Goal: Task Accomplishment & Management: Use online tool/utility

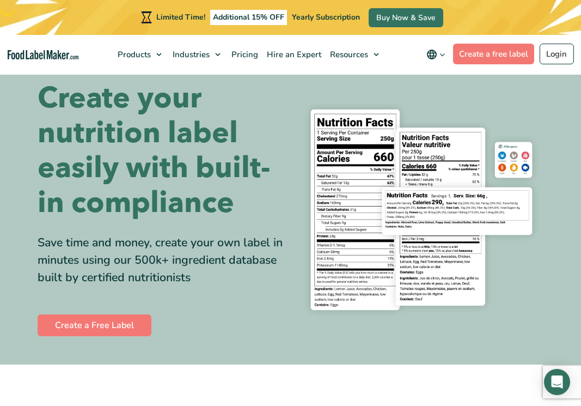
scroll to position [19, 0]
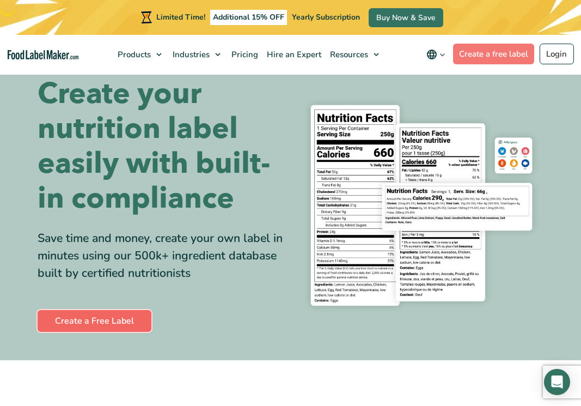
click at [107, 319] on link "Create a Free Label" at bounding box center [95, 321] width 114 height 22
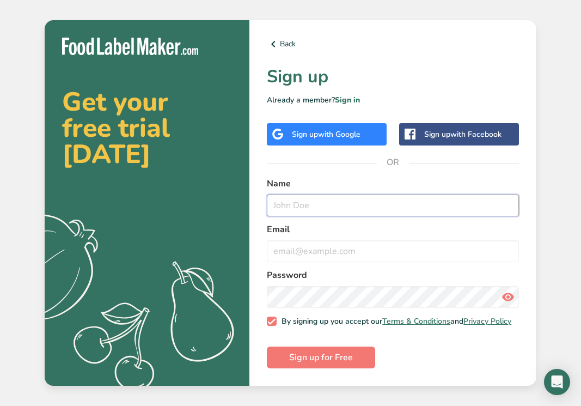
click at [324, 195] on input "text" at bounding box center [393, 205] width 252 height 22
click at [315, 130] on div "Sign up with Google" at bounding box center [326, 134] width 69 height 11
click at [311, 123] on div "Sign up with Google" at bounding box center [327, 134] width 120 height 22
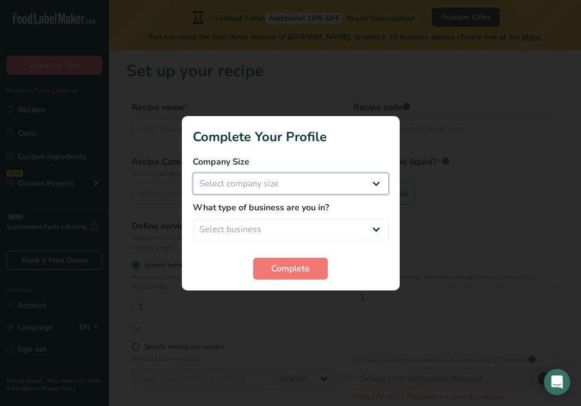
click at [337, 181] on select "Select company size Fewer than 10 Employees 10 to 50 Employees 51 to 500 Employ…" at bounding box center [291, 184] width 196 height 22
select select "1"
click at [193, 173] on select "Select company size Fewer than 10 Employees 10 to 50 Employees 51 to 500 Employ…" at bounding box center [291, 184] width 196 height 22
click at [293, 210] on label "What type of business are you in?" at bounding box center [291, 207] width 196 height 13
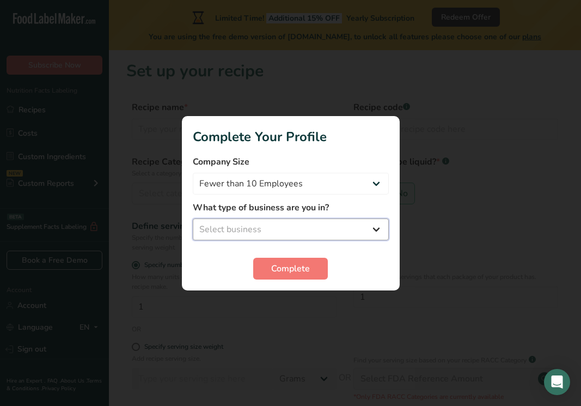
click at [293, 226] on select "Select business Packaged Food Manufacturer Restaurant & Cafe Bakery Meal Plans …" at bounding box center [291, 229] width 196 height 22
click at [193, 218] on select "Select business Packaged Food Manufacturer Restaurant & Cafe Bakery Meal Plans …" at bounding box center [291, 229] width 196 height 22
click at [281, 235] on select "Packaged Food Manufacturer Restaurant & Cafe Bakery Meal Plans & Catering Compa…" at bounding box center [291, 229] width 196 height 22
select select "3"
click at [193, 218] on select "Packaged Food Manufacturer Restaurant & Cafe Bakery Meal Plans & Catering Compa…" at bounding box center [291, 229] width 196 height 22
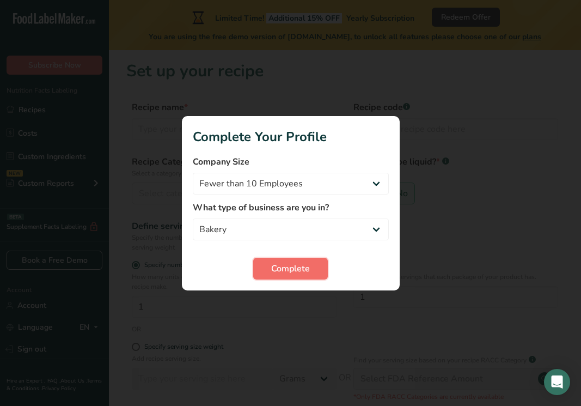
click at [307, 277] on button "Complete" at bounding box center [290, 269] width 75 height 22
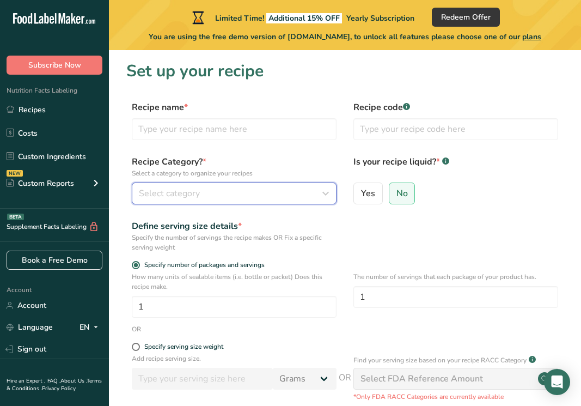
click at [246, 193] on div "Select category" at bounding box center [231, 193] width 184 height 13
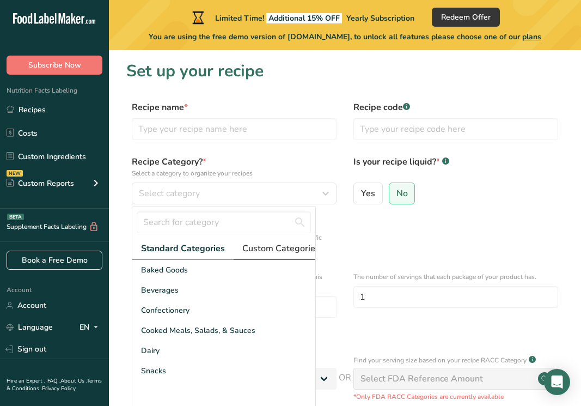
click at [263, 246] on span "Custom Categories .a-a{fill:#347362;}.b-a{fill:#fff;}" at bounding box center [284, 248] width 84 height 13
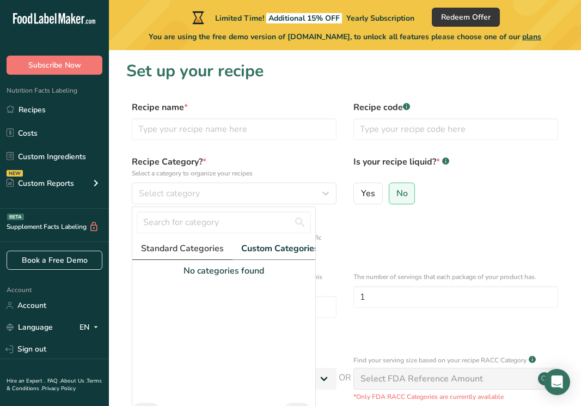
click at [217, 252] on span "Standard Categories" at bounding box center [182, 248] width 83 height 13
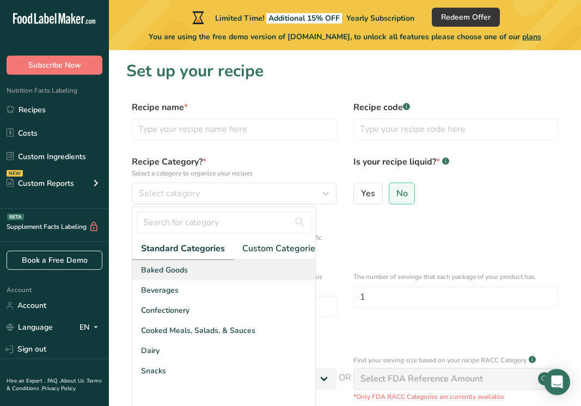
click at [197, 272] on div "Baked Goods" at bounding box center [223, 270] width 183 height 20
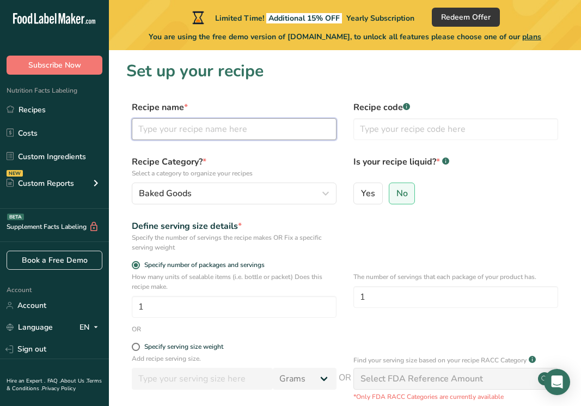
click at [180, 135] on input "text" at bounding box center [234, 129] width 205 height 22
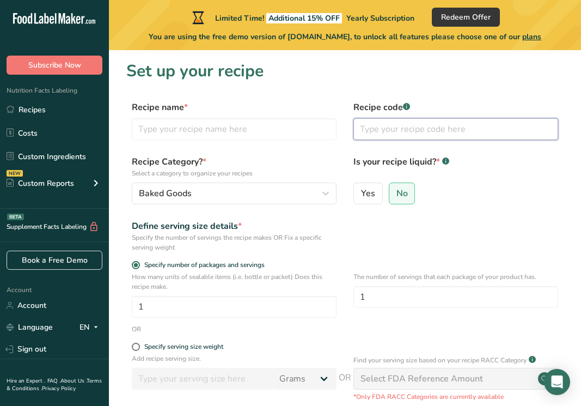
click at [393, 129] on input "text" at bounding box center [456, 129] width 205 height 22
click at [403, 107] on label "Recipe code .a-a{fill:#347362;}.b-a{fill:#fff;}" at bounding box center [456, 107] width 205 height 13
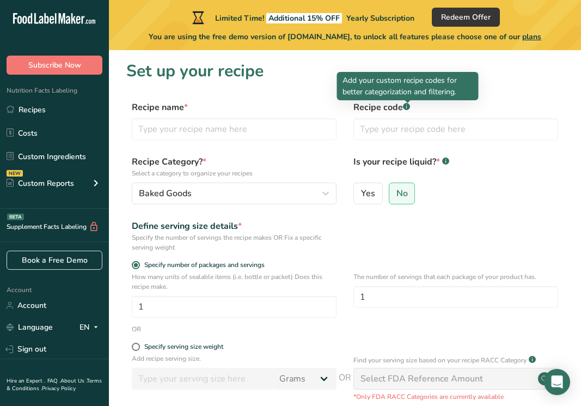
click at [409, 106] on rect at bounding box center [406, 106] width 7 height 7
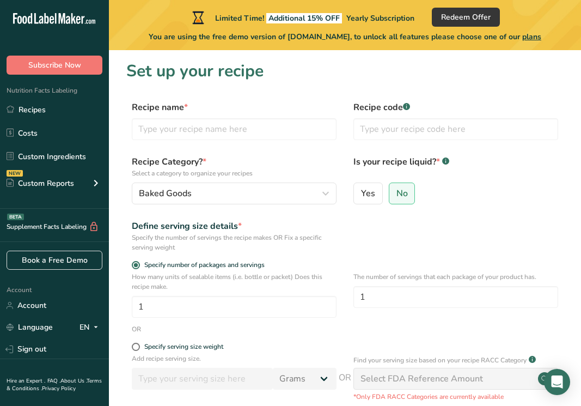
click at [406, 105] on rect at bounding box center [406, 106] width 7 height 7
click at [257, 135] on input "text" at bounding box center [234, 129] width 205 height 22
type input "I"
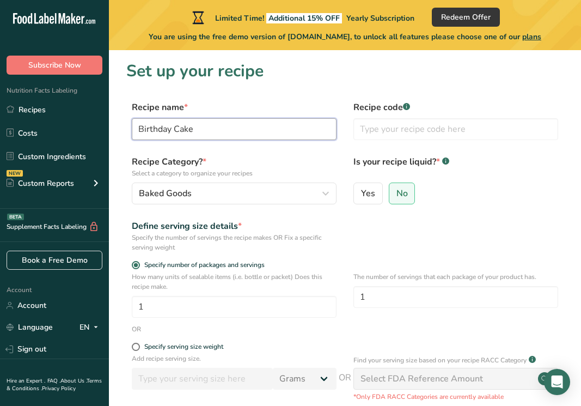
type input "Birthday Cake"
click at [490, 209] on div "Yes No" at bounding box center [456, 197] width 205 height 28
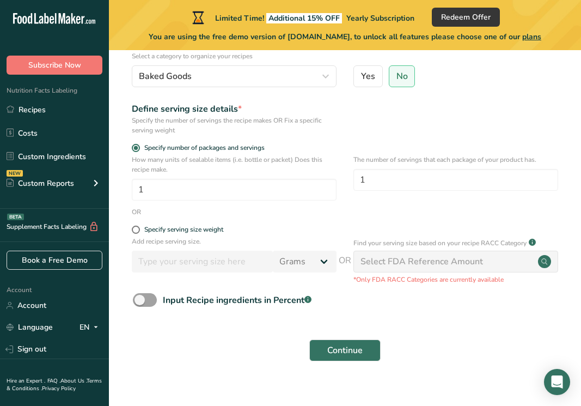
scroll to position [118, 0]
click at [352, 351] on span "Continue" at bounding box center [344, 349] width 35 height 13
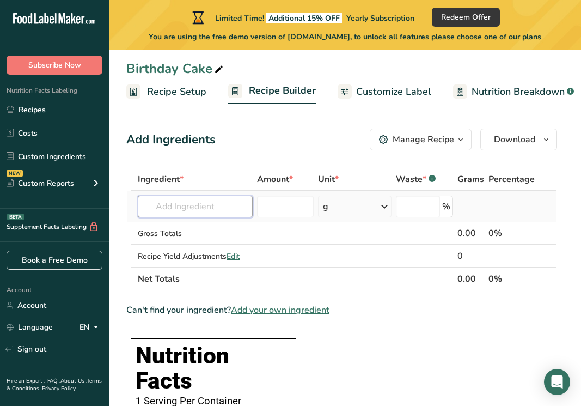
click at [197, 208] on input "text" at bounding box center [195, 207] width 115 height 22
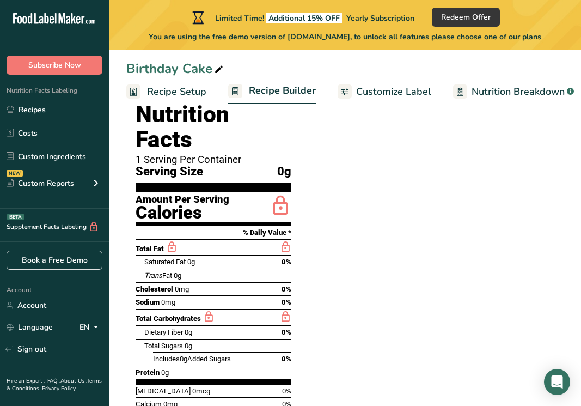
scroll to position [242, 0]
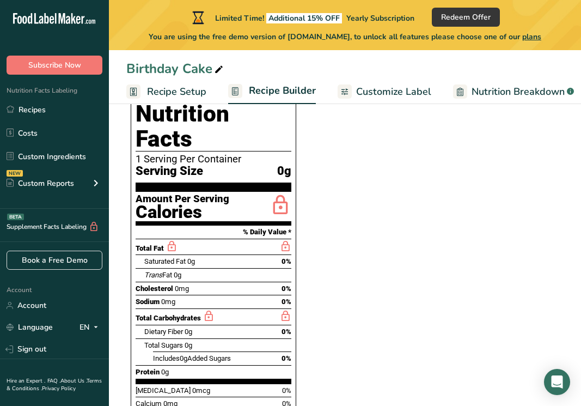
click at [282, 257] on span "0%" at bounding box center [287, 261] width 10 height 8
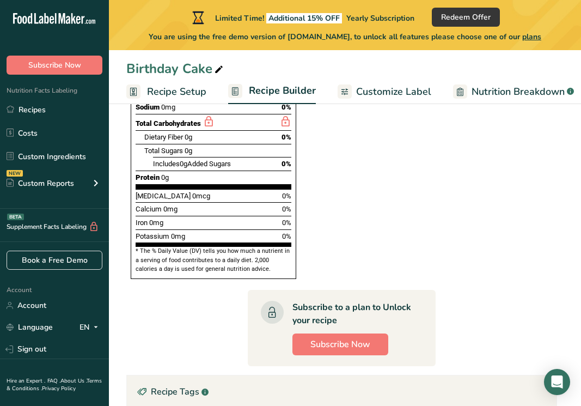
scroll to position [437, 0]
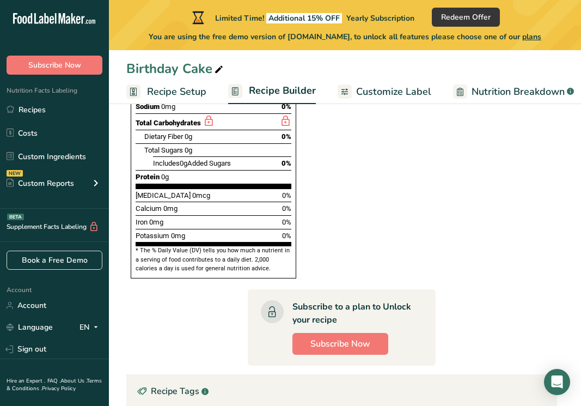
click at [364, 84] on span "Customize Label" at bounding box center [393, 91] width 75 height 15
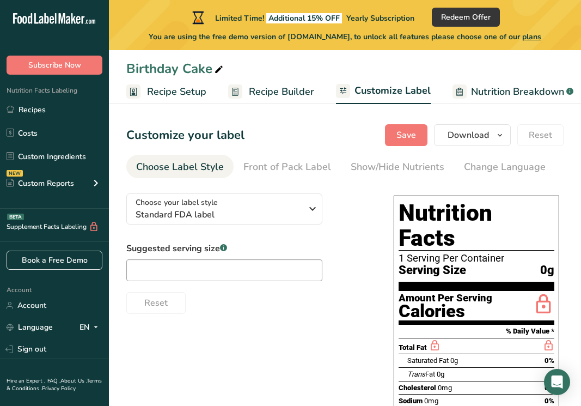
click at [278, 85] on span "Recipe Builder" at bounding box center [281, 91] width 65 height 15
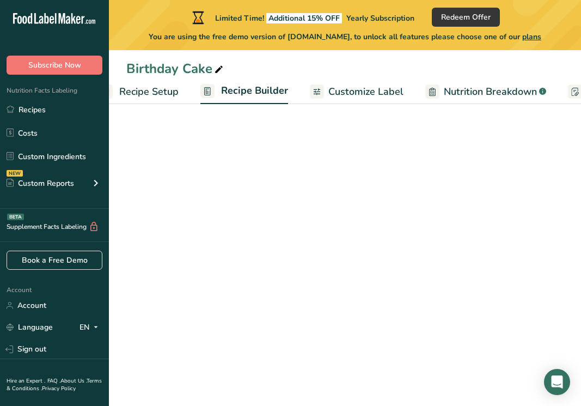
scroll to position [0, 105]
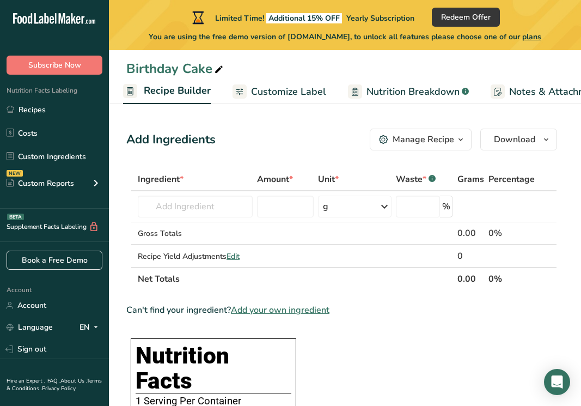
click at [181, 90] on span "Recipe Builder" at bounding box center [177, 90] width 67 height 15
click at [261, 95] on span "Customize Label" at bounding box center [288, 91] width 75 height 15
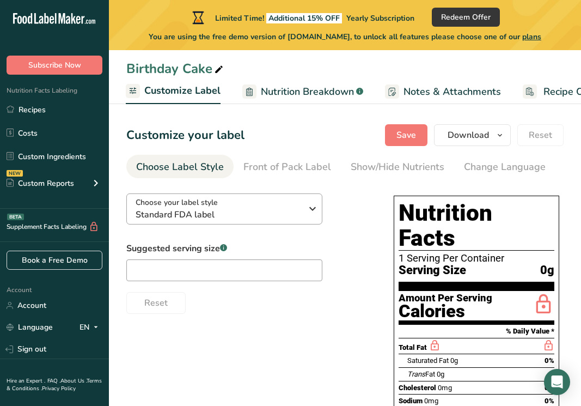
scroll to position [0, 212]
click at [281, 84] on span "Nutrition Breakdown" at bounding box center [305, 91] width 93 height 15
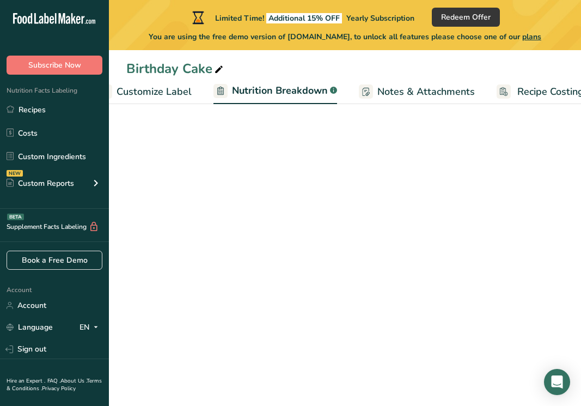
scroll to position [0, 258]
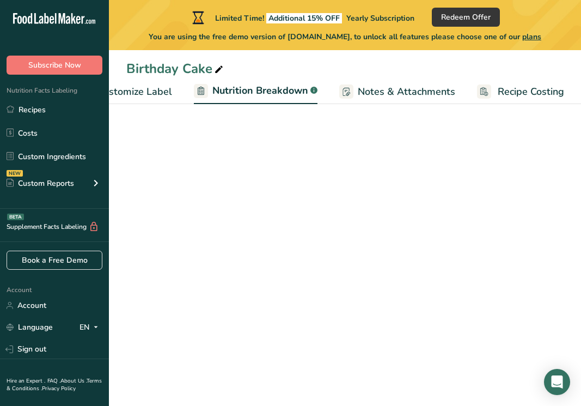
select select "Calories"
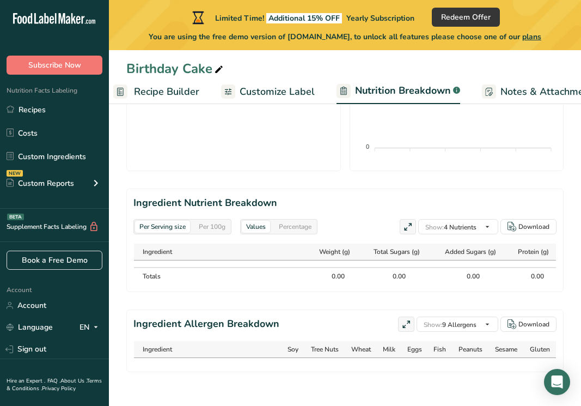
scroll to position [0, 0]
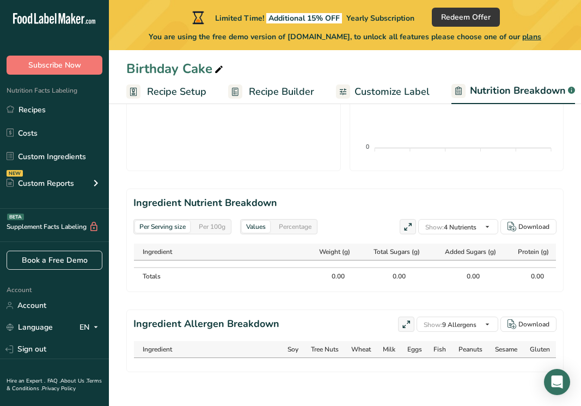
click at [151, 88] on span "Recipe Setup" at bounding box center [176, 91] width 59 height 15
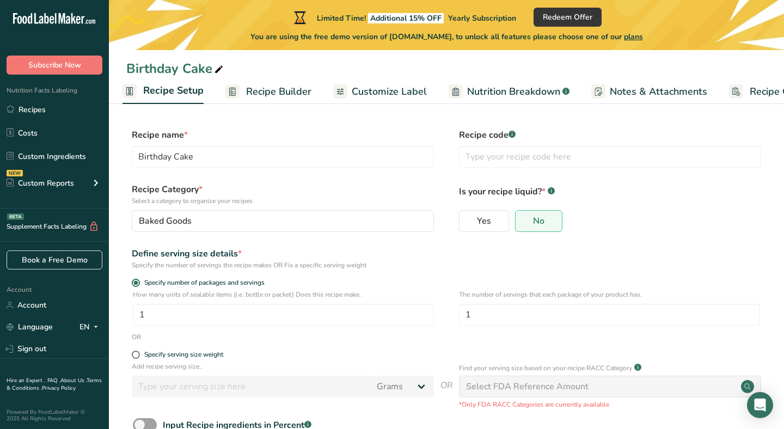
click at [257, 94] on span "Recipe Builder" at bounding box center [278, 91] width 65 height 15
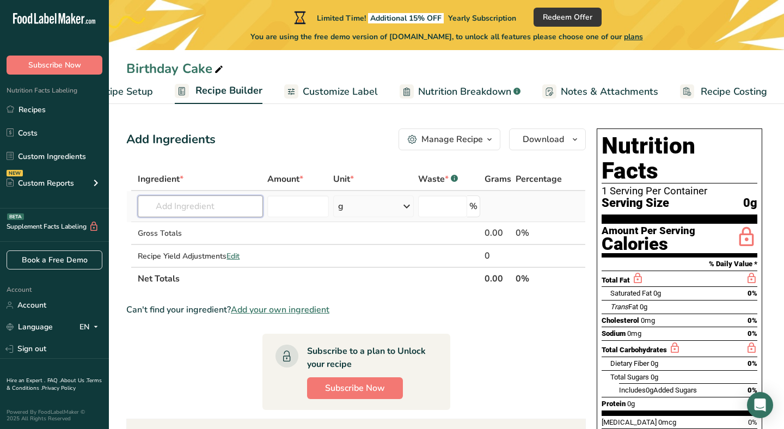
click at [221, 209] on input "text" at bounding box center [200, 207] width 125 height 22
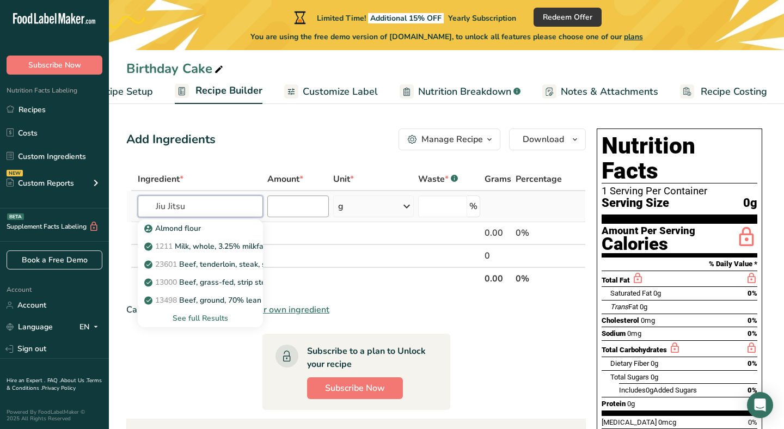
type input "Jiu Jitsu"
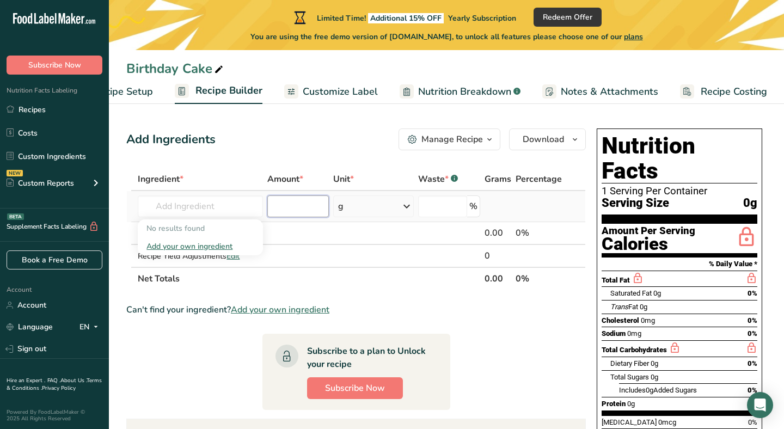
click at [312, 197] on input "number" at bounding box center [298, 207] width 62 height 22
click at [178, 208] on input "text" at bounding box center [200, 207] width 125 height 22
type input "Jiu"
click at [181, 246] on div "Add your own ingredient" at bounding box center [201, 246] width 108 height 11
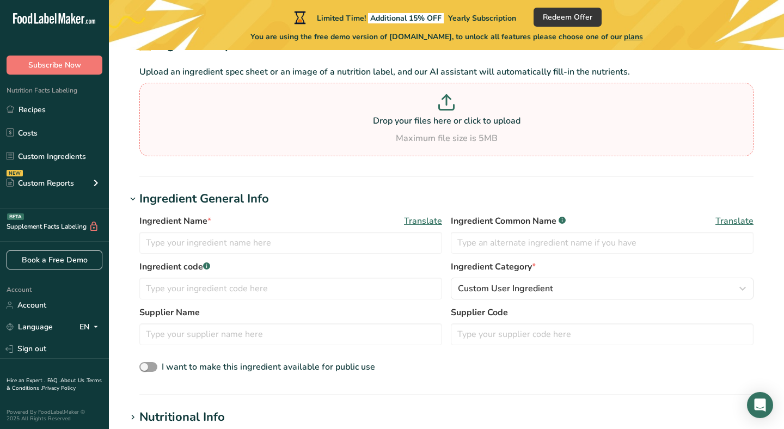
scroll to position [74, 0]
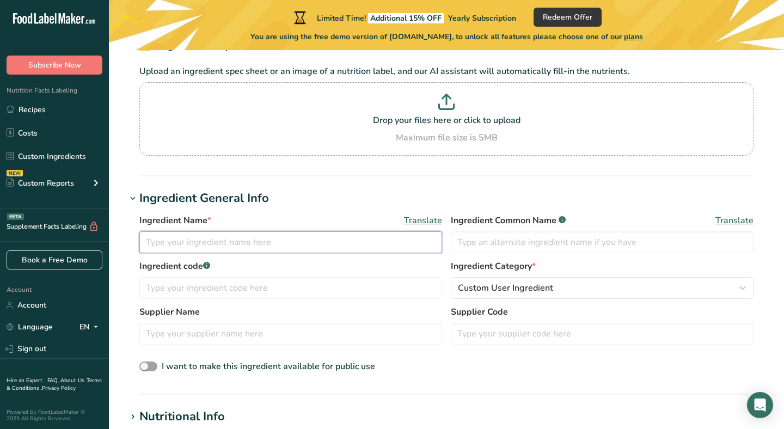
click at [308, 244] on input "text" at bounding box center [290, 243] width 303 height 22
type input "Jiu Jitsu"
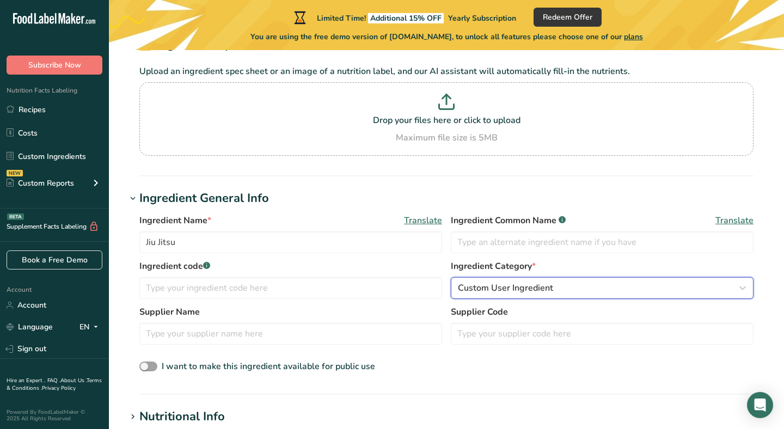
click at [518, 287] on span "Custom User Ingredient" at bounding box center [505, 288] width 95 height 13
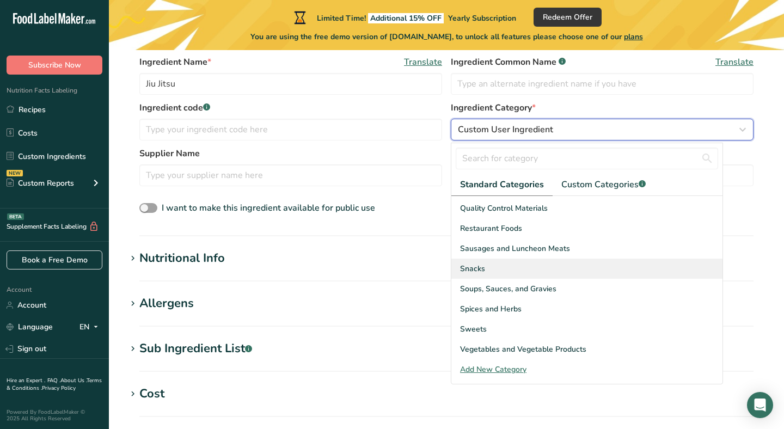
scroll to position [233, 0]
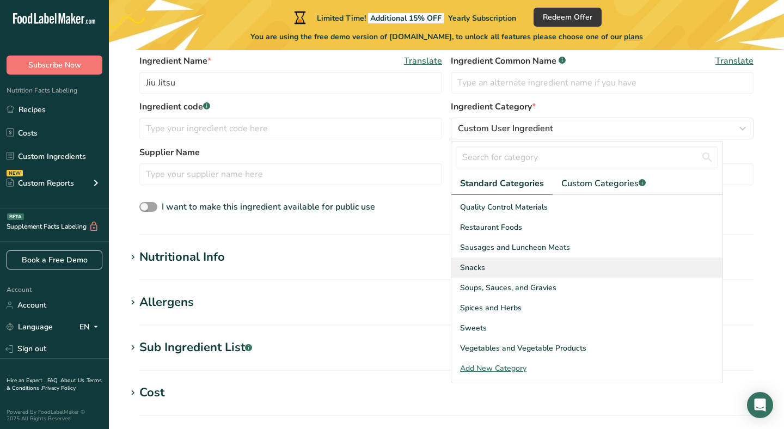
click at [521, 267] on div "Snacks" at bounding box center [587, 268] width 271 height 20
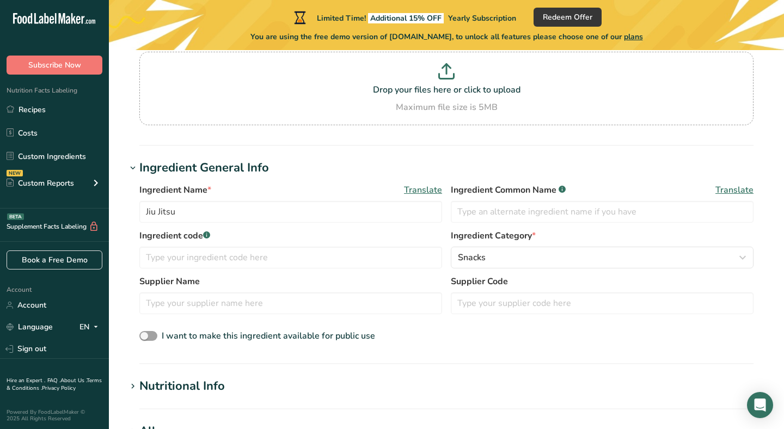
scroll to position [98, 0]
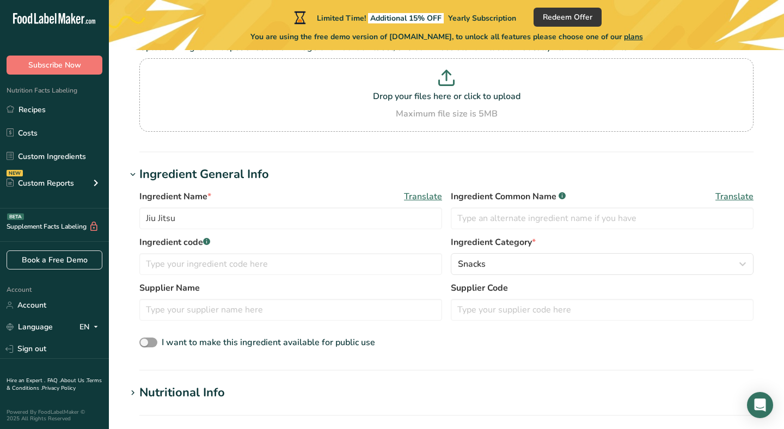
click at [175, 390] on div "Nutritional Info" at bounding box center [182, 393] width 86 height 18
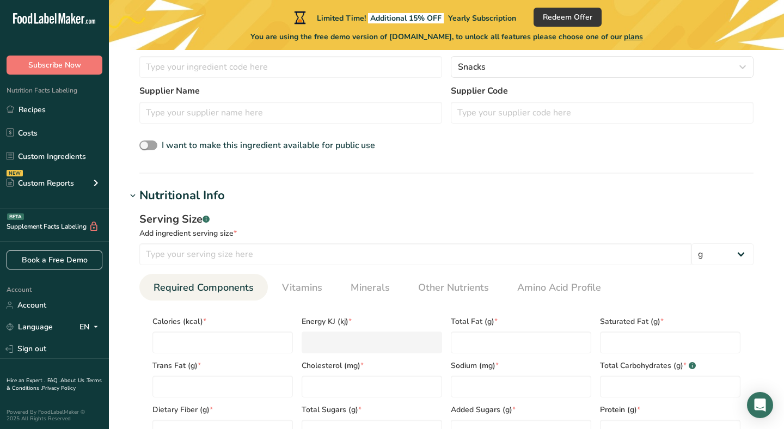
scroll to position [303, 0]
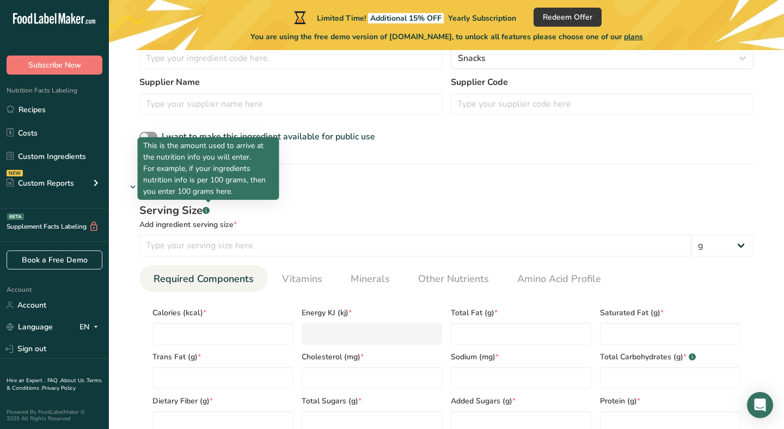
click at [210, 209] on rect at bounding box center [206, 210] width 7 height 7
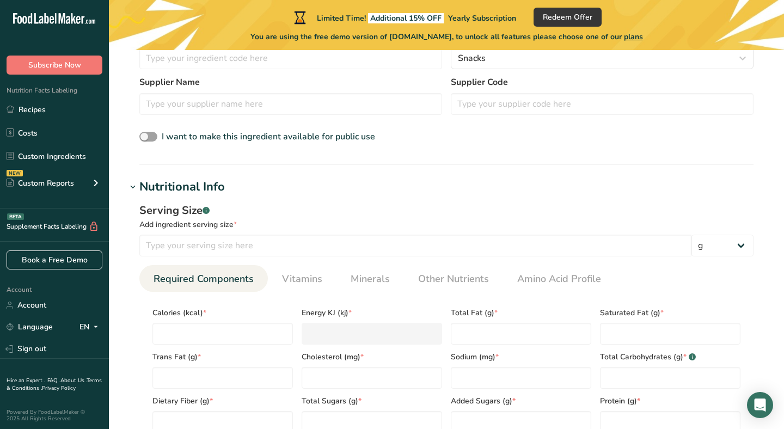
click at [210, 209] on rect at bounding box center [206, 210] width 7 height 7
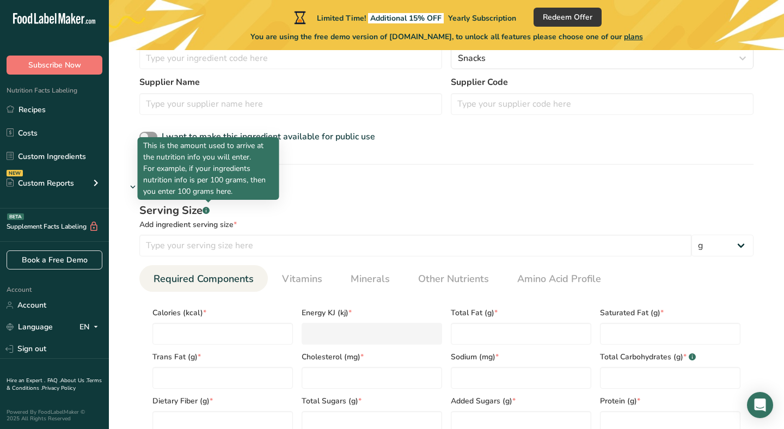
click at [210, 209] on rect at bounding box center [206, 210] width 7 height 7
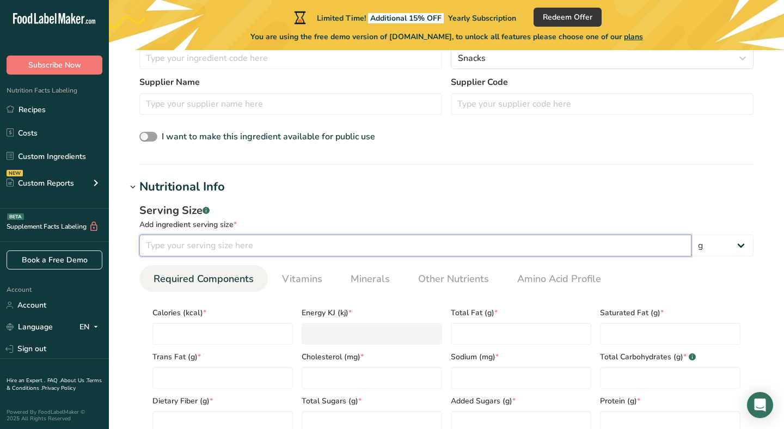
click at [211, 255] on input "number" at bounding box center [415, 246] width 552 height 22
type input "100"
click at [228, 325] on input "number" at bounding box center [223, 334] width 141 height 22
type input "0"
type KJ "0"
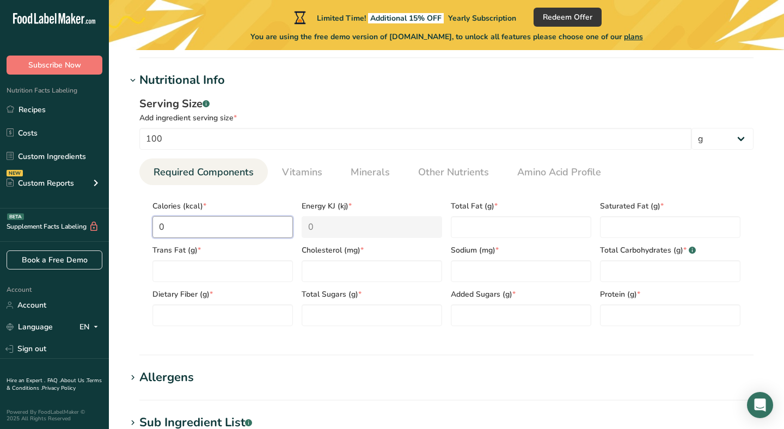
scroll to position [411, 0]
type input "0"
click at [208, 280] on Fat "number" at bounding box center [223, 271] width 141 height 22
type Fat "0"
click at [219, 309] on Fiber "number" at bounding box center [223, 315] width 141 height 22
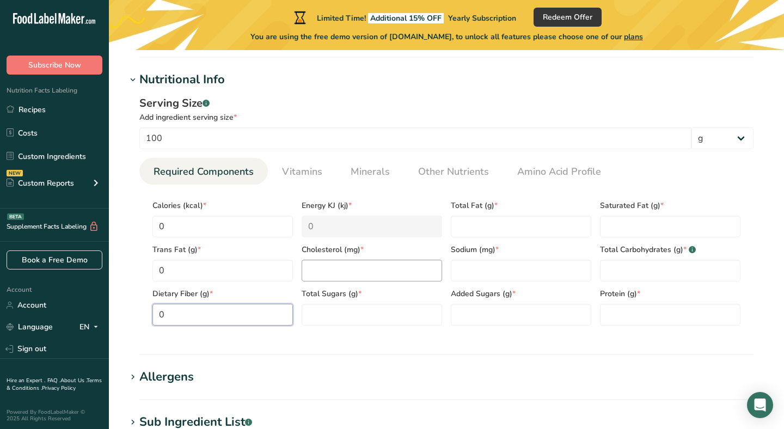
type Fiber "0"
click at [354, 268] on input "number" at bounding box center [372, 271] width 141 height 22
type input "0"
click at [356, 318] on Sugars "number" at bounding box center [372, 315] width 141 height 22
type Sugars "0"
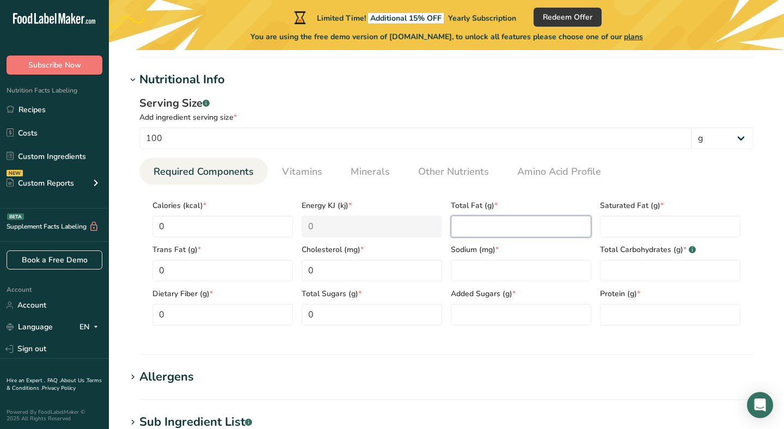
click at [501, 231] on Fat "number" at bounding box center [521, 227] width 141 height 22
type Fat "0"
click at [504, 256] on div "Sodium (mg) *" at bounding box center [521, 260] width 149 height 44
click at [504, 269] on input "number" at bounding box center [521, 271] width 141 height 22
type input "0"
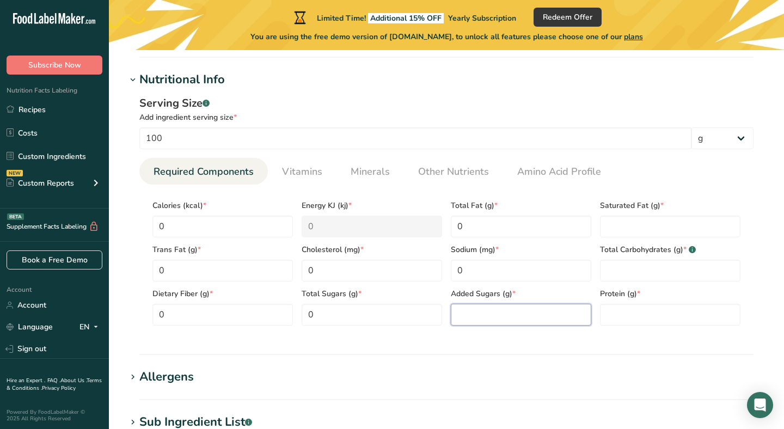
click at [495, 309] on Sugars "number" at bounding box center [521, 315] width 141 height 22
type Sugars "0"
click at [581, 314] on input "number" at bounding box center [670, 315] width 141 height 22
type input "54"
click at [581, 270] on Carbohydrates "number" at bounding box center [670, 271] width 141 height 22
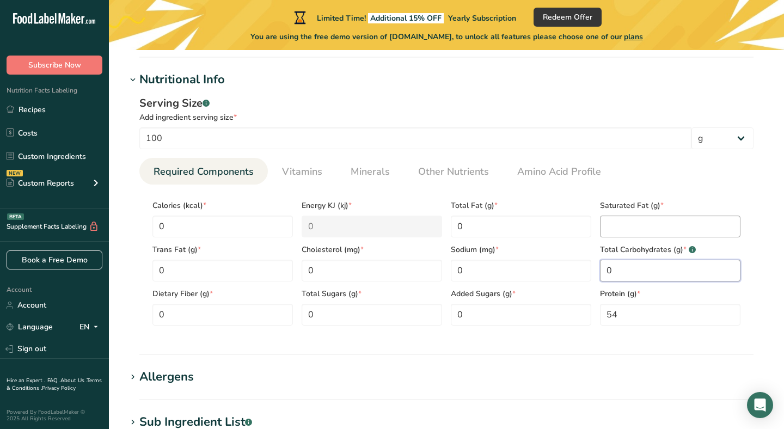
type Carbohydrates "0"
click at [581, 233] on Fat "number" at bounding box center [670, 227] width 141 height 22
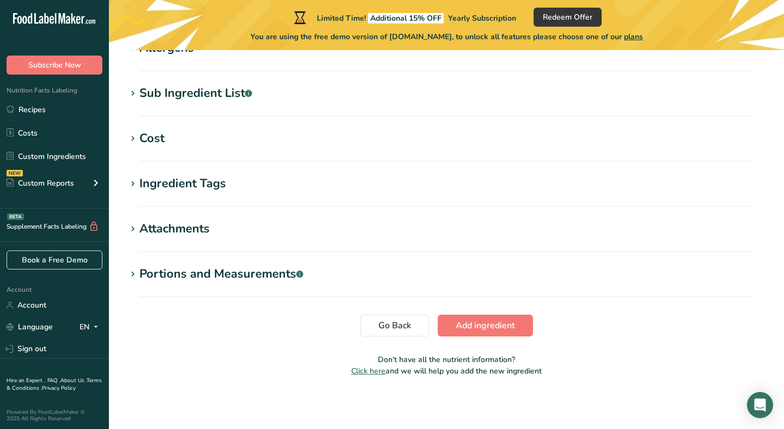
scroll to position [641, 0]
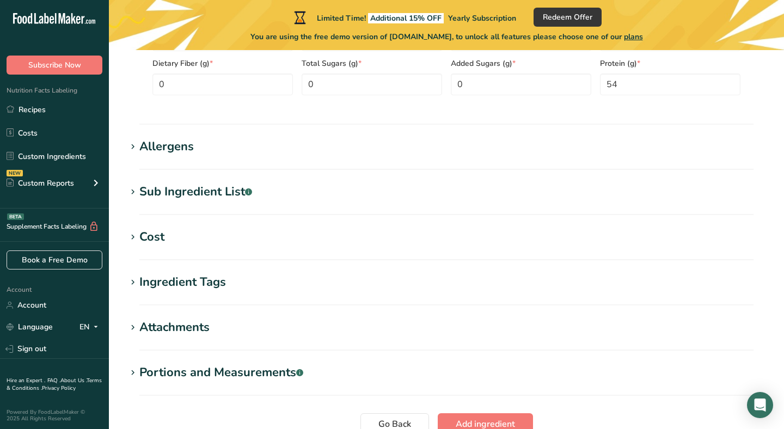
type Fat "0"
click at [207, 147] on h1 "Allergens" at bounding box center [446, 147] width 641 height 18
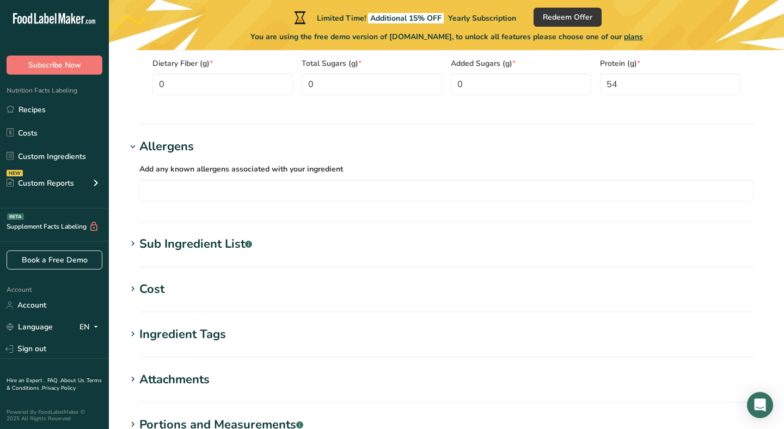
click at [177, 250] on div "Sub Ingredient List .a-a{fill:#347362;}.b-a{fill:#fff;}" at bounding box center [195, 244] width 113 height 18
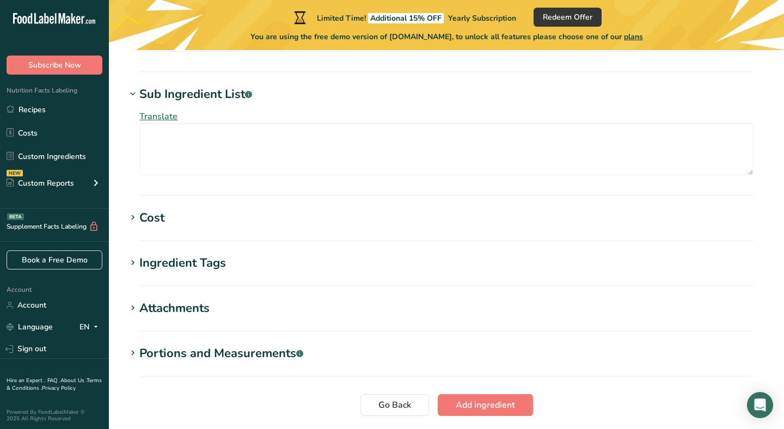
scroll to position [798, 0]
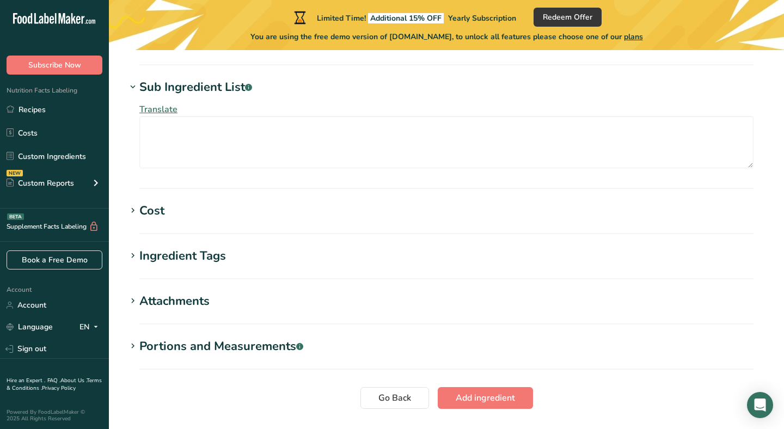
click at [150, 210] on div "Cost" at bounding box center [151, 211] width 25 height 18
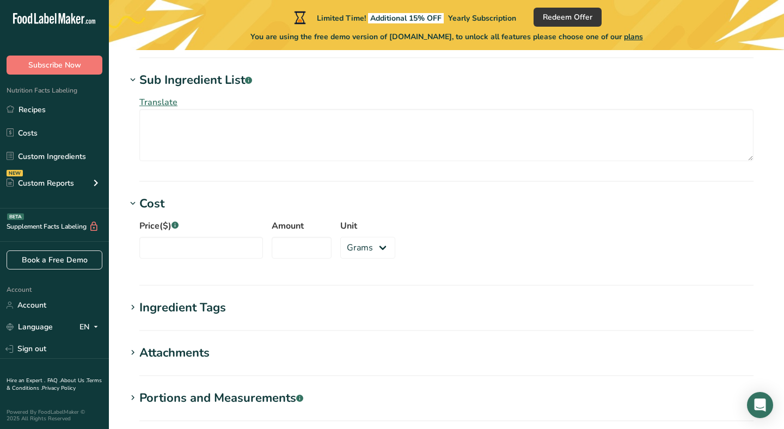
click at [171, 302] on div "Ingredient Tags" at bounding box center [182, 308] width 87 height 18
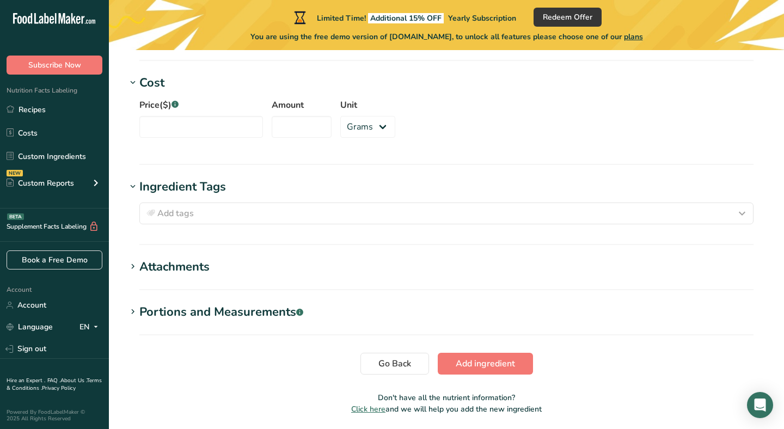
scroll to position [933, 0]
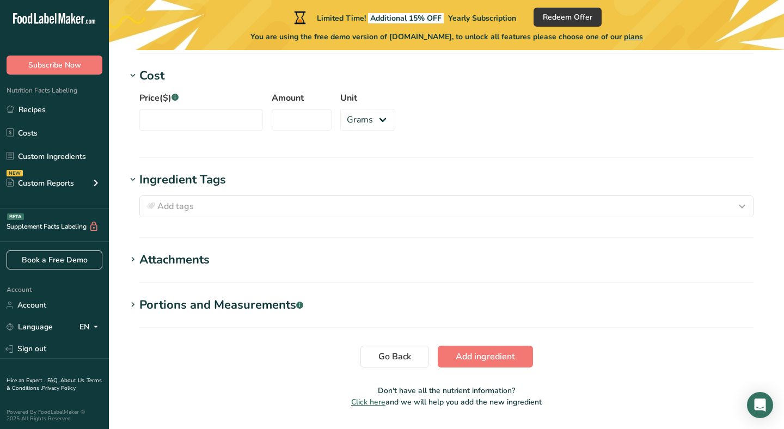
click at [159, 257] on div "Attachments" at bounding box center [174, 260] width 70 height 18
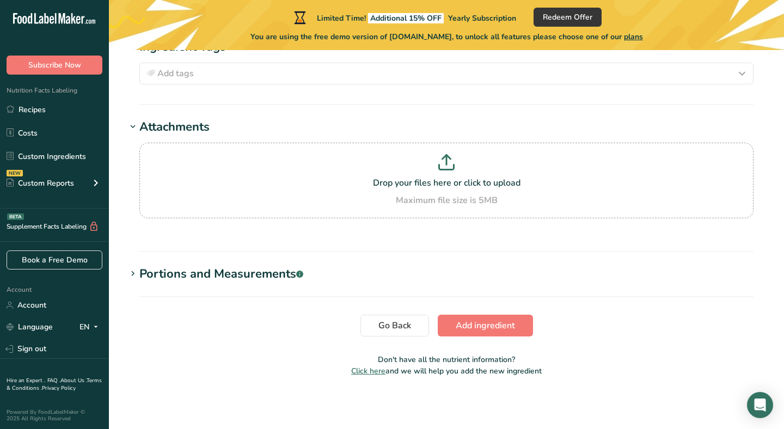
click at [181, 271] on div "Portions and Measurements .a-a{fill:#347362;}.b-a{fill:#fff;}" at bounding box center [221, 274] width 164 height 18
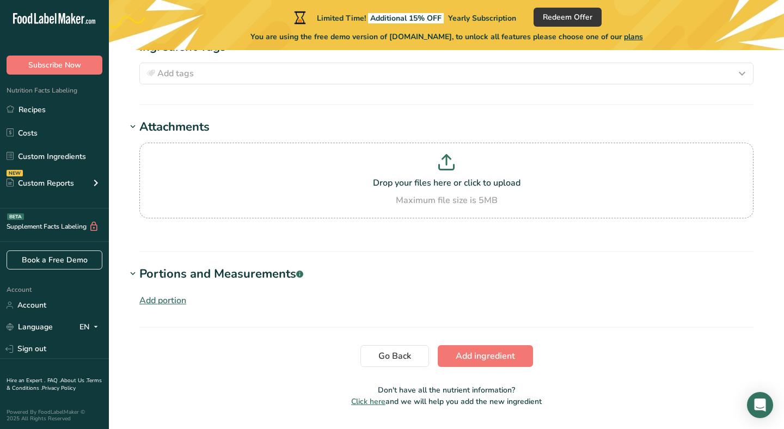
scroll to position [1067, 0]
click at [475, 357] on span "Add ingredient" at bounding box center [485, 355] width 59 height 13
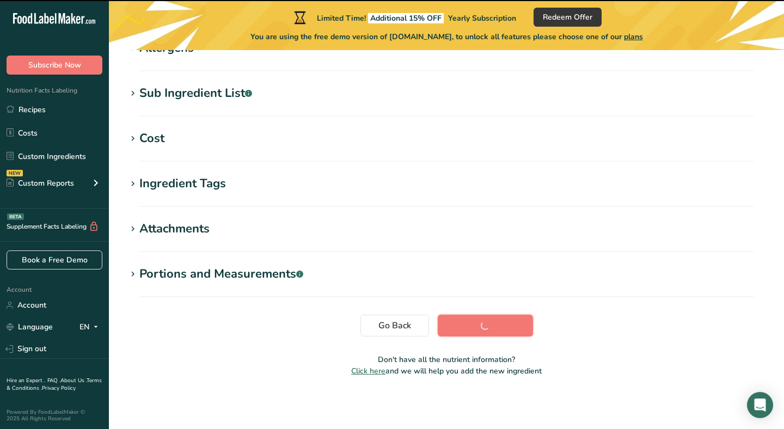
scroll to position [0, 0]
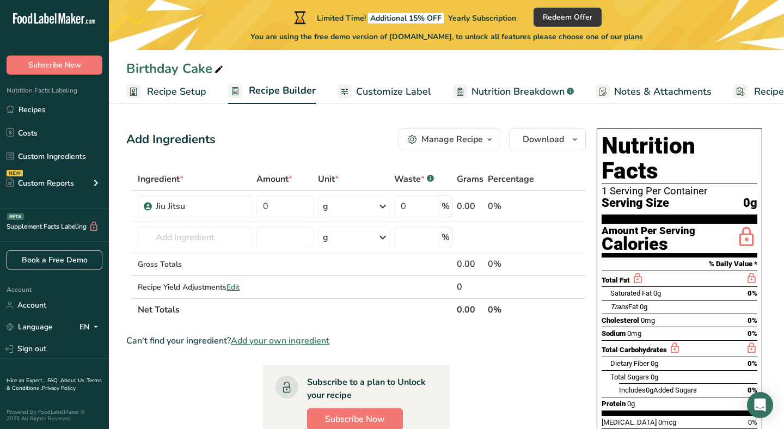
click at [581, 287] on div "Saturated Fat 0g 0%" at bounding box center [684, 294] width 147 height 14
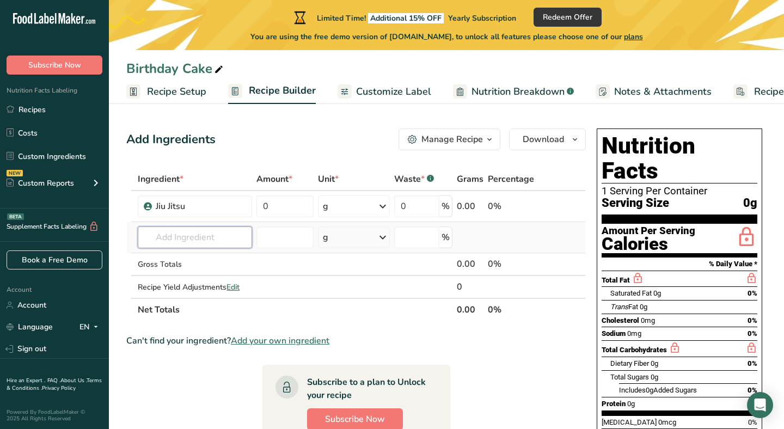
click at [183, 238] on input "text" at bounding box center [195, 238] width 114 height 22
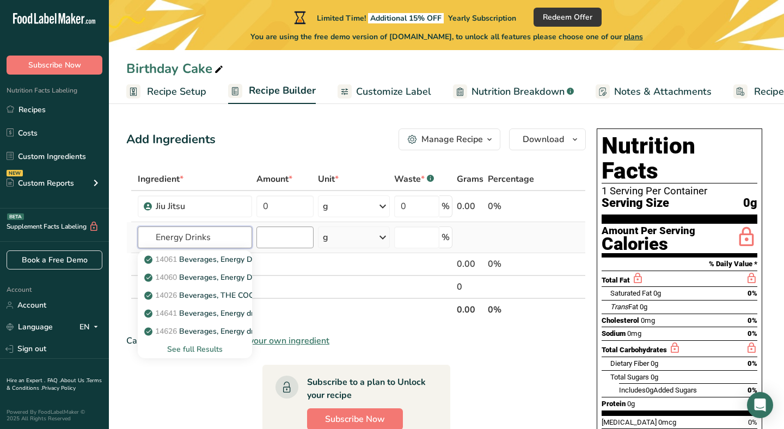
type input "Energy Drinks"
click at [265, 239] on input "number" at bounding box center [285, 238] width 57 height 22
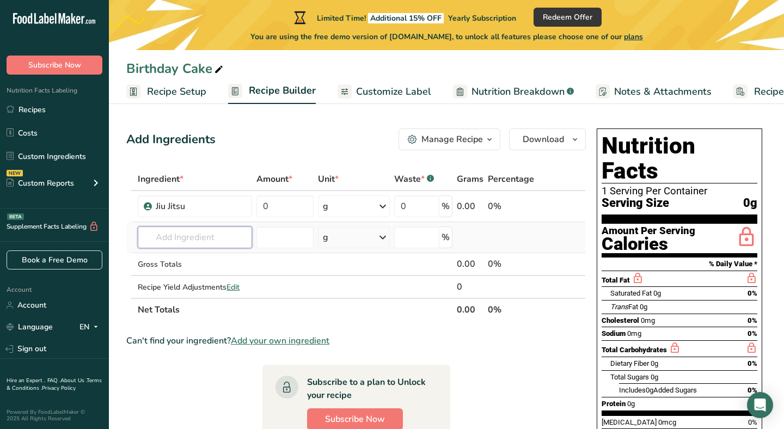
click at [212, 234] on input "text" at bounding box center [195, 238] width 114 height 22
click at [193, 241] on input "text" at bounding box center [195, 238] width 114 height 22
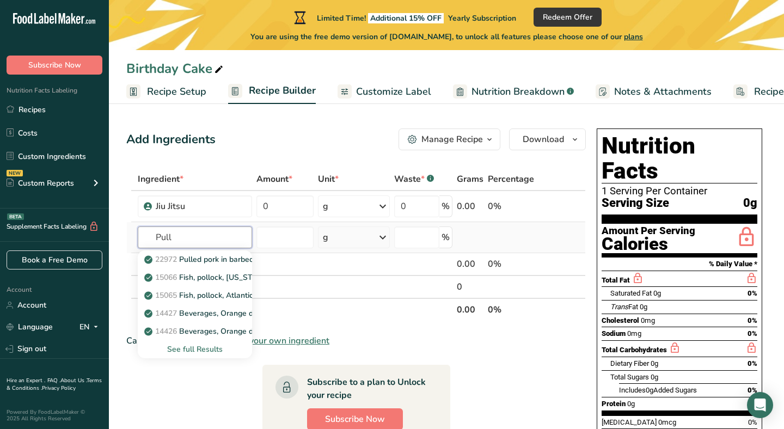
type input "Pull"
click at [197, 348] on div "See full Results" at bounding box center [195, 349] width 97 height 11
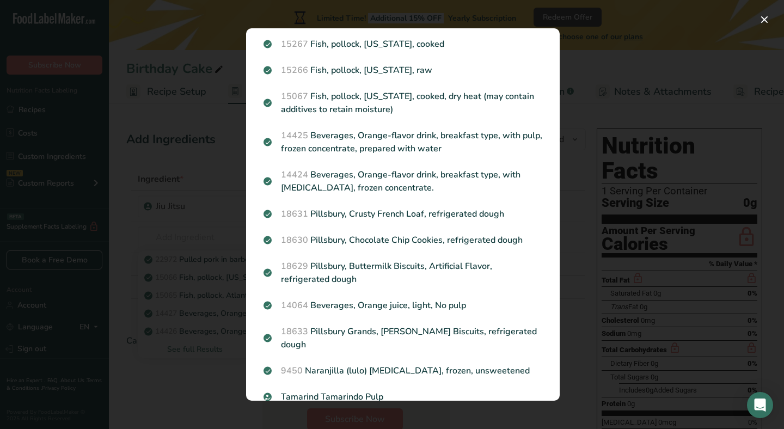
scroll to position [328, 0]
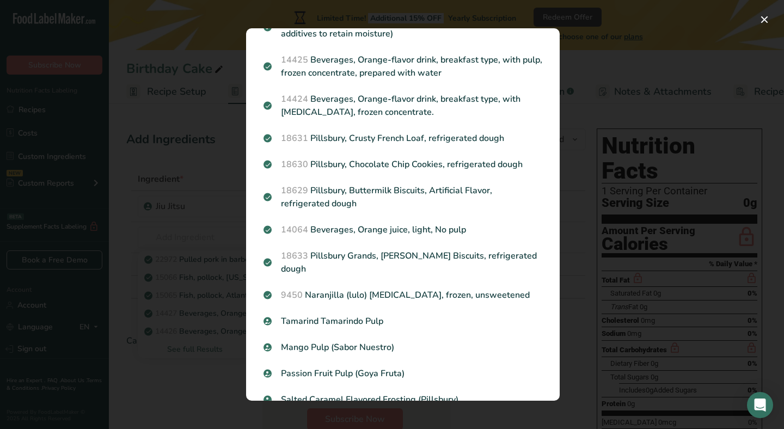
click at [162, 248] on div "Search results modal" at bounding box center [392, 214] width 784 height 429
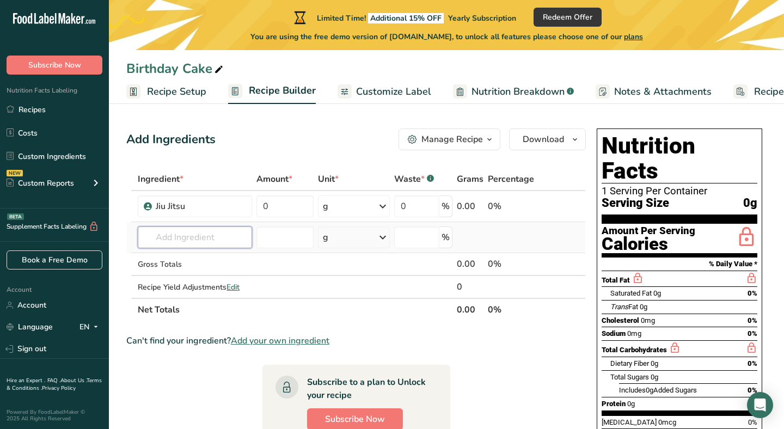
click at [208, 239] on input "text" at bounding box center [195, 238] width 114 height 22
type input "Knees over toes"
click at [184, 276] on div "Add your own ingredient" at bounding box center [195, 277] width 97 height 11
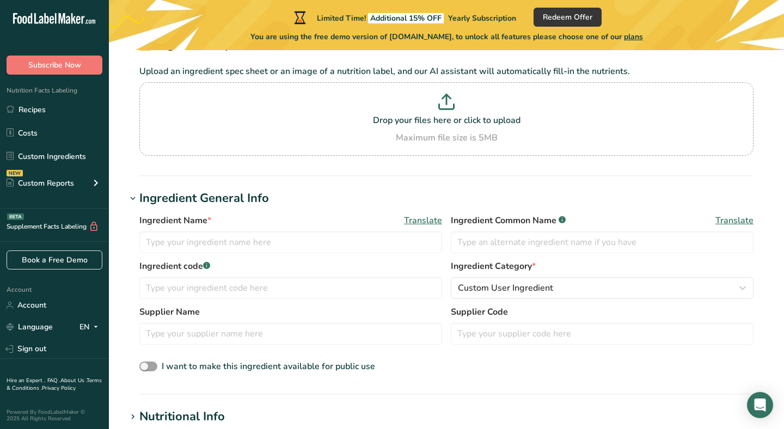
scroll to position [75, 0]
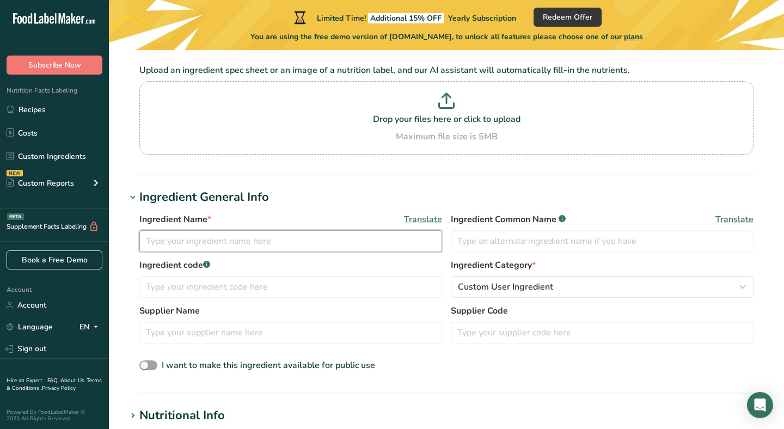
click at [254, 245] on input "text" at bounding box center [290, 241] width 303 height 22
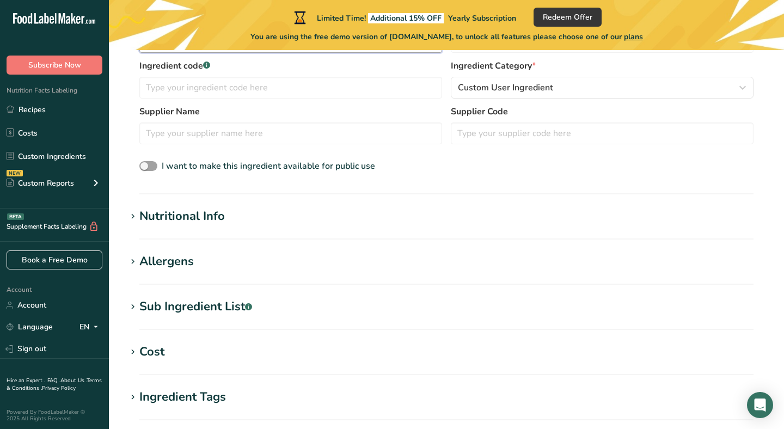
scroll to position [329, 0]
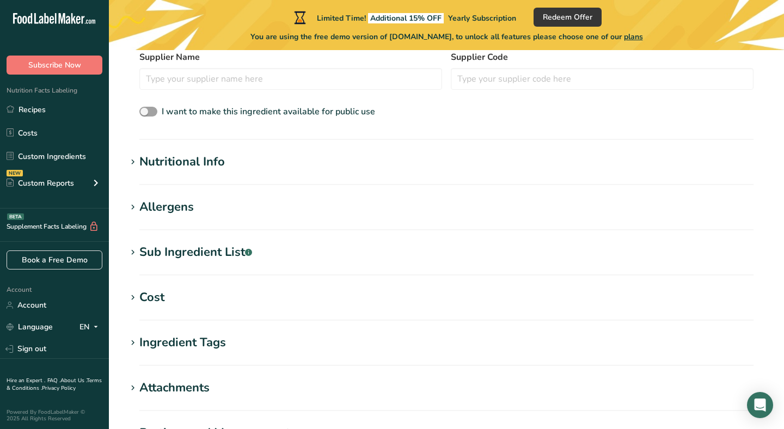
type input "Knees over toes"
click at [185, 171] on section "Nutritional Info Serving Size .a-a{fill:#347362;}.b-a{fill:#fff;} Add ingredien…" at bounding box center [446, 169] width 641 height 32
click at [180, 161] on div "Nutritional Info" at bounding box center [182, 162] width 86 height 18
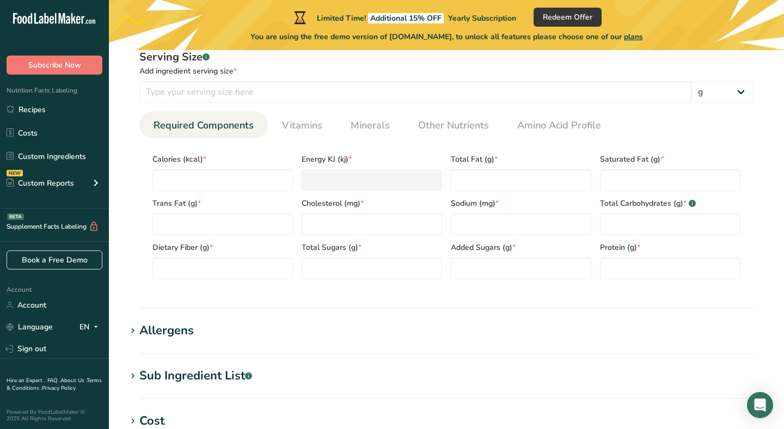
scroll to position [492, 0]
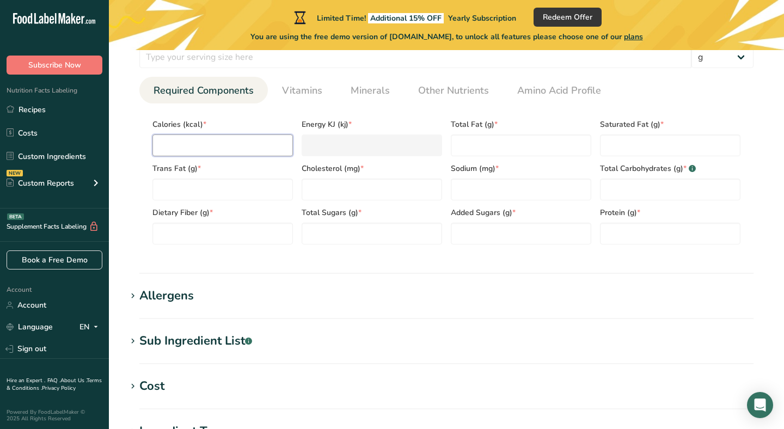
click at [195, 137] on input "number" at bounding box center [223, 146] width 141 height 22
type input "0"
type KJ "0"
type input "0"
click at [187, 207] on span "Dietary Fiber (g) *" at bounding box center [223, 212] width 141 height 11
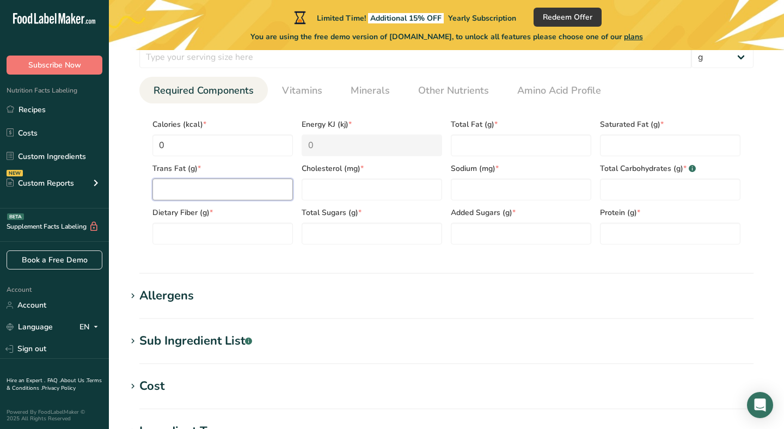
click at [186, 196] on Fat "number" at bounding box center [223, 190] width 141 height 22
type Fat "0"
click at [178, 226] on Fiber "number" at bounding box center [223, 234] width 141 height 22
type Fiber "54"
click at [360, 193] on input "number" at bounding box center [372, 190] width 141 height 22
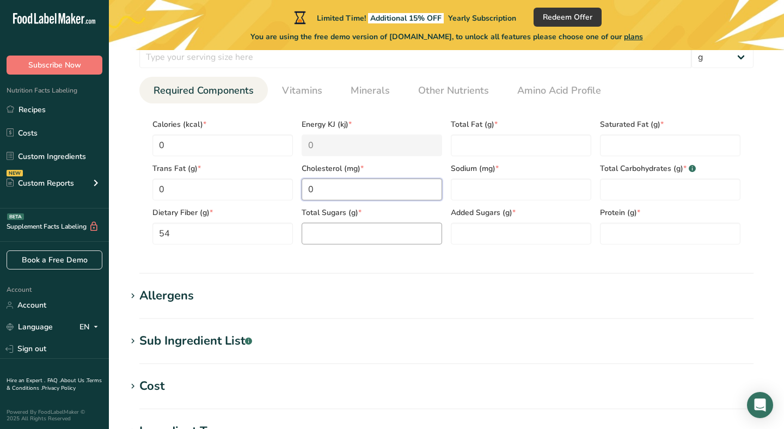
type input "0"
click at [362, 230] on Sugars "number" at bounding box center [372, 234] width 141 height 22
type Sugars "0"
click at [513, 138] on Fat "number" at bounding box center [521, 146] width 141 height 22
type Fat "0"
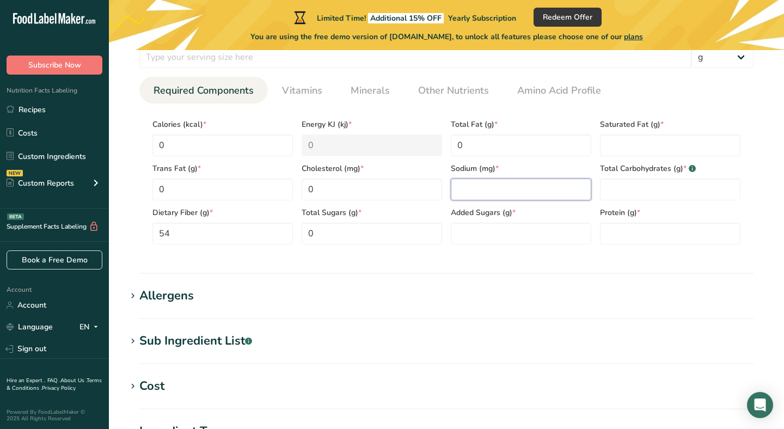
click at [502, 184] on input "number" at bounding box center [521, 190] width 141 height 22
type input "0"
click at [503, 229] on Sugars "number" at bounding box center [521, 234] width 141 height 22
type Sugars "0"
click at [581, 233] on input "number" at bounding box center [670, 234] width 141 height 22
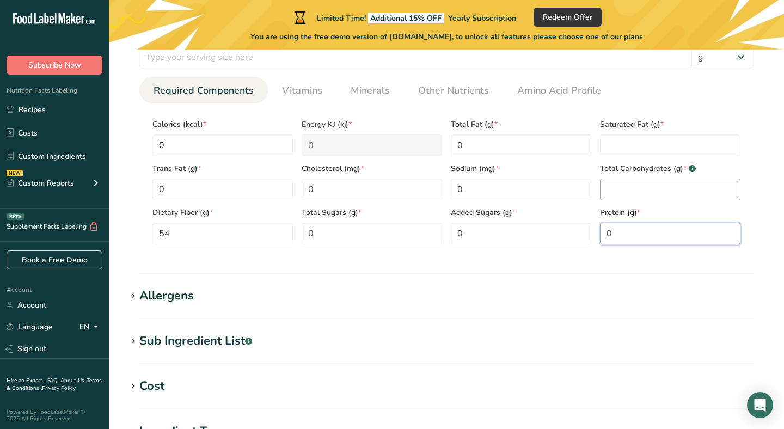
type input "0"
click at [581, 191] on Carbohydrates "number" at bounding box center [670, 190] width 141 height 22
type Carbohydrates "0"
click at [581, 142] on Fat "number" at bounding box center [670, 146] width 141 height 22
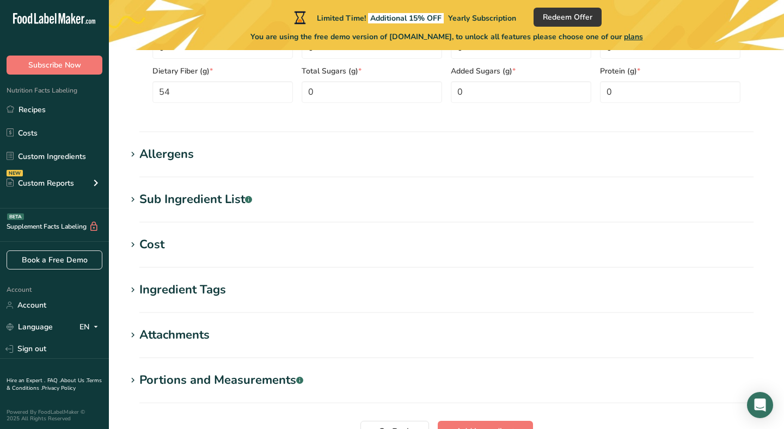
scroll to position [740, 0]
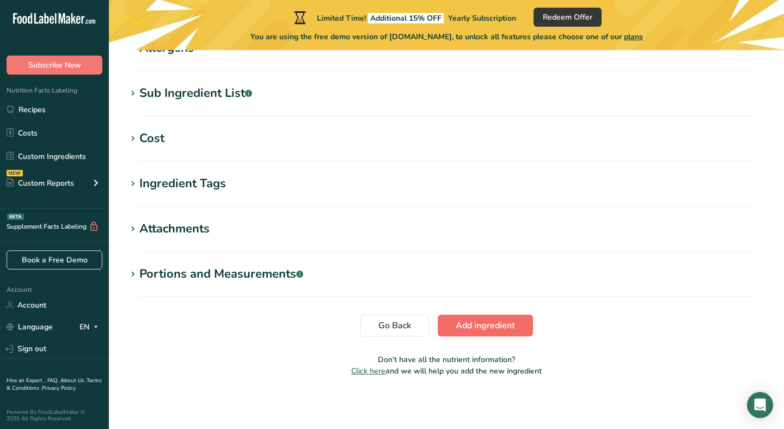
type Fat "0"
click at [473, 325] on span "Add ingredient" at bounding box center [485, 325] width 59 height 13
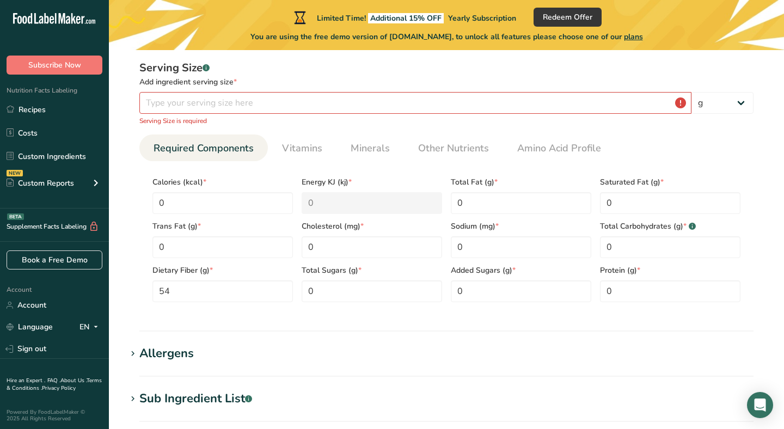
scroll to position [141, 0]
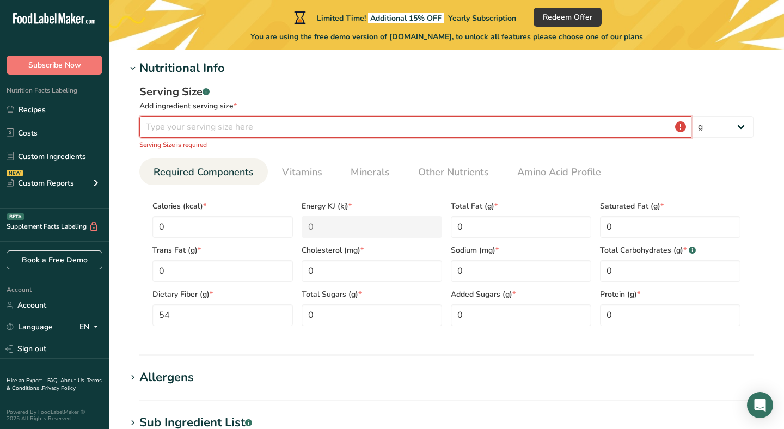
click at [233, 131] on input "number" at bounding box center [415, 127] width 552 height 22
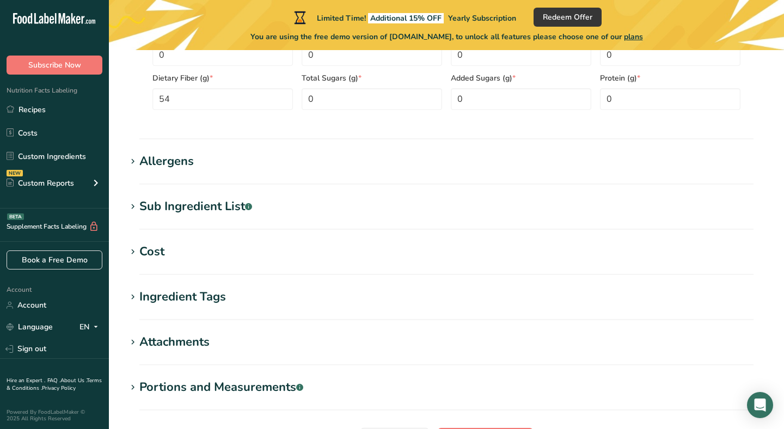
scroll to position [458, 0]
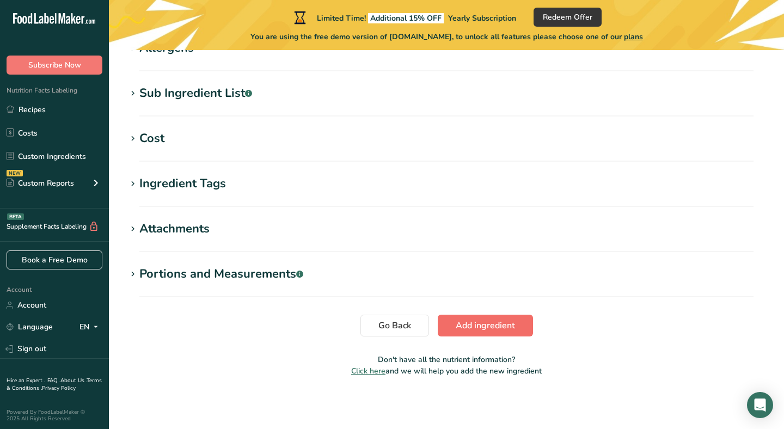
type input "20"
click at [476, 327] on span "Add ingredient" at bounding box center [485, 325] width 59 height 13
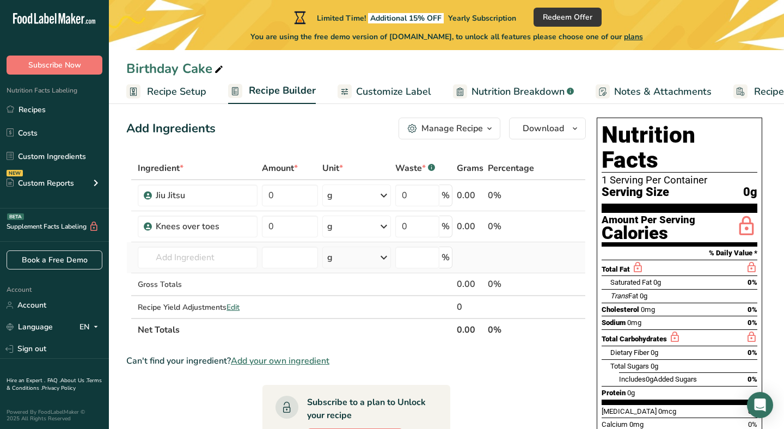
scroll to position [4, 0]
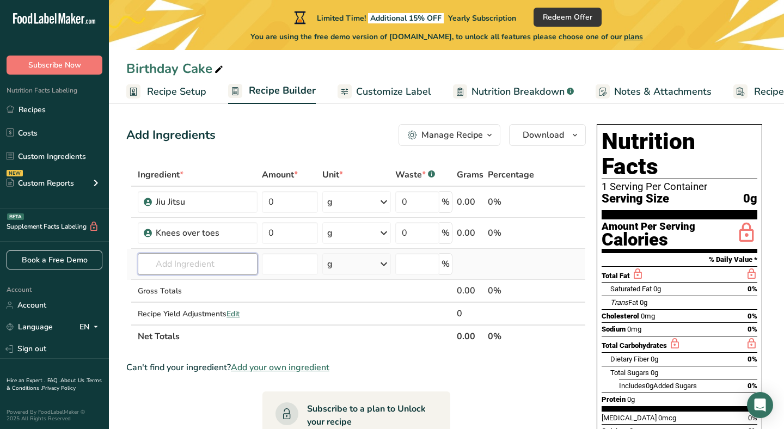
click at [214, 269] on input "text" at bounding box center [198, 264] width 120 height 22
type input "snoring"
click at [201, 303] on div "Add your own ingredient" at bounding box center [198, 304] width 102 height 11
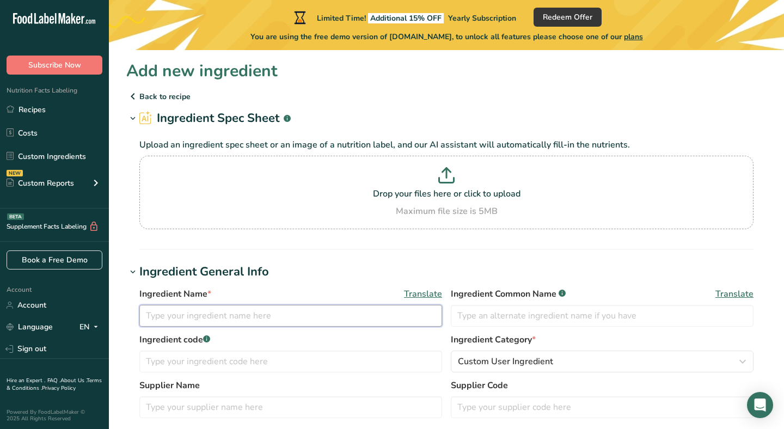
click at [240, 315] on input "text" at bounding box center [290, 316] width 303 height 22
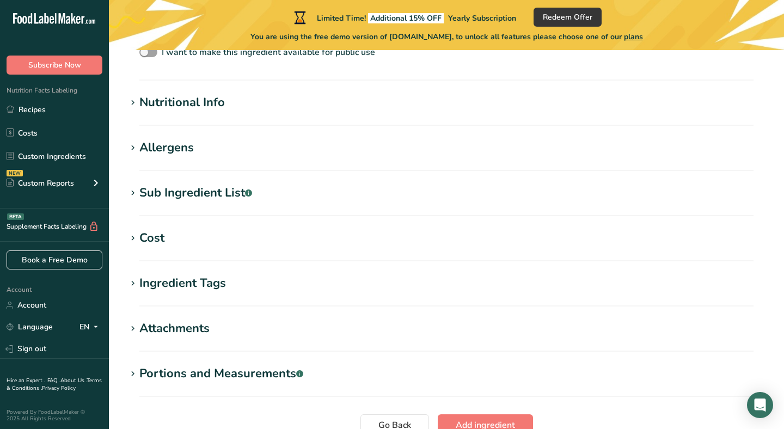
scroll to position [376, 0]
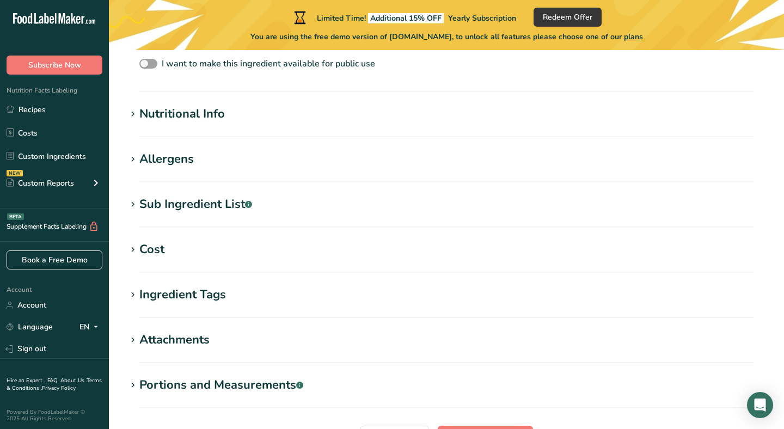
type input "Snoring"
click at [193, 113] on div "Nutritional Info" at bounding box center [182, 114] width 86 height 18
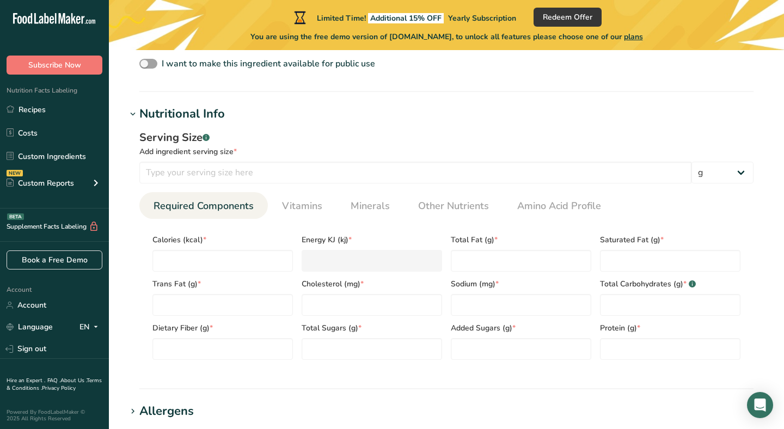
click at [275, 274] on div "Trans Fat (g) *" at bounding box center [222, 294] width 149 height 44
click at [256, 265] on input "number" at bounding box center [223, 261] width 141 height 22
type input "5"
type KJ "20.9"
type input "52"
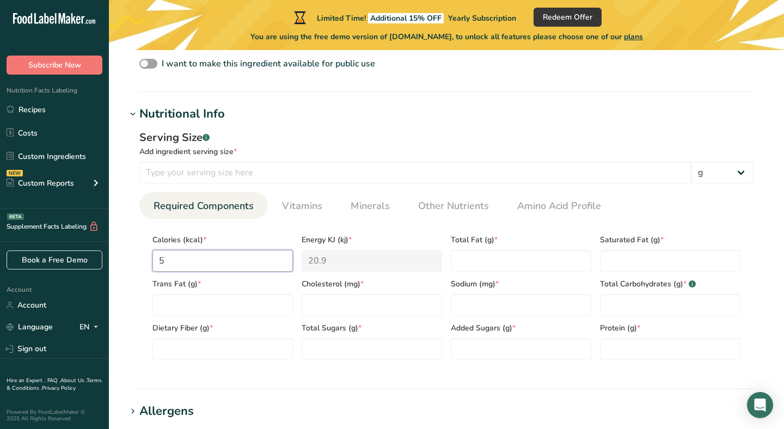
type KJ "217.6"
type input "5"
type KJ "20.9"
type input "54"
type KJ "225.9"
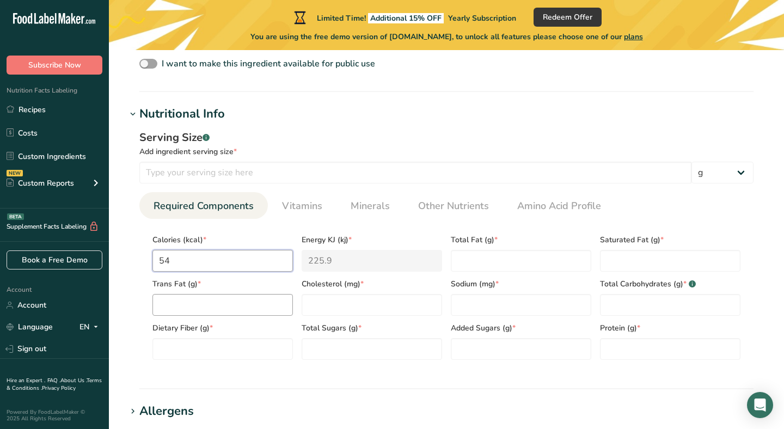
type input "54"
click at [274, 304] on Fat "number" at bounding box center [223, 305] width 141 height 22
type Fat "0"
click at [271, 347] on Fiber "number" at bounding box center [223, 349] width 141 height 22
type Fiber "0"
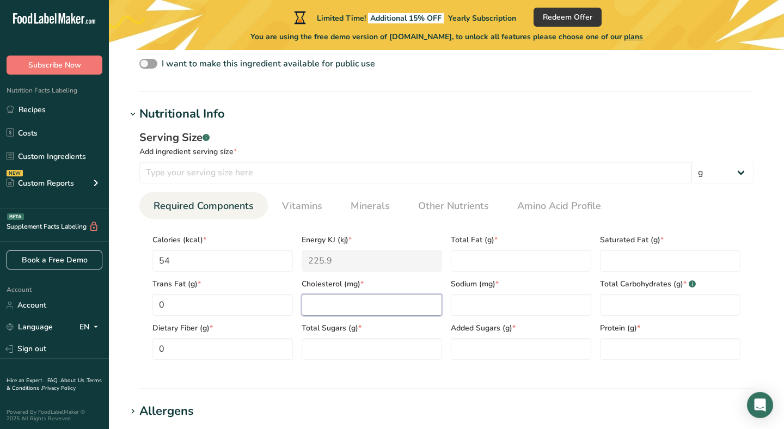
click at [395, 302] on input "number" at bounding box center [372, 305] width 141 height 22
type input "0"
click at [362, 345] on Sugars "number" at bounding box center [372, 349] width 141 height 22
type Sugars "0"
click at [471, 349] on Sugars "number" at bounding box center [521, 349] width 141 height 22
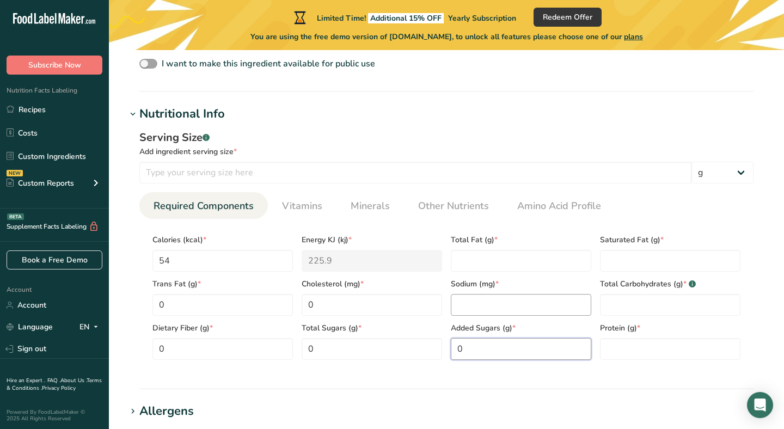
type Sugars "0"
click at [483, 311] on input "number" at bounding box center [521, 305] width 141 height 22
type input "0"
click at [496, 256] on Fat "number" at bounding box center [521, 261] width 141 height 22
type Fat "0"
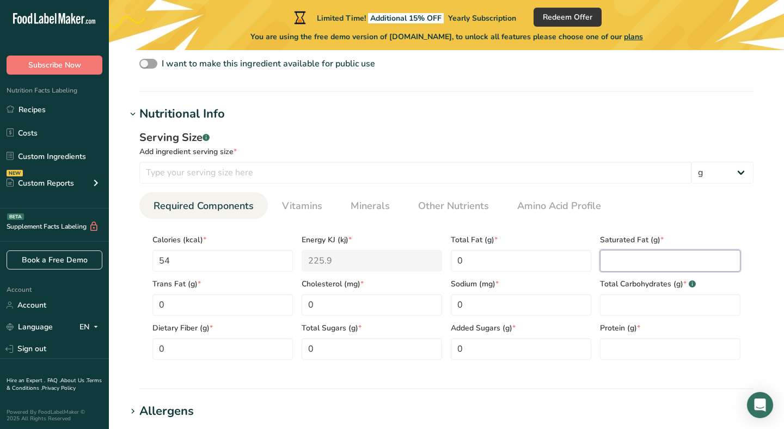
click at [581, 269] on Fat "number" at bounding box center [670, 261] width 141 height 22
type Fat "0"
click at [581, 306] on Carbohydrates "number" at bounding box center [670, 305] width 141 height 22
type Carbohydrates "0"
click at [581, 344] on input "number" at bounding box center [670, 349] width 141 height 22
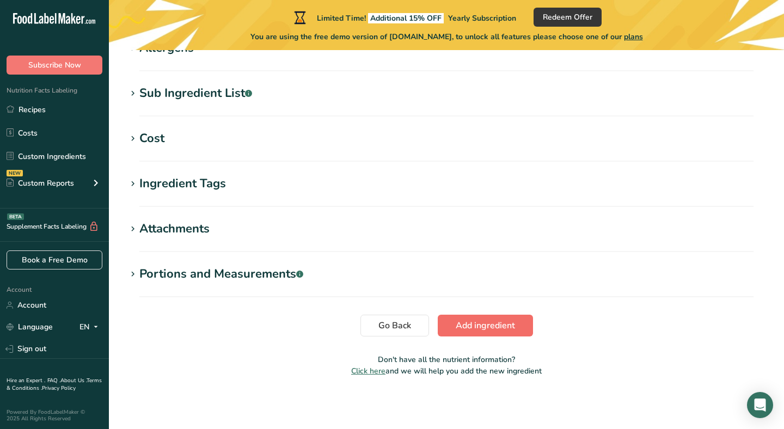
type input "0"
click at [477, 317] on button "Add ingredient" at bounding box center [485, 326] width 95 height 22
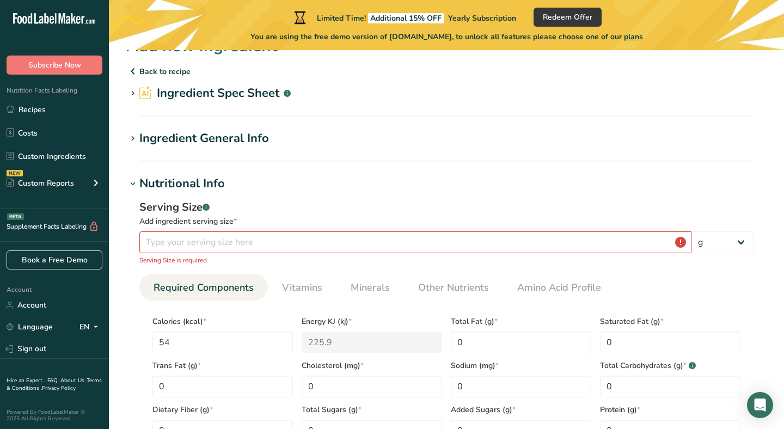
scroll to position [0, 0]
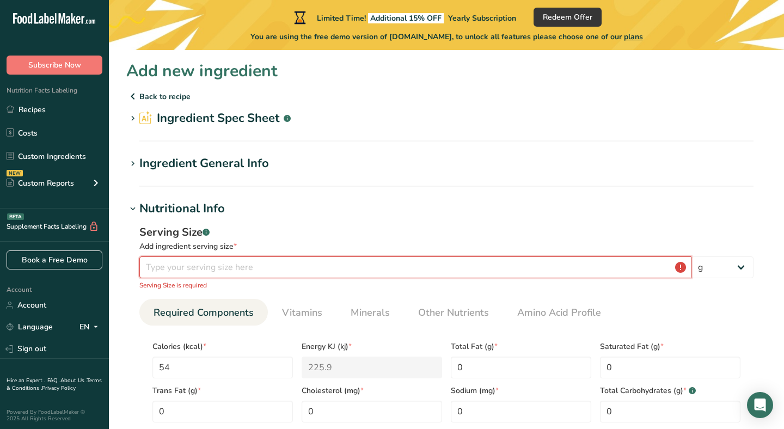
click at [295, 275] on input "number" at bounding box center [415, 268] width 552 height 22
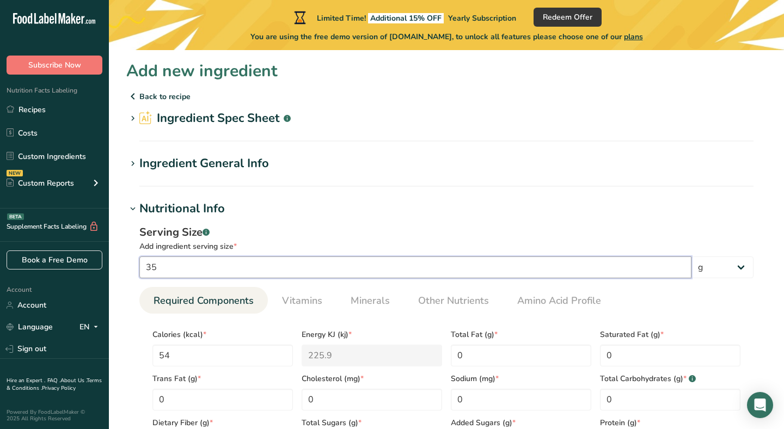
type input "3"
type input "5"
type input "4"
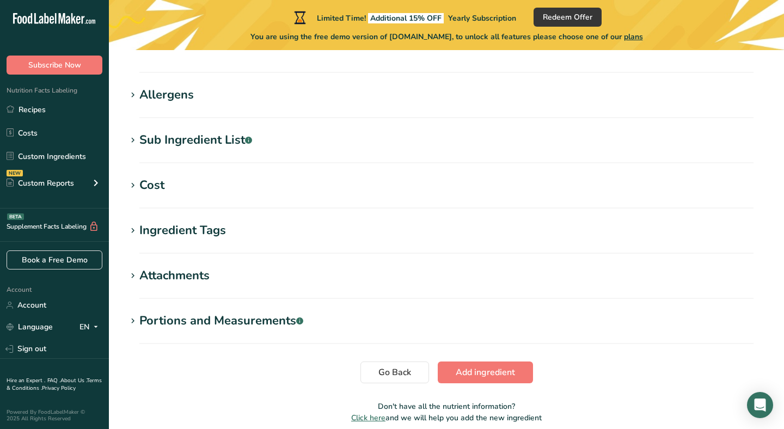
scroll to position [458, 0]
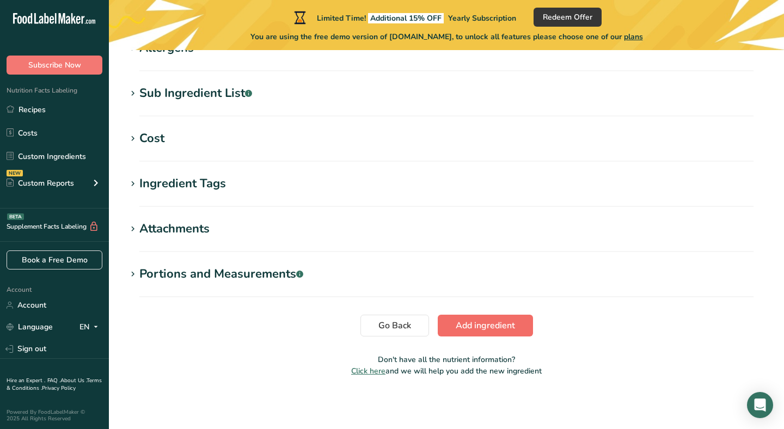
type input "59.9999"
click at [470, 318] on button "Add ingredient" at bounding box center [485, 326] width 95 height 22
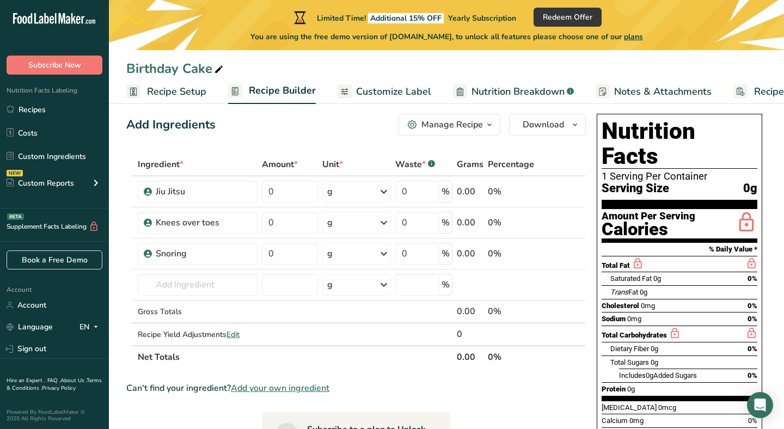
scroll to position [8, 0]
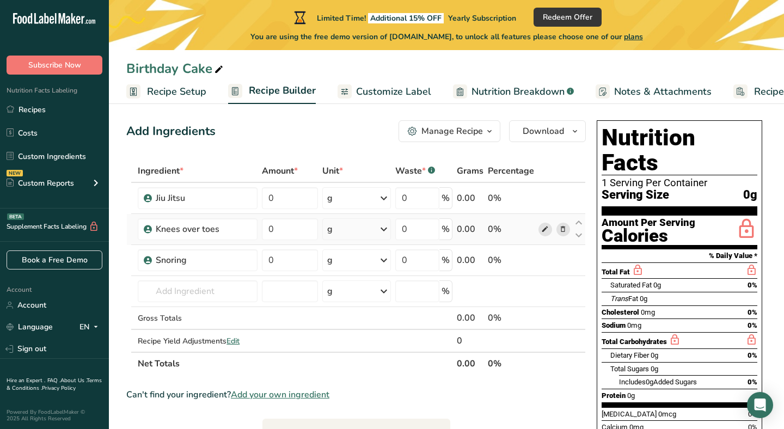
click at [546, 224] on icon at bounding box center [546, 229] width 8 height 11
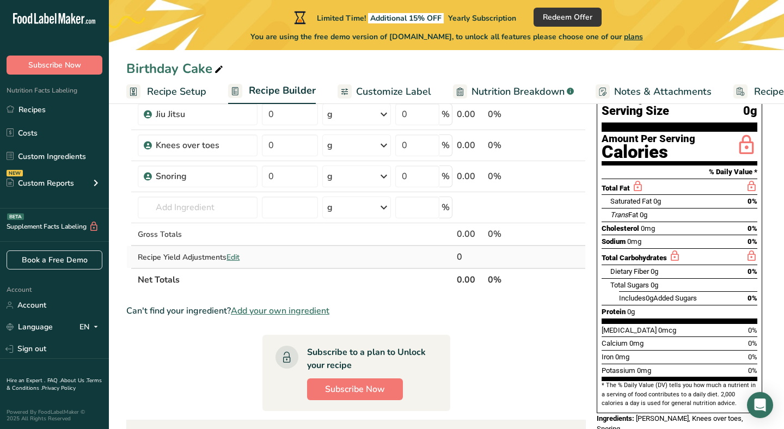
scroll to position [0, 0]
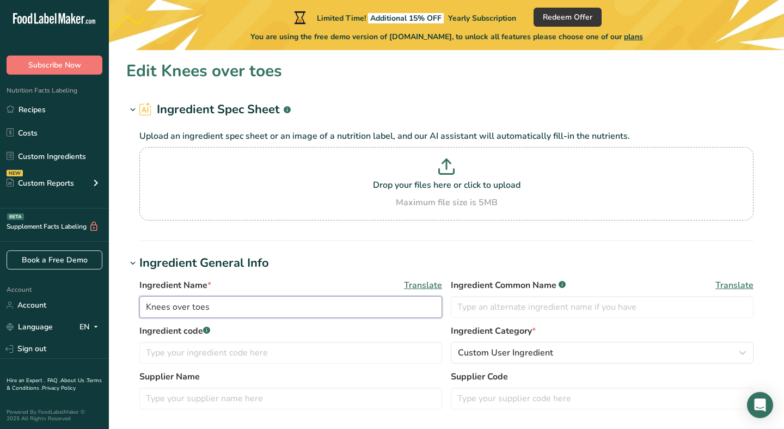
click at [333, 310] on input "Knees over toes" at bounding box center [290, 307] width 303 height 22
click at [179, 302] on input "Knees over toes" at bounding box center [290, 307] width 303 height 22
click at [198, 305] on input "Knees Over toes" at bounding box center [290, 307] width 303 height 22
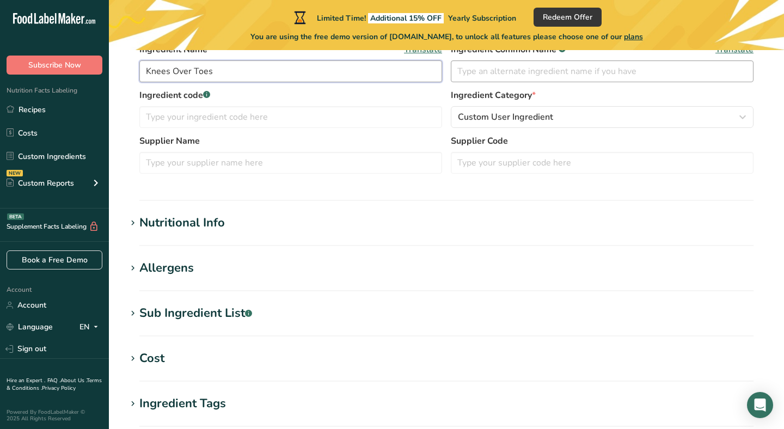
scroll to position [456, 0]
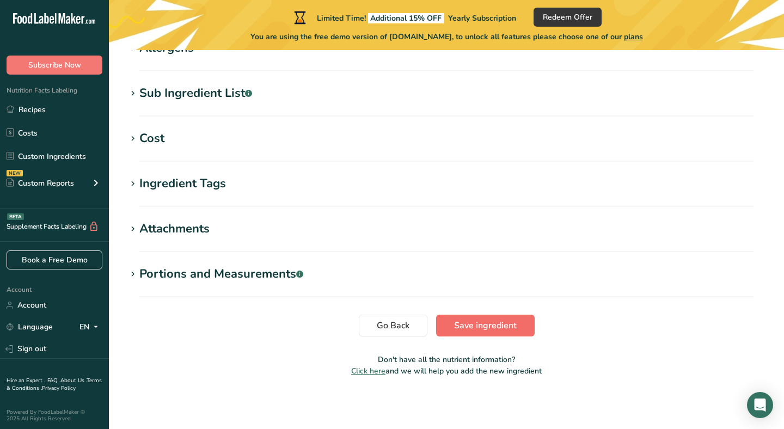
type input "Knees Over Toes"
click at [502, 321] on span "Save ingredient" at bounding box center [485, 325] width 63 height 13
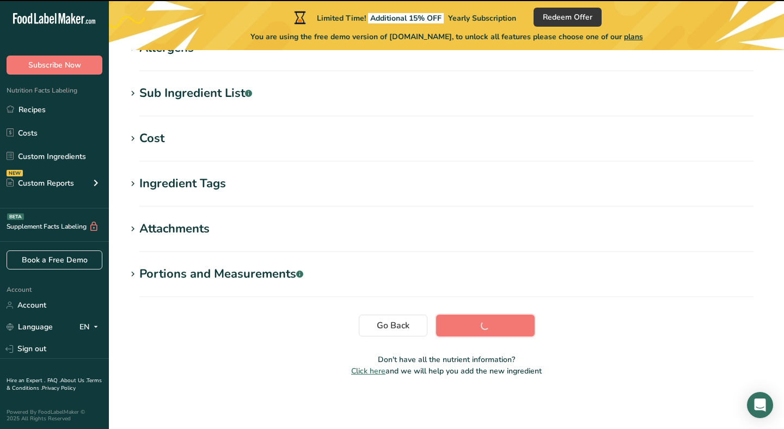
scroll to position [197, 0]
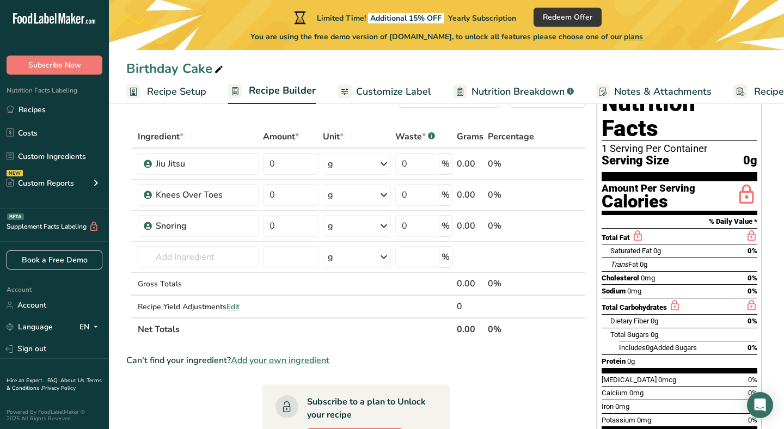
scroll to position [42, 0]
click at [233, 252] on input "text" at bounding box center [198, 257] width 120 height 22
type input "Baldness"
click at [197, 296] on div "Add your own ingredient" at bounding box center [198, 296] width 103 height 11
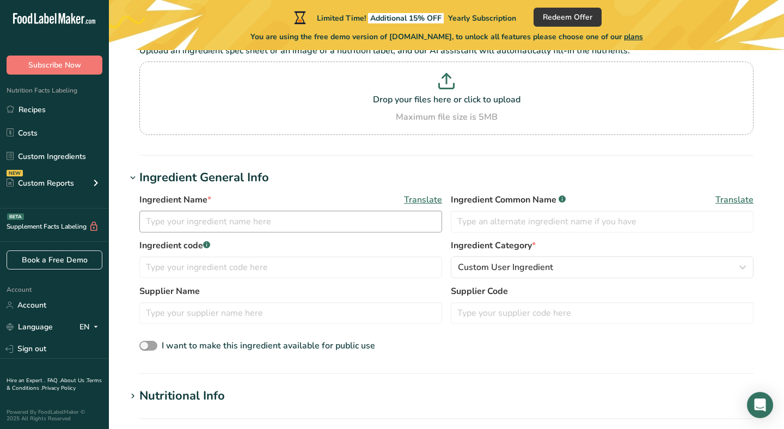
scroll to position [104, 0]
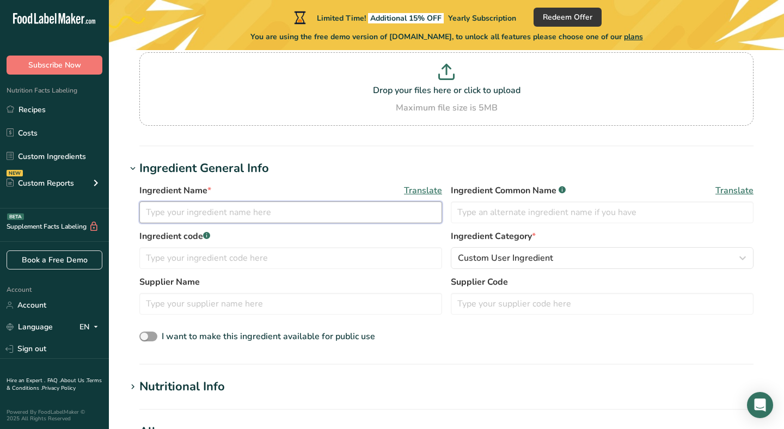
click at [267, 220] on input "text" at bounding box center [290, 213] width 303 height 22
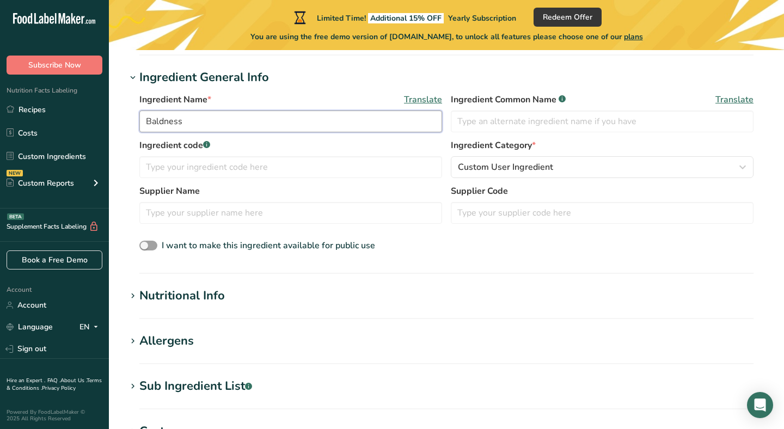
scroll to position [195, 0]
type input "Baldness"
click at [181, 306] on section "Nutritional Info Serving Size .a-a{fill:#347362;}.b-a{fill:#fff;} Add ingredien…" at bounding box center [446, 303] width 641 height 32
click at [169, 298] on div "Nutritional Info" at bounding box center [182, 296] width 86 height 18
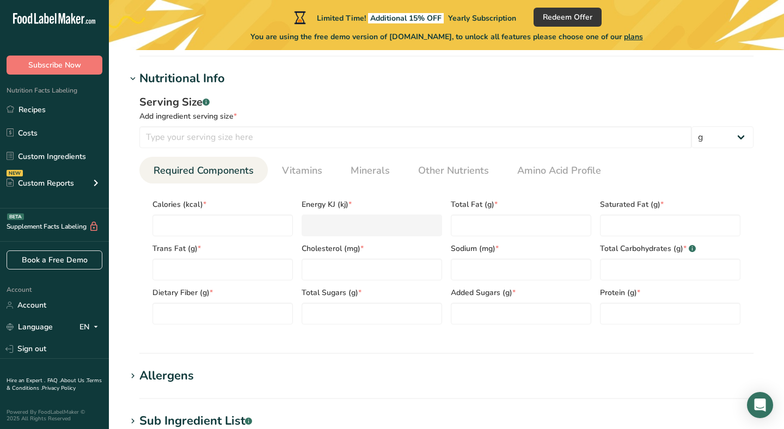
scroll to position [416, 0]
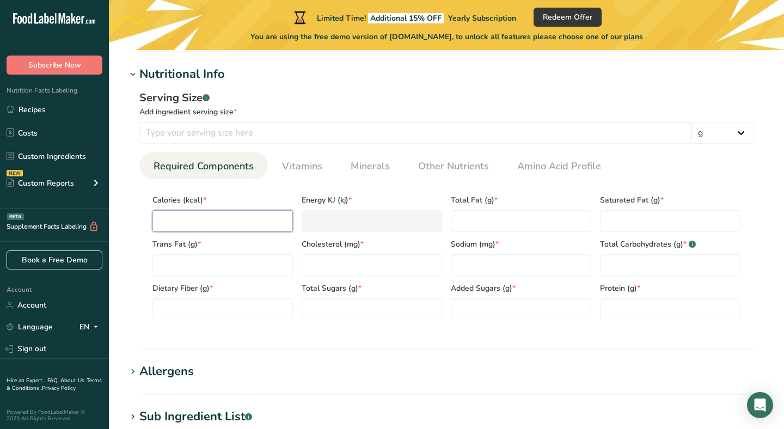
click at [237, 220] on input "number" at bounding box center [223, 221] width 141 height 22
type input "0"
type KJ "0"
type input "0"
click at [220, 261] on Fat "number" at bounding box center [223, 265] width 141 height 22
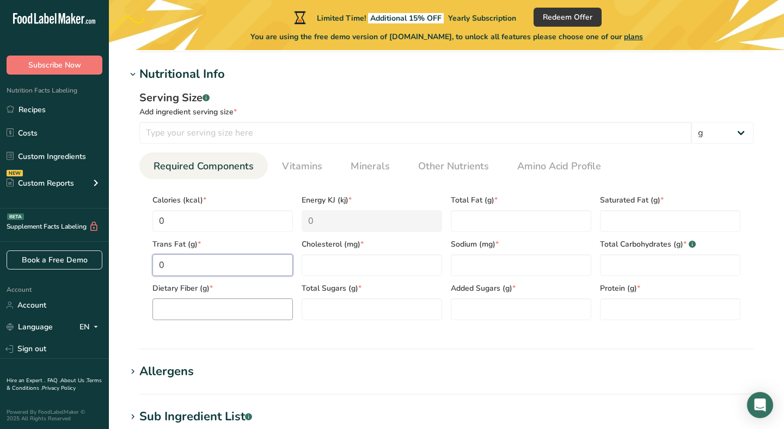
type Fat "0"
click at [207, 307] on Fiber "number" at bounding box center [223, 310] width 141 height 22
type Fiber "0"
click at [346, 314] on Sugars "number" at bounding box center [372, 310] width 141 height 22
type Sugars "0"
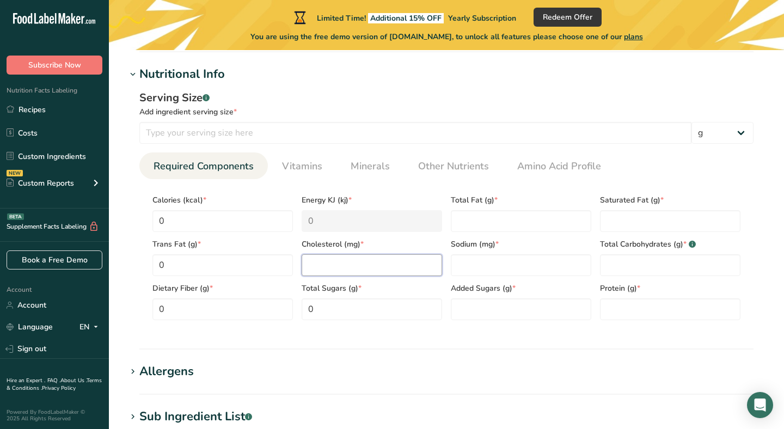
click at [326, 265] on input "number" at bounding box center [372, 265] width 141 height 22
type input "0"
click at [509, 303] on Sugars "number" at bounding box center [521, 310] width 141 height 22
type Sugars "0"
click at [501, 270] on input "number" at bounding box center [521, 265] width 141 height 22
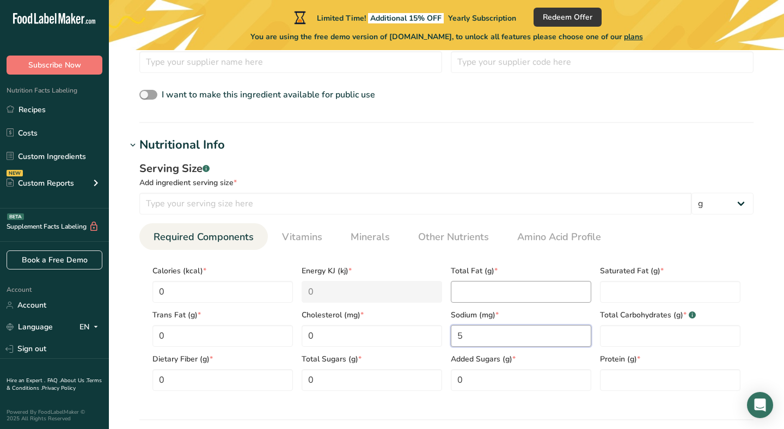
scroll to position [346, 0]
type input "54"
click at [496, 287] on Fat "number" at bounding box center [521, 291] width 141 height 22
type Fat "0"
click at [618, 294] on Fat "number" at bounding box center [670, 291] width 141 height 22
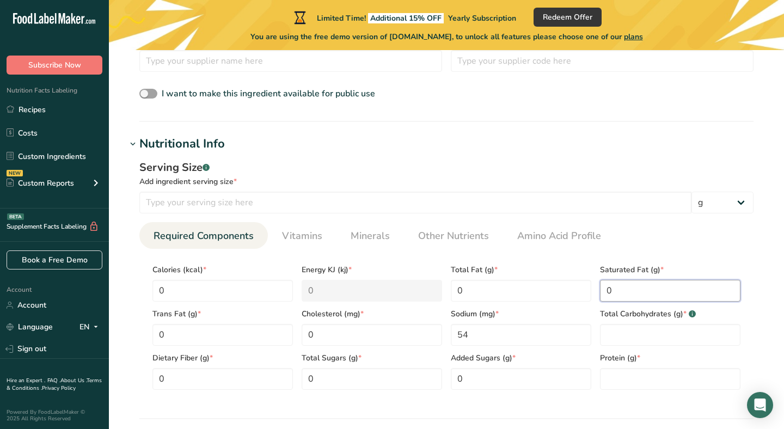
type Fat "0"
click at [634, 346] on div "Protein (g) *" at bounding box center [670, 368] width 149 height 44
click at [628, 341] on Carbohydrates "number" at bounding box center [670, 335] width 141 height 22
type Carbohydrates "0"
click at [622, 385] on input "number" at bounding box center [670, 379] width 141 height 22
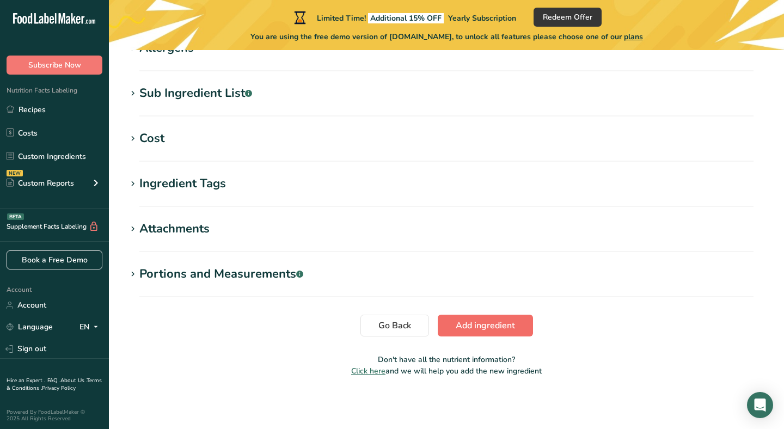
type input "0"
click at [485, 331] on span "Add ingredient" at bounding box center [485, 325] width 59 height 13
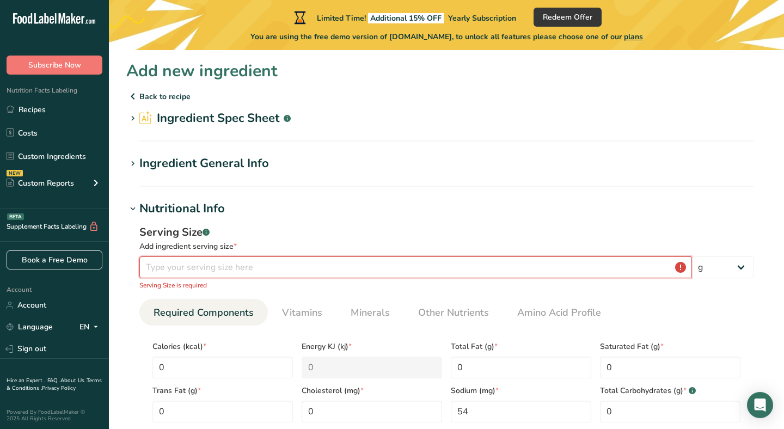
click at [266, 271] on input "number" at bounding box center [415, 268] width 552 height 22
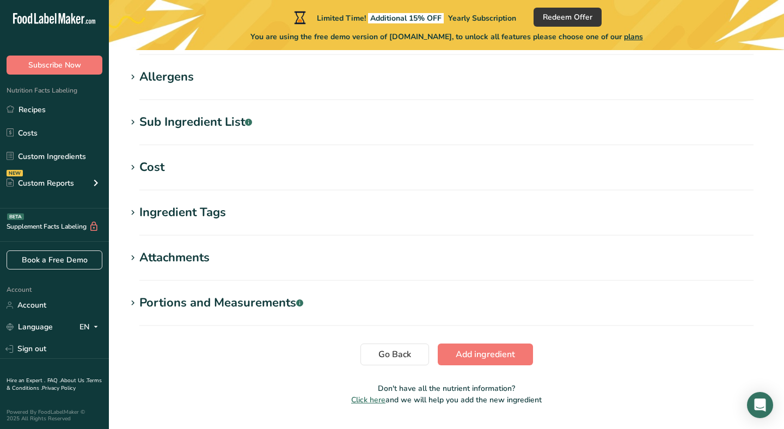
scroll to position [458, 0]
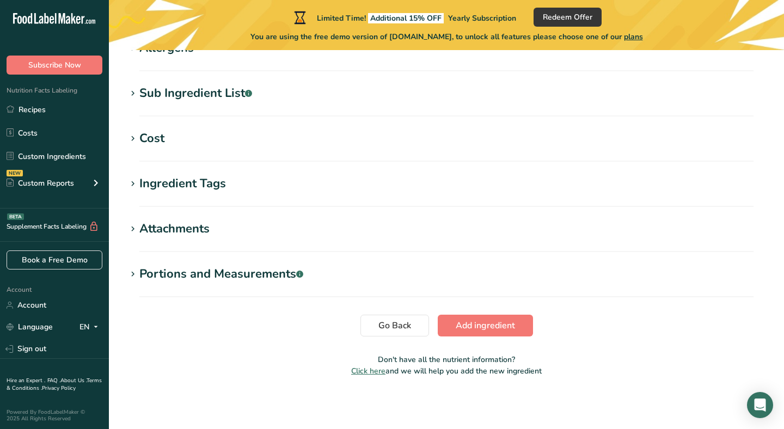
type input "37"
click at [477, 329] on span "Add ingredient" at bounding box center [485, 325] width 59 height 13
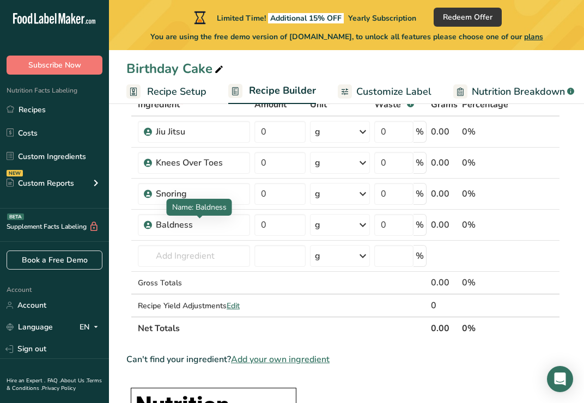
scroll to position [71, 0]
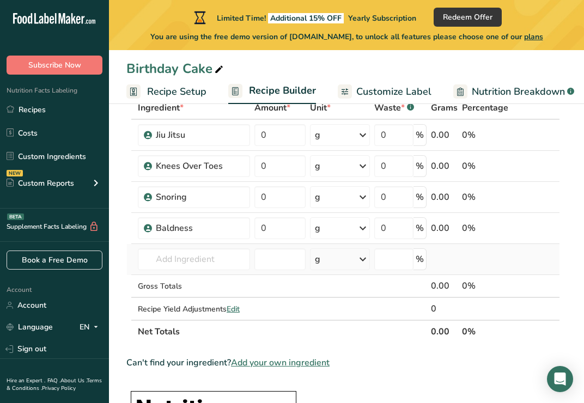
click at [196, 271] on td "Almond flour 1211 Milk, whole, 3.25% milkfat, without added vitamin A and vitam…" at bounding box center [194, 259] width 117 height 31
click at [193, 264] on input "text" at bounding box center [194, 259] width 112 height 22
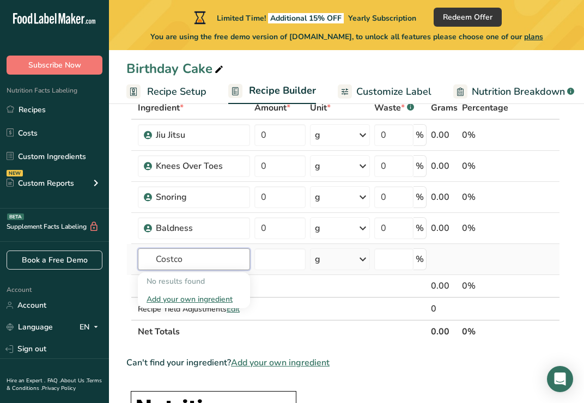
type input "Costco"
click at [201, 295] on div "Add your own ingredient" at bounding box center [194, 299] width 95 height 11
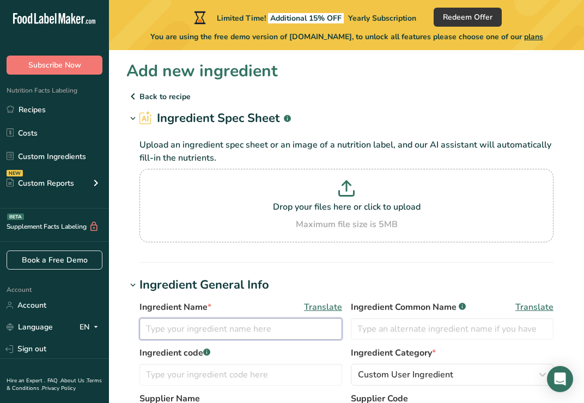
click at [217, 326] on input "text" at bounding box center [240, 329] width 203 height 22
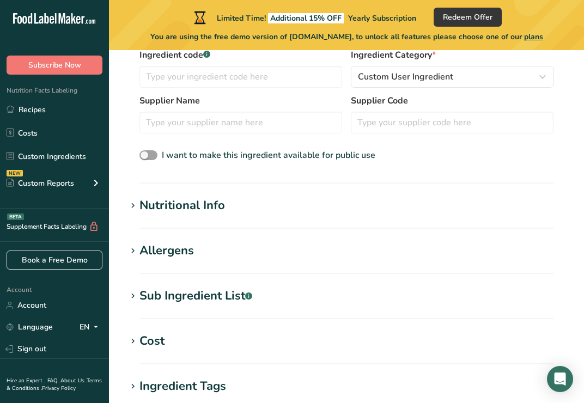
scroll to position [319, 0]
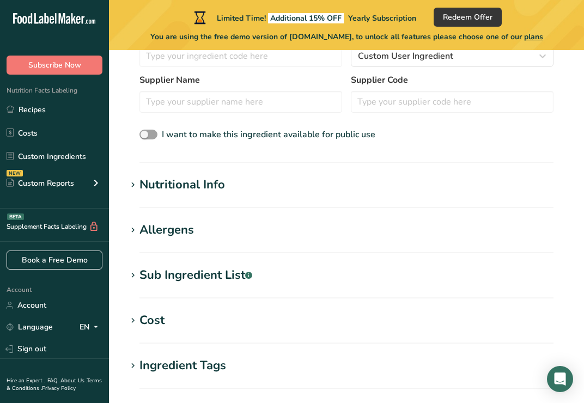
type input "Costco"
click at [209, 192] on div "Nutritional Info" at bounding box center [182, 185] width 86 height 18
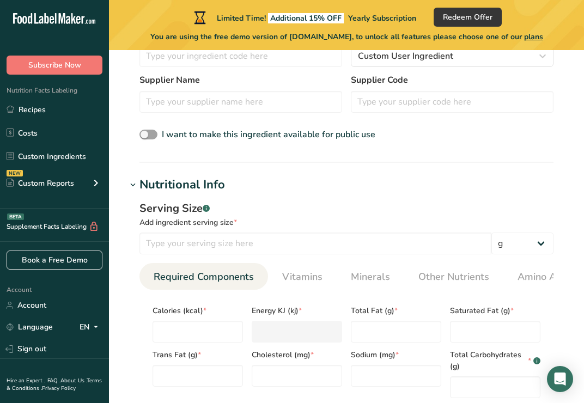
scroll to position [442, 0]
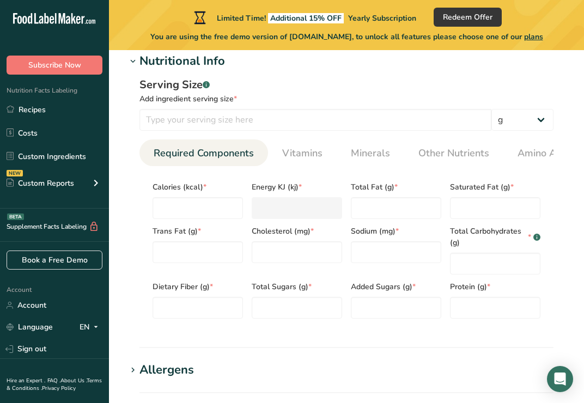
click at [209, 199] on div "Calories (kcal) *" at bounding box center [197, 197] width 99 height 44
click at [209, 206] on input "number" at bounding box center [198, 208] width 90 height 22
type input "0"
type KJ "0"
type input "-1"
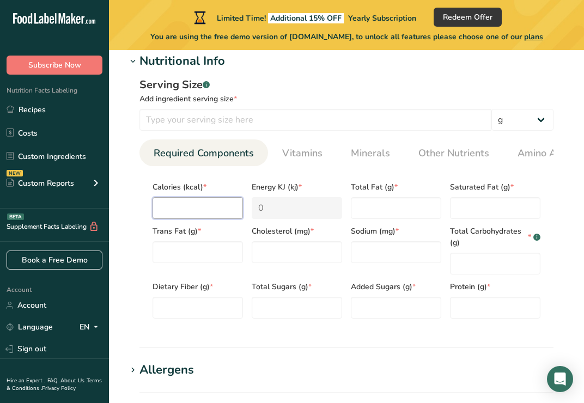
type KJ "-4.2"
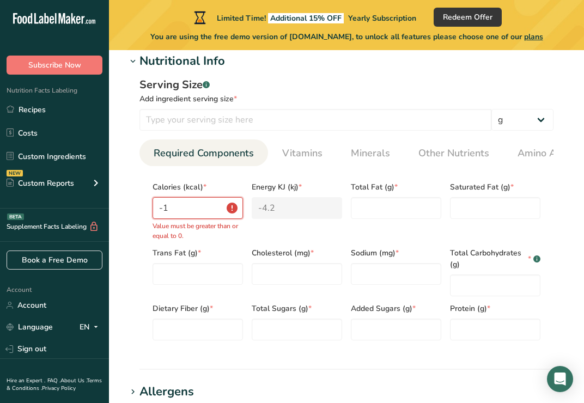
type input "-12"
type KJ "-50.2"
type input "-1"
type KJ "-4.2"
type input "0"
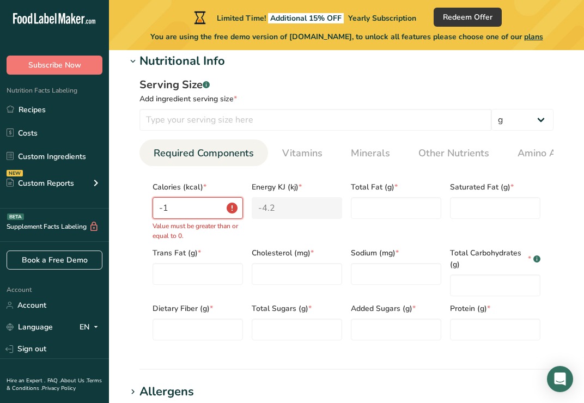
type KJ "0"
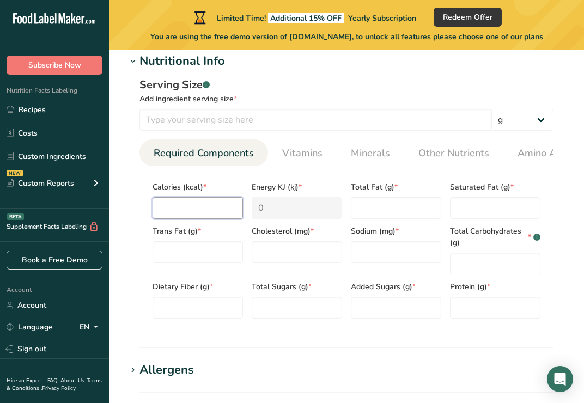
type input "0"
click at [202, 250] on Fat "number" at bounding box center [198, 252] width 90 height 22
type Fat "0"
click at [195, 305] on Fiber "number" at bounding box center [198, 308] width 90 height 22
type Fiber "0"
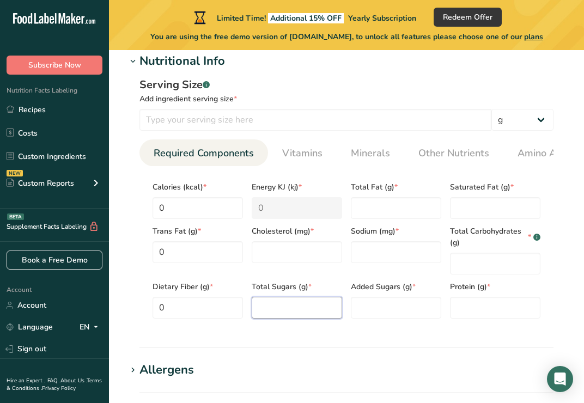
click at [289, 305] on Sugars "number" at bounding box center [297, 308] width 90 height 22
type Sugars "0"
click at [285, 252] on input "number" at bounding box center [297, 252] width 90 height 22
type input "0"
click at [367, 214] on Fat "number" at bounding box center [396, 208] width 90 height 22
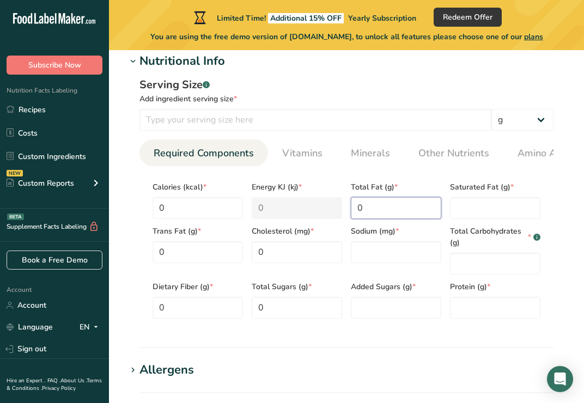
type Fat "0"
click at [390, 266] on div "Sodium (mg) *" at bounding box center [395, 247] width 99 height 56
click at [382, 262] on input "number" at bounding box center [396, 252] width 90 height 22
type input "0"
click at [390, 306] on Sugars "number" at bounding box center [396, 308] width 90 height 22
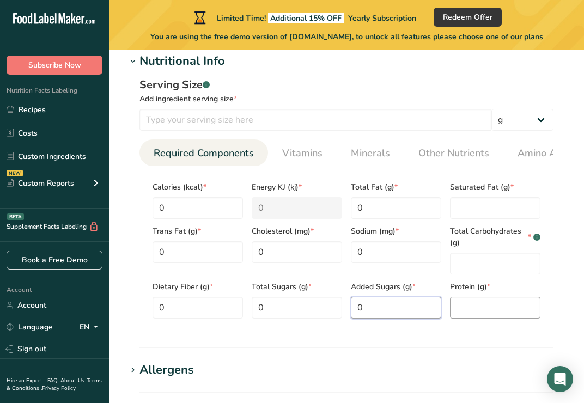
type Sugars "0"
click at [475, 309] on input "number" at bounding box center [495, 308] width 90 height 22
type input "0"
click at [475, 265] on Carbohydrates "number" at bounding box center [495, 264] width 90 height 22
type Carbohydrates "0"
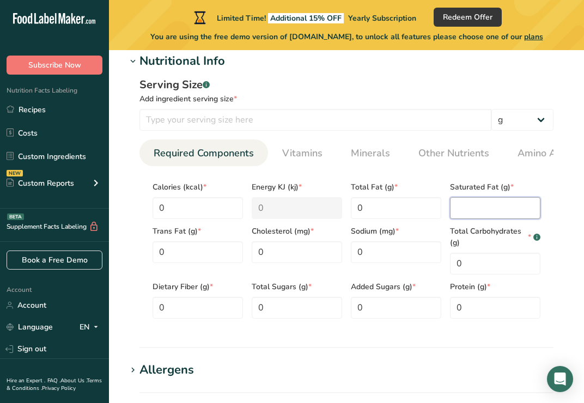
click at [479, 205] on Fat "number" at bounding box center [495, 208] width 90 height 22
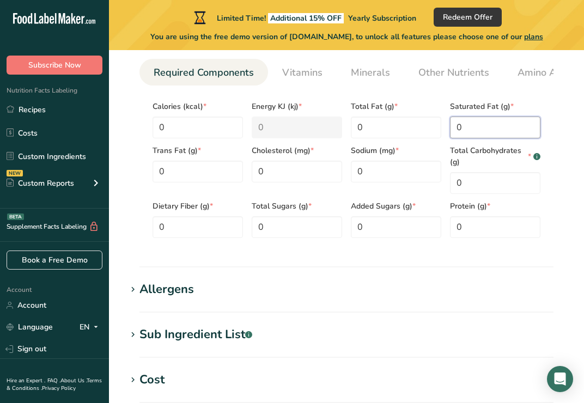
scroll to position [419, 0]
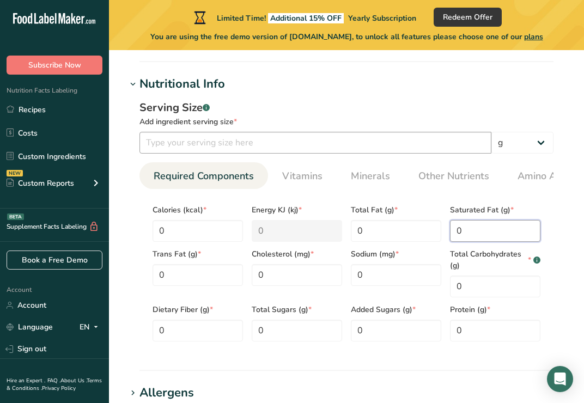
type Fat "0"
click at [287, 153] on input "number" at bounding box center [315, 143] width 352 height 22
type input "50"
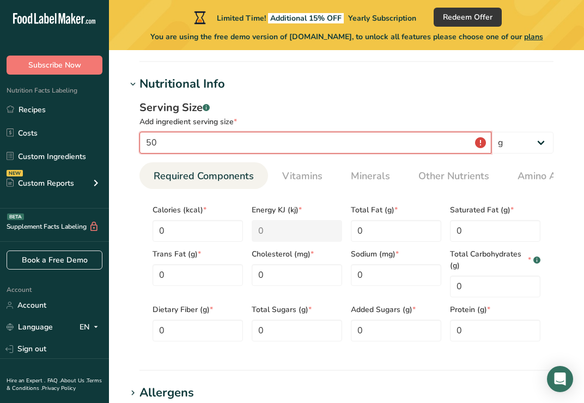
type input "5"
click at [355, 118] on div "Add ingredient serving size *" at bounding box center [346, 121] width 414 height 11
click at [412, 148] on input "100" at bounding box center [315, 143] width 352 height 22
type input "1"
type input "100"
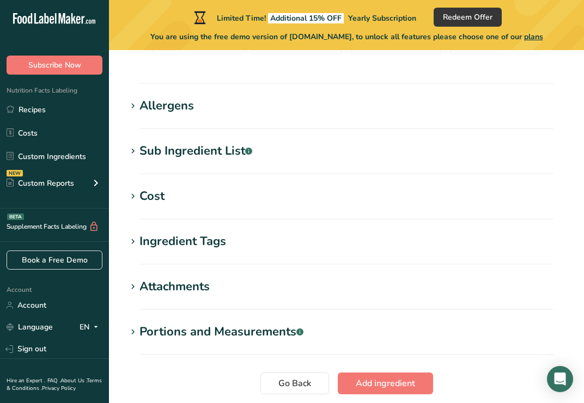
scroll to position [707, 0]
click at [374, 380] on span "Add ingredient" at bounding box center [385, 382] width 59 height 13
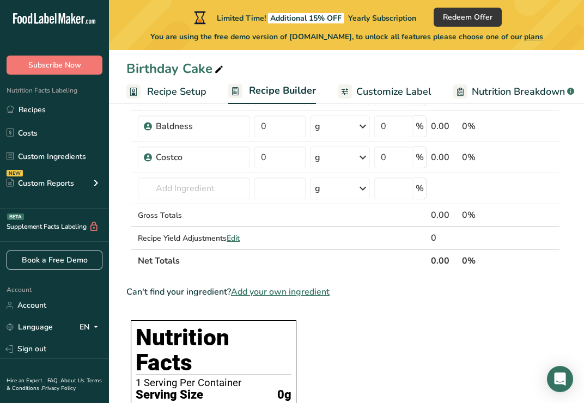
scroll to position [139, 0]
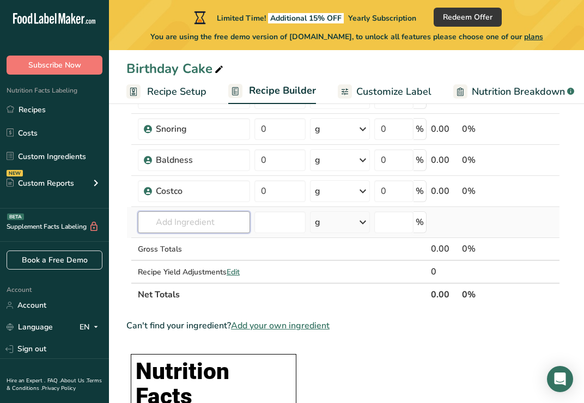
click at [179, 226] on input "text" at bounding box center [194, 222] width 112 height 22
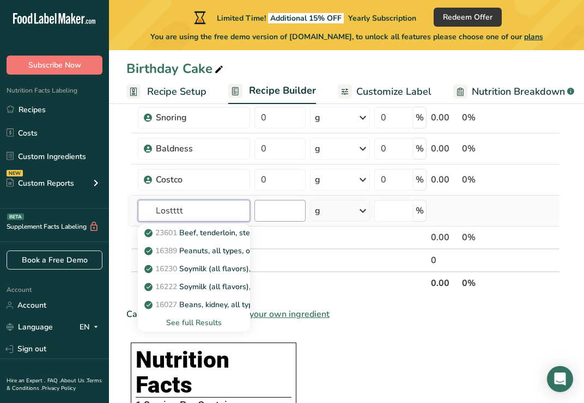
scroll to position [153, 0]
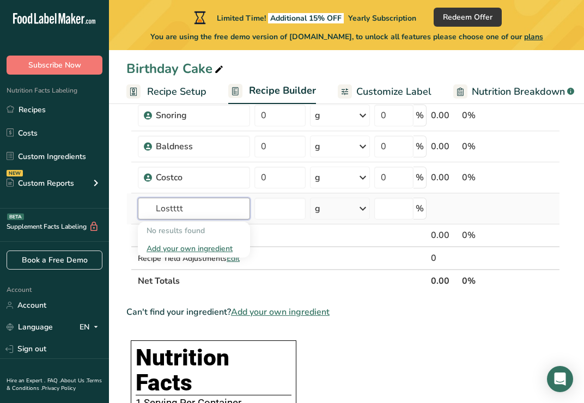
type input "Lostttt"
click at [209, 248] on div "Add your own ingredient" at bounding box center [194, 248] width 95 height 11
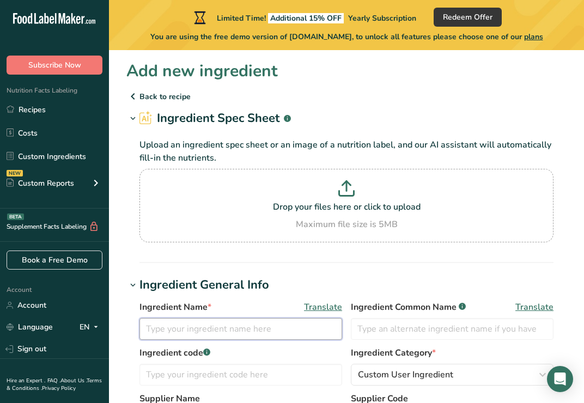
click at [220, 328] on input "text" at bounding box center [240, 329] width 203 height 22
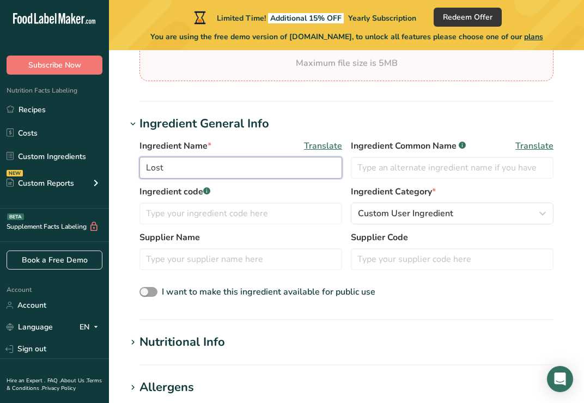
scroll to position [162, 0]
type input "Lost"
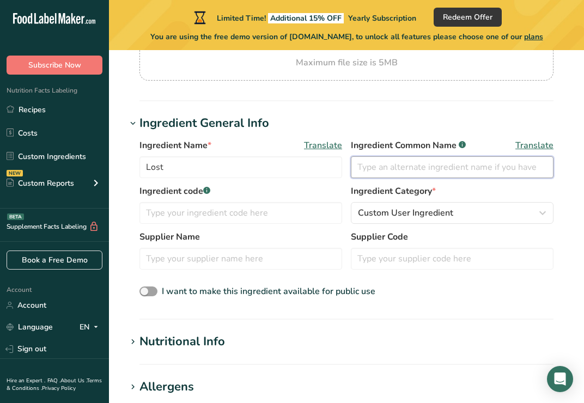
click at [403, 173] on input "text" at bounding box center [452, 167] width 203 height 22
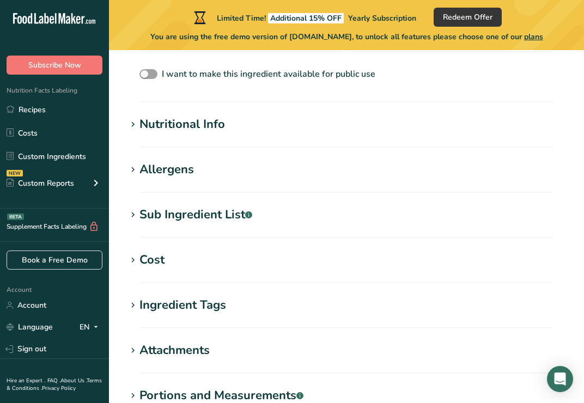
scroll to position [370, 0]
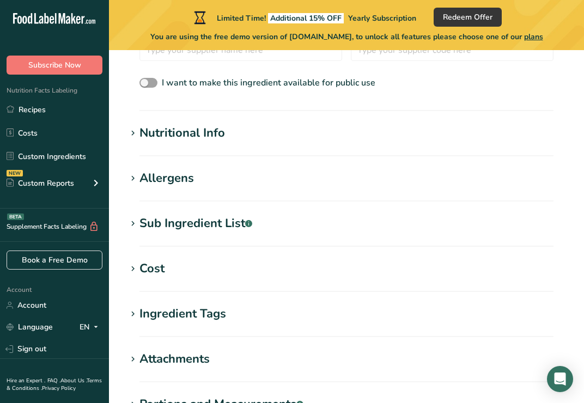
type input "Best show ever"
click at [173, 132] on div "Nutritional Info" at bounding box center [182, 133] width 86 height 18
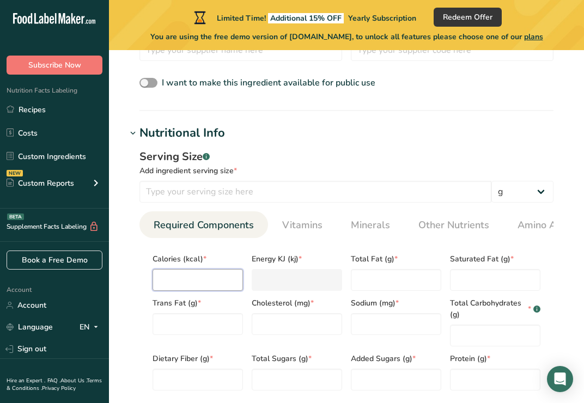
click at [196, 283] on input "number" at bounding box center [198, 280] width 90 height 22
type input "0"
type KJ "0"
type input "0"
click at [200, 323] on Fat "number" at bounding box center [198, 324] width 90 height 22
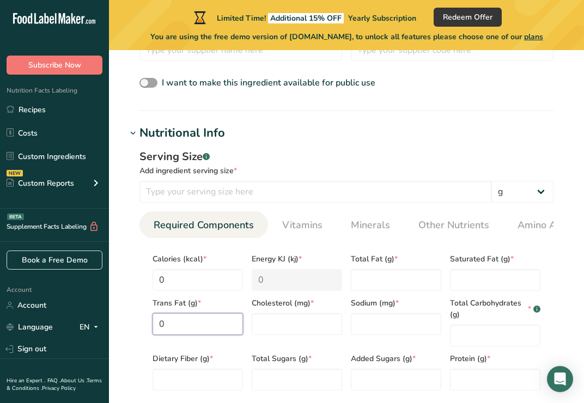
type Fat "0"
click at [197, 363] on span "Dietary Fiber (g) *" at bounding box center [198, 358] width 90 height 11
click at [197, 377] on Fiber "number" at bounding box center [198, 380] width 90 height 22
type Fiber "0"
click at [318, 335] on input "number" at bounding box center [297, 324] width 90 height 22
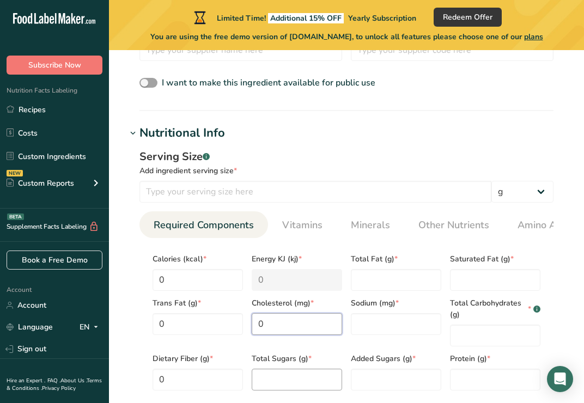
type input "0"
click at [314, 388] on Sugars "number" at bounding box center [297, 380] width 90 height 22
type Sugars "0"
click at [399, 370] on div "Added Sugars (g) *" at bounding box center [395, 368] width 99 height 44
click at [391, 389] on Sugars "number" at bounding box center [396, 380] width 90 height 22
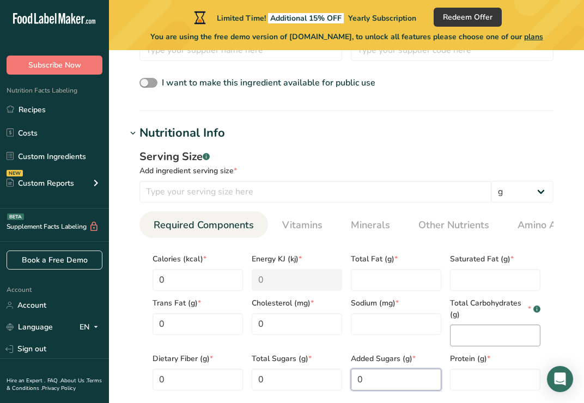
type Sugars "0"
click at [504, 338] on Carbohydrates "number" at bounding box center [495, 336] width 90 height 22
type Carbohydrates "54"
click at [482, 381] on input "number" at bounding box center [495, 380] width 90 height 22
type input "0"
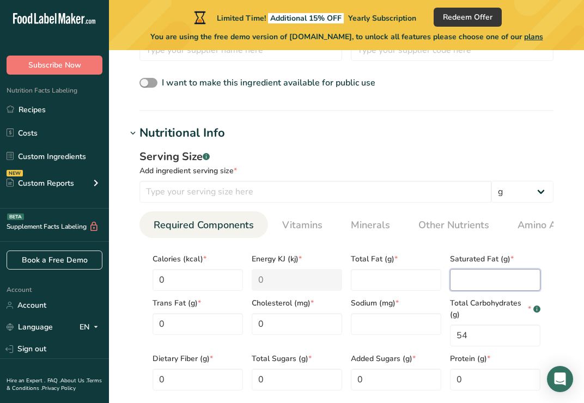
click at [485, 291] on Fat "number" at bounding box center [495, 280] width 90 height 22
type Fat "0"
click at [404, 288] on Fat "number" at bounding box center [396, 280] width 90 height 22
type Fat "0"
click at [385, 330] on input "number" at bounding box center [396, 324] width 90 height 22
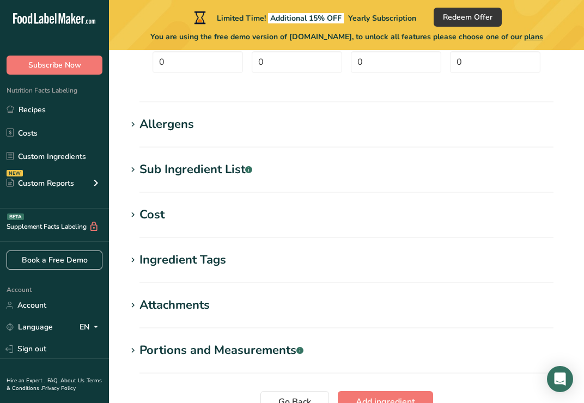
scroll to position [793, 0]
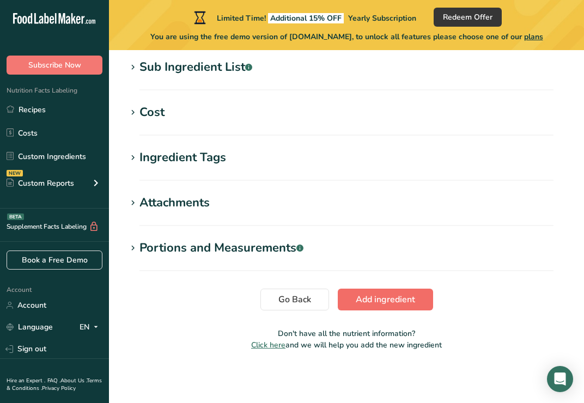
type input "0"
click at [368, 307] on button "Add ingredient" at bounding box center [385, 300] width 95 height 22
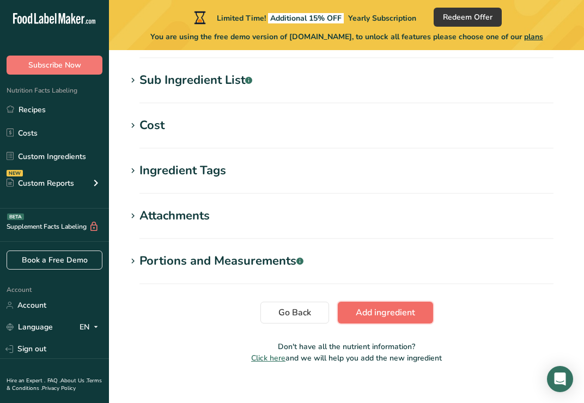
click at [378, 308] on button "Add ingredient" at bounding box center [385, 313] width 95 height 22
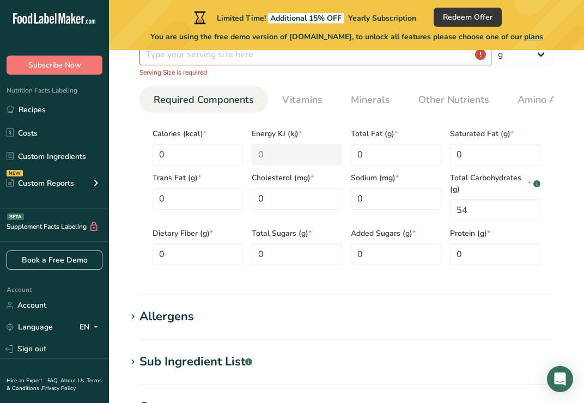
scroll to position [200, 0]
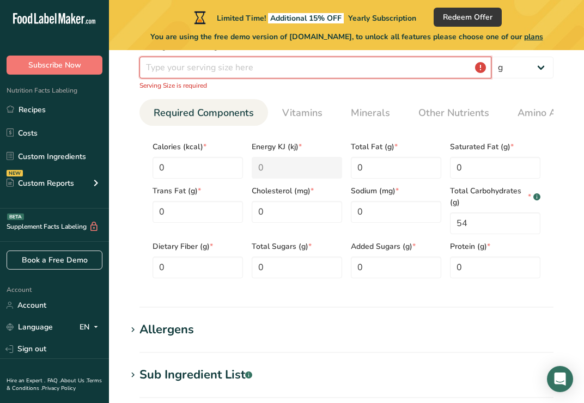
click at [217, 60] on input "number" at bounding box center [315, 68] width 352 height 22
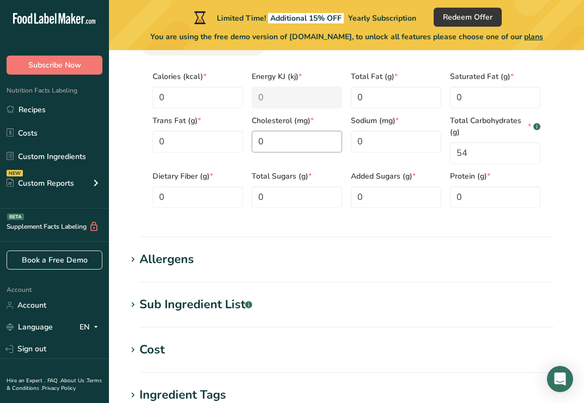
scroll to position [498, 0]
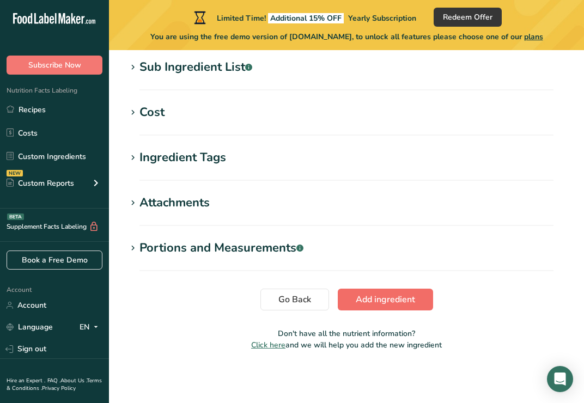
type input "6"
click at [374, 299] on span "Add ingredient" at bounding box center [385, 299] width 59 height 13
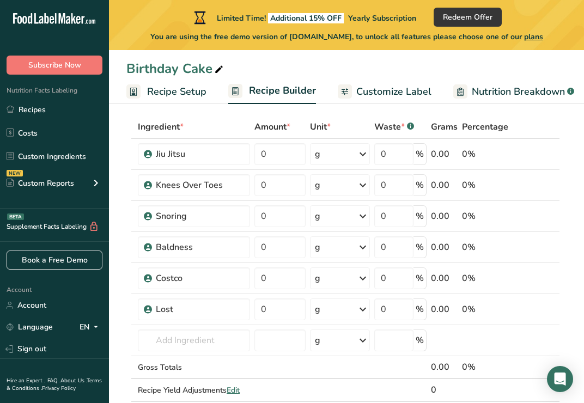
scroll to position [51, 0]
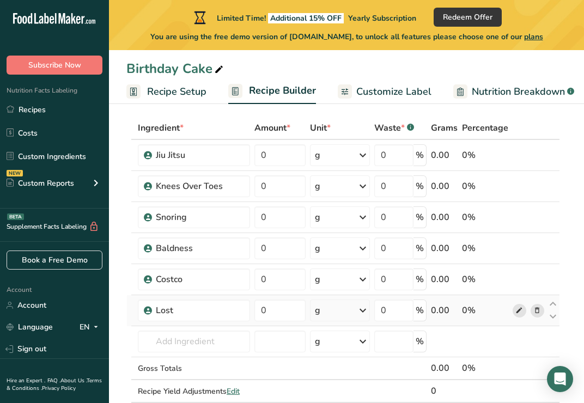
click at [522, 310] on icon at bounding box center [519, 310] width 8 height 11
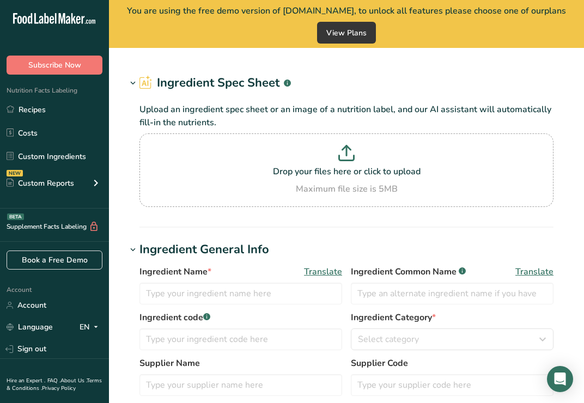
type input "Lost"
type input "Best show ever"
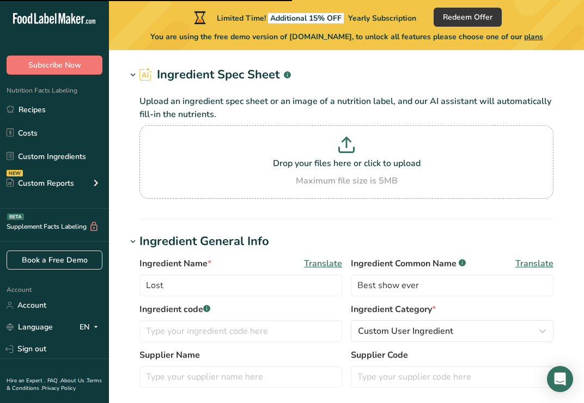
scroll to position [56, 0]
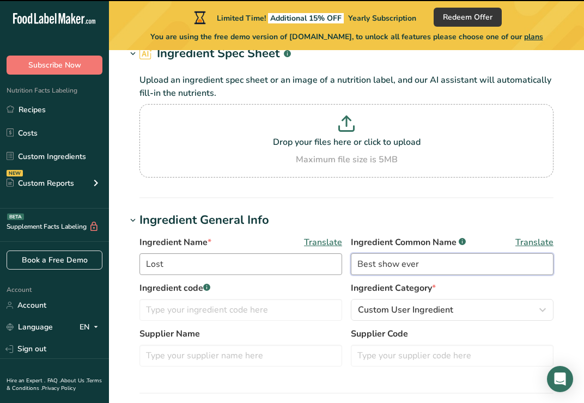
drag, startPoint x: 437, startPoint y: 266, endPoint x: 327, endPoint y: 266, distance: 109.5
click at [327, 266] on div "Ingredient Name * Translate Lost Ingredient Common Name .a-a{fill:#347362;}.b-a…" at bounding box center [346, 259] width 414 height 46
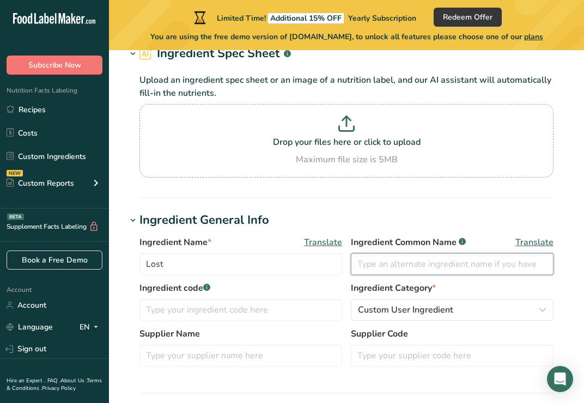
scroll to position [495, 0]
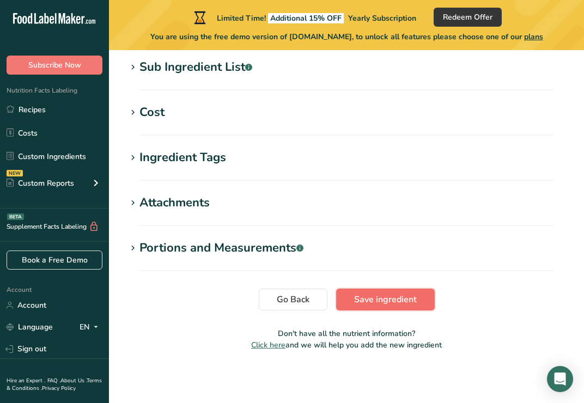
click at [366, 299] on span "Save ingredient" at bounding box center [385, 299] width 63 height 13
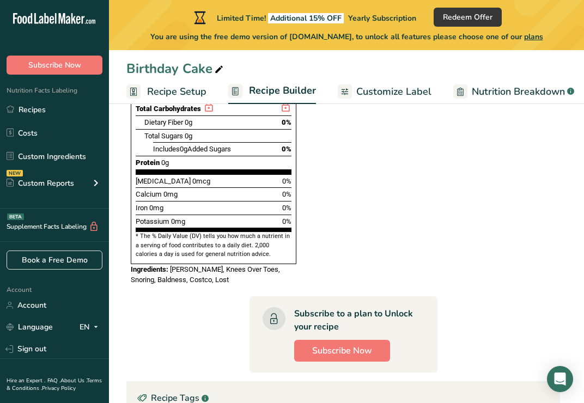
scroll to position [638, 0]
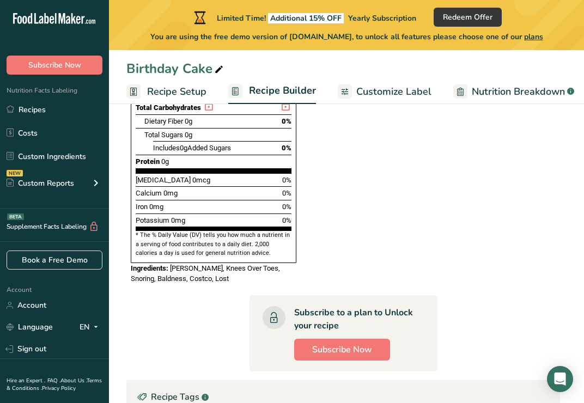
click at [373, 91] on span "Customize Label" at bounding box center [393, 91] width 75 height 15
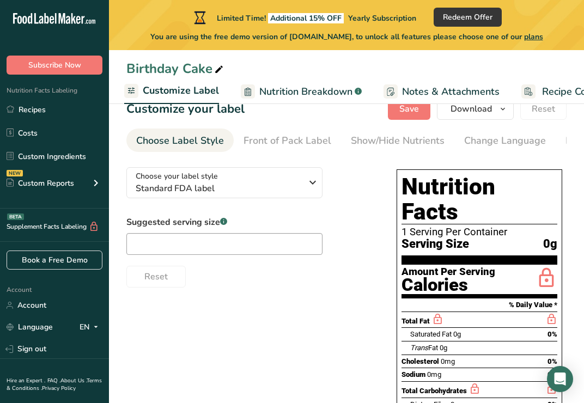
scroll to position [26, 0]
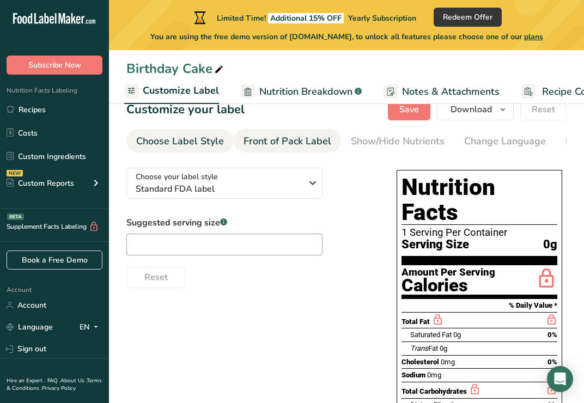
click at [290, 145] on div "Front of Pack Label" at bounding box center [288, 141] width 88 height 15
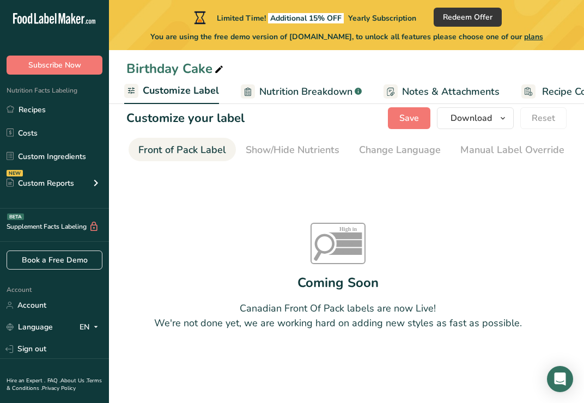
scroll to position [0, 106]
click at [259, 143] on div "Show/Hide Nutrients" at bounding box center [292, 150] width 94 height 15
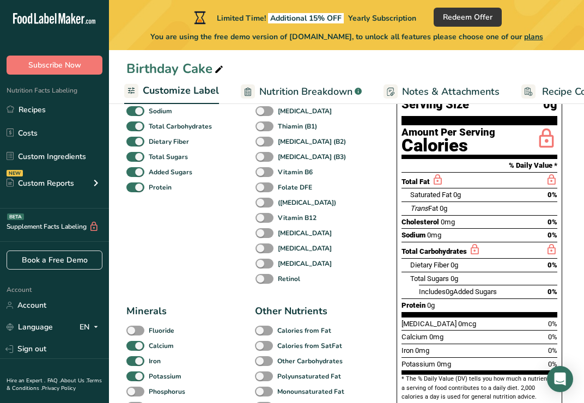
scroll to position [163, 0]
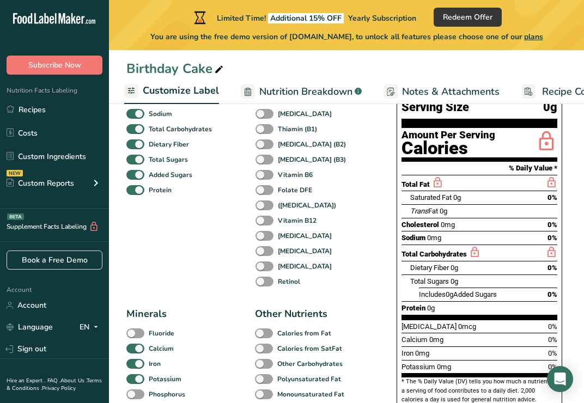
click at [311, 94] on span "Nutrition Breakdown" at bounding box center [305, 91] width 93 height 15
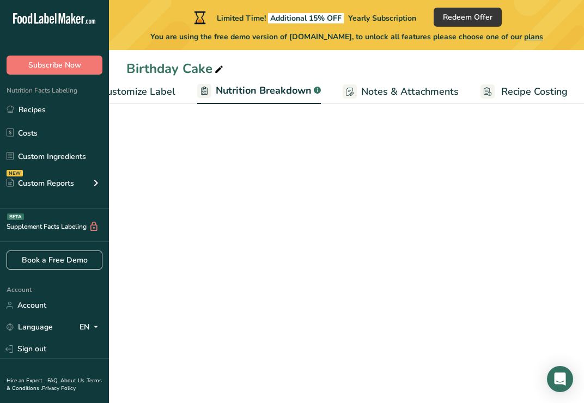
select select "Calories"
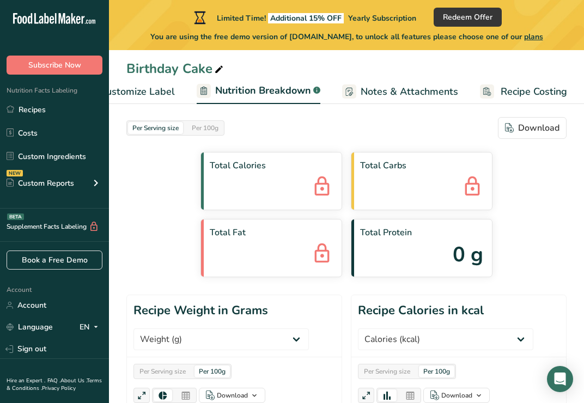
scroll to position [5, 0]
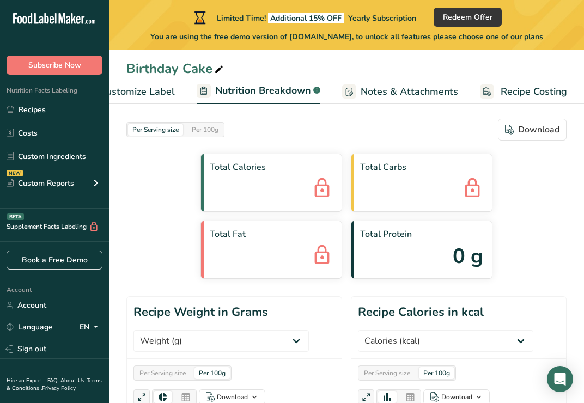
click at [463, 259] on span "0 g" at bounding box center [468, 256] width 31 height 31
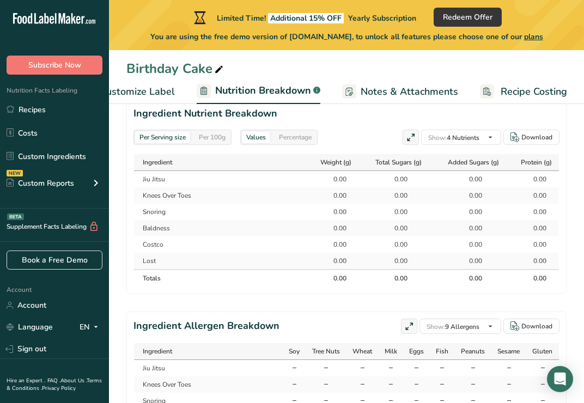
scroll to position [626, 0]
click at [470, 197] on div "0.00" at bounding box center [468, 195] width 27 height 10
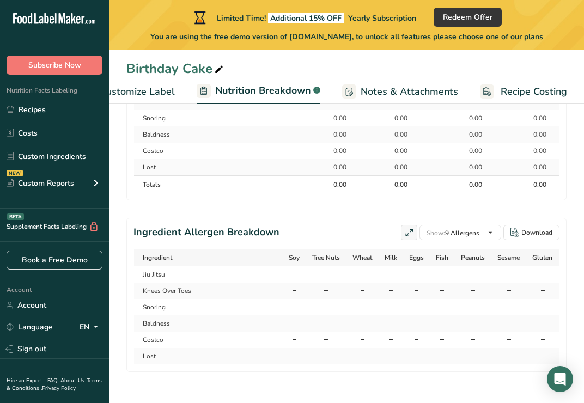
scroll to position [721, 0]
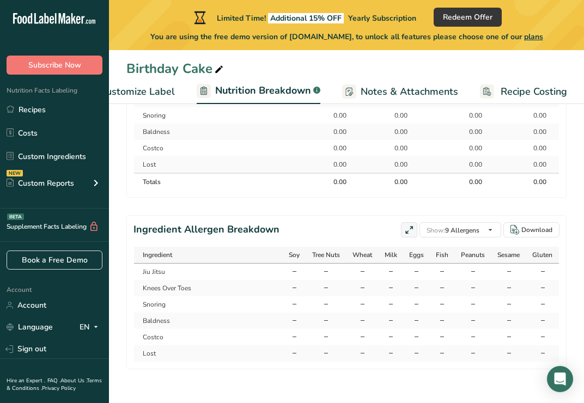
click at [537, 154] on td "0.00" at bounding box center [533, 148] width 52 height 16
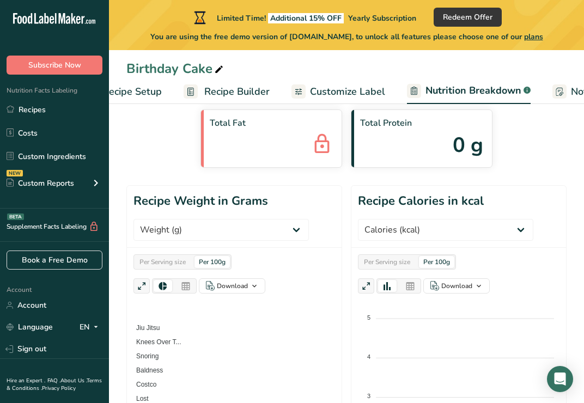
scroll to position [0, 0]
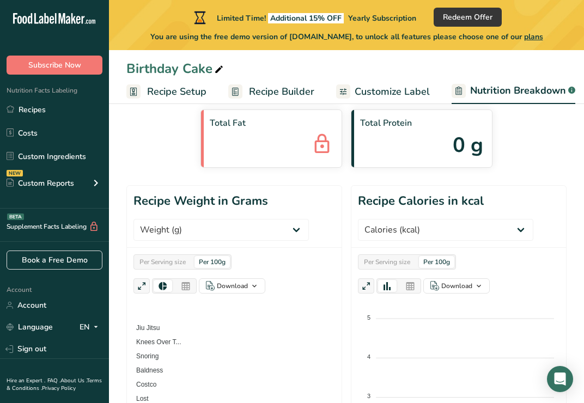
click at [270, 95] on span "Recipe Builder" at bounding box center [281, 91] width 65 height 15
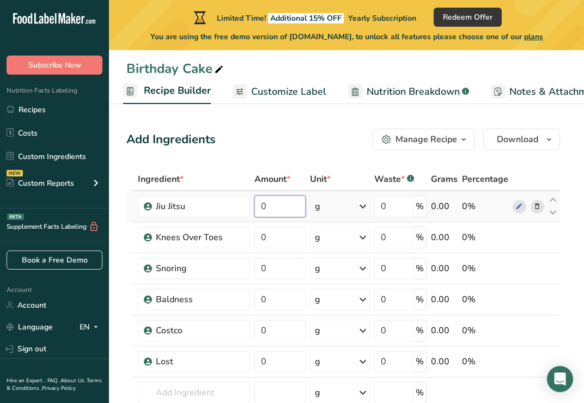
click at [285, 206] on input "0" at bounding box center [279, 207] width 51 height 22
type input "1"
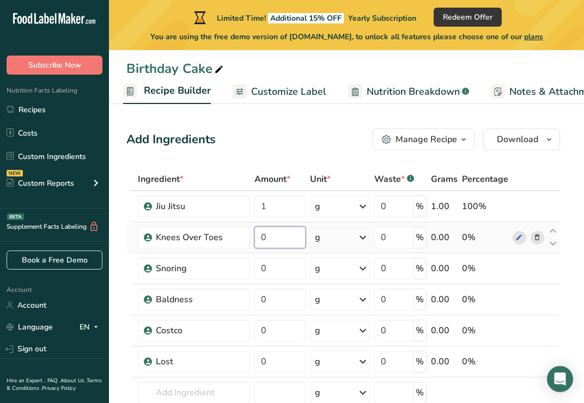
click at [280, 231] on div "Ingredient * Amount * Unit * Waste * .a-a{fill:#347362;}.b-a{fill:#fff;} Grams …" at bounding box center [343, 322] width 434 height 309
click at [283, 245] on input "0" at bounding box center [279, 238] width 51 height 22
type input "1"
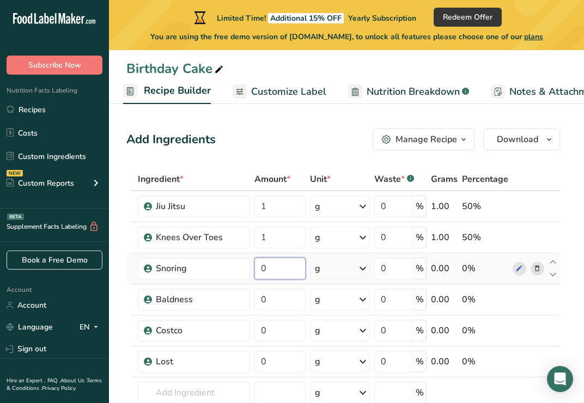
click at [285, 264] on div "Ingredient * Amount * Unit * Waste * .a-a{fill:#347362;}.b-a{fill:#fff;} Grams …" at bounding box center [343, 322] width 434 height 309
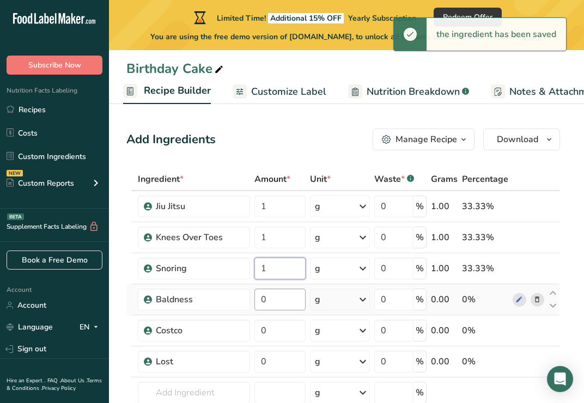
type input "1"
click at [280, 306] on div "Ingredient * Amount * Unit * Waste * .a-a{fill:#347362;}.b-a{fill:#fff;} Grams …" at bounding box center [343, 322] width 434 height 309
type input "1"
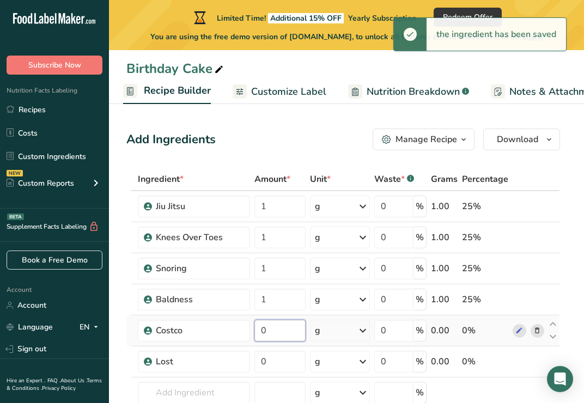
click at [283, 331] on div "Ingredient * Amount * Unit * Waste * .a-a{fill:#347362;}.b-a{fill:#fff;} Grams …" at bounding box center [343, 322] width 434 height 309
type input "1"
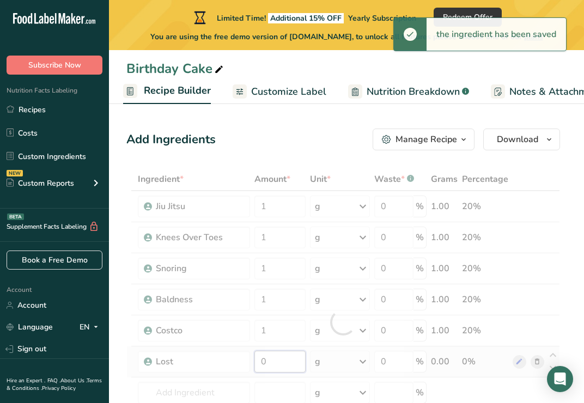
click at [284, 368] on div "Ingredient * Amount * Unit * Waste * .a-a{fill:#347362;}.b-a{fill:#fff;} Grams …" at bounding box center [343, 322] width 434 height 309
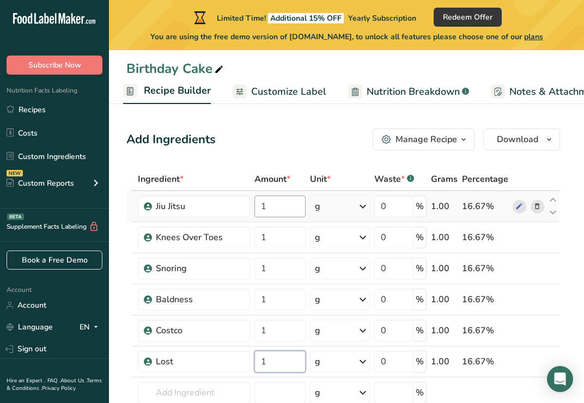
type input "1"
click at [273, 204] on div "Ingredient * Amount * Unit * Waste * .a-a{fill:#347362;}.b-a{fill:#fff;} Grams …" at bounding box center [343, 322] width 434 height 309
click at [274, 214] on input "1" at bounding box center [279, 207] width 51 height 22
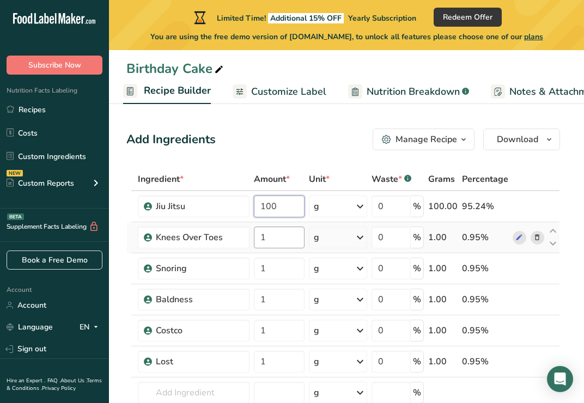
type input "100"
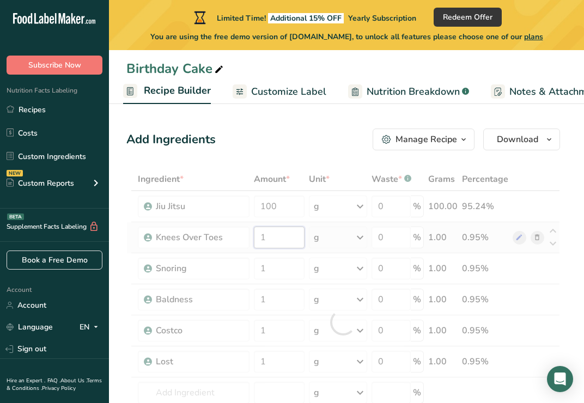
click at [278, 239] on div "Ingredient * Amount * Unit * Waste * .a-a{fill:#347362;}.b-a{fill:#fff;} Grams …" at bounding box center [343, 322] width 434 height 309
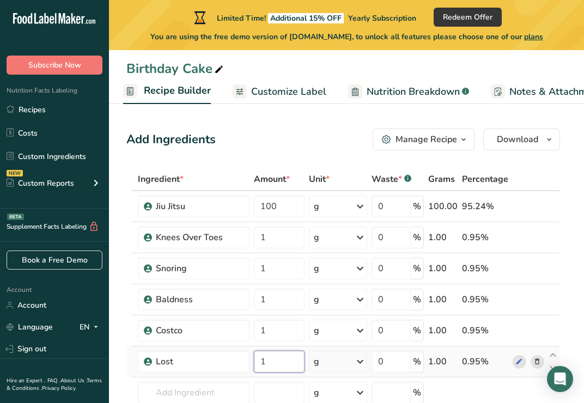
click at [281, 363] on div "Ingredient * Amount * Unit * Waste * .a-a{fill:#347362;}.b-a{fill:#fff;} Grams …" at bounding box center [343, 322] width 434 height 309
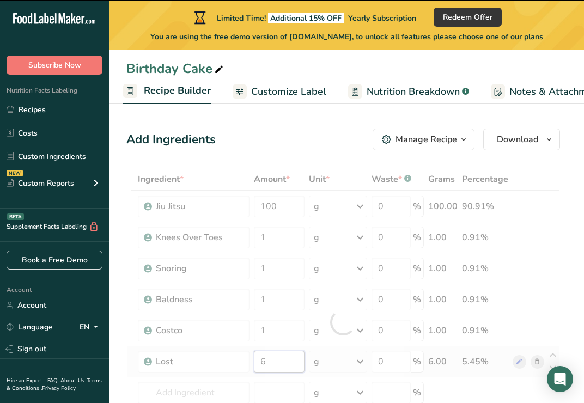
type input "1"
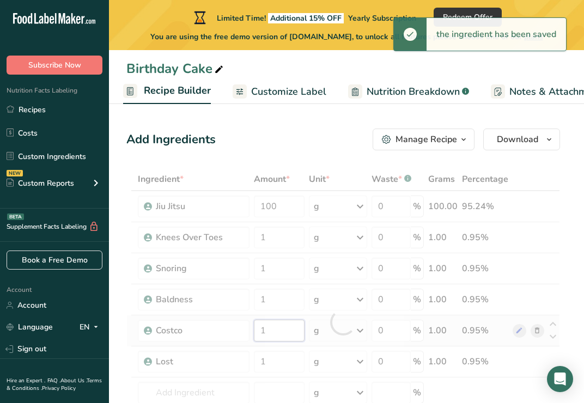
click at [282, 335] on div "Ingredient * Amount * Unit * Waste * .a-a{fill:#347362;}.b-a{fill:#fff;} Grams …" at bounding box center [343, 322] width 434 height 309
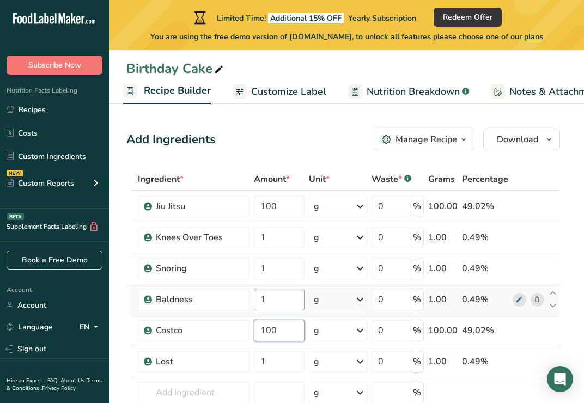
type input "100"
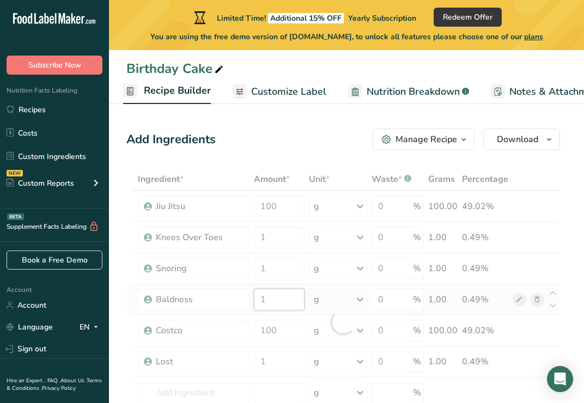
click at [277, 303] on div "Ingredient * Amount * Unit * Waste * .a-a{fill:#347362;}.b-a{fill:#fff;} Grams …" at bounding box center [343, 322] width 434 height 309
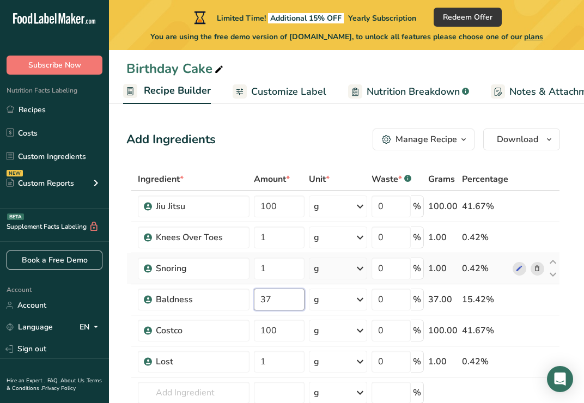
type input "37"
click at [275, 257] on div "Ingredient * Amount * Unit * Waste * .a-a{fill:#347362;}.b-a{fill:#fff;} Grams …" at bounding box center [343, 322] width 434 height 309
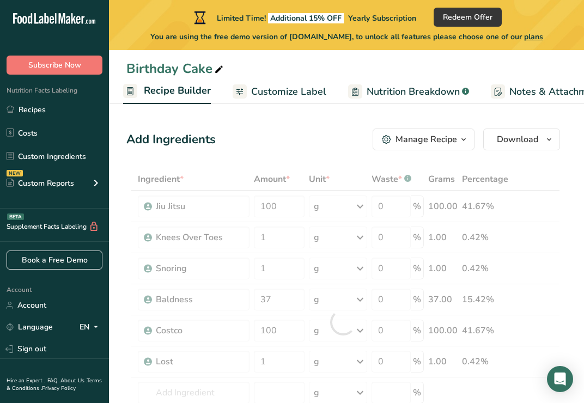
click at [276, 271] on div at bounding box center [343, 322] width 434 height 309
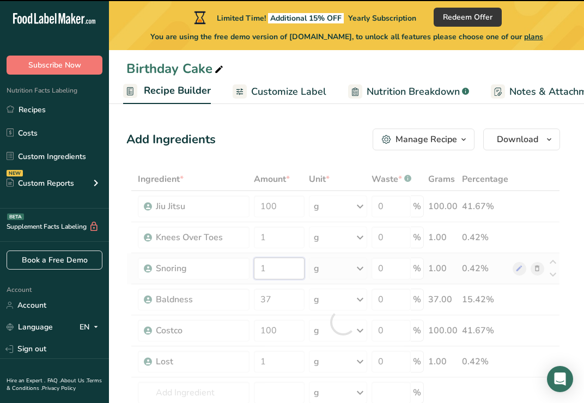
click at [287, 265] on input "1" at bounding box center [279, 269] width 51 height 22
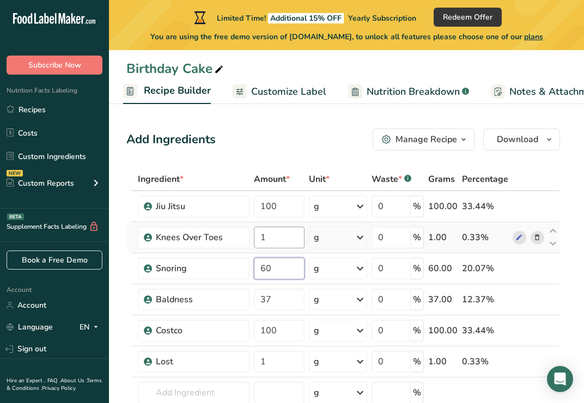
type input "60"
click at [287, 244] on div "Ingredient * Amount * Unit * Waste * .a-a{fill:#347362;}.b-a{fill:#fff;} Grams …" at bounding box center [343, 322] width 434 height 309
type input "2"
type input "20"
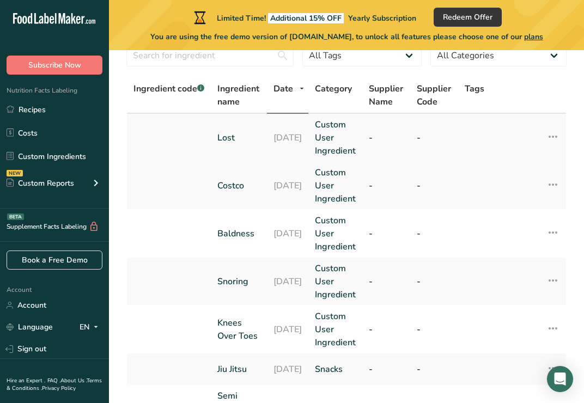
scroll to position [178, 0]
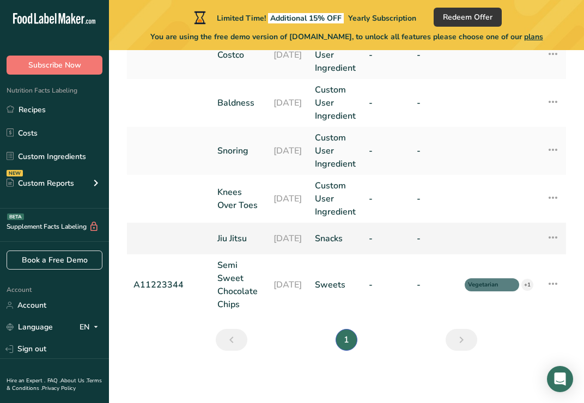
click at [234, 241] on link "Jiu Jitsu" at bounding box center [238, 238] width 43 height 13
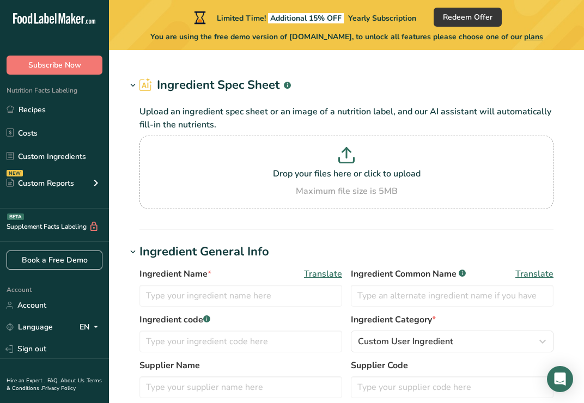
type input "Jiu Jitsu"
type input "100"
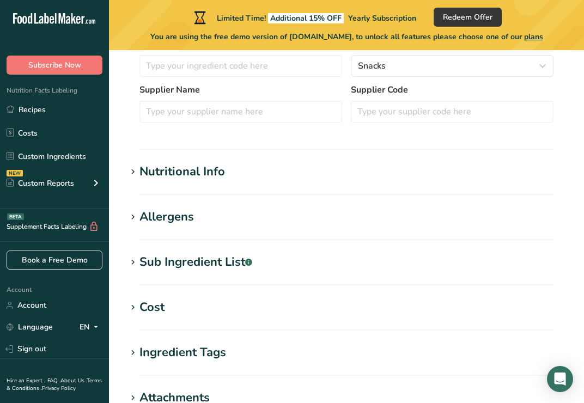
scroll to position [301, 0]
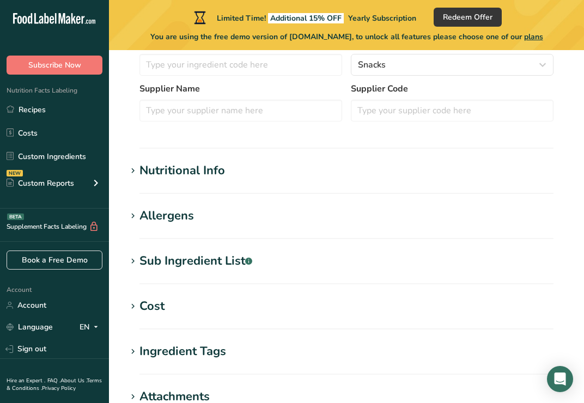
click at [199, 166] on div "Nutritional Info" at bounding box center [182, 171] width 86 height 18
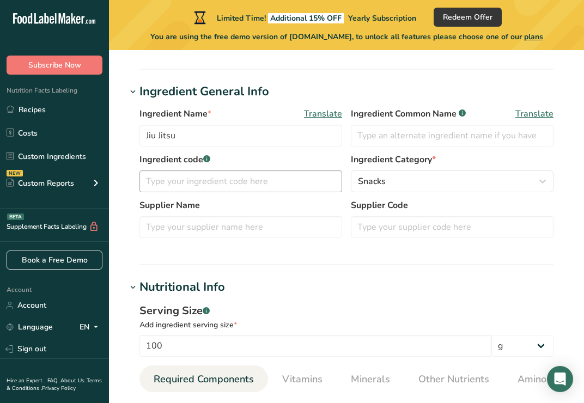
scroll to position [0, 0]
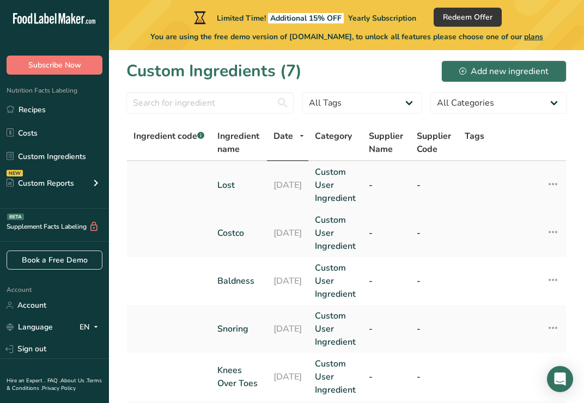
click at [240, 190] on link "Lost" at bounding box center [238, 185] width 43 height 13
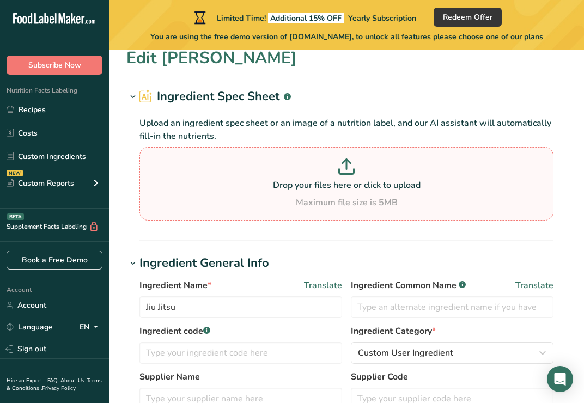
type input "Lost"
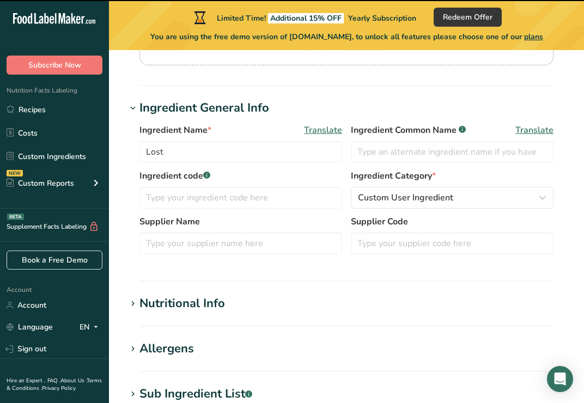
scroll to position [171, 0]
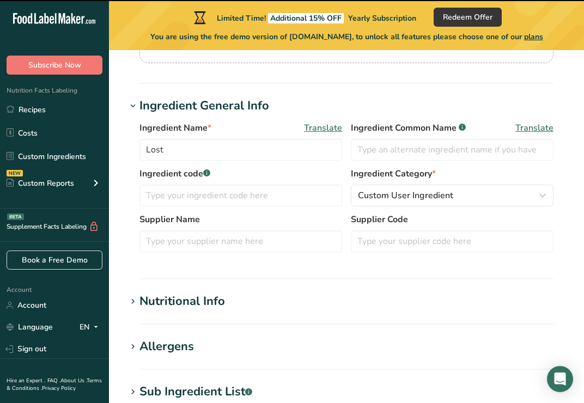
click at [284, 303] on h1 "Nutritional Info" at bounding box center [346, 302] width 440 height 18
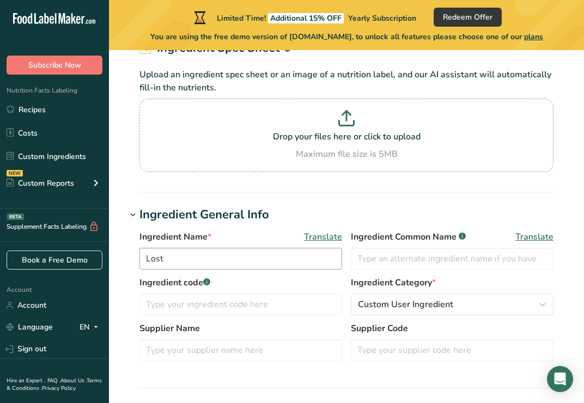
scroll to position [0, 0]
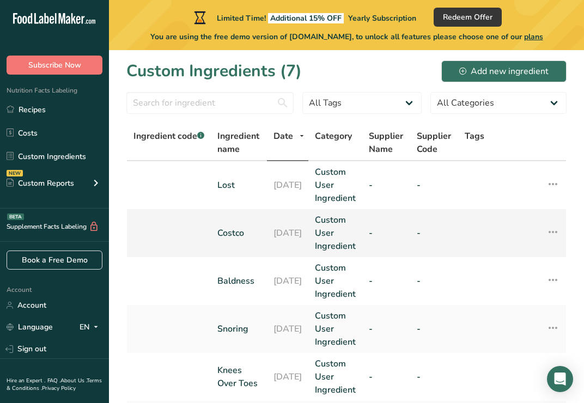
click at [249, 245] on td "Costco" at bounding box center [239, 233] width 56 height 48
click at [242, 232] on link "Costco" at bounding box center [238, 233] width 43 height 13
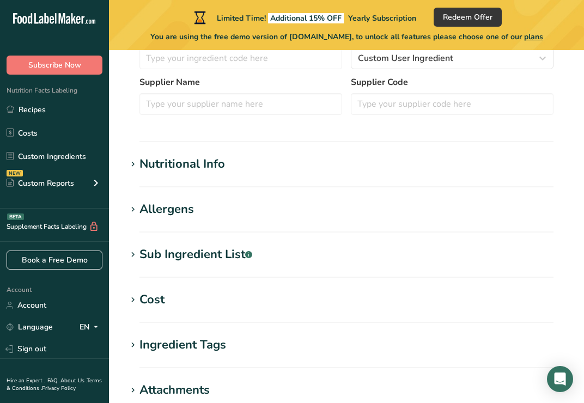
scroll to position [308, 0]
click at [248, 178] on section "Nutritional Info Serving Size .a-a{fill:#347362;}.b-a{fill:#fff;} Add ingredien…" at bounding box center [346, 171] width 440 height 32
click at [202, 159] on div "Nutritional Info" at bounding box center [182, 164] width 86 height 18
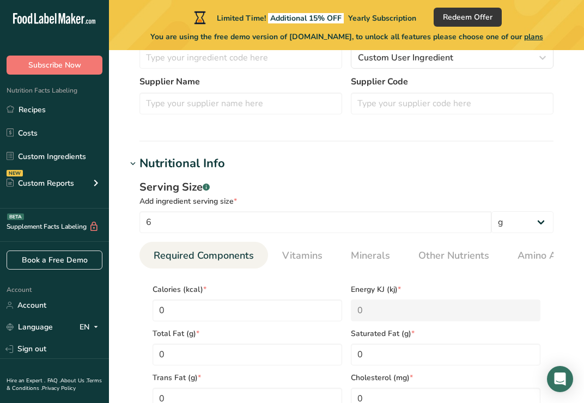
type input "Costco"
type input "100"
type input "0"
type KJ "0"
type Fat "0"
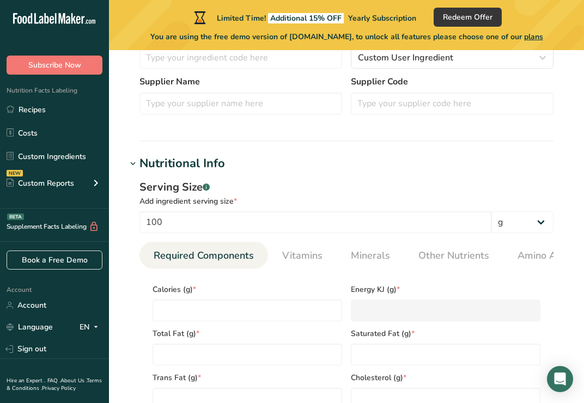
type Fat "0"
type input "0"
type Carbohydrates "0"
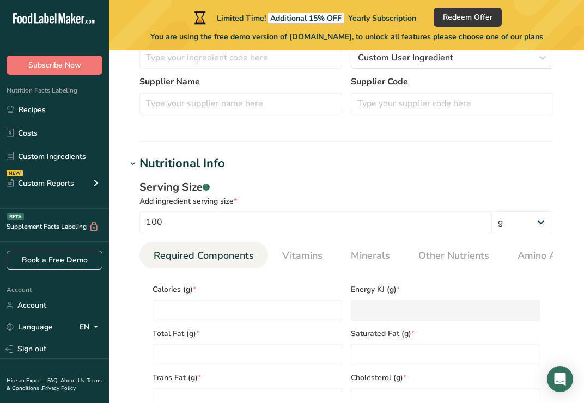
type Fiber "0"
type Sugars "0"
type input "0"
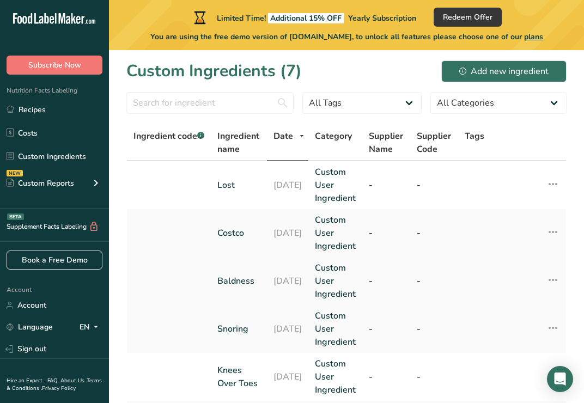
click at [216, 282] on td "Baldness" at bounding box center [239, 281] width 56 height 48
click at [240, 274] on td "Baldness" at bounding box center [239, 281] width 56 height 48
click at [244, 278] on link "Baldness" at bounding box center [238, 281] width 43 height 13
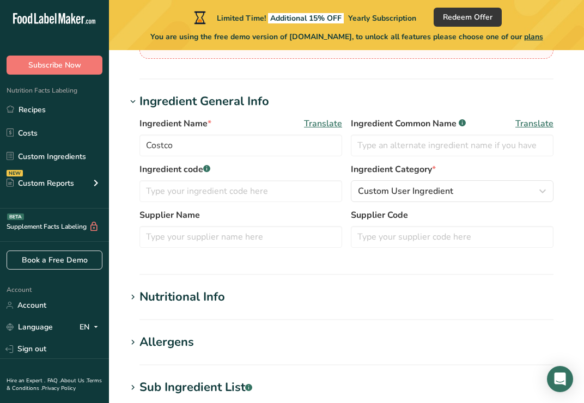
scroll to position [175, 0]
click at [218, 292] on div "Nutritional Info" at bounding box center [182, 297] width 86 height 18
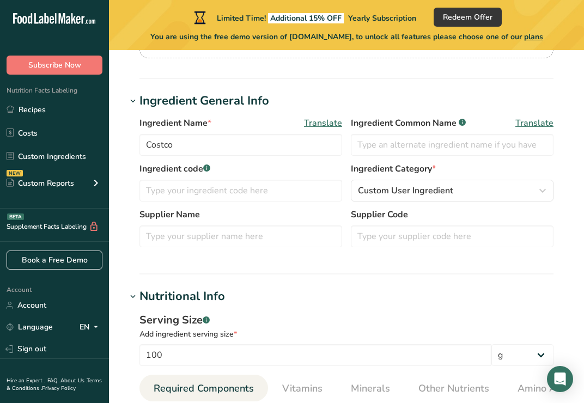
type input "Baldness"
type input "37"
type input "0"
type KJ "0"
type Fat "0"
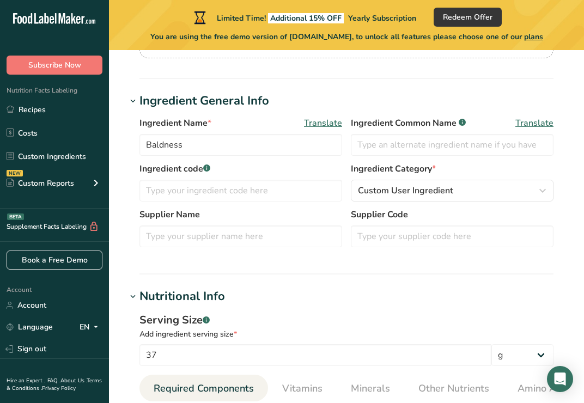
type Fat "0"
type input "0"
type input "54"
type Carbohydrates "0"
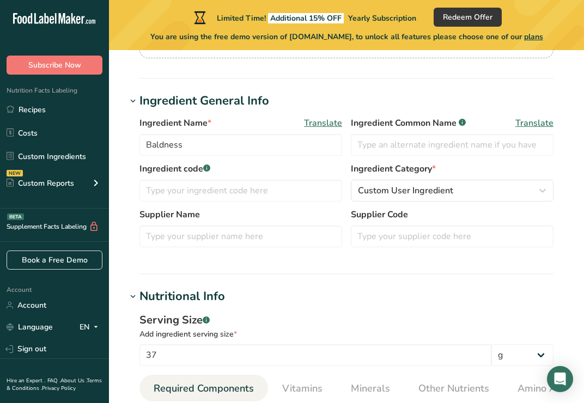
type Fiber "0"
type Sugars "0"
type input "0"
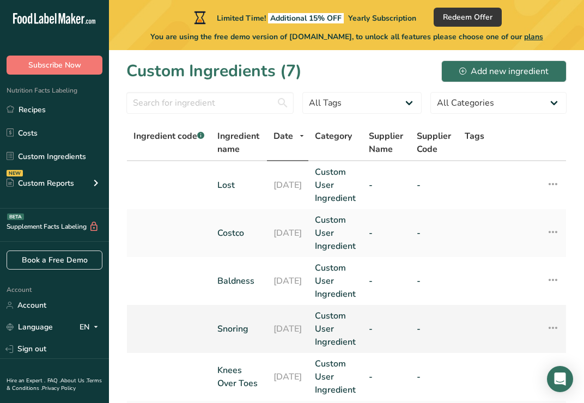
click at [227, 328] on link "Snoring" at bounding box center [238, 329] width 43 height 13
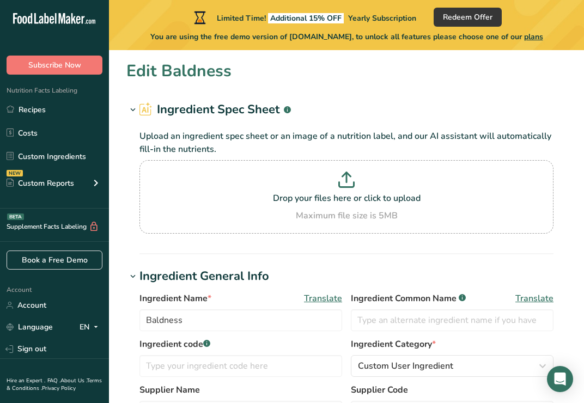
type input "Snoring"
type input "59.9999"
type input "54"
type KJ "225.9"
type Fat "0"
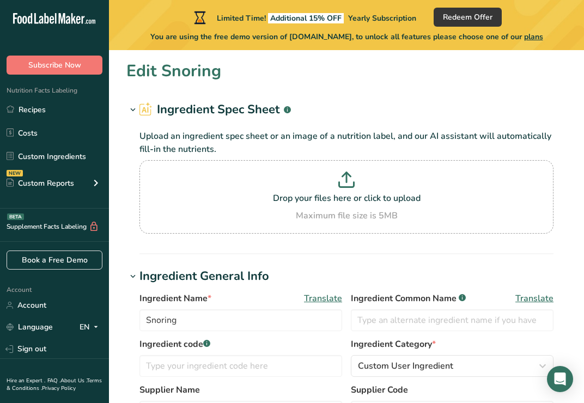
type Fat "0"
type input "0"
type Carbohydrates "0"
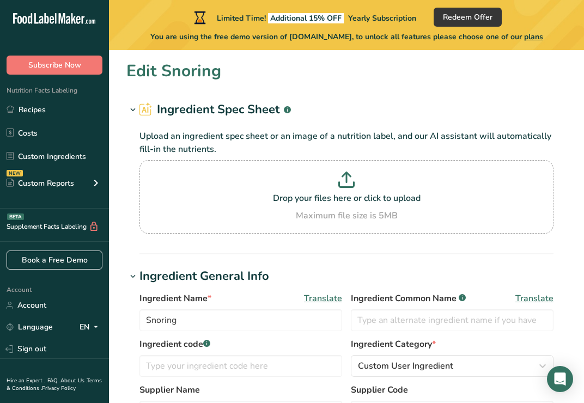
type Fiber "0"
type Sugars "0"
type input "0"
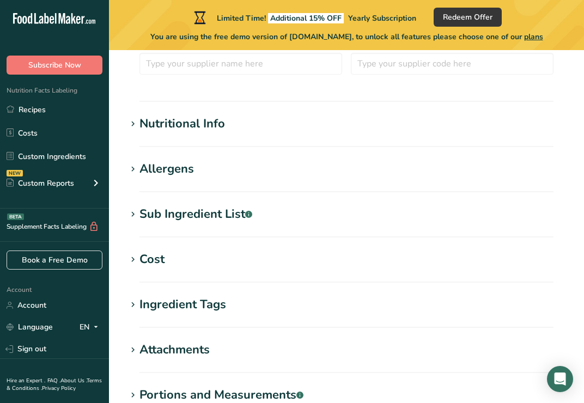
scroll to position [350, 0]
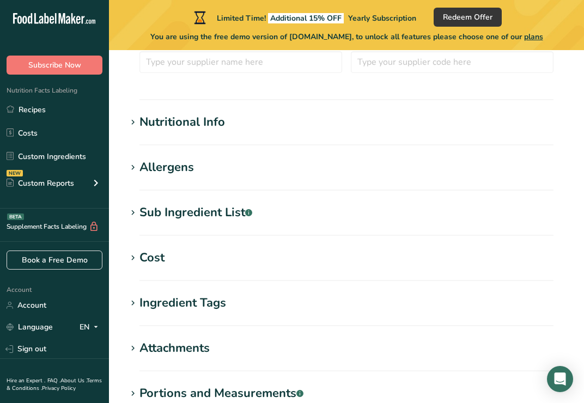
click at [178, 115] on div "Nutritional Info" at bounding box center [182, 122] width 86 height 18
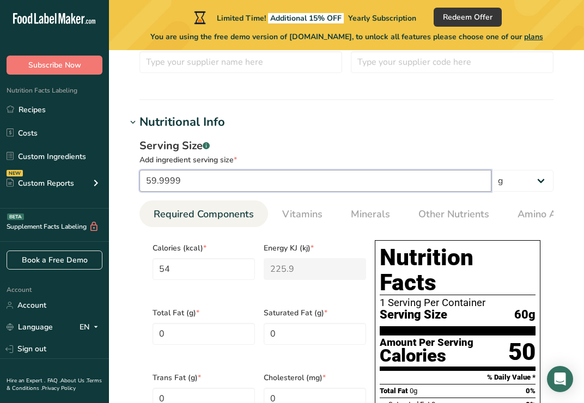
click at [191, 185] on input "59.9999" at bounding box center [315, 181] width 352 height 22
type input "59.999"
type input "53.9992"
type KJ "225.8966"
type input "59.99"
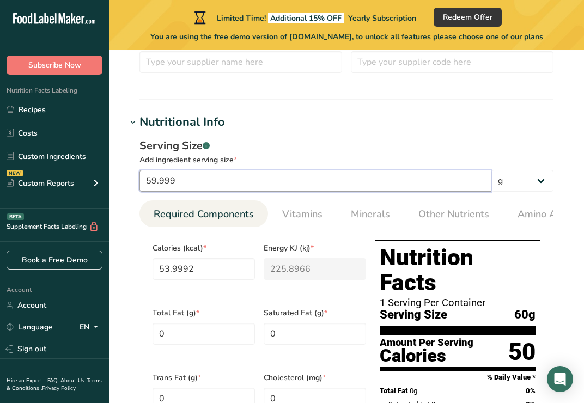
type input "53.9911"
type KJ "225.8627"
type input "59.9"
type input "53.9101"
type KJ "225.5239"
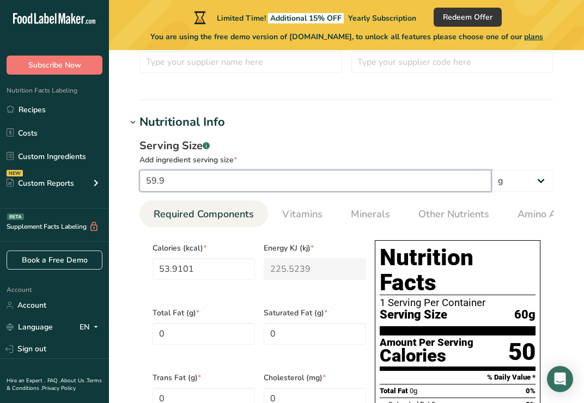
type input "59"
type input "53.1001"
type KJ "222.1354"
type input "5"
type input "4.5"
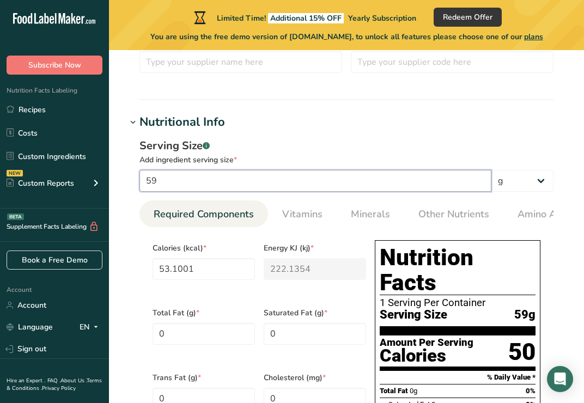
type KJ "18.825"
type input "6"
type input "5.4"
type KJ "22.59"
type input "69"
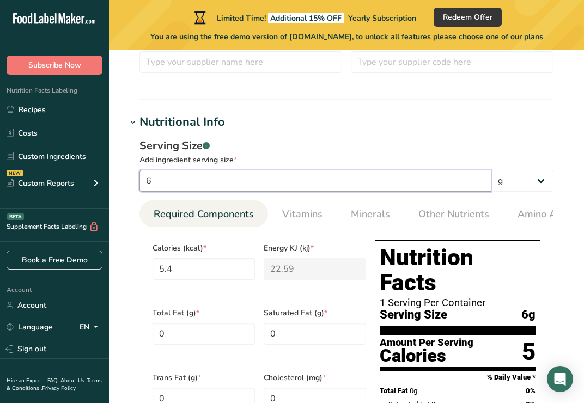
type input "62.1001"
type KJ "259.7854"
type input "6"
type input "5.4"
type KJ "22.59"
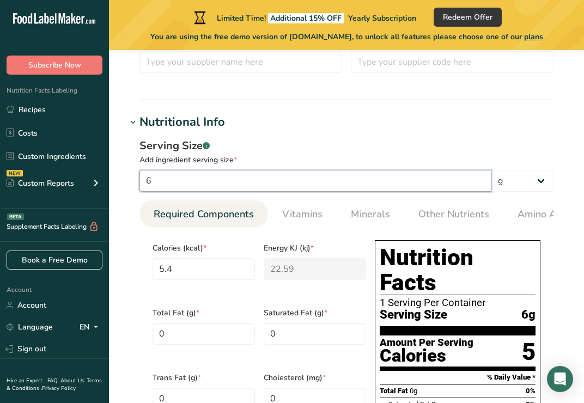
type input "60"
type input "54.0001"
type KJ "225.9004"
click at [247, 182] on input "60" at bounding box center [315, 181] width 352 height 22
type input "60"
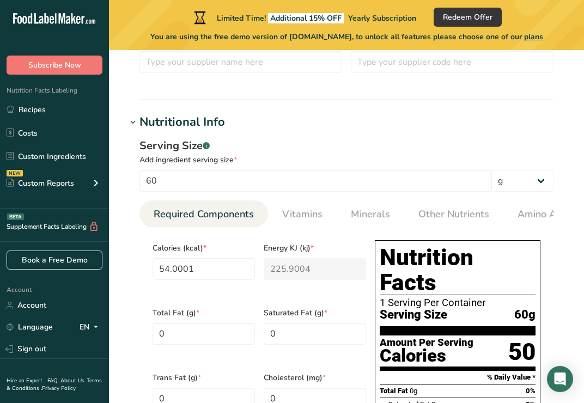
click at [264, 106] on section "Edit Snoring Ingredient Spec Sheet .a-a{fill:#347362;}.b-a{fill:#fff;} Upload a…" at bounding box center [346, 361] width 475 height 1322
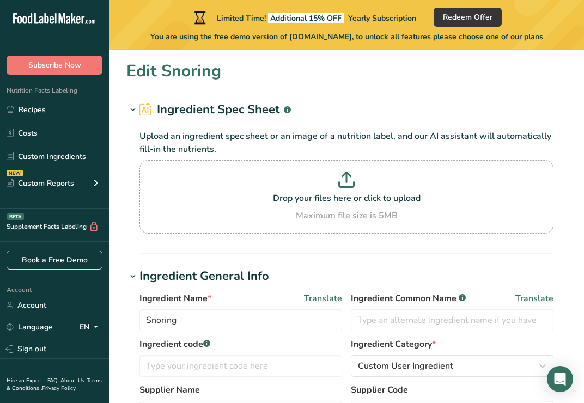
scroll to position [981, 0]
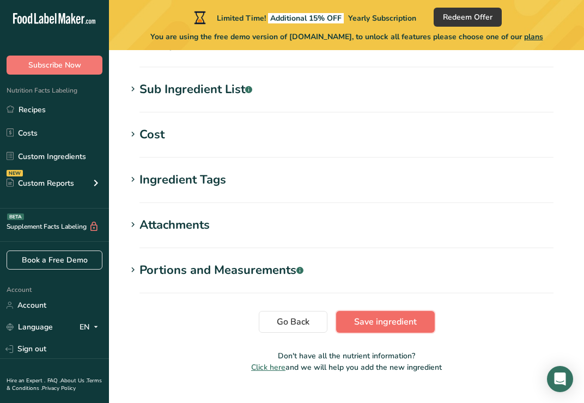
click at [392, 315] on span "Save ingredient" at bounding box center [385, 321] width 63 height 13
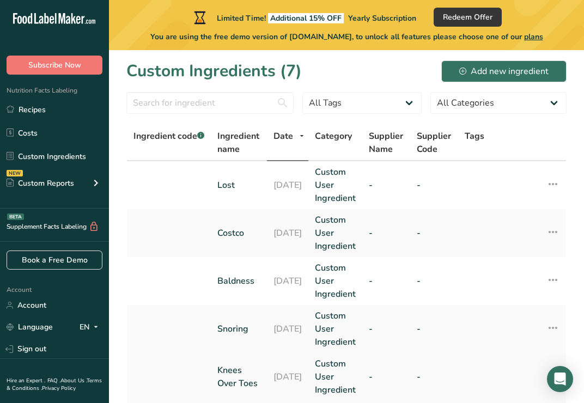
click at [219, 373] on link "Knees Over Toes" at bounding box center [238, 377] width 43 height 26
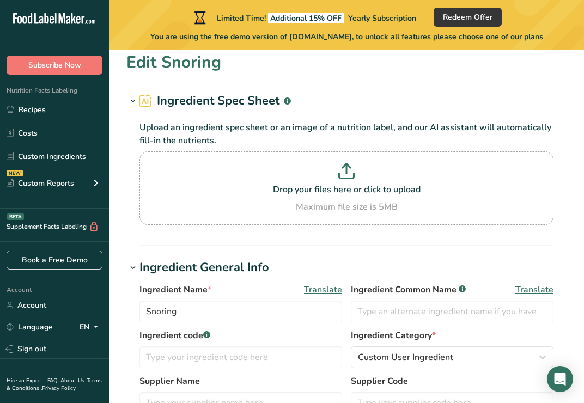
scroll to position [10, 0]
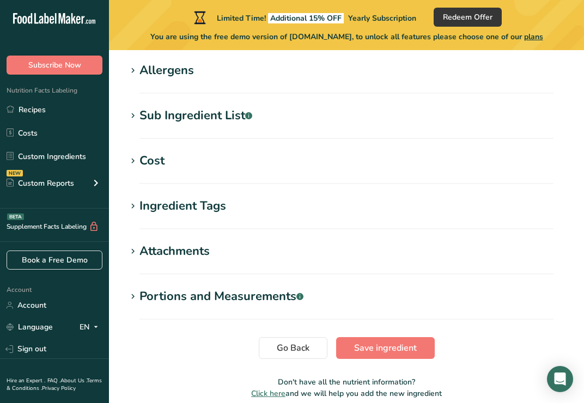
type input "Knees Over Toes"
type input "20"
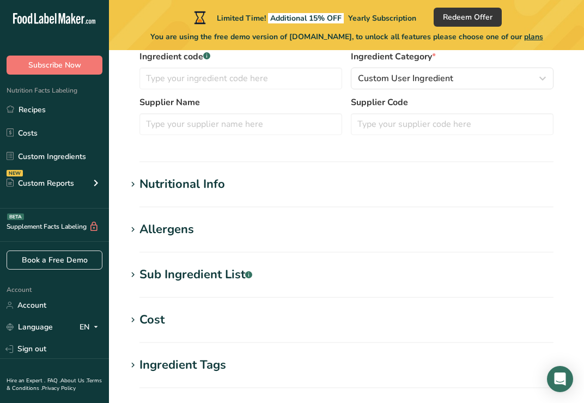
type input "0"
type KJ "0"
type Fat "0"
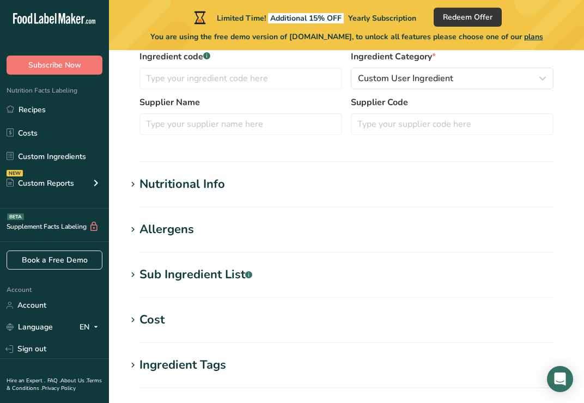
type input "0"
type Carbohydrates "0"
type Fiber "54"
type Sugars "0"
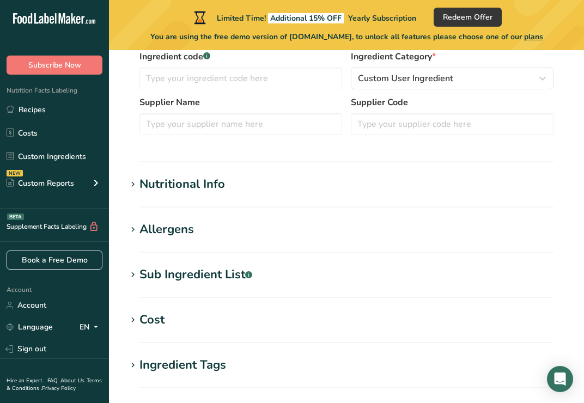
type Sugars "0"
type input "0"
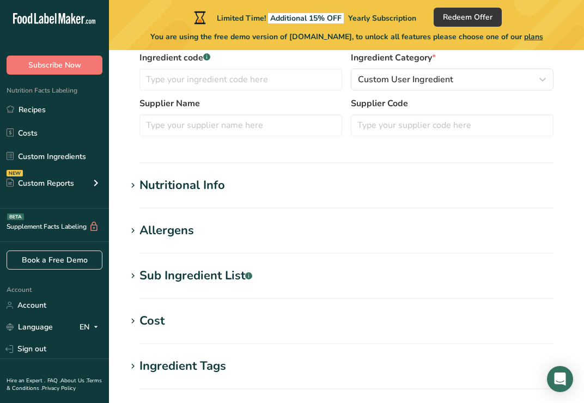
scroll to position [226, 0]
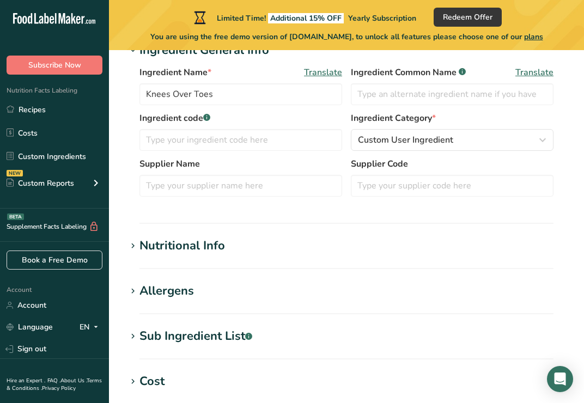
click at [195, 251] on div "Nutritional Info" at bounding box center [182, 246] width 86 height 18
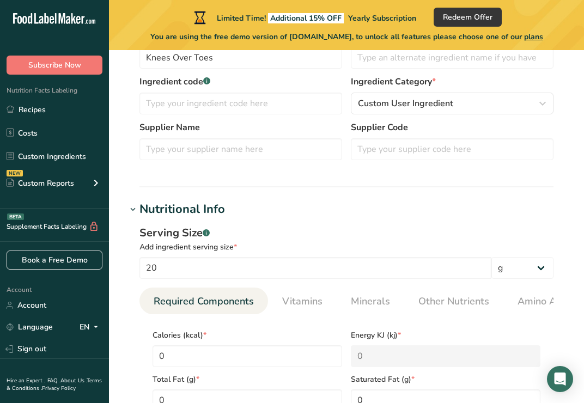
scroll to position [267, 0]
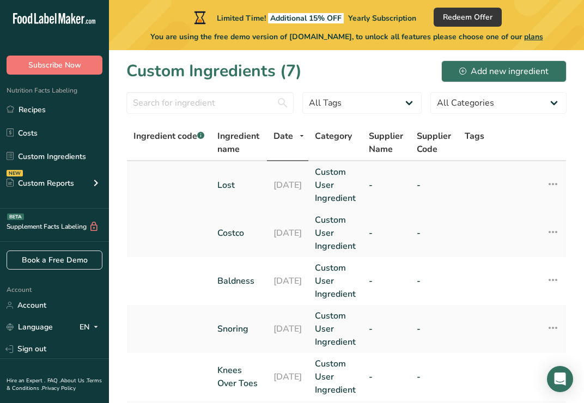
click at [239, 175] on td "Lost" at bounding box center [239, 185] width 56 height 48
click at [238, 186] on link "Lost" at bounding box center [238, 185] width 43 height 13
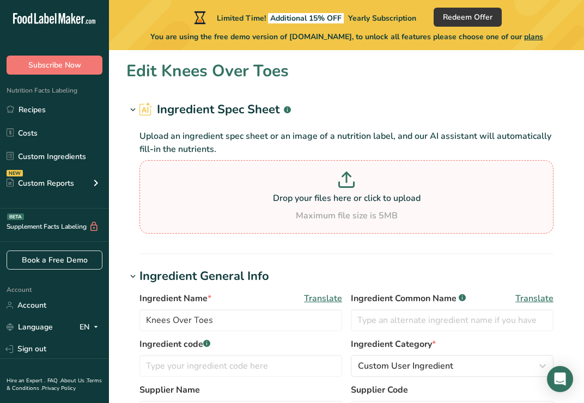
type input "Lost"
type input "6"
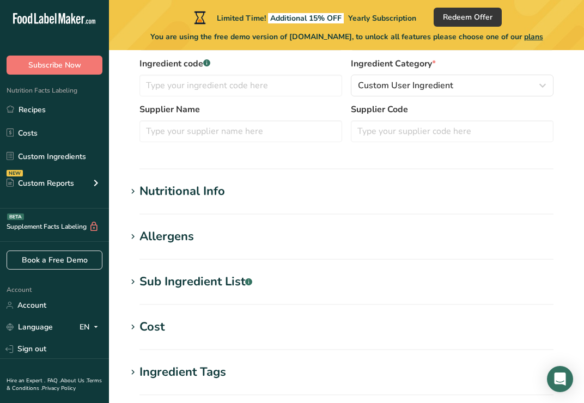
type input "0"
type KJ "0"
type Fat "0"
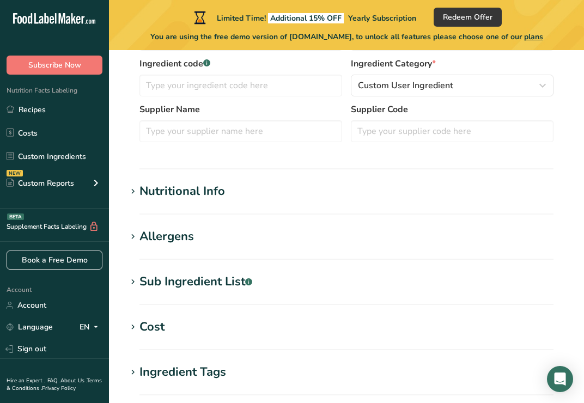
type input "0"
type Carbohydrates "54"
type Fiber "0"
type Sugars "0"
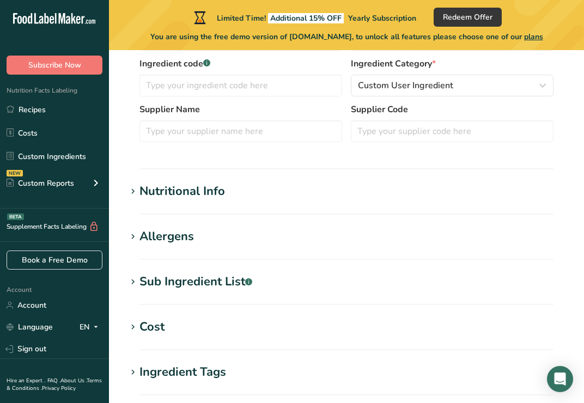
type Sugars "0"
type input "0"
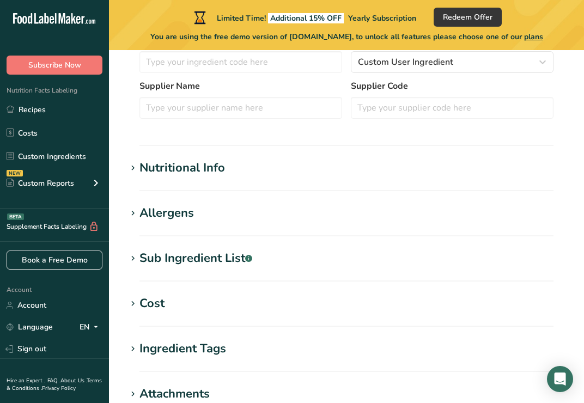
click at [238, 169] on h1 "Nutritional Info" at bounding box center [346, 168] width 440 height 18
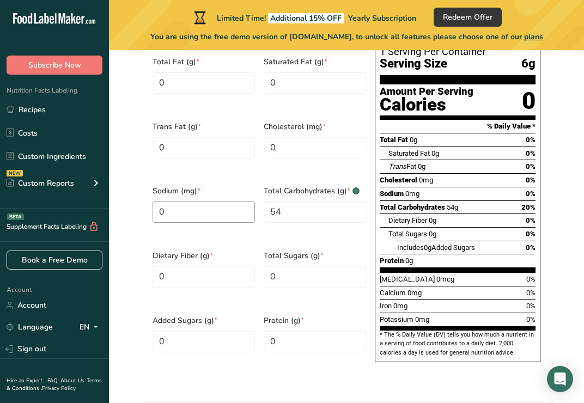
scroll to position [586, 0]
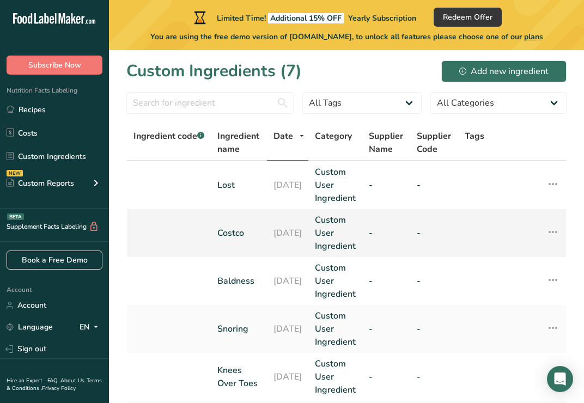
click at [230, 232] on link "Costco" at bounding box center [238, 233] width 43 height 13
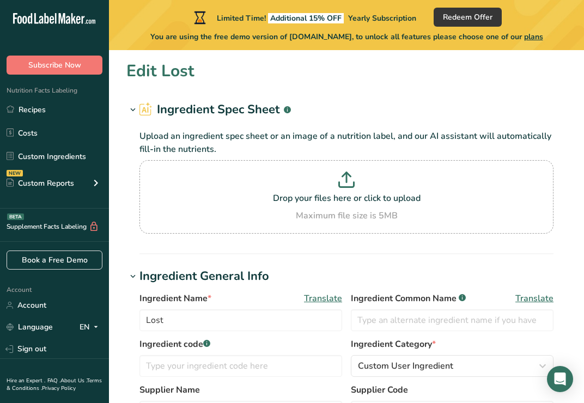
type input "Costco"
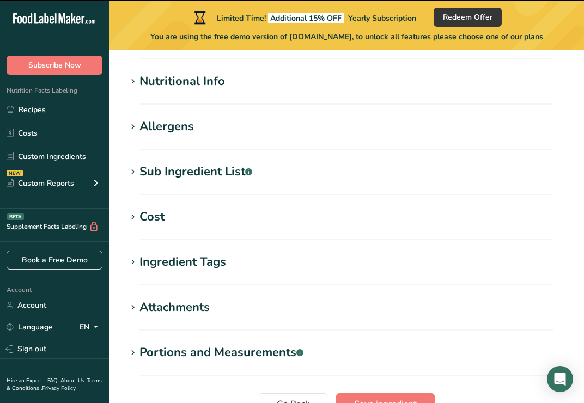
scroll to position [392, 0]
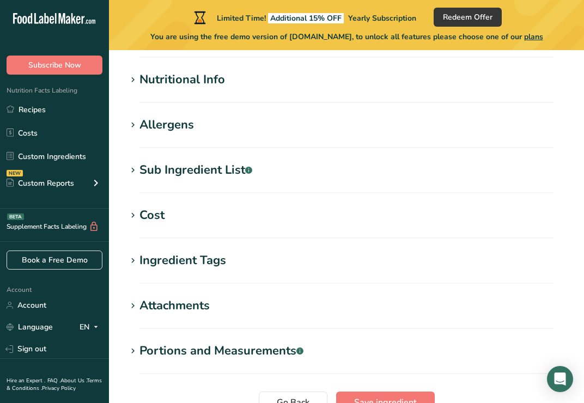
click at [160, 78] on div "Nutritional Info" at bounding box center [182, 80] width 86 height 18
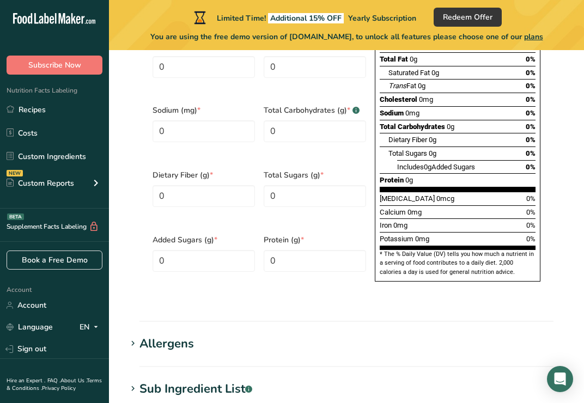
scroll to position [686, 0]
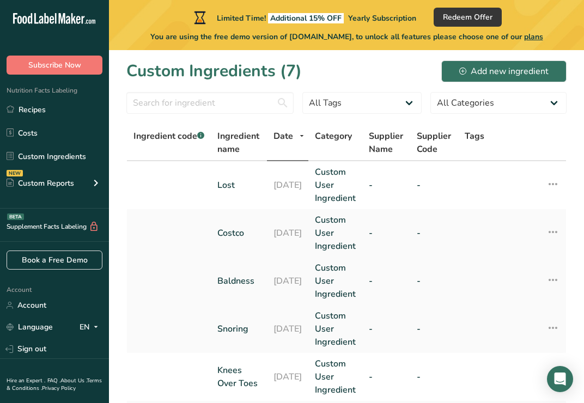
click at [229, 282] on link "Baldness" at bounding box center [238, 281] width 43 height 13
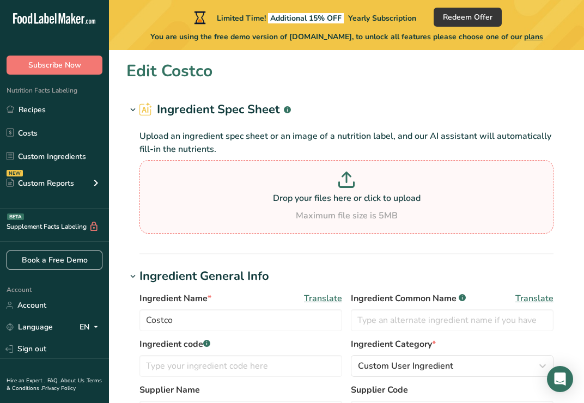
type input "Baldness"
type input "37"
type input "0"
type KJ "0"
type Fat "0"
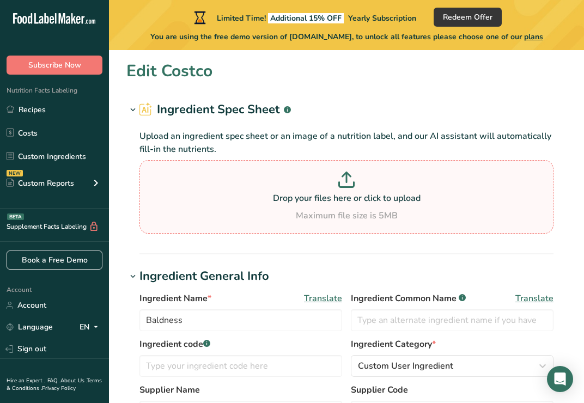
type Fat "0"
type input "0"
type input "54"
type Carbohydrates "0"
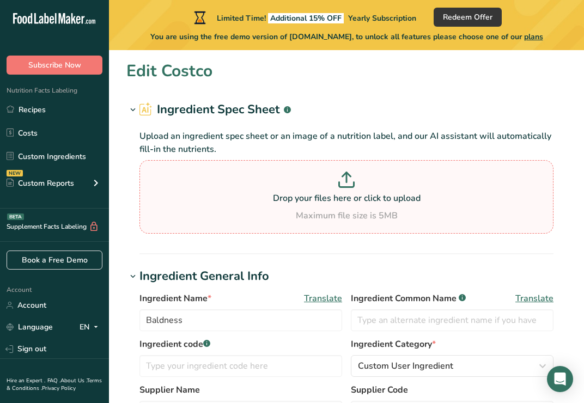
type Fiber "0"
type Sugars "0"
type input "0"
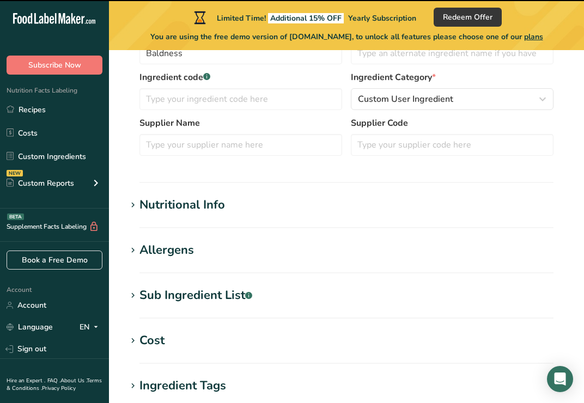
scroll to position [283, 0]
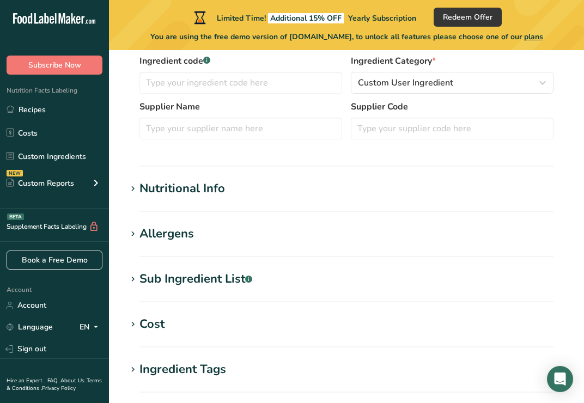
click at [210, 195] on div "Nutritional Info" at bounding box center [182, 189] width 86 height 18
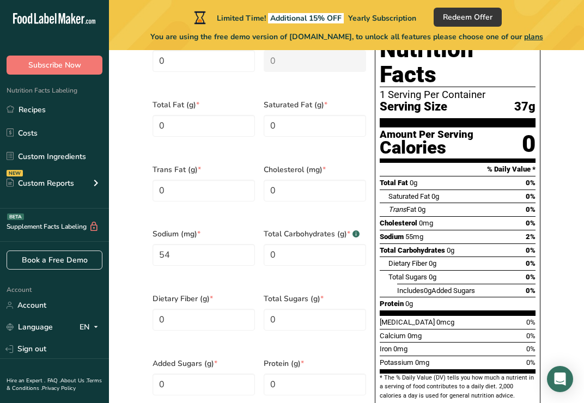
scroll to position [565, 0]
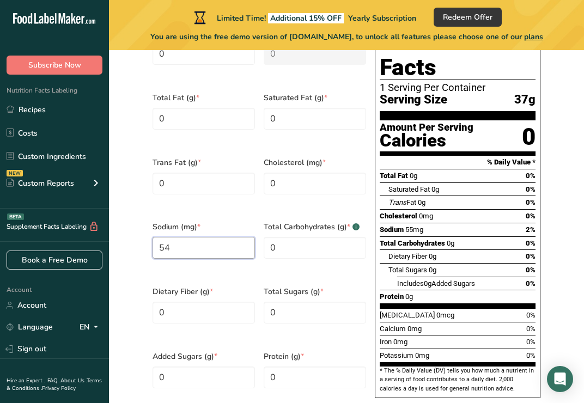
click at [177, 237] on input "54" at bounding box center [204, 248] width 102 height 22
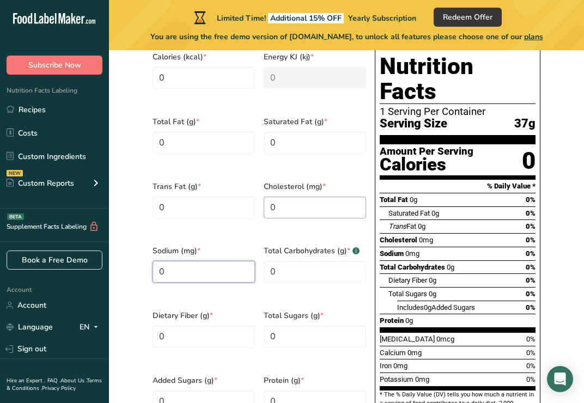
scroll to position [543, 0]
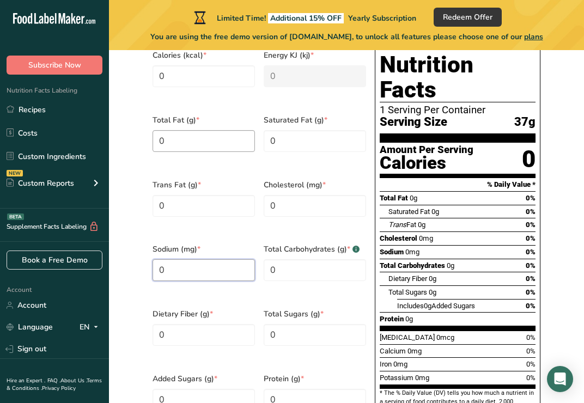
type input "0"
click at [198, 135] on Fat "0" at bounding box center [204, 141] width 102 height 22
type Fat "0"
click at [199, 126] on div "Total Fat (g) * 0" at bounding box center [203, 140] width 111 height 65
click at [193, 144] on Fat "0" at bounding box center [204, 141] width 102 height 22
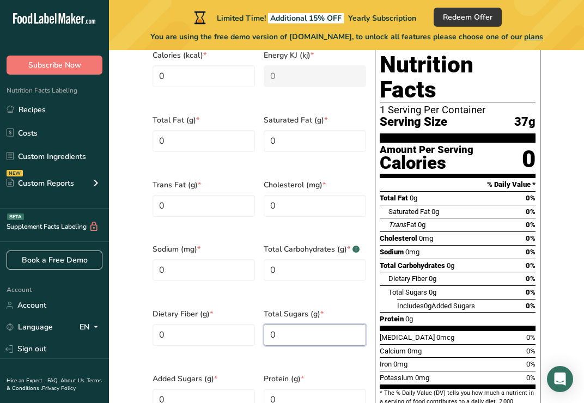
click at [289, 324] on Sugars "0" at bounding box center [315, 335] width 102 height 22
type Sugars "1971"
click at [550, 264] on section "Calories (kcal) * 0 Energy KJ (kj) * 0 Total Fat (g) * 0 Saturated Fat (g) * 0 …" at bounding box center [346, 237] width 414 height 406
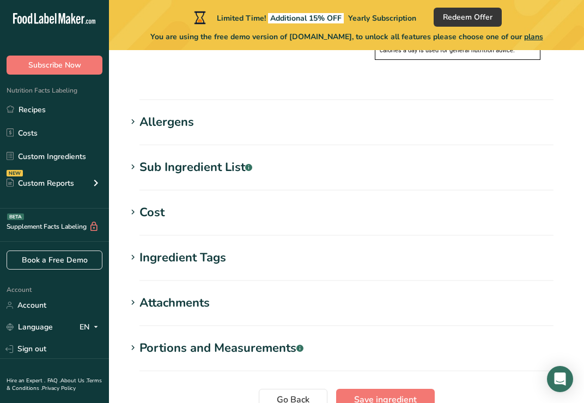
scroll to position [907, 0]
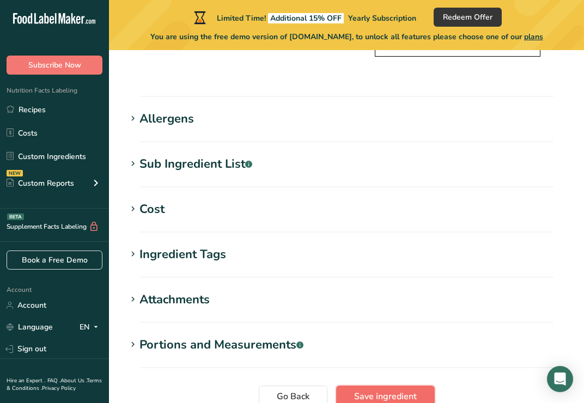
click at [401, 390] on span "Save ingredient" at bounding box center [385, 396] width 63 height 13
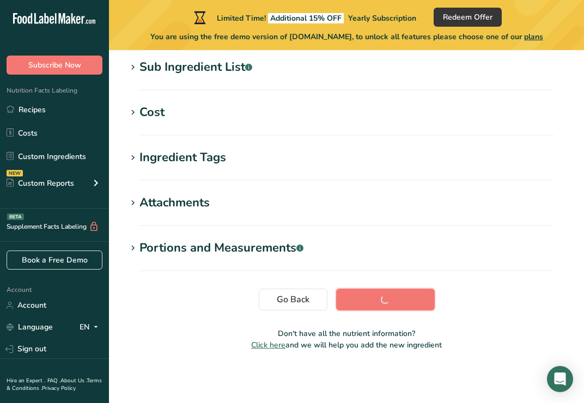
scroll to position [223, 0]
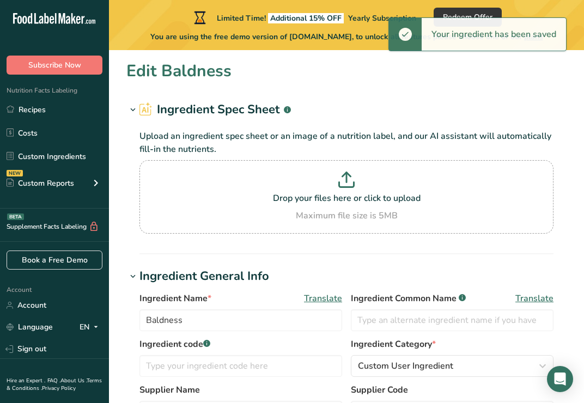
scroll to position [223, 0]
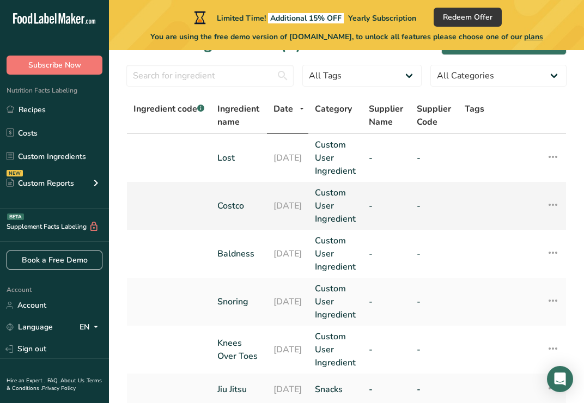
scroll to position [28, 0]
click at [228, 155] on link "Lost" at bounding box center [238, 157] width 43 height 13
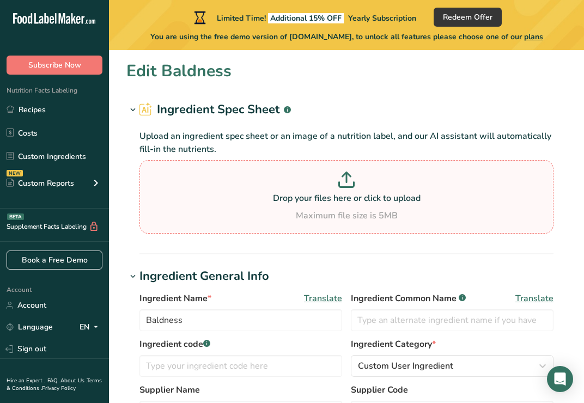
type input "Lost"
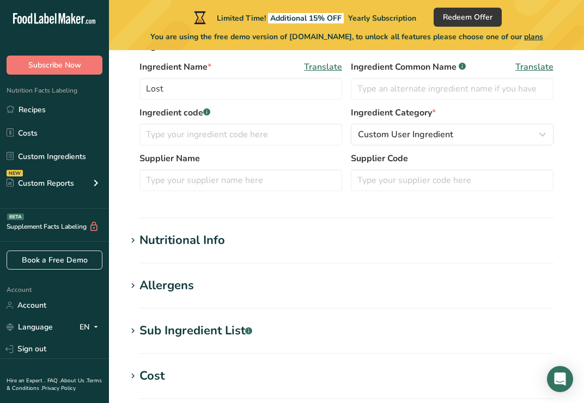
click at [220, 237] on div "Nutritional Info" at bounding box center [182, 241] width 86 height 18
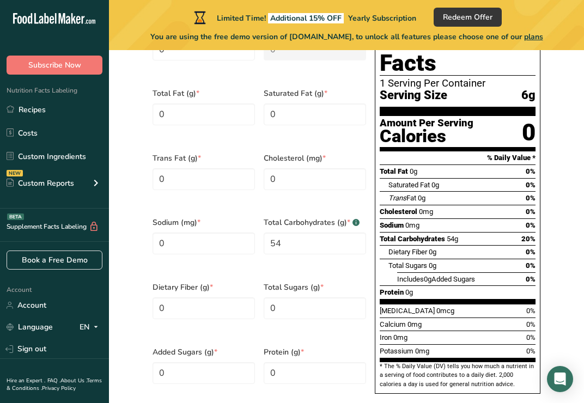
scroll to position [548, 0]
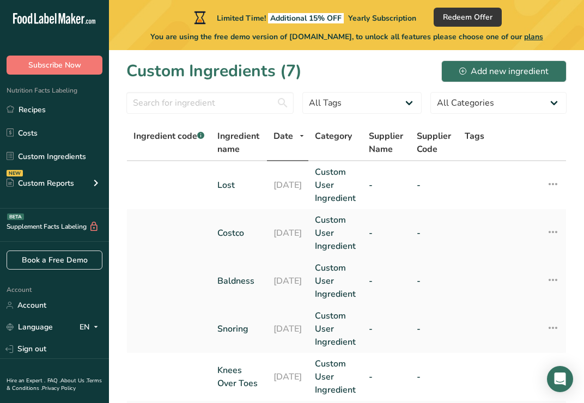
click at [235, 296] on td "Baldness" at bounding box center [239, 281] width 56 height 48
click at [235, 282] on link "Baldness" at bounding box center [238, 281] width 43 height 13
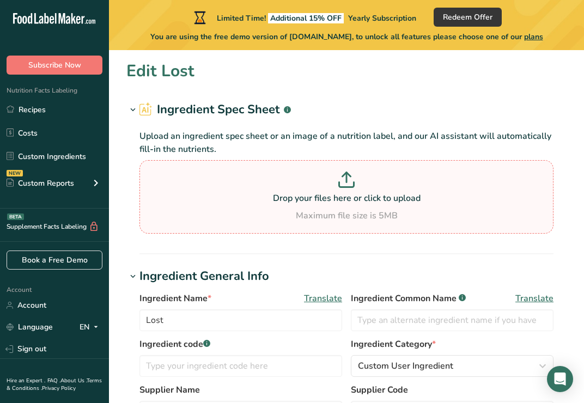
type input "Baldness"
type input "37"
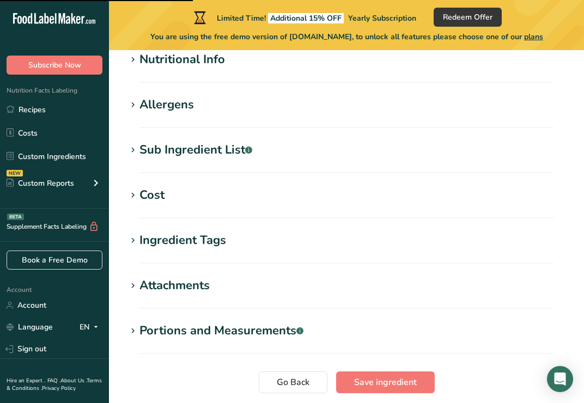
scroll to position [413, 0]
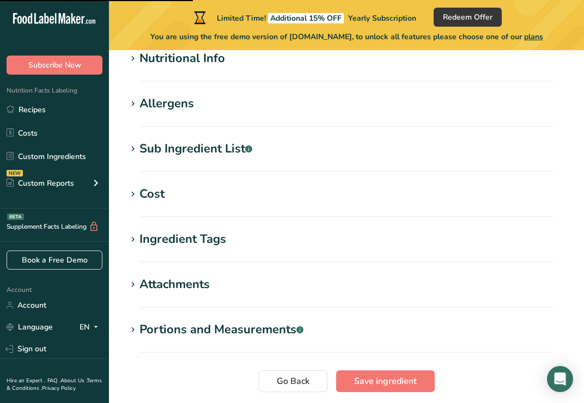
click at [173, 80] on section "Nutritional Info Serving Size .a-a{fill:#347362;}.b-a{fill:#fff;} Add ingredien…" at bounding box center [346, 66] width 440 height 32
click at [169, 67] on div "Nutritional Info" at bounding box center [182, 59] width 86 height 18
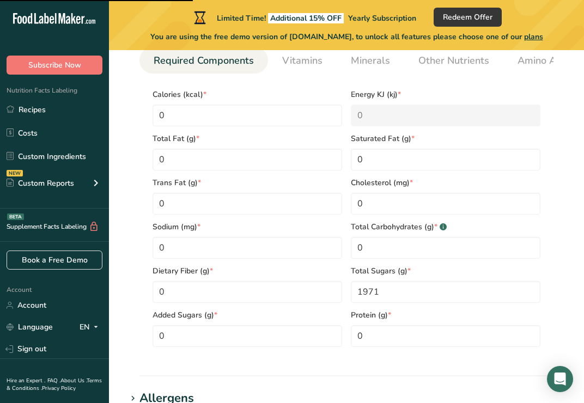
scroll to position [510, 0]
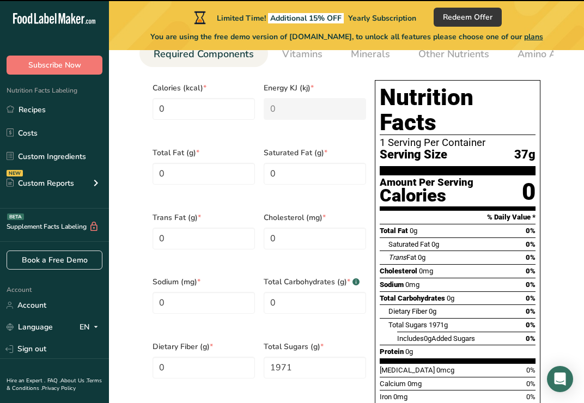
click at [386, 291] on div "Total Carbohydrates 0g 0%" at bounding box center [458, 298] width 156 height 14
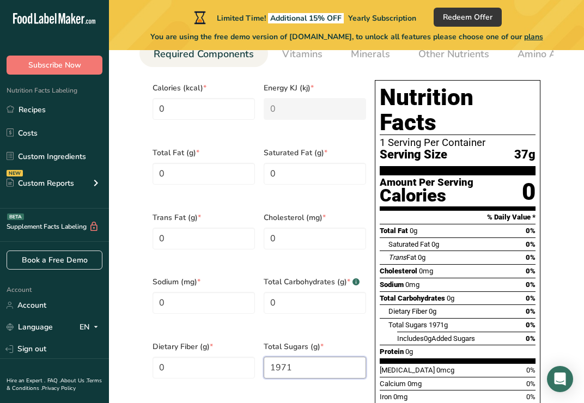
click at [298, 357] on Sugars "1971" at bounding box center [315, 368] width 102 height 22
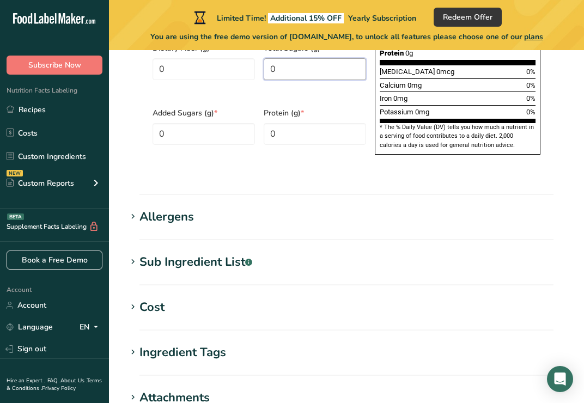
scroll to position [813, 0]
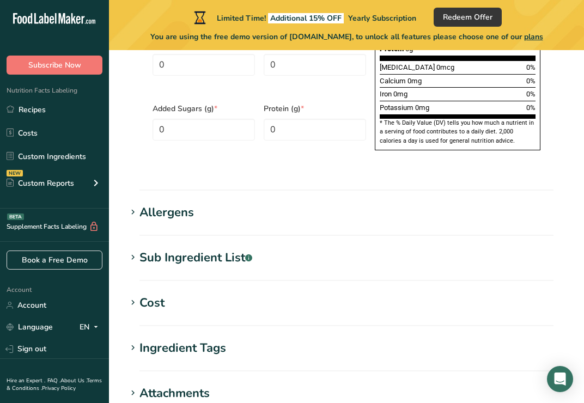
click at [180, 249] on div "Sub Ingredient List .a-a{fill:#347362;}.b-a{fill:#fff;}" at bounding box center [195, 258] width 113 height 18
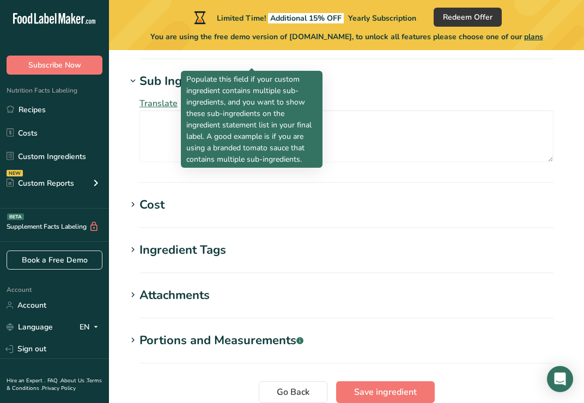
scroll to position [990, 0]
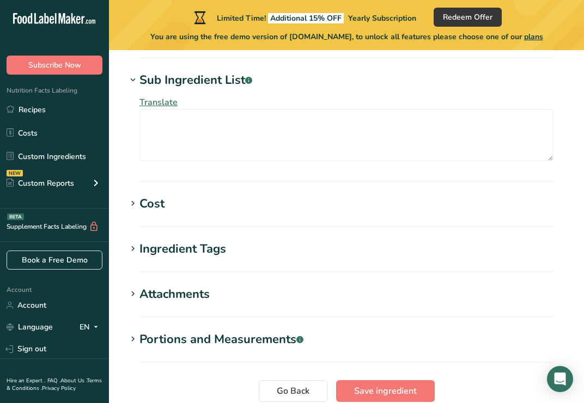
click at [191, 240] on div "Ingredient Tags" at bounding box center [182, 249] width 87 height 18
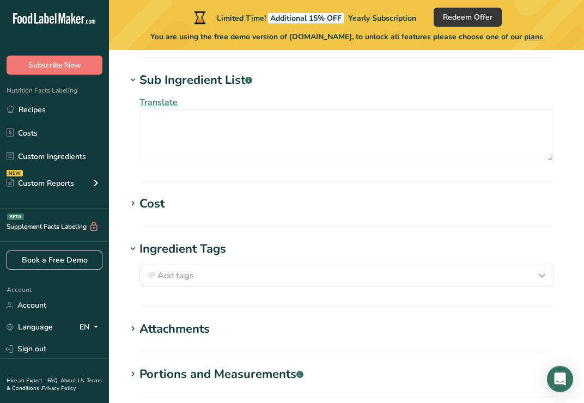
click at [191, 240] on div "Ingredient Tags" at bounding box center [182, 249] width 87 height 18
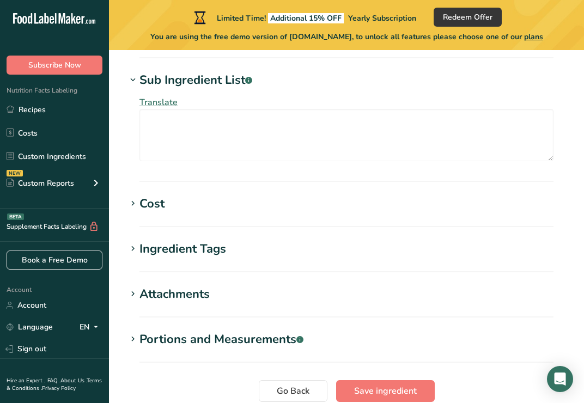
click at [178, 195] on section "Cost Price($) .a-a{fill:#347362;}.b-a{fill:#fff;} Amount Unit Grams kg mg mcg l…" at bounding box center [346, 211] width 440 height 32
click at [150, 195] on div "Cost" at bounding box center [151, 204] width 25 height 18
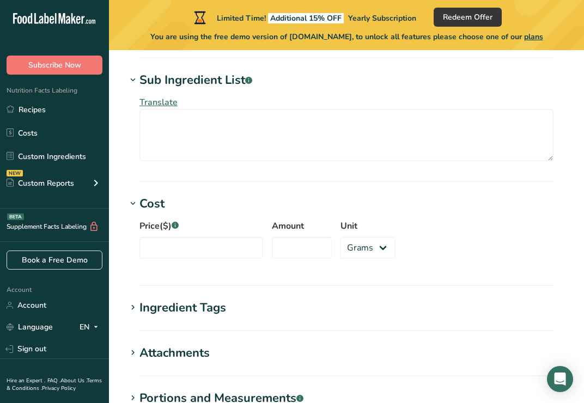
click at [150, 195] on div "Cost" at bounding box center [151, 204] width 25 height 18
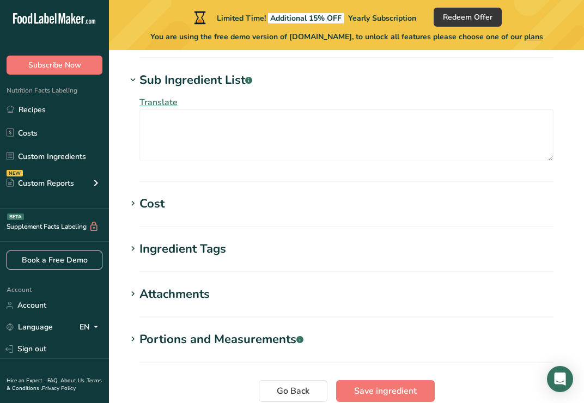
click at [163, 285] on div "Attachments" at bounding box center [174, 294] width 70 height 18
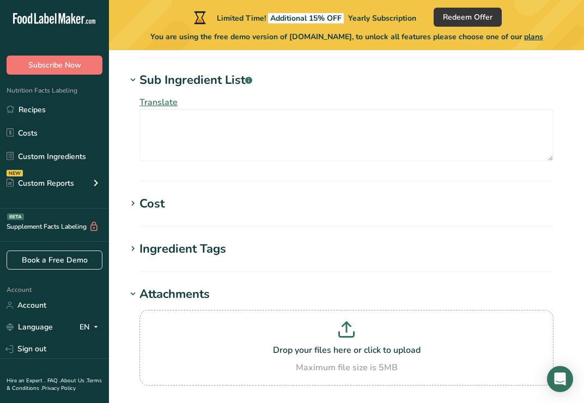
click at [163, 285] on div "Attachments" at bounding box center [174, 294] width 70 height 18
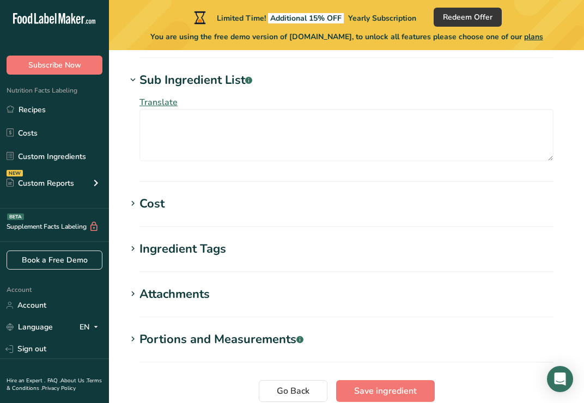
click at [173, 331] on div "Portions and Measurements .a-a{fill:#347362;}.b-a{fill:#fff;}" at bounding box center [221, 340] width 164 height 18
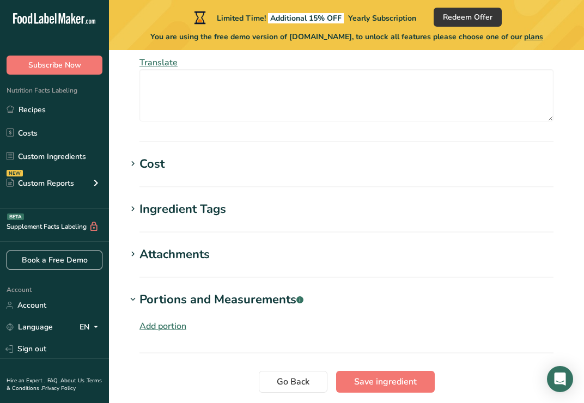
click at [161, 291] on div "Portions and Measurements .a-a{fill:#347362;}.b-a{fill:#fff;}" at bounding box center [221, 300] width 164 height 18
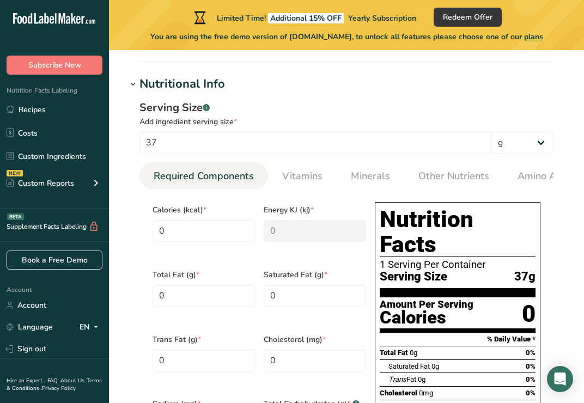
scroll to position [386, 0]
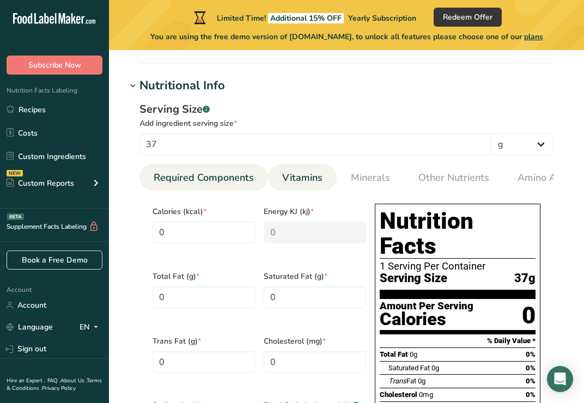
click at [311, 181] on span "Vitamins" at bounding box center [302, 178] width 40 height 15
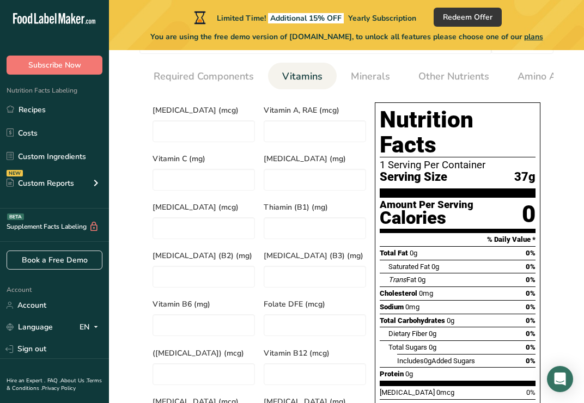
scroll to position [488, 0]
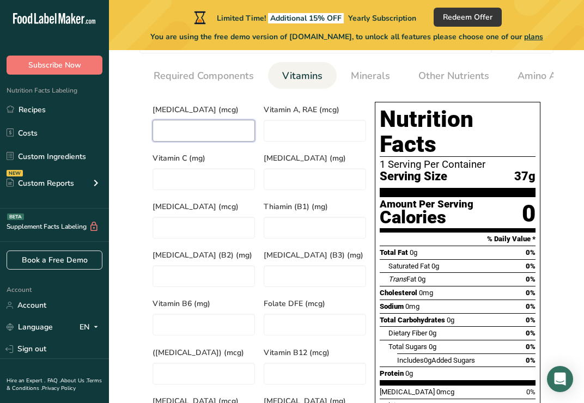
click at [201, 142] on D "number" at bounding box center [204, 131] width 102 height 22
click at [375, 81] on span "Minerals" at bounding box center [370, 76] width 39 height 15
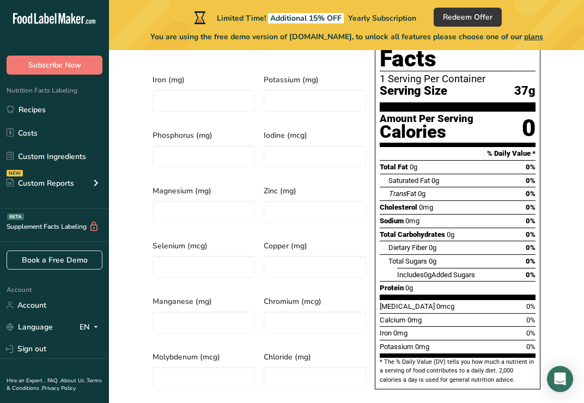
scroll to position [531, 0]
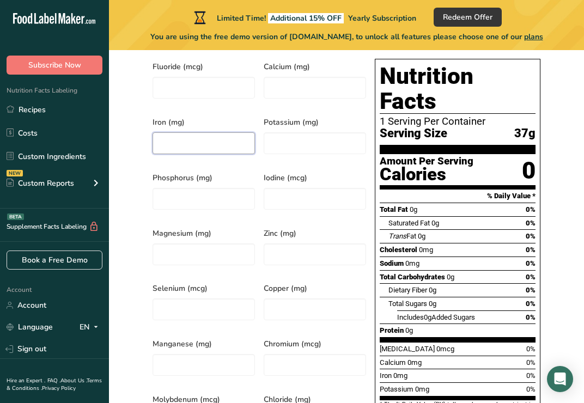
click at [220, 143] on input "number" at bounding box center [204, 143] width 102 height 22
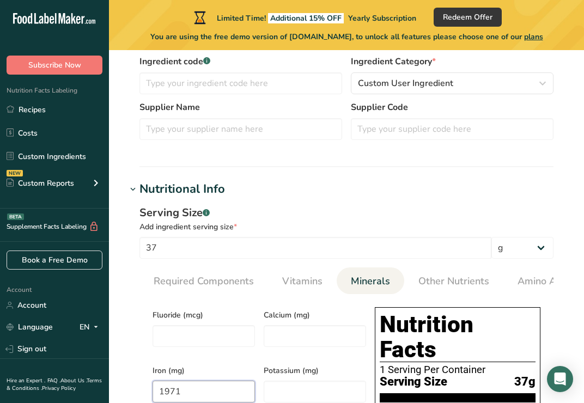
scroll to position [1060, 0]
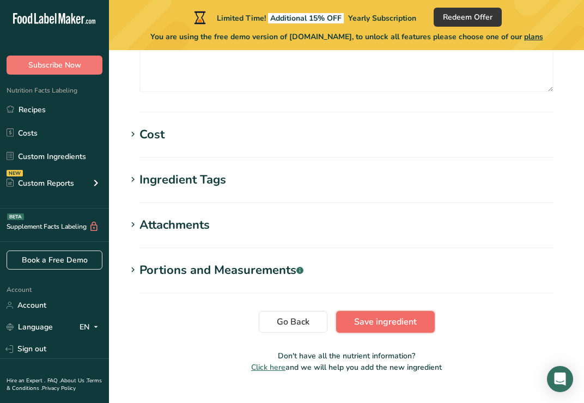
click at [387, 315] on span "Save ingredient" at bounding box center [385, 321] width 63 height 13
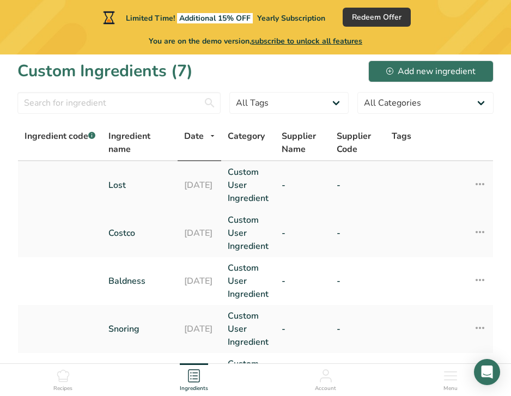
click at [119, 185] on link "Lost" at bounding box center [139, 185] width 63 height 13
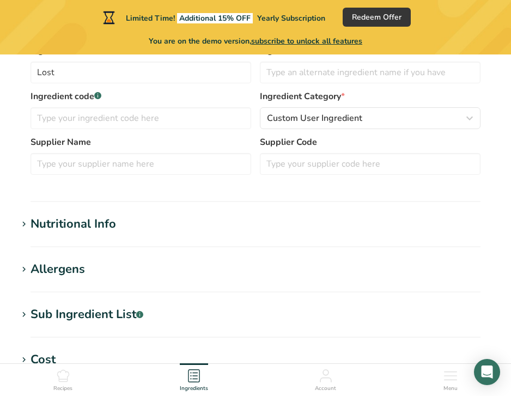
click at [109, 230] on div "Nutritional Info" at bounding box center [74, 224] width 86 height 18
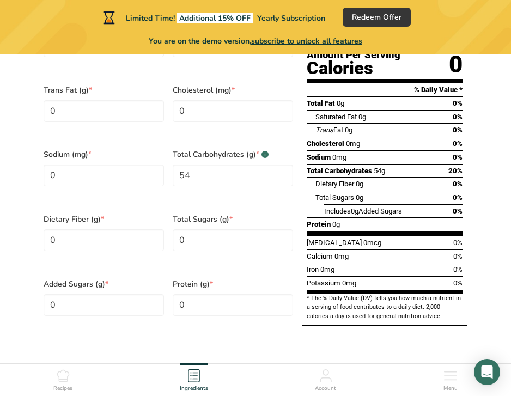
scroll to position [664, 0]
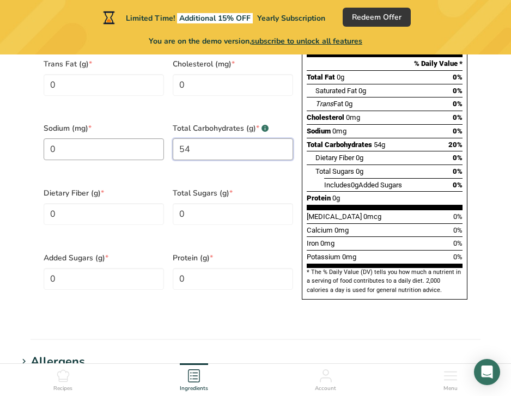
drag, startPoint x: 199, startPoint y: 137, endPoint x: 144, endPoint y: 137, distance: 54.5
click at [144, 137] on div "Calories (kcal) * 0 Energy KJ (kj) * 0 Total Fat (g) * 0 Saturated Fat (g) * 0 …" at bounding box center [168, 116] width 258 height 388
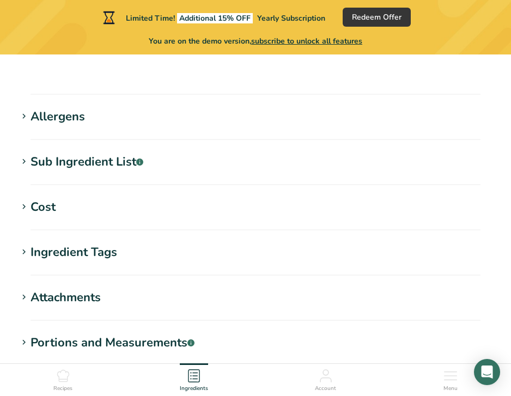
scroll to position [1021, 0]
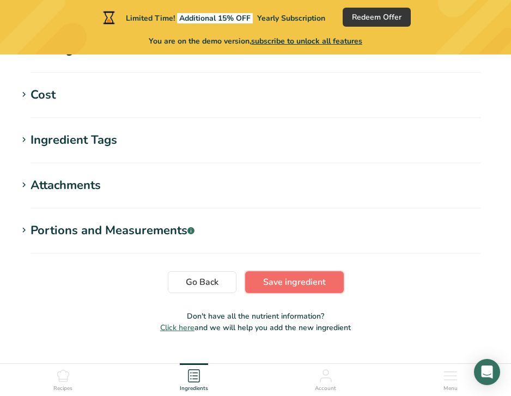
click at [305, 276] on span "Save ingredient" at bounding box center [294, 282] width 63 height 13
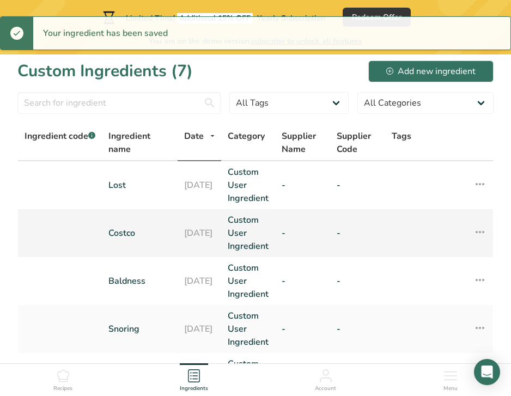
click at [115, 228] on link "Costco" at bounding box center [139, 233] width 63 height 13
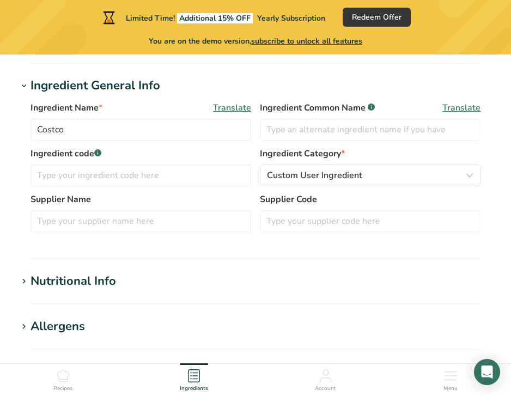
scroll to position [194, 0]
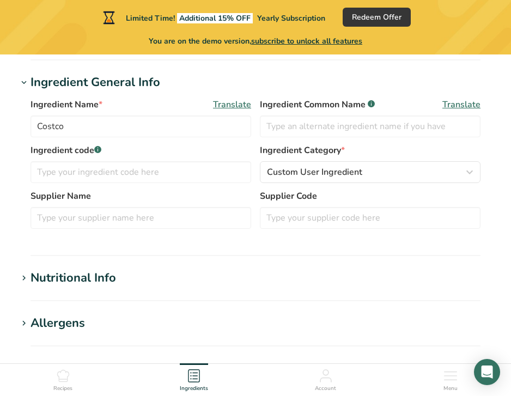
click at [140, 266] on section "Edit Costco Ingredient Spec Sheet .a-a{fill:#347362;}.b-a{fill:#fff;} Upload an…" at bounding box center [255, 262] width 511 height 813
click at [99, 287] on div "Nutritional Info" at bounding box center [74, 278] width 86 height 18
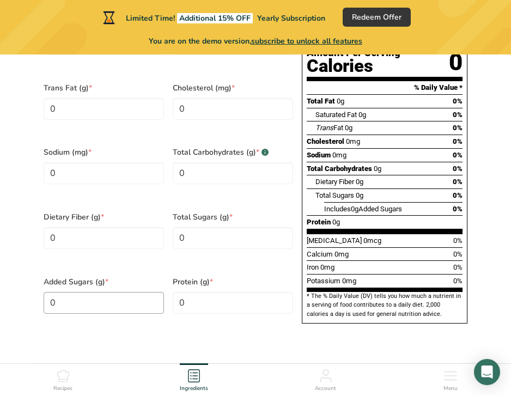
scroll to position [1021, 0]
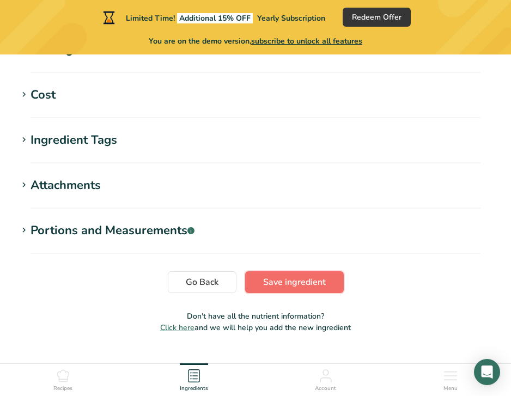
click at [278, 276] on span "Save ingredient" at bounding box center [294, 282] width 63 height 13
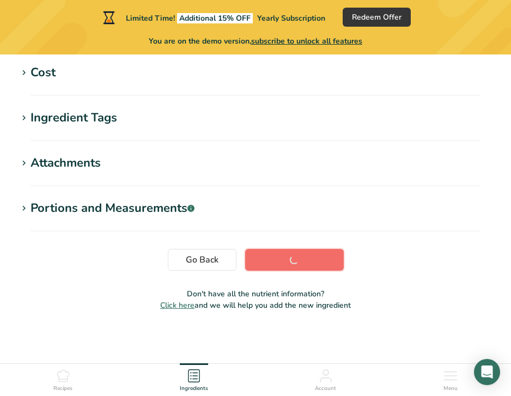
scroll to position [263, 0]
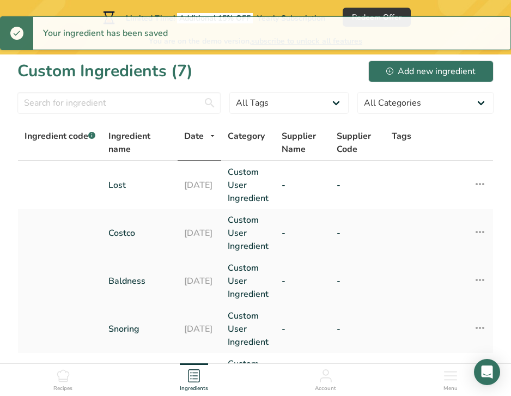
click at [128, 279] on link "Baldness" at bounding box center [139, 281] width 63 height 13
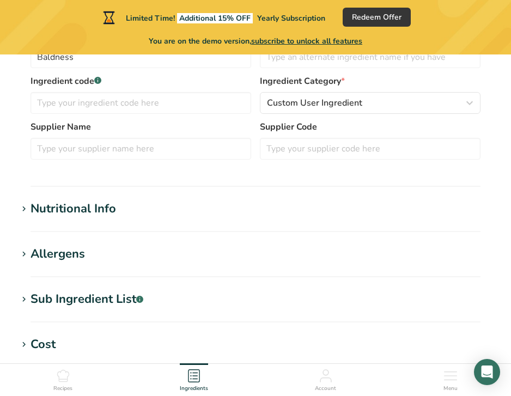
scroll to position [271, 0]
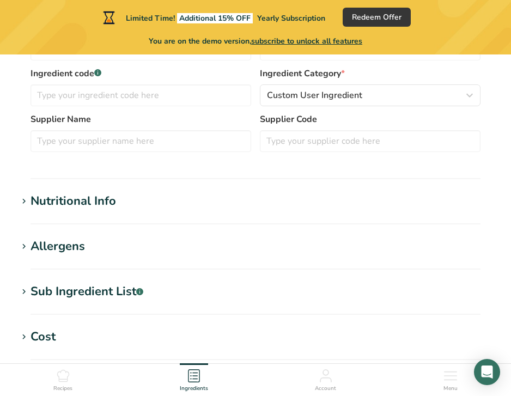
click at [99, 188] on section "Edit Baldness Ingredient Spec Sheet .a-a{fill:#347362;}.b-a{fill:#fff;} Upload …" at bounding box center [255, 185] width 511 height 813
click at [96, 197] on div "Nutritional Info" at bounding box center [74, 201] width 86 height 18
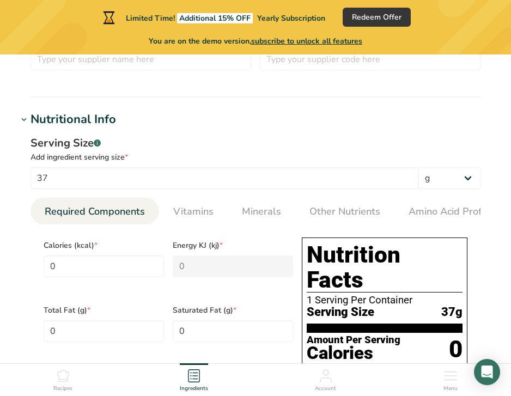
scroll to position [352, 0]
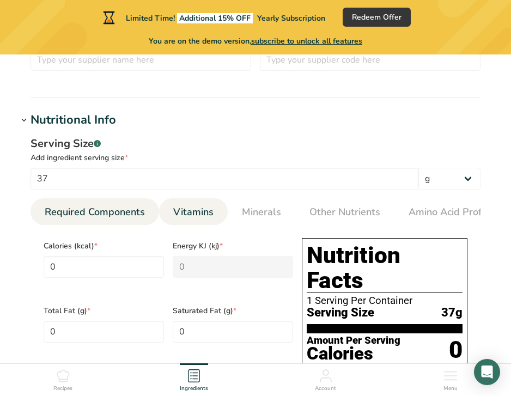
click at [205, 201] on link "Vitamins" at bounding box center [193, 212] width 49 height 28
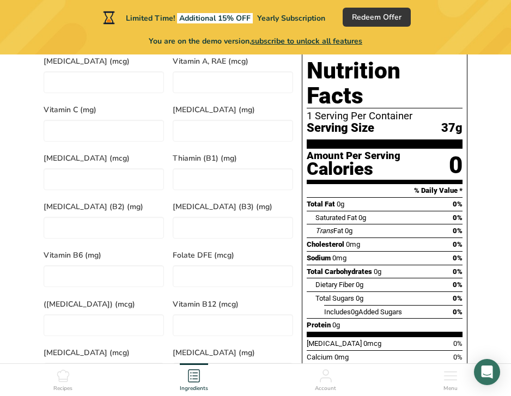
scroll to position [1021, 0]
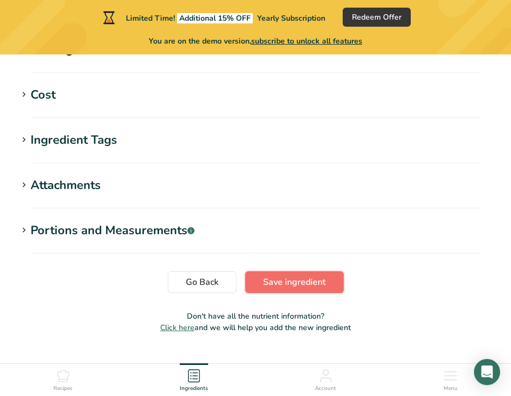
click at [278, 276] on span "Save ingredient" at bounding box center [294, 282] width 63 height 13
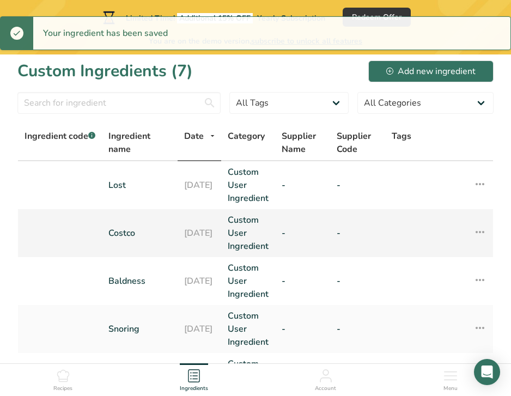
click at [118, 227] on link "Costco" at bounding box center [139, 233] width 63 height 13
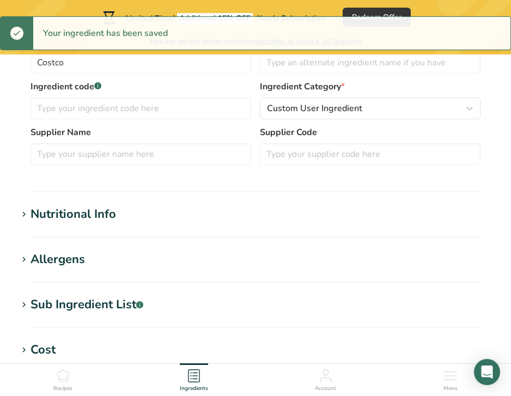
scroll to position [263, 0]
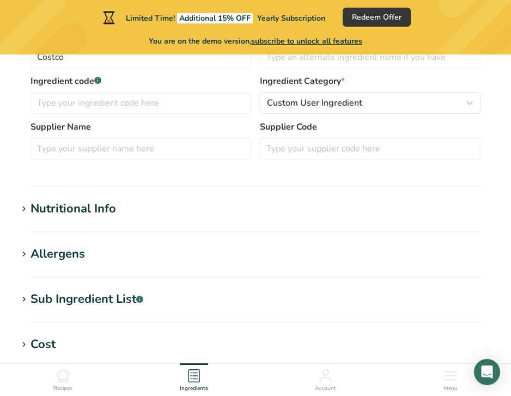
click at [105, 181] on section "Ingredient General Info Ingredient Name * Translate Costco Ingredient Common Na…" at bounding box center [255, 95] width 476 height 183
click at [95, 204] on div "Nutritional Info" at bounding box center [74, 209] width 86 height 18
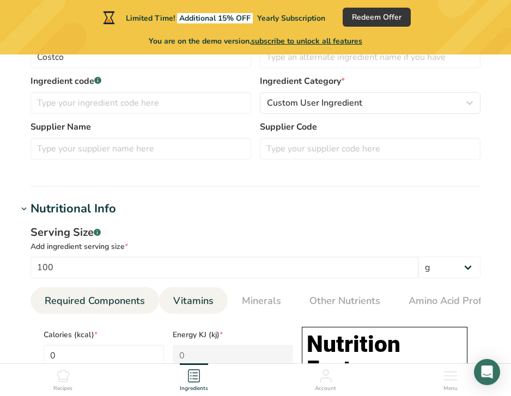
click at [177, 297] on span "Vitamins" at bounding box center [193, 301] width 40 height 15
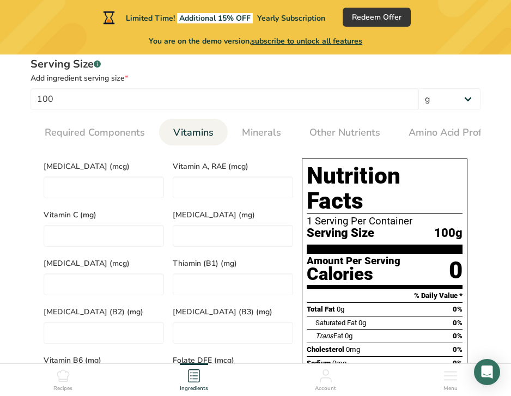
scroll to position [431, 0]
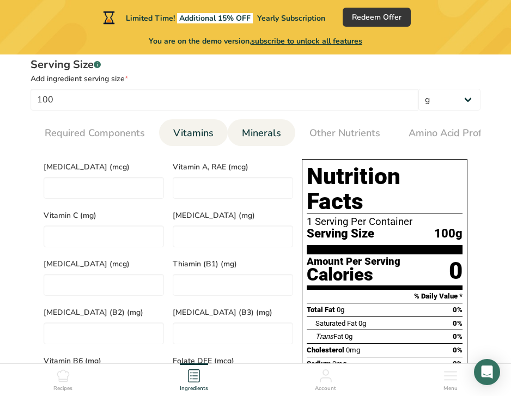
click at [271, 136] on span "Minerals" at bounding box center [261, 133] width 39 height 15
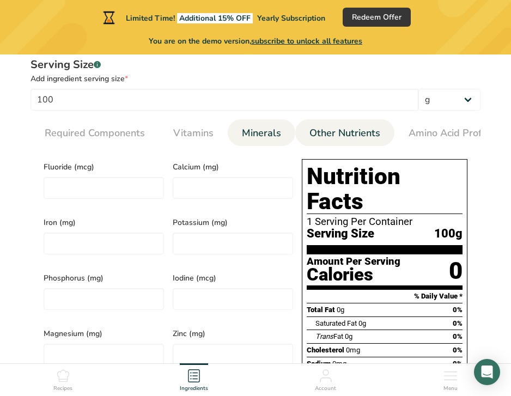
click at [314, 136] on span "Other Nutrients" at bounding box center [344, 133] width 71 height 15
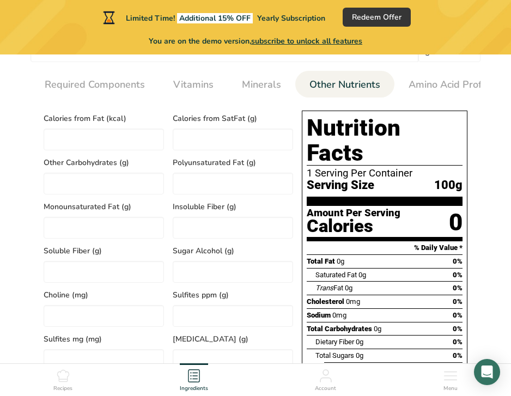
scroll to position [461, 0]
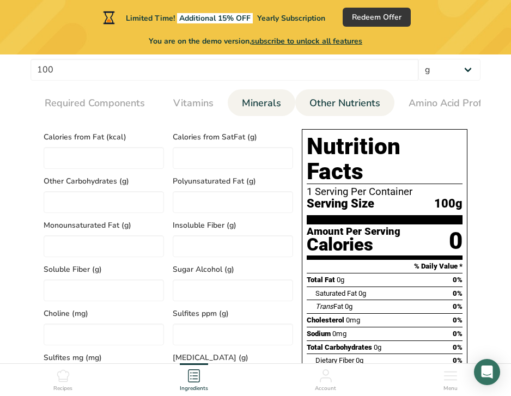
click at [279, 101] on link "Minerals" at bounding box center [262, 103] width 48 height 28
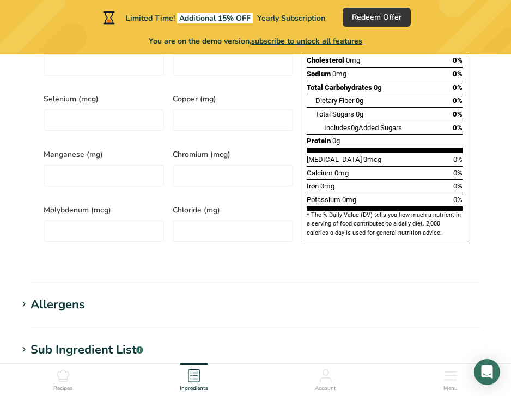
scroll to position [929, 0]
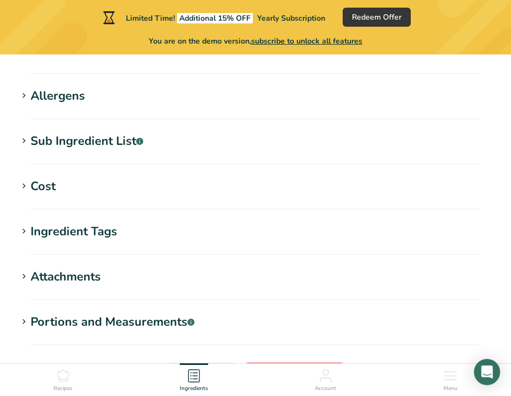
click at [277, 367] on span "Save ingredient" at bounding box center [294, 373] width 63 height 13
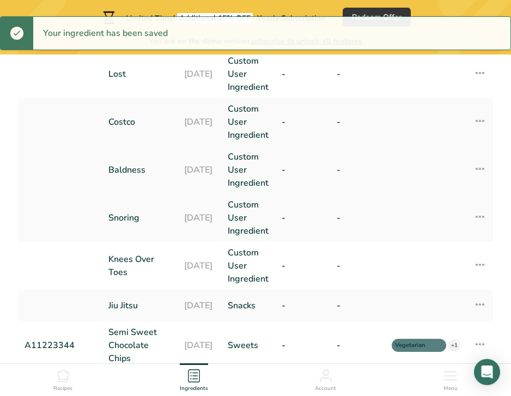
scroll to position [205, 0]
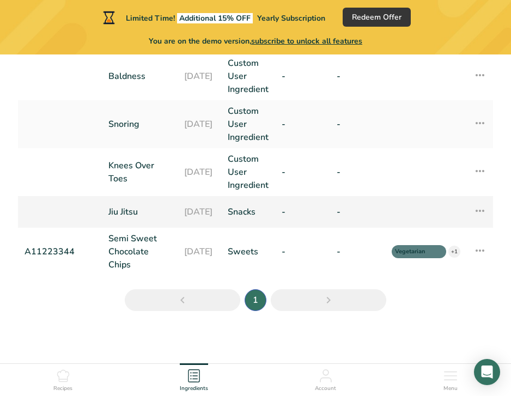
click at [121, 208] on link "Jiu Jitsu" at bounding box center [139, 211] width 63 height 13
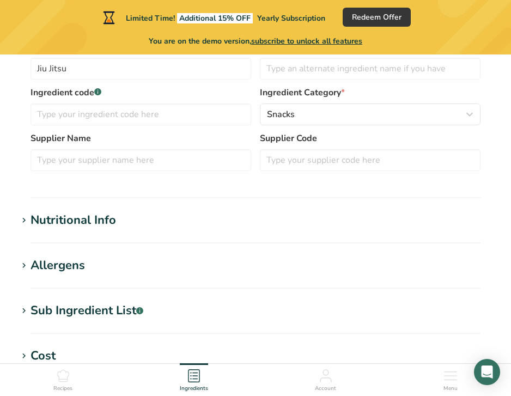
scroll to position [257, 0]
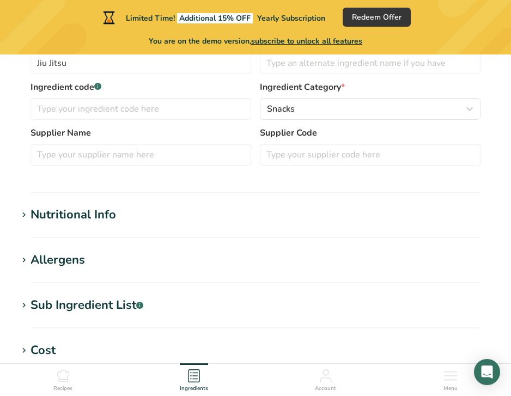
click at [105, 224] on section "Nutritional Info Serving Size .a-a{fill:#347362;}.b-a{fill:#fff;} Add ingredien…" at bounding box center [255, 222] width 476 height 32
click at [84, 216] on div "Nutritional Info" at bounding box center [74, 215] width 86 height 18
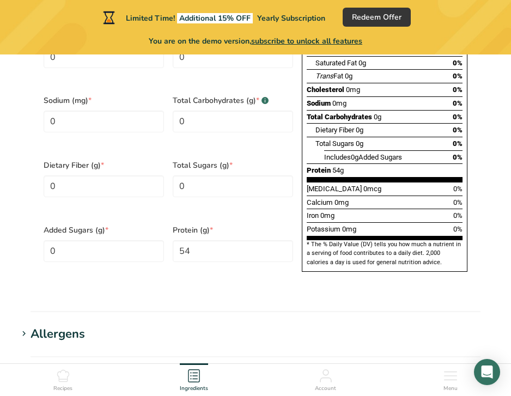
scroll to position [694, 0]
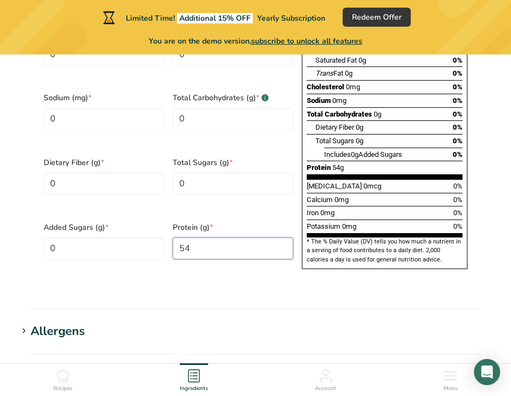
click at [200, 238] on input "54" at bounding box center [233, 249] width 120 height 22
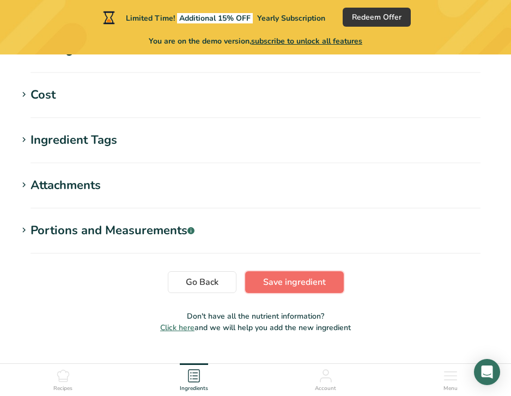
click at [270, 271] on button "Save ingredient" at bounding box center [294, 282] width 99 height 22
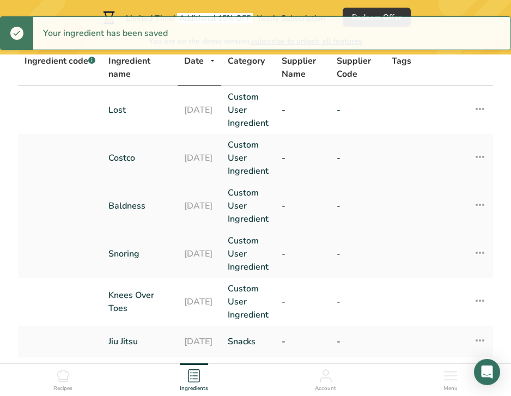
scroll to position [61, 0]
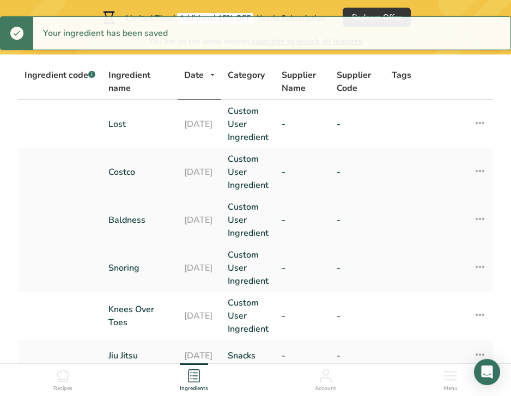
click at [123, 223] on link "Baldness" at bounding box center [139, 220] width 63 height 13
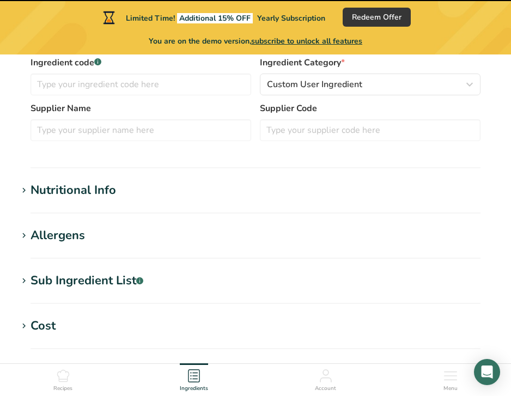
scroll to position [302, 0]
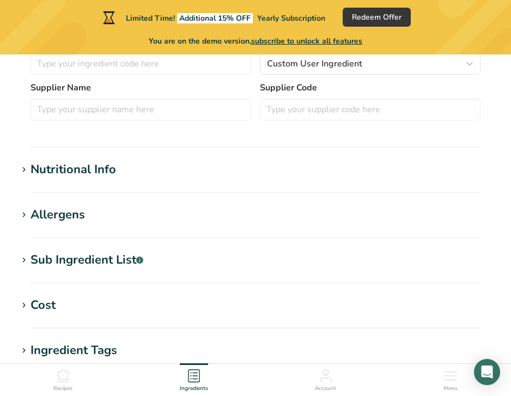
click at [70, 165] on div "Nutritional Info" at bounding box center [74, 170] width 86 height 18
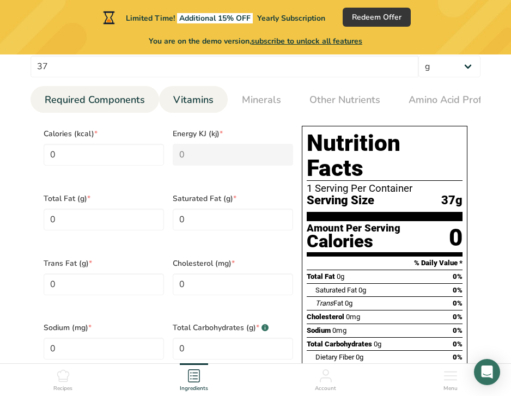
scroll to position [421, 0]
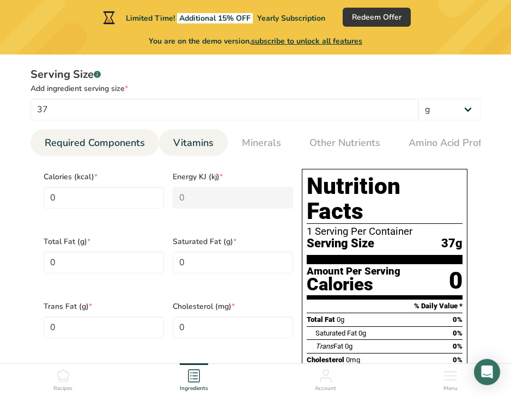
click at [183, 152] on link "Vitamins" at bounding box center [193, 143] width 49 height 28
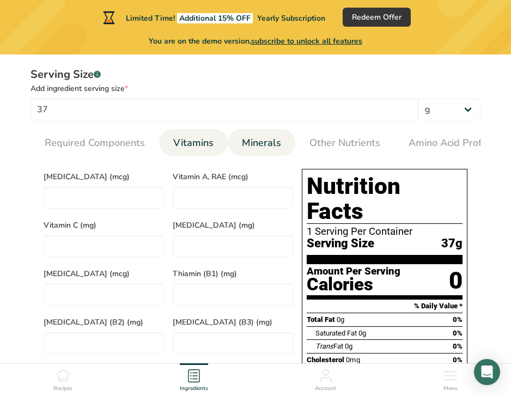
click at [272, 144] on span "Minerals" at bounding box center [261, 143] width 39 height 15
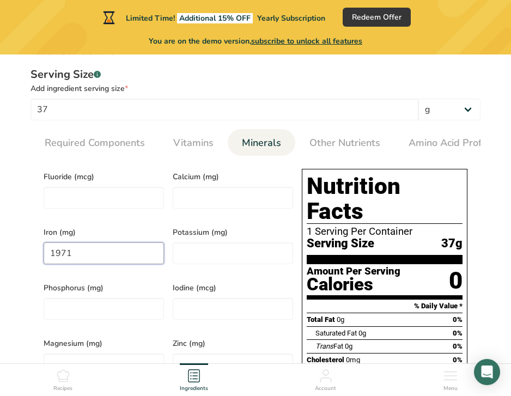
drag, startPoint x: 74, startPoint y: 256, endPoint x: 31, endPoint y: 252, distance: 42.7
click at [31, 252] on section "Calories (kcal) * 0 Energy KJ (kj) * 0 Total Fat (g) * 0 Saturated Fat (g) * 0 …" at bounding box center [256, 359] width 450 height 406
click at [265, 139] on span "Minerals" at bounding box center [261, 143] width 39 height 15
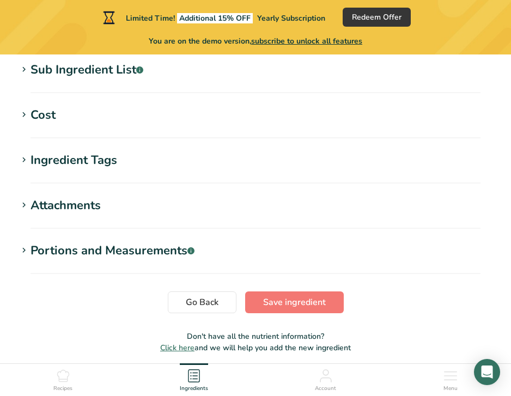
scroll to position [1021, 0]
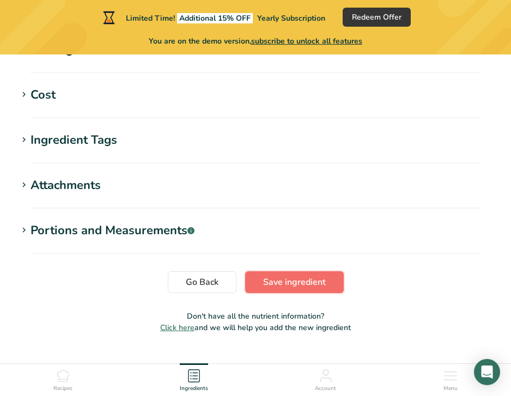
click at [265, 276] on span "Save ingredient" at bounding box center [294, 282] width 63 height 13
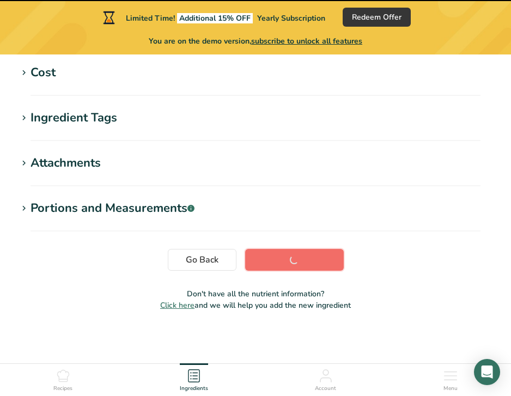
scroll to position [263, 0]
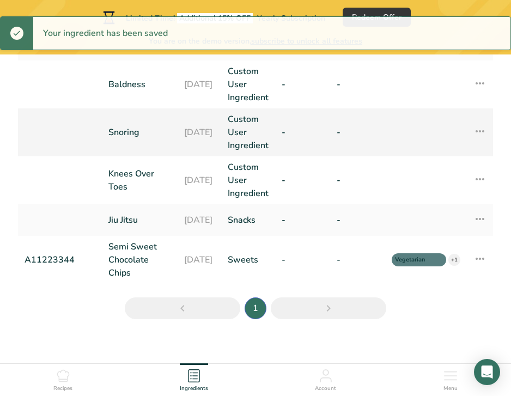
scroll to position [205, 0]
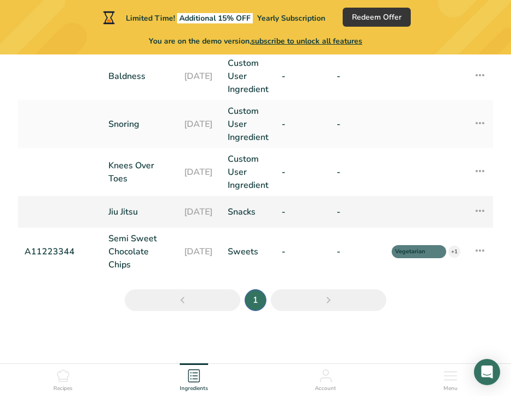
click at [115, 215] on link "Jiu Jitsu" at bounding box center [139, 211] width 63 height 13
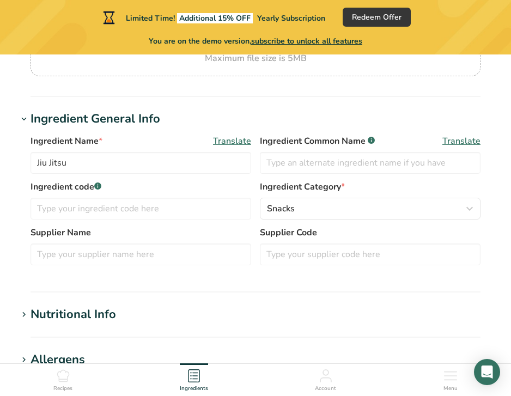
click at [102, 320] on div "Nutritional Info" at bounding box center [74, 315] width 86 height 18
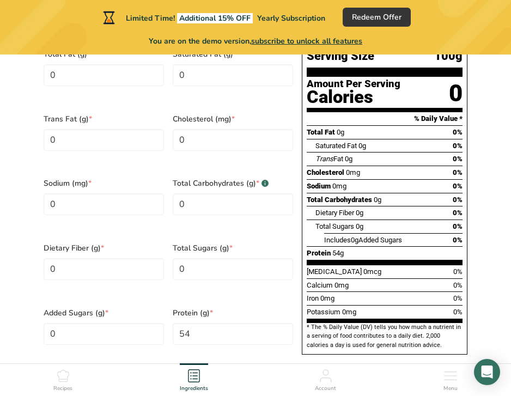
scroll to position [1021, 0]
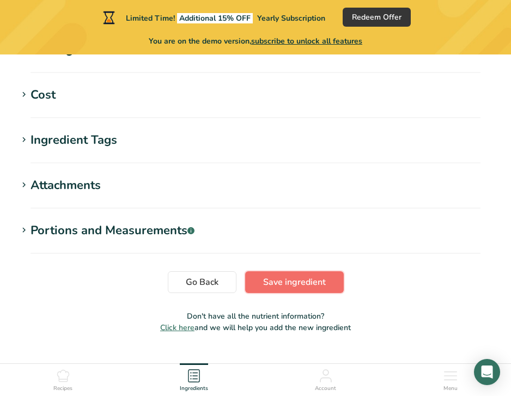
click at [263, 271] on button "Save ingredient" at bounding box center [294, 282] width 99 height 22
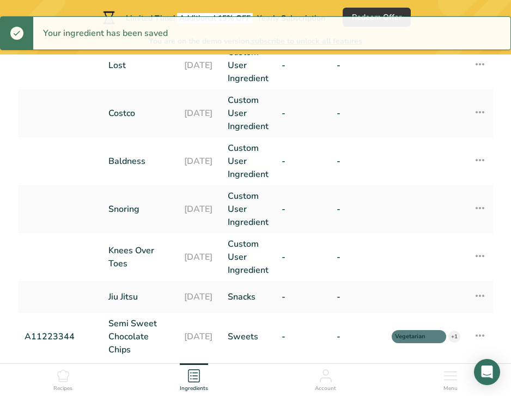
scroll to position [205, 0]
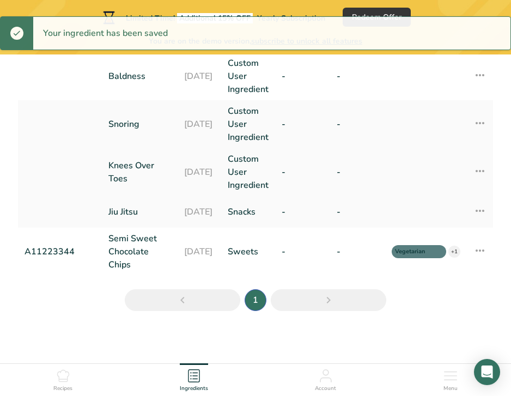
click at [123, 173] on link "Knees Over Toes" at bounding box center [139, 172] width 63 height 26
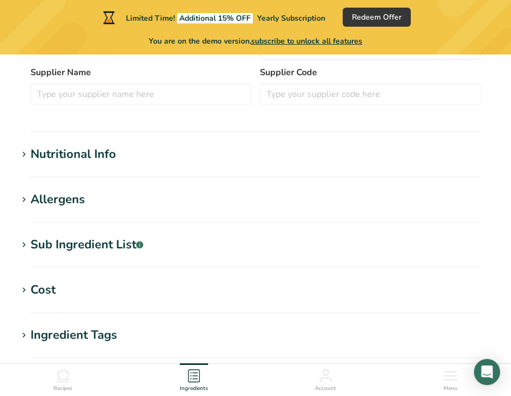
scroll to position [336, 0]
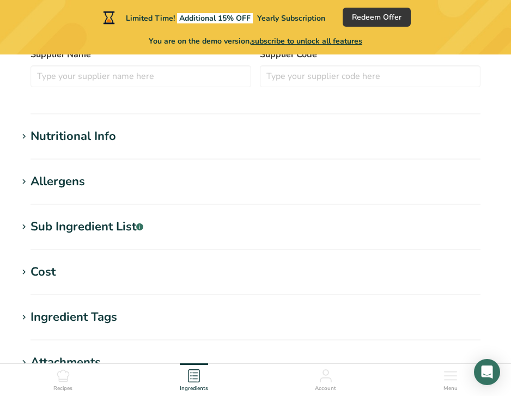
click at [100, 140] on div "Nutritional Info" at bounding box center [74, 136] width 86 height 18
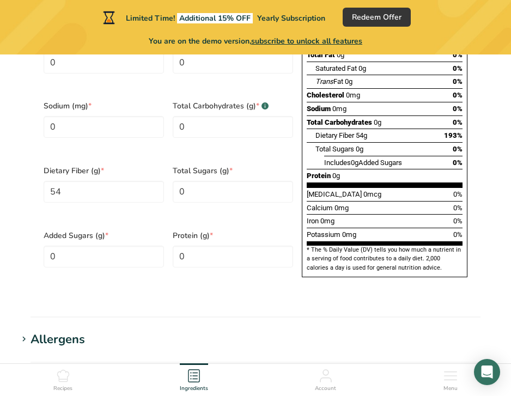
scroll to position [689, 0]
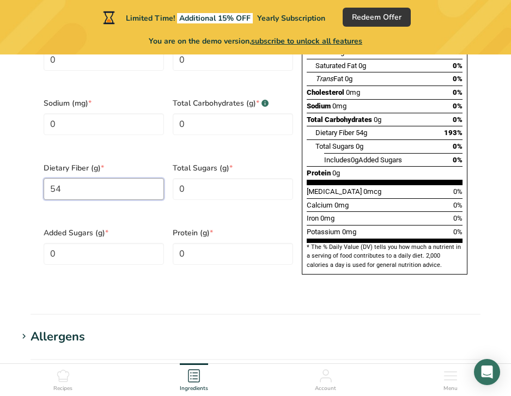
click at [83, 178] on Fiber "54" at bounding box center [104, 189] width 120 height 22
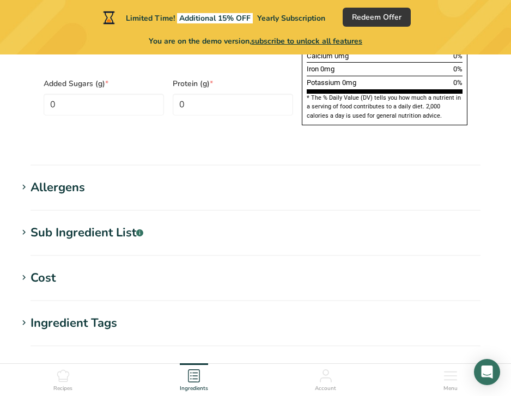
scroll to position [1021, 0]
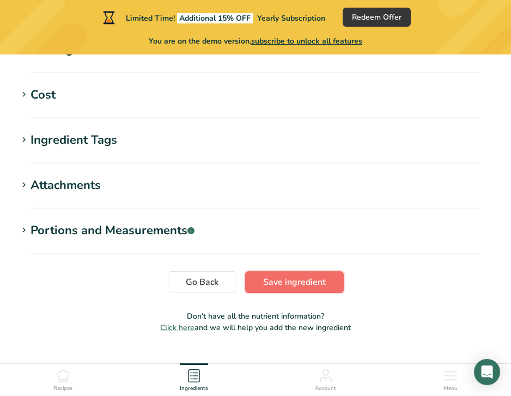
click at [291, 276] on span "Save ingredient" at bounding box center [294, 282] width 63 height 13
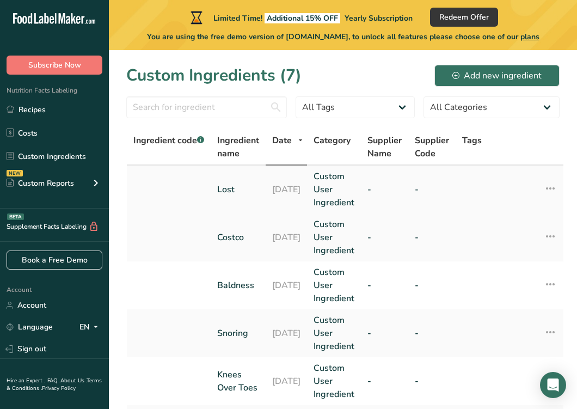
click at [228, 185] on link "Lost" at bounding box center [238, 189] width 42 height 13
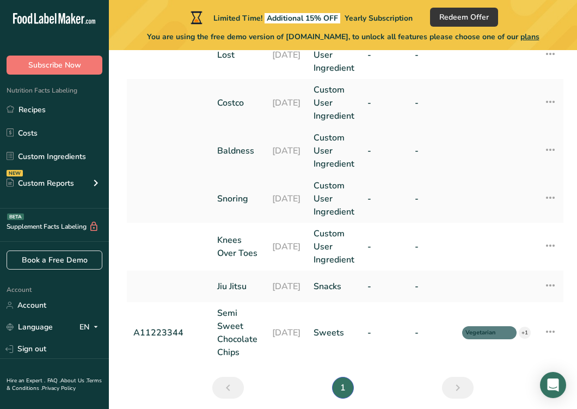
scroll to position [177, 0]
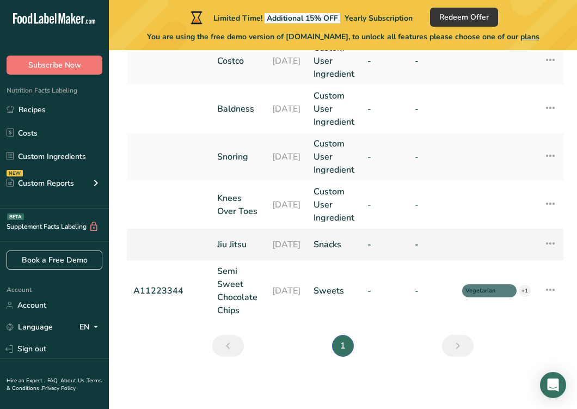
click at [251, 248] on link "Jiu Jitsu" at bounding box center [238, 244] width 42 height 13
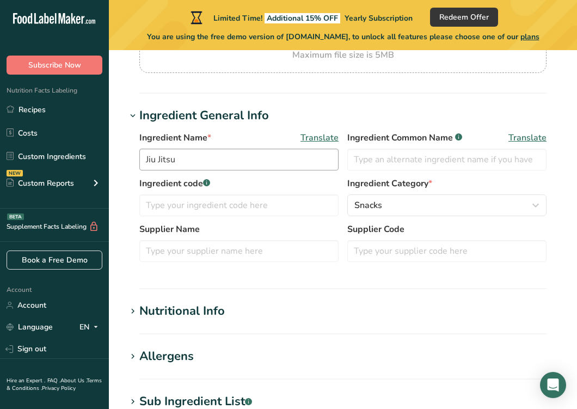
scroll to position [188, 0]
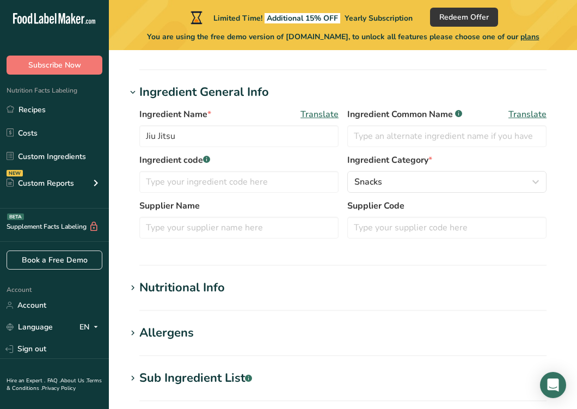
click at [202, 294] on div "Nutritional Info" at bounding box center [182, 288] width 86 height 18
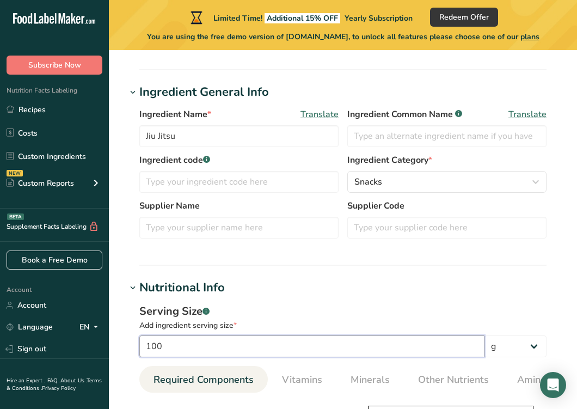
click at [192, 352] on input "100" at bounding box center [311, 347] width 345 height 22
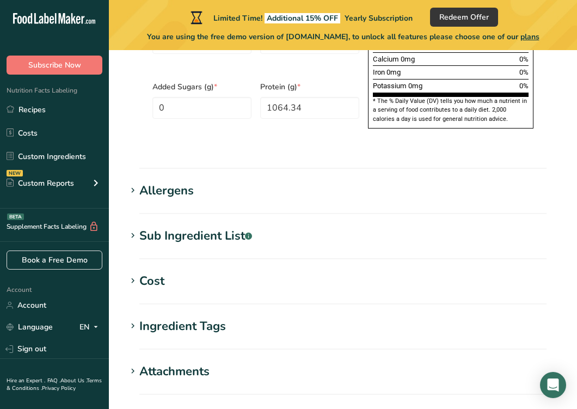
scroll to position [980, 0]
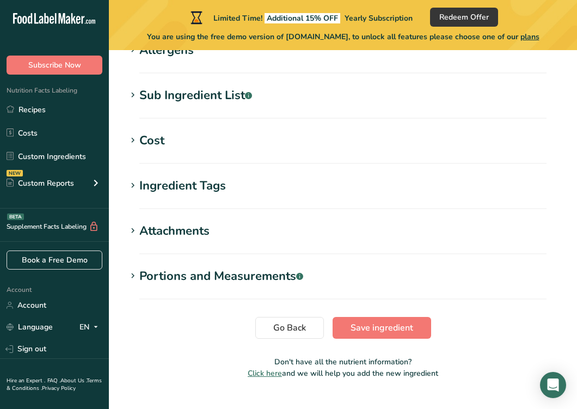
click at [350, 317] on button "Save ingredient" at bounding box center [382, 328] width 99 height 22
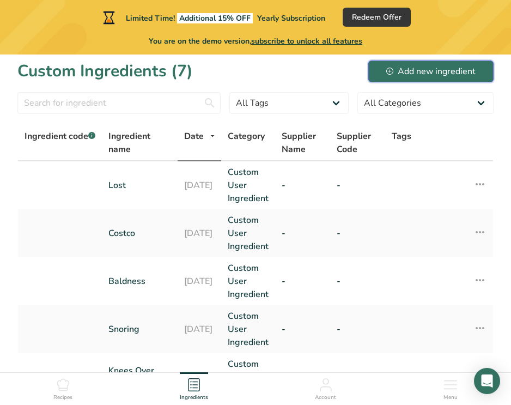
click at [405, 72] on div "Add new ingredient" at bounding box center [430, 71] width 89 height 13
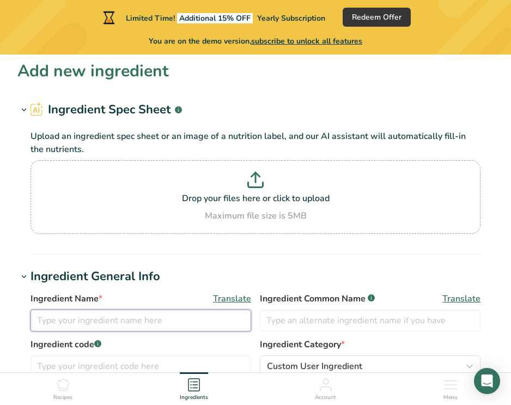
click at [117, 315] on input "text" at bounding box center [141, 320] width 221 height 22
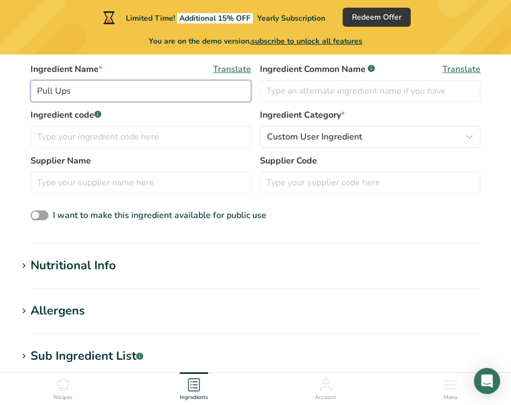
scroll to position [254, 0]
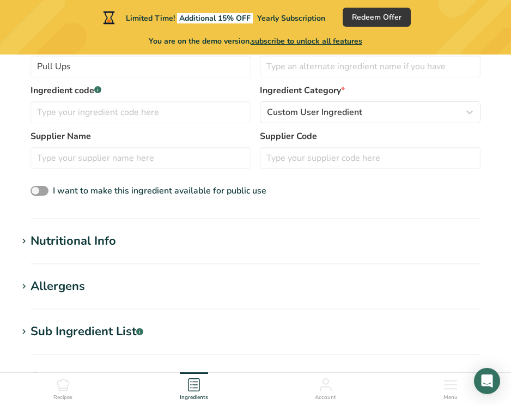
click at [47, 239] on div "Nutritional Info" at bounding box center [74, 241] width 86 height 18
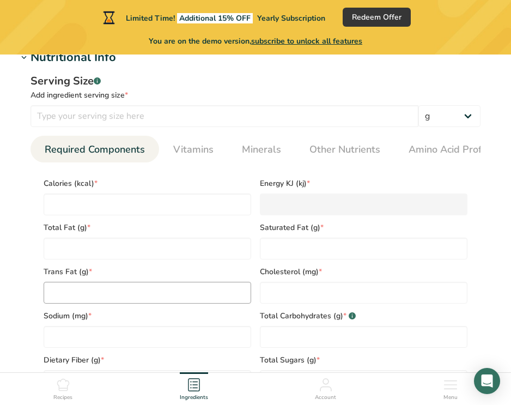
scroll to position [436, 0]
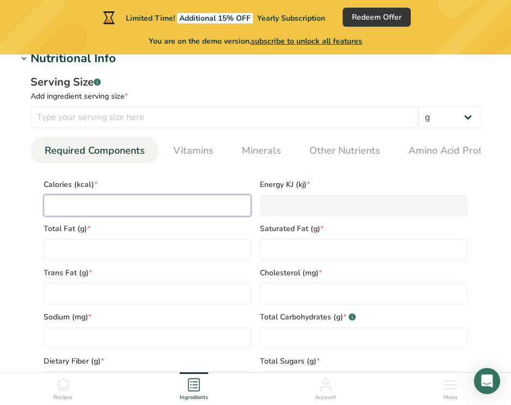
click at [84, 216] on input "number" at bounding box center [148, 205] width 208 height 22
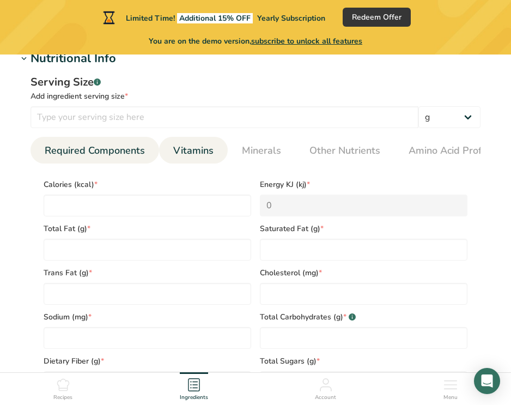
click at [166, 161] on li "Vitamins" at bounding box center [193, 150] width 69 height 27
click at [165, 151] on li "Vitamins" at bounding box center [193, 150] width 69 height 27
click at [177, 152] on span "Vitamins" at bounding box center [193, 150] width 40 height 15
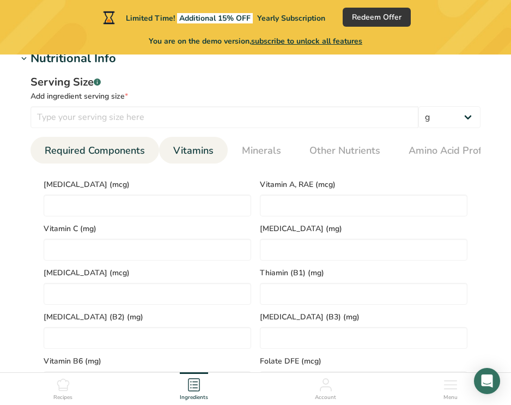
click at [105, 147] on span "Required Components" at bounding box center [95, 150] width 100 height 15
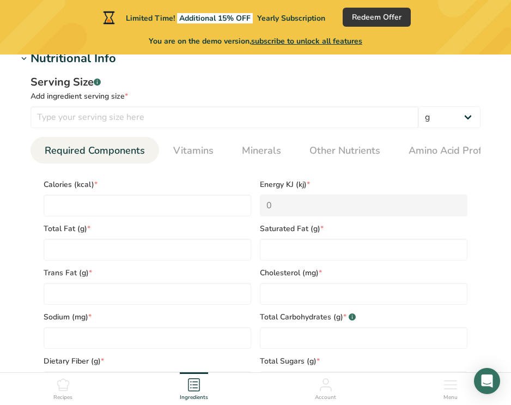
click at [98, 190] on span "Calories (kcal) *" at bounding box center [148, 184] width 208 height 11
click at [91, 203] on input "number" at bounding box center [148, 205] width 208 height 22
click at [62, 251] on Fat "number" at bounding box center [148, 250] width 208 height 22
click at [62, 281] on div "Trans Fat (g) *" at bounding box center [147, 282] width 216 height 44
click at [62, 301] on Fat "number" at bounding box center [148, 294] width 208 height 22
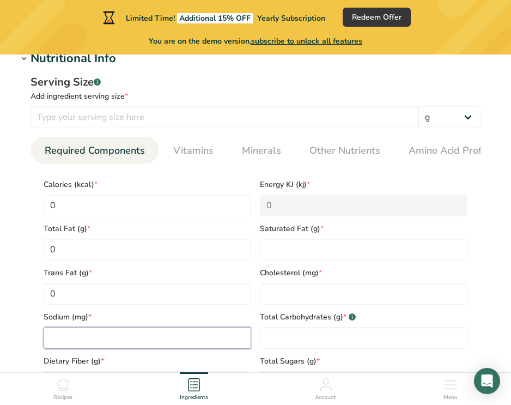
click at [70, 335] on input "number" at bounding box center [148, 338] width 208 height 22
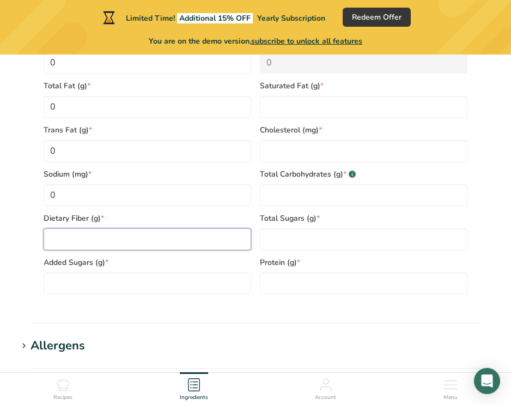
click at [96, 248] on Fiber "number" at bounding box center [148, 239] width 208 height 22
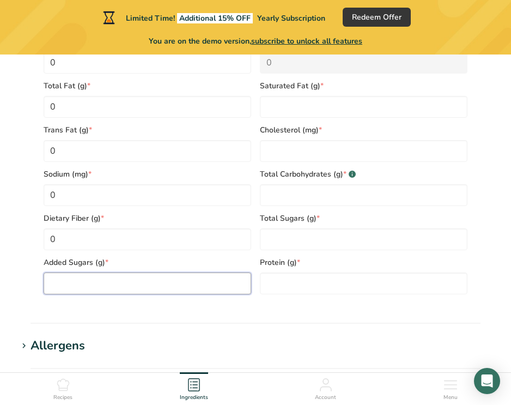
click at [96, 279] on Sugars "number" at bounding box center [148, 283] width 208 height 22
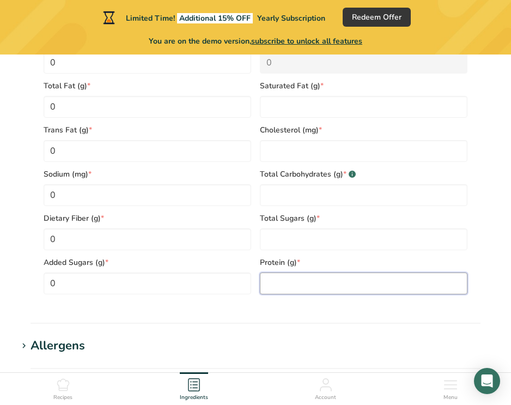
click at [305, 277] on input "number" at bounding box center [364, 283] width 208 height 22
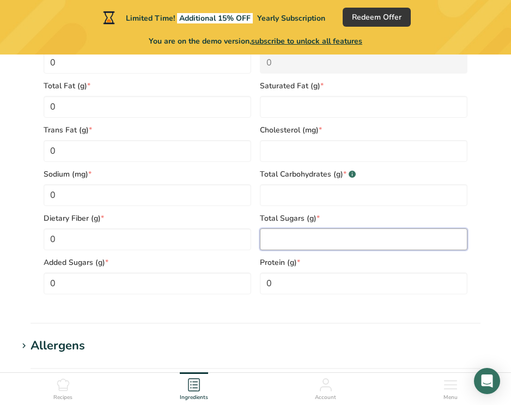
click at [296, 236] on Sugars "number" at bounding box center [364, 239] width 208 height 22
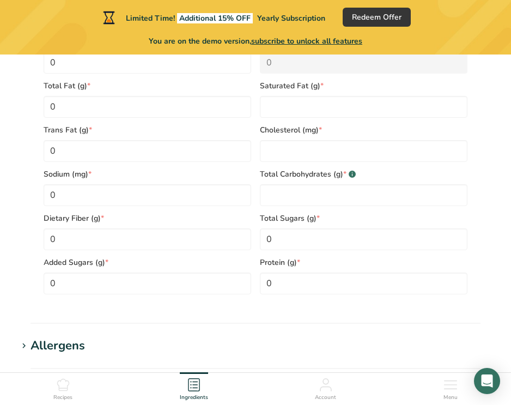
click at [288, 180] on span "Total Carbohydrates (g) * .a-a{fill:#347362;}.b-a{fill:#fff;}" at bounding box center [364, 173] width 208 height 11
click at [288, 194] on Carbohydrates "number" at bounding box center [364, 195] width 208 height 22
click at [291, 151] on input "number" at bounding box center [364, 151] width 208 height 22
click at [293, 105] on Fat "number" at bounding box center [364, 107] width 208 height 22
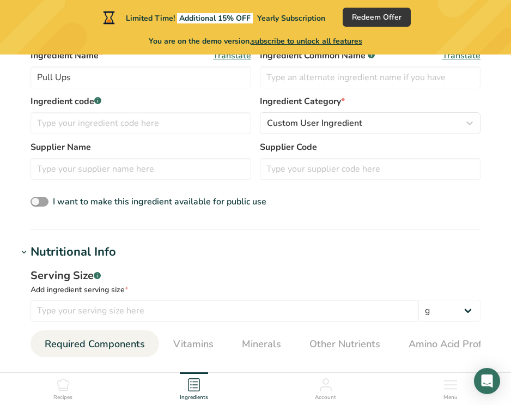
scroll to position [252, 0]
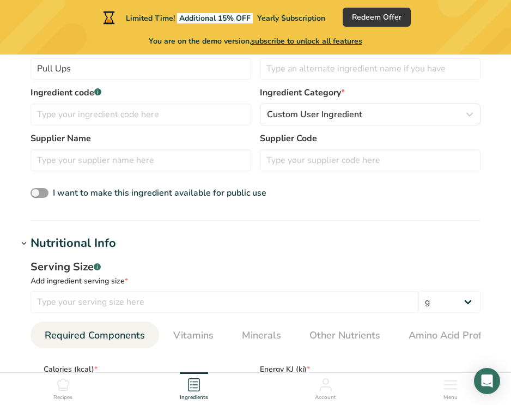
click at [100, 281] on div "Add ingredient serving size *" at bounding box center [256, 280] width 450 height 11
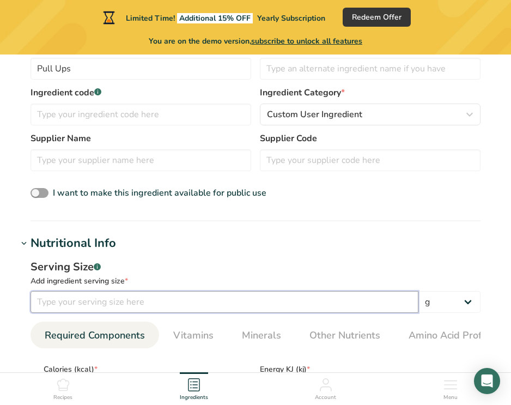
click at [100, 295] on input "number" at bounding box center [225, 302] width 388 height 22
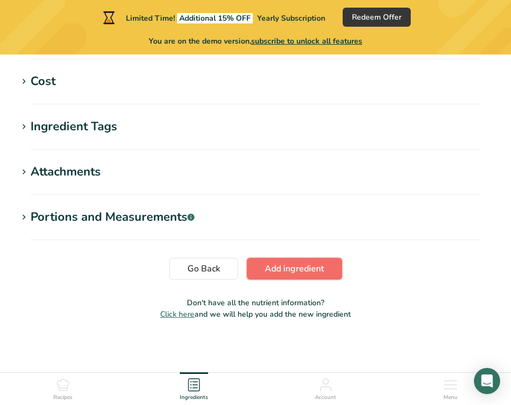
click at [267, 260] on button "Add ingredient" at bounding box center [294, 269] width 95 height 22
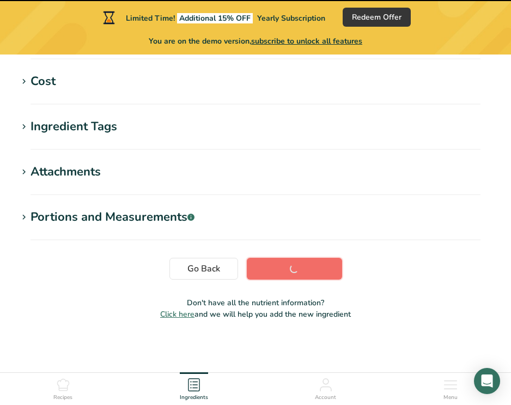
scroll to position [254, 0]
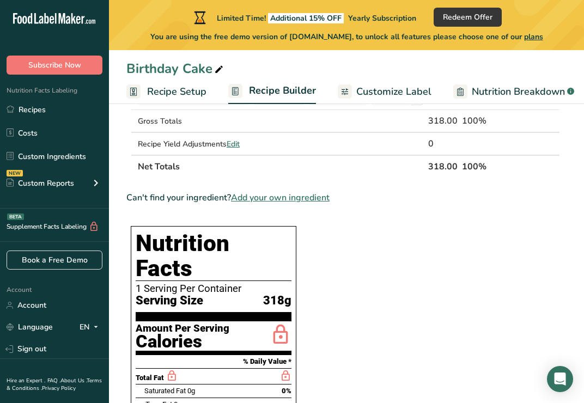
scroll to position [277, 0]
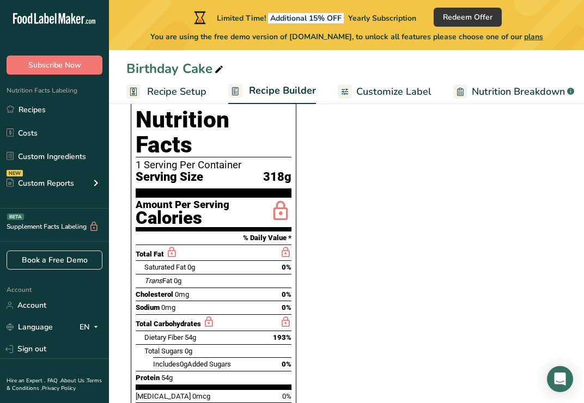
scroll to position [421, 0]
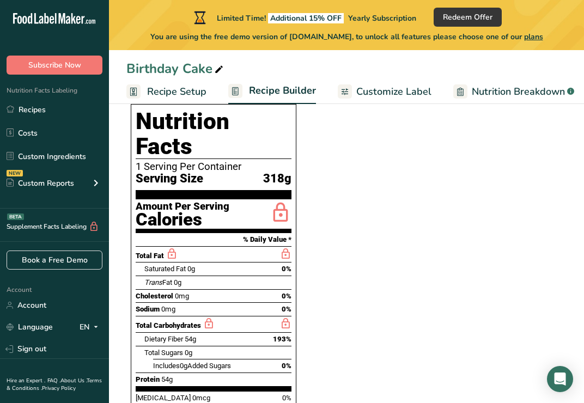
click at [275, 172] on span "318g" at bounding box center [277, 179] width 28 height 14
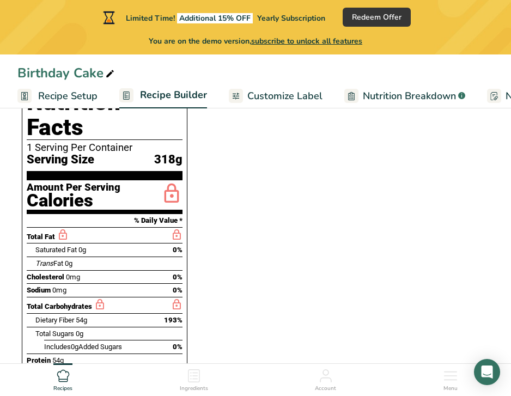
scroll to position [548, 0]
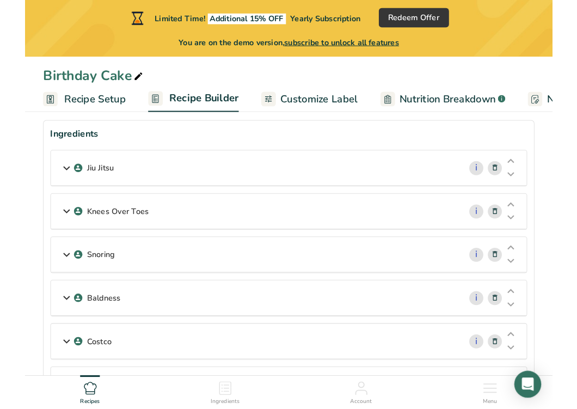
scroll to position [65, 0]
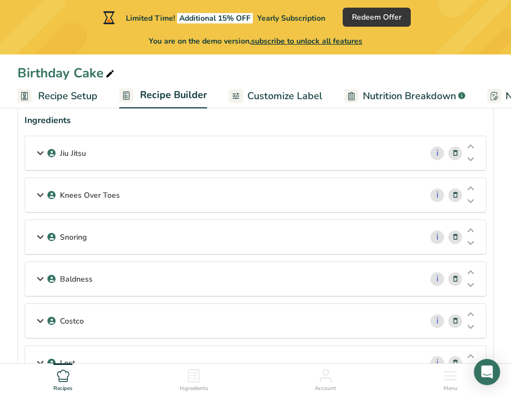
click at [42, 153] on icon at bounding box center [40, 153] width 13 height 20
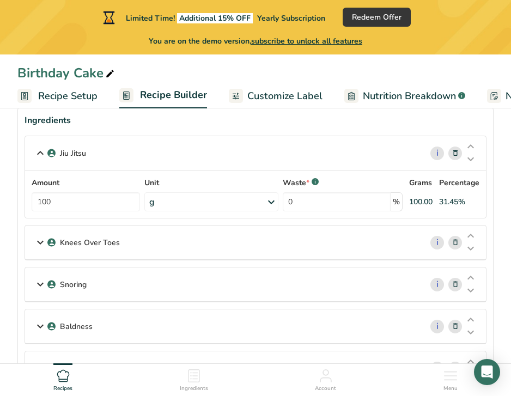
click at [42, 153] on icon at bounding box center [40, 153] width 13 height 20
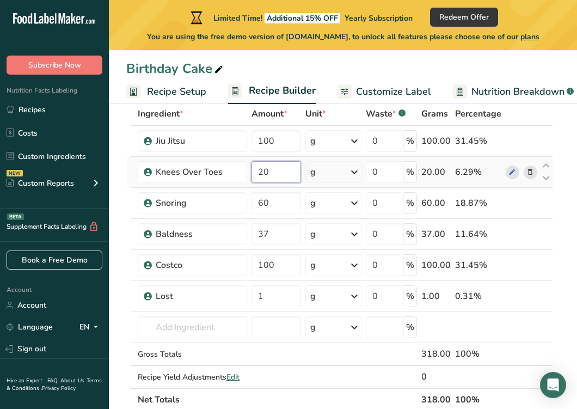
click at [278, 175] on input "20" at bounding box center [277, 172] width 50 height 22
type input "2"
type input "0"
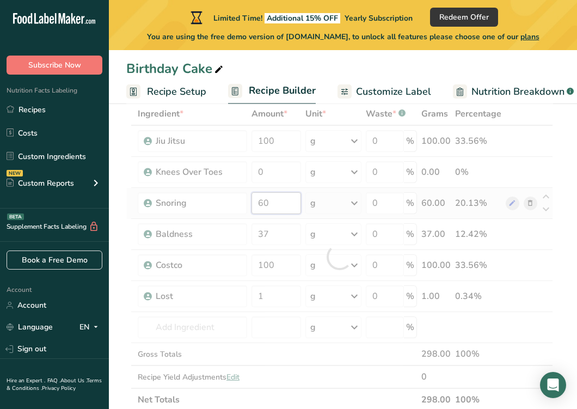
click at [269, 203] on div "Ingredient * Amount * Unit * Waste * .a-a{fill:#347362;}.b-a{fill:#fff;} Grams …" at bounding box center [339, 256] width 427 height 309
type input "6"
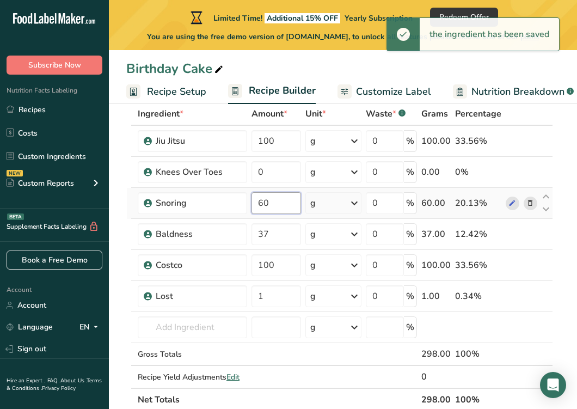
type input "6"
type input "0"
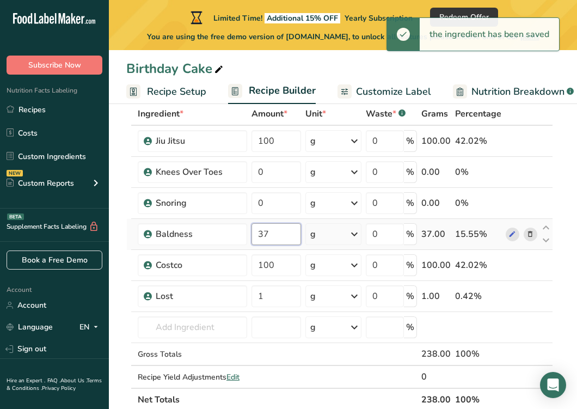
click at [284, 234] on div "Ingredient * Amount * Unit * Waste * .a-a{fill:#347362;}.b-a{fill:#fff;} Grams …" at bounding box center [339, 256] width 427 height 309
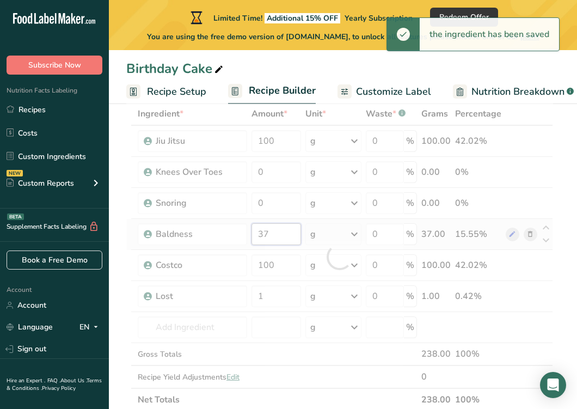
type input "3"
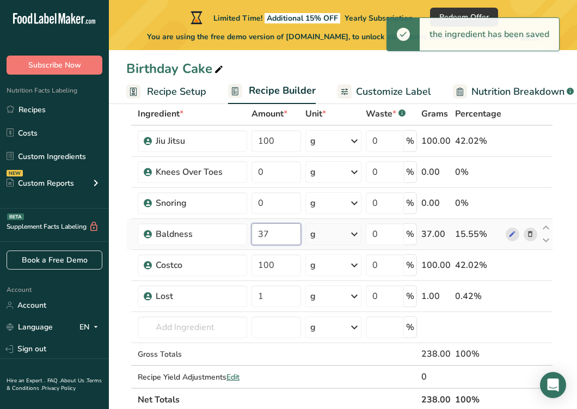
type input "3"
type input "0"
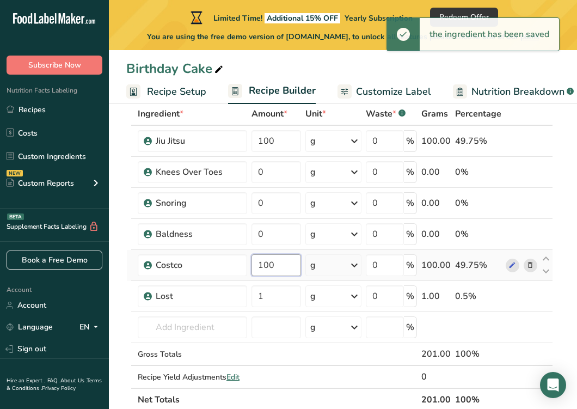
click at [292, 268] on div "Ingredient * Amount * Unit * Waste * .a-a{fill:#347362;}.b-a{fill:#fff;} Grams …" at bounding box center [339, 256] width 427 height 309
type input "1"
type input "0"
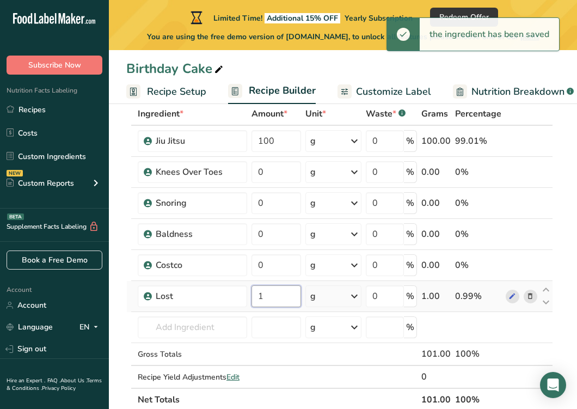
click at [277, 296] on div "Ingredient * Amount * Unit * Waste * .a-a{fill:#347362;}.b-a{fill:#fff;} Grams …" at bounding box center [339, 256] width 427 height 309
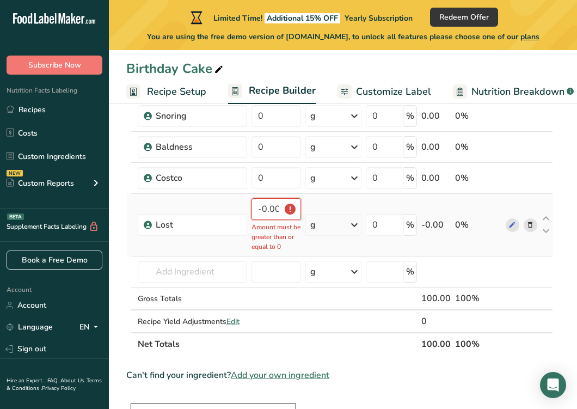
scroll to position [129, 0]
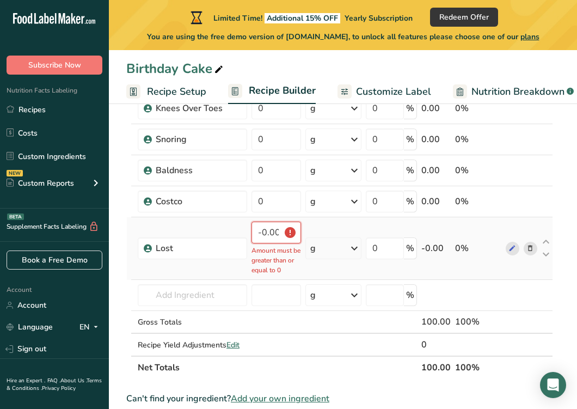
click at [283, 225] on input "-0.000004" at bounding box center [277, 233] width 50 height 22
type input "0.000004"
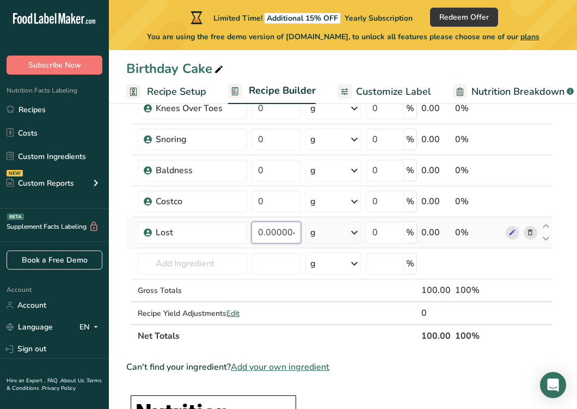
click at [285, 230] on input "0.000004" at bounding box center [277, 233] width 50 height 22
type input "0"
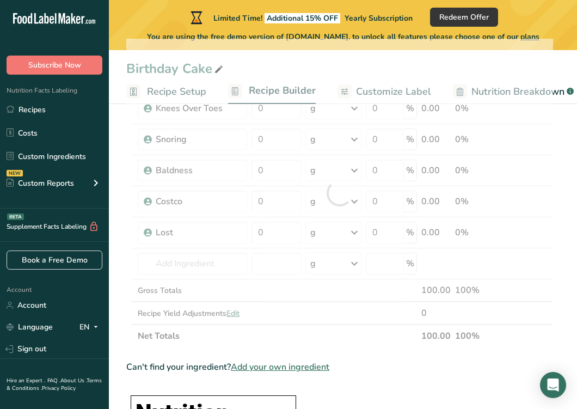
click at [406, 370] on div "Can't find your ingredient? Add your own ingredient" at bounding box center [339, 367] width 427 height 13
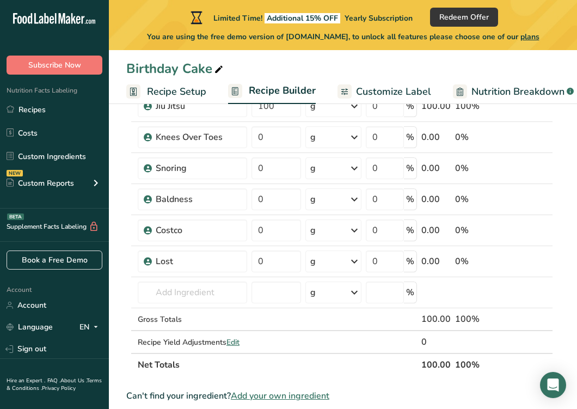
scroll to position [0, 0]
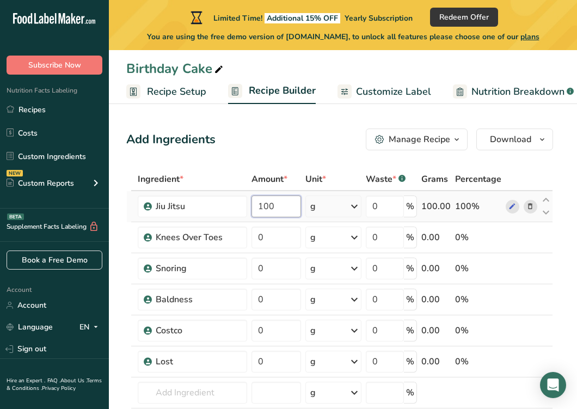
click at [278, 203] on input "100" at bounding box center [277, 207] width 50 height 22
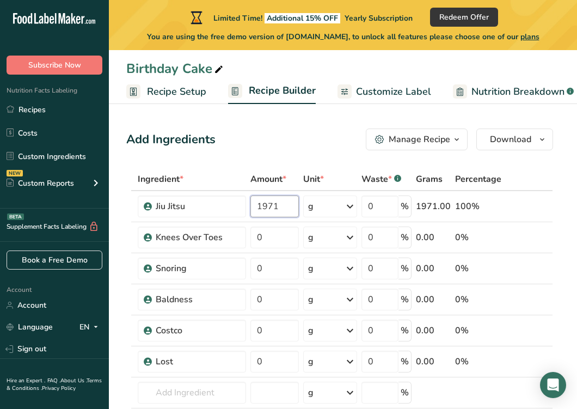
type input "1971"
click at [272, 143] on div "Add Ingredients Manage Recipe Delete Recipe Duplicate Recipe Scale Recipe Save …" at bounding box center [339, 140] width 427 height 22
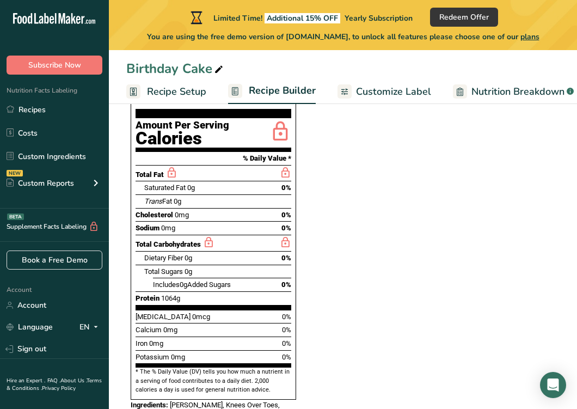
scroll to position [508, 0]
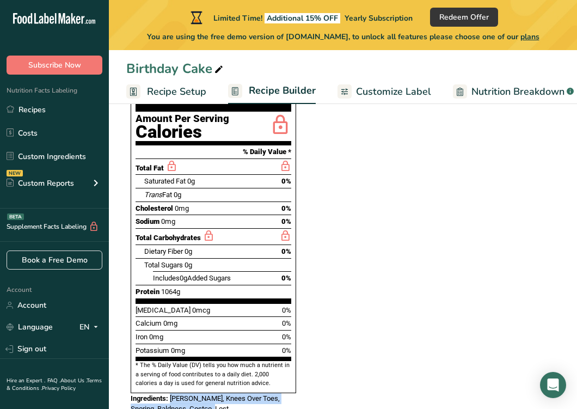
drag, startPoint x: 206, startPoint y: 381, endPoint x: 171, endPoint y: 371, distance: 36.2
click at [171, 393] on div "Ingredients: [PERSON_NAME], Knees Over Toes, Snoring, Baldness, Costco, Lost" at bounding box center [214, 403] width 166 height 21
copy span "[PERSON_NAME], Knees Over Toes, Snoring, Baldness, Costco, Lost"
click at [382, 310] on section "Ingredient * Amount * Unit * Waste * .a-a{fill:#347362;}.b-a{fill:#fff;} Grams …" at bounding box center [339, 166] width 427 height 1013
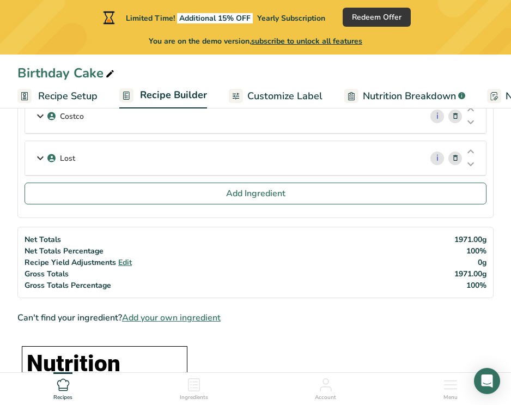
scroll to position [271, 0]
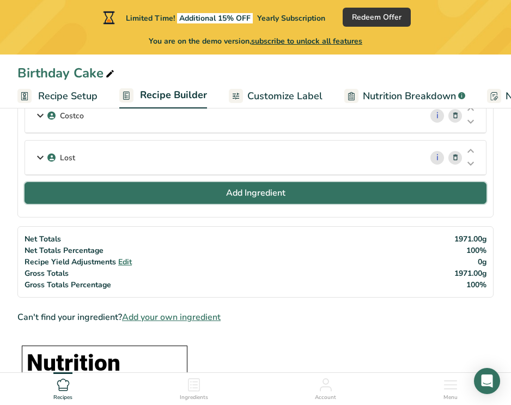
click at [102, 201] on button "Add Ingredient" at bounding box center [256, 193] width 462 height 22
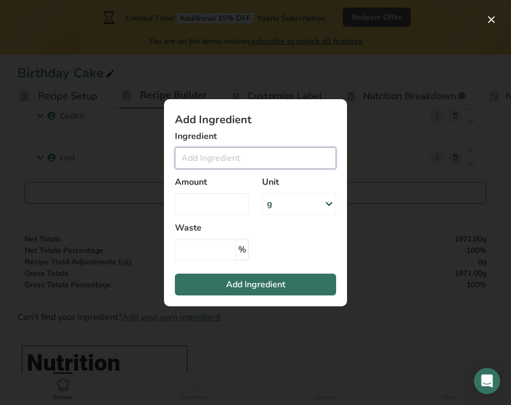
click at [223, 155] on input "Add ingredient modal" at bounding box center [255, 158] width 161 height 22
click at [402, 221] on div "Add ingredient modal" at bounding box center [255, 202] width 511 height 405
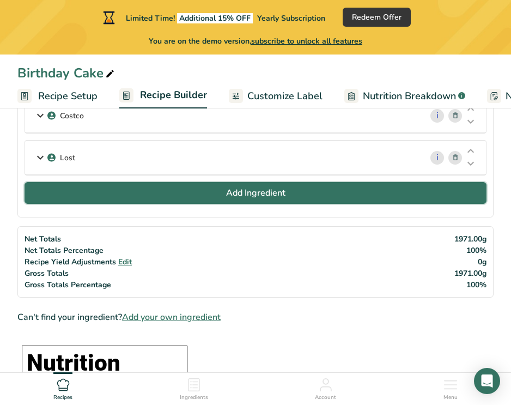
click at [217, 188] on button "Add Ingredient" at bounding box center [256, 193] width 462 height 22
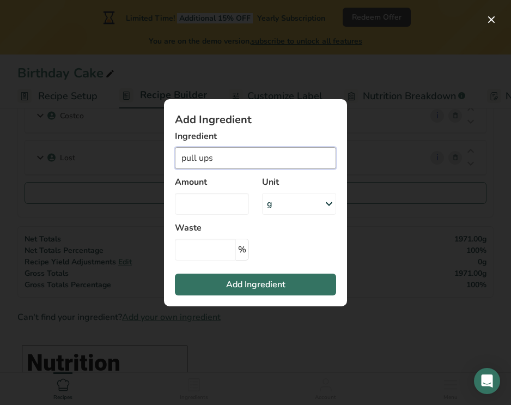
click at [193, 161] on input "pull ups" at bounding box center [255, 158] width 161 height 22
click at [224, 158] on input "pull ups" at bounding box center [255, 158] width 161 height 22
type input "p"
type input "pull ups"
click at [88, 241] on div "Add ingredient modal" at bounding box center [255, 202] width 511 height 405
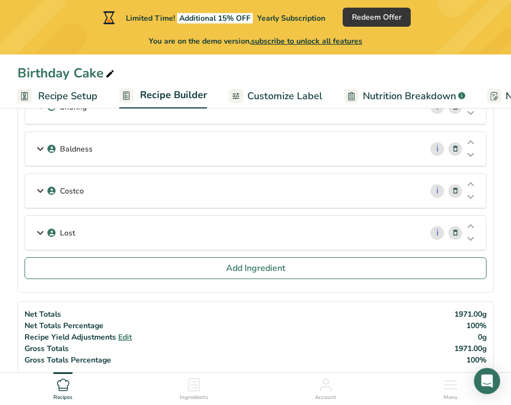
scroll to position [191, 0]
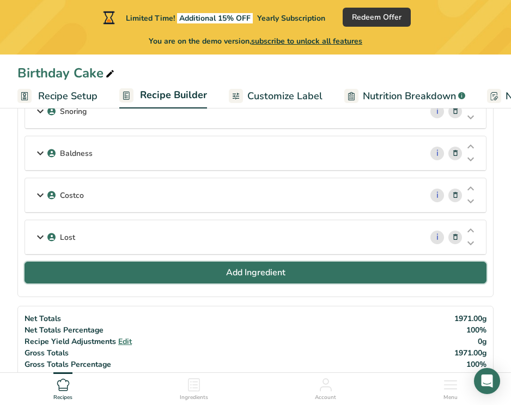
click at [112, 268] on button "Add Ingredient" at bounding box center [256, 272] width 462 height 22
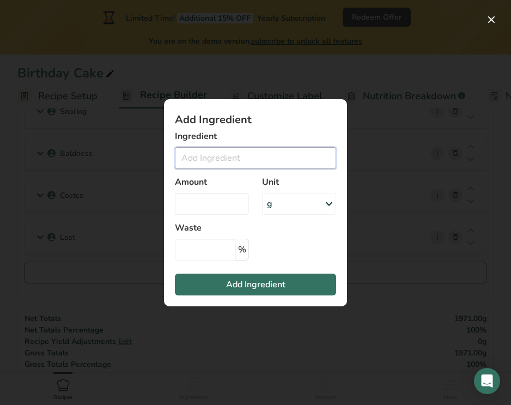
click at [233, 161] on input "Add ingredient modal" at bounding box center [255, 158] width 161 height 22
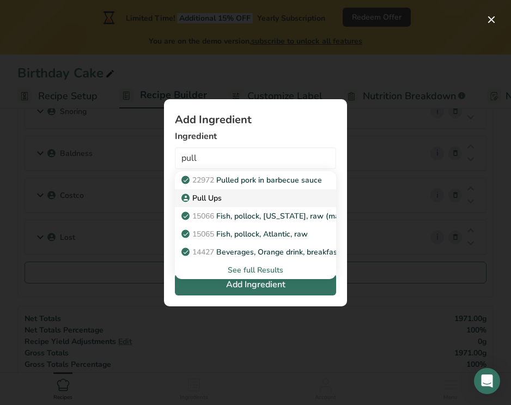
click at [236, 200] on div "Pull Ups" at bounding box center [247, 197] width 126 height 11
type input "Pull Ups"
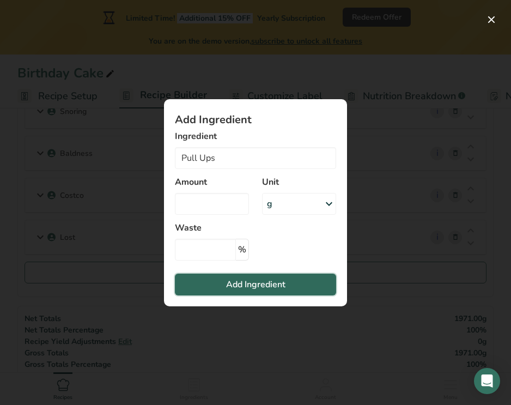
click at [246, 289] on span "Add Ingredient" at bounding box center [255, 284] width 59 height 13
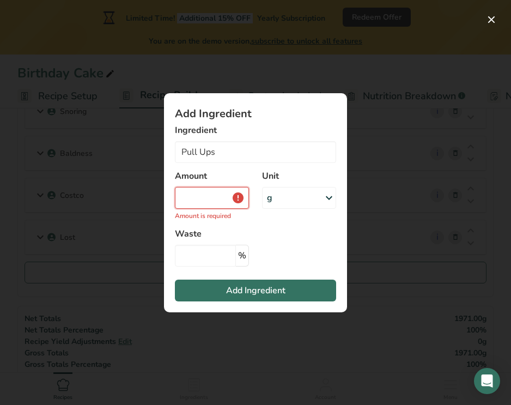
click at [202, 197] on input "Add ingredient modal" at bounding box center [212, 198] width 74 height 22
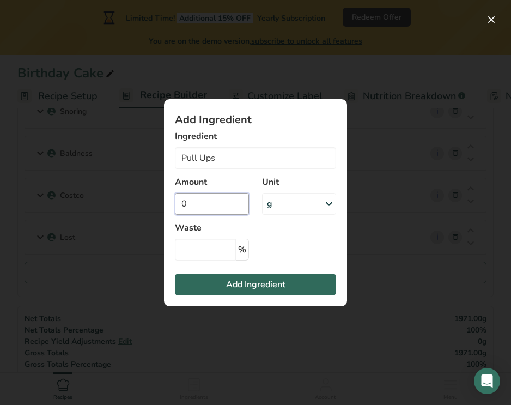
type input "0"
click at [247, 281] on span "Add Ingredient" at bounding box center [255, 284] width 59 height 13
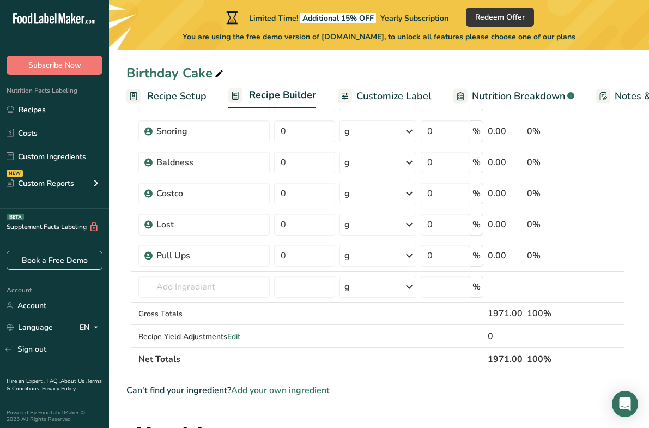
scroll to position [147, 0]
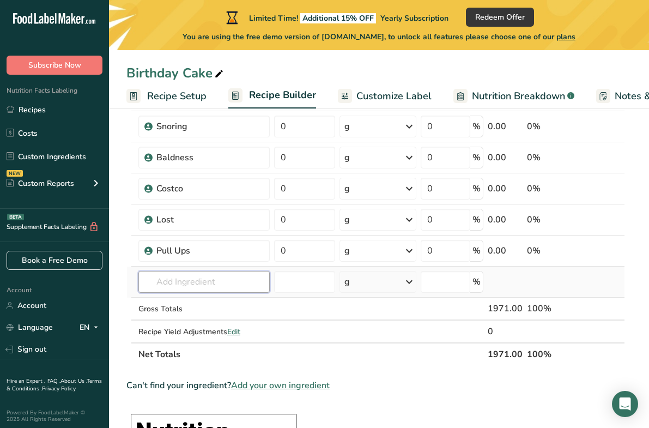
click at [215, 276] on input "text" at bounding box center [203, 282] width 131 height 22
type input "peashul"
click at [214, 319] on div "Add your own ingredient" at bounding box center [204, 321] width 114 height 11
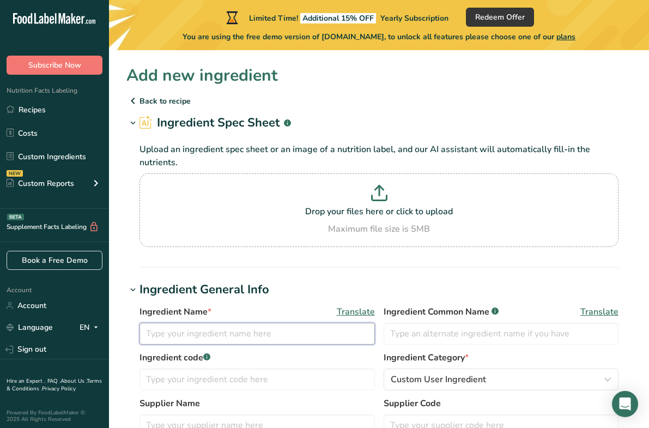
click at [198, 328] on input "text" at bounding box center [256, 334] width 235 height 22
paste input "[PERSON_NAME]"
type input "[PERSON_NAME] Peanuts"
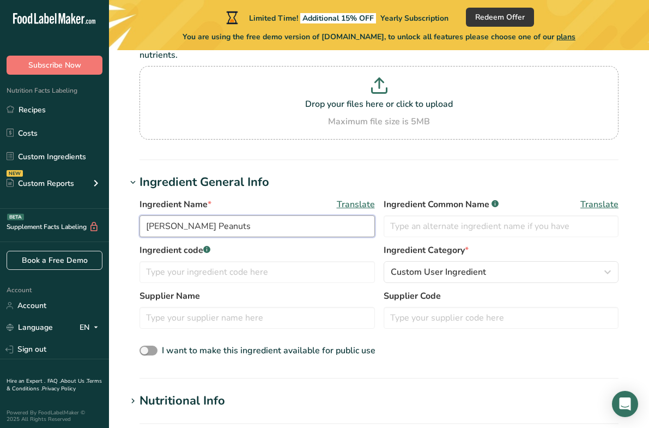
scroll to position [157, 0]
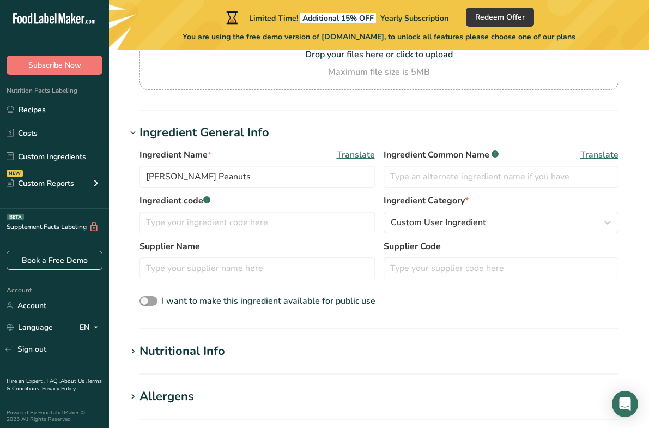
click at [212, 339] on section "Add new ingredient Back to recipe Ingredient Spec Sheet .a-a{fill:#347362;}.b-a…" at bounding box center [379, 320] width 540 height 845
click at [215, 351] on div "Nutritional Info" at bounding box center [182, 351] width 86 height 18
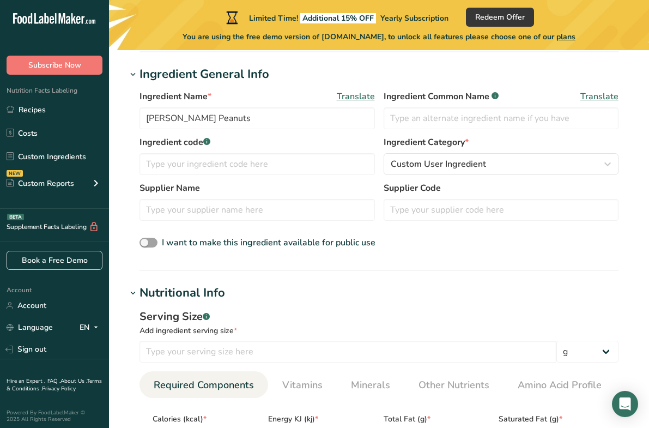
scroll to position [227, 0]
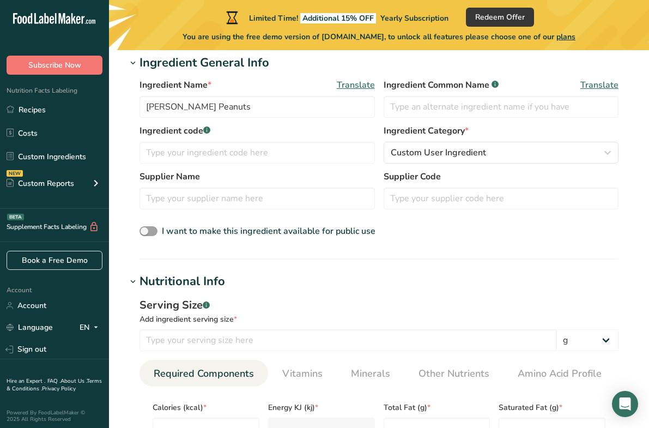
click at [207, 328] on div "Serving Size .a-a{fill:#347362;}.b-a{fill:#fff;} Add ingredient serving size * …" at bounding box center [378, 324] width 479 height 54
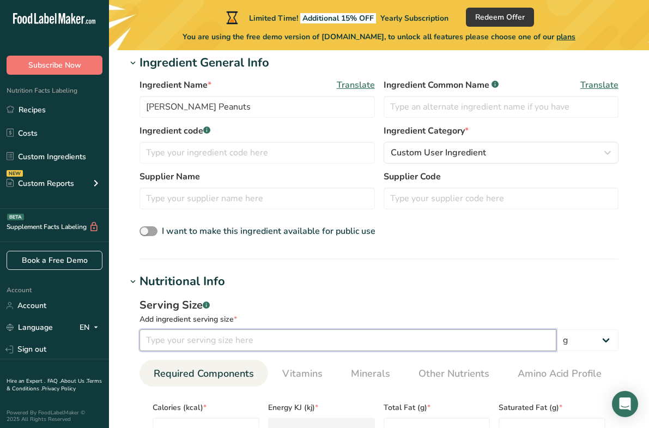
click at [207, 334] on input "number" at bounding box center [347, 340] width 417 height 22
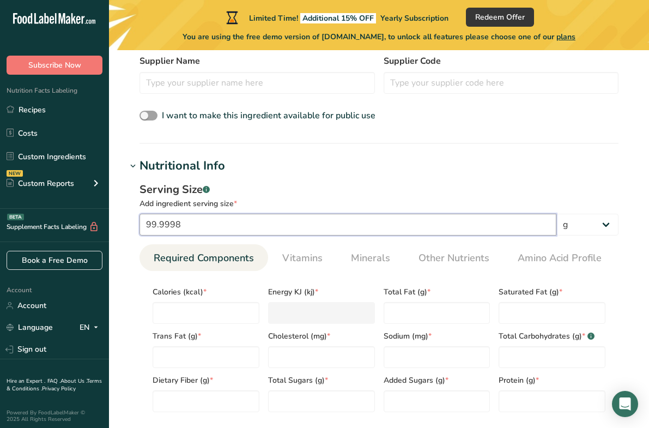
scroll to position [441, 0]
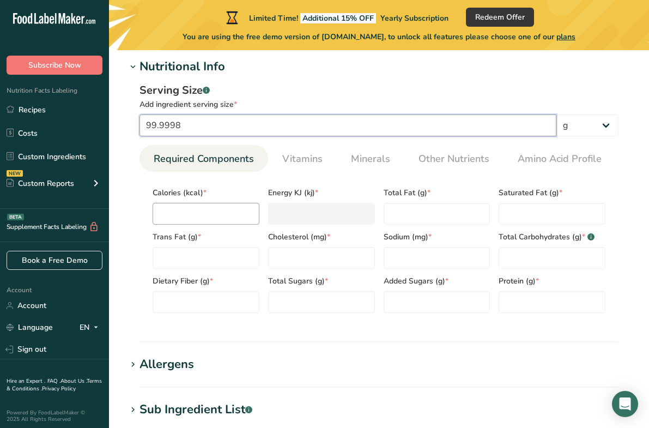
type input "99.9998"
click at [193, 216] on input "number" at bounding box center [206, 214] width 107 height 22
type input "0"
type KJ "0"
type input "0"
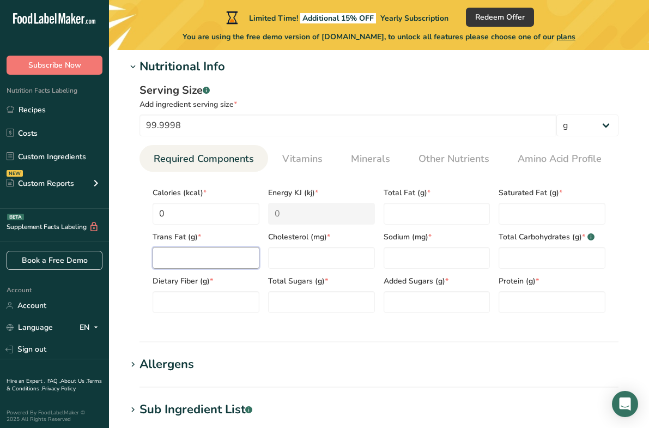
click at [177, 256] on Fat "number" at bounding box center [206, 258] width 107 height 22
type Fat "0"
type input "0"
type Carbohydrates "0"
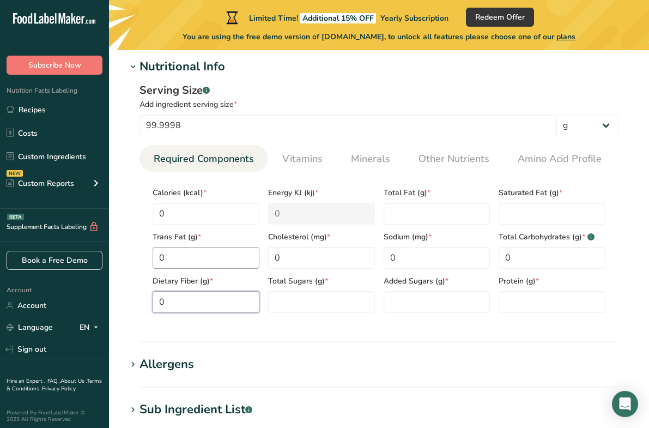
type Fiber "0"
type Sugars "0"
type input "0"
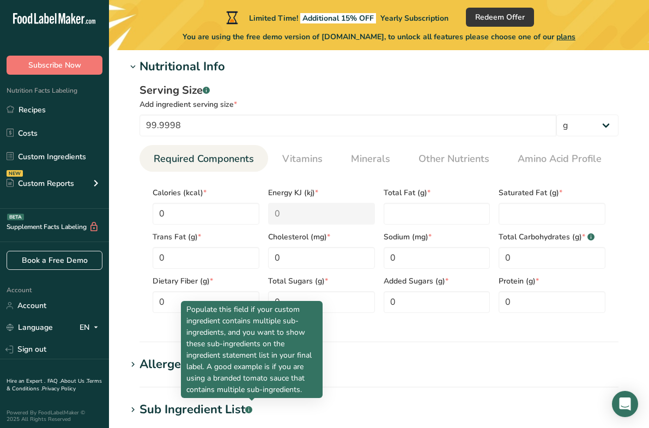
click at [398, 226] on div "Sodium (mg) * 0" at bounding box center [436, 246] width 115 height 44
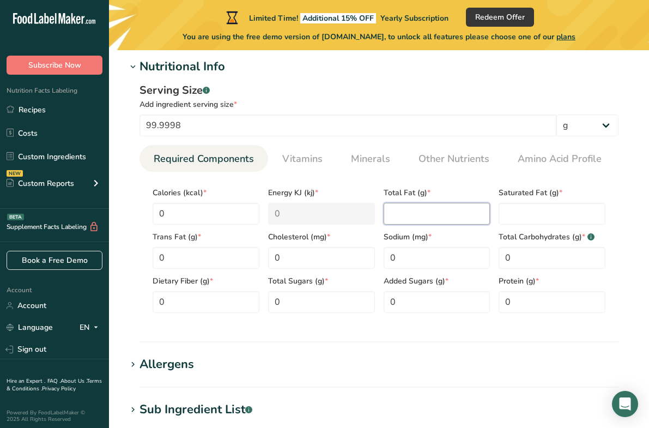
click at [396, 215] on Fat "number" at bounding box center [437, 214] width 107 height 22
type Fat "0"
click at [403, 217] on Fat "number" at bounding box center [437, 214] width 107 height 22
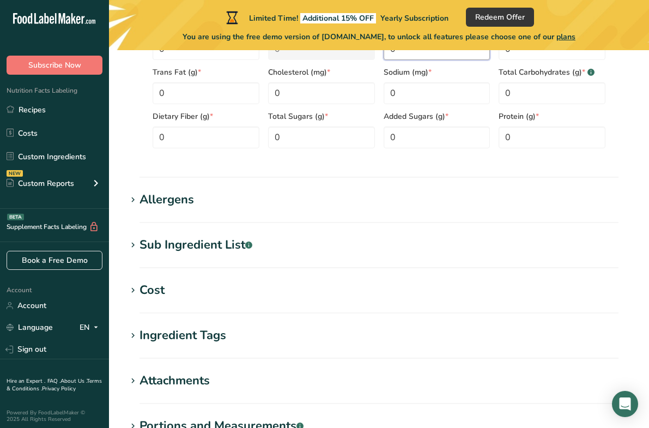
scroll to position [759, 0]
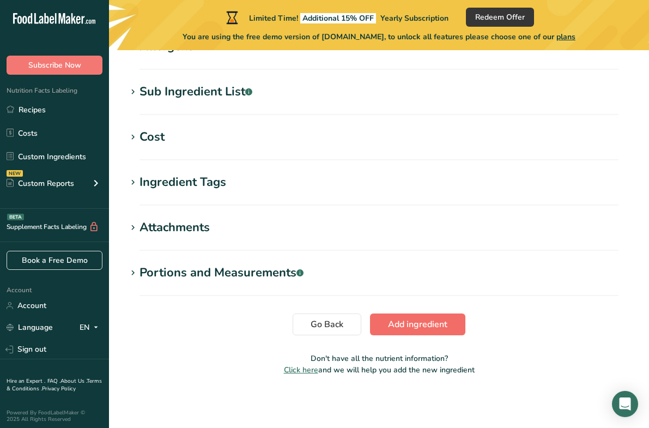
type Fat "0"
click at [391, 321] on span "Add ingredient" at bounding box center [417, 324] width 59 height 13
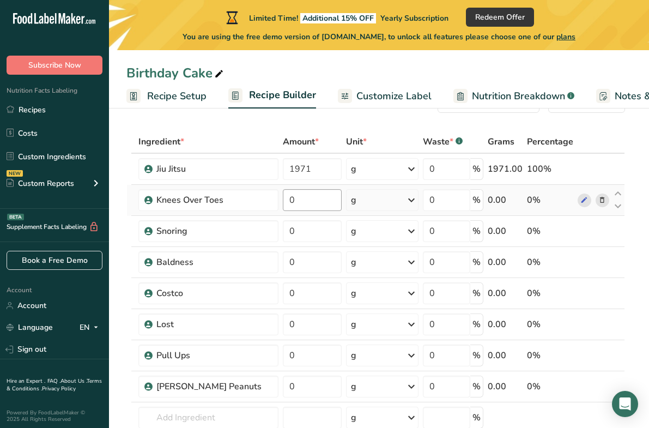
scroll to position [139, 0]
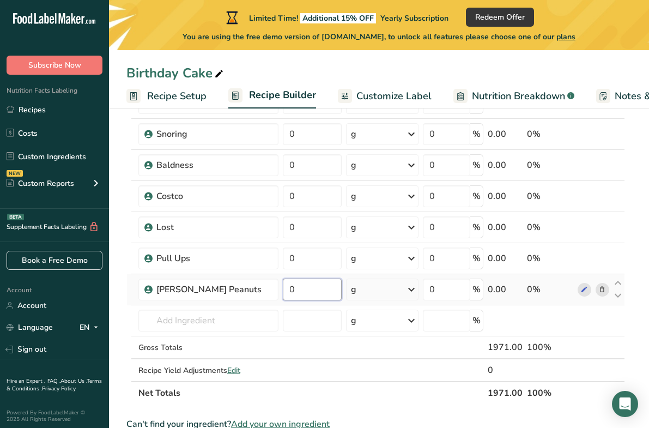
click at [287, 291] on input "0" at bounding box center [312, 289] width 59 height 22
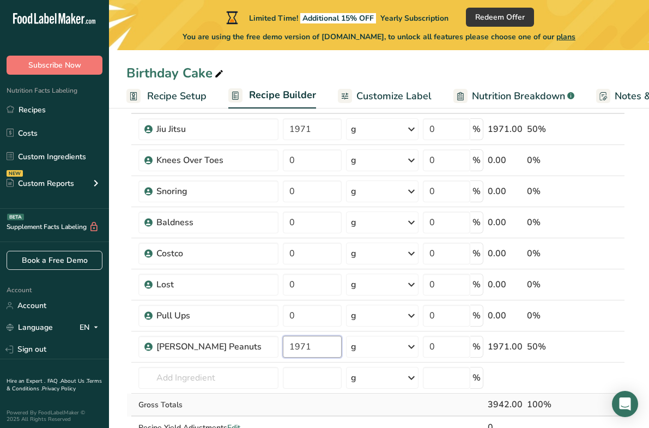
scroll to position [23, 0]
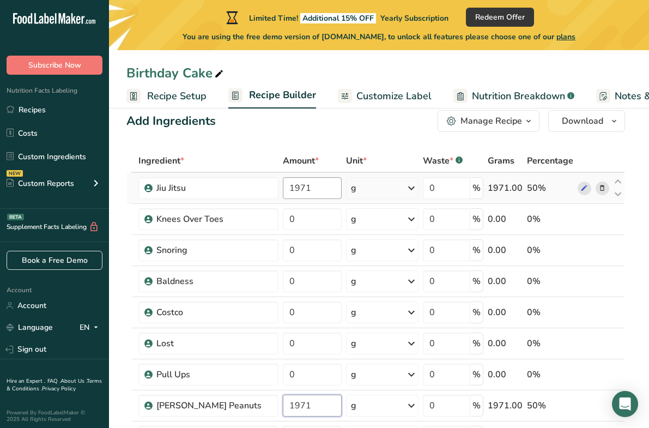
type input "1971"
click at [317, 184] on div "Ingredient * Amount * Unit * Waste * .a-a{fill:#347362;}.b-a{fill:#fff;} Grams …" at bounding box center [375, 334] width 498 height 371
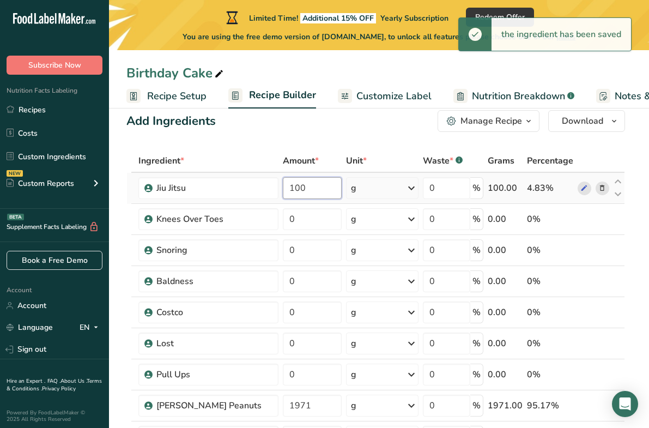
type input "100"
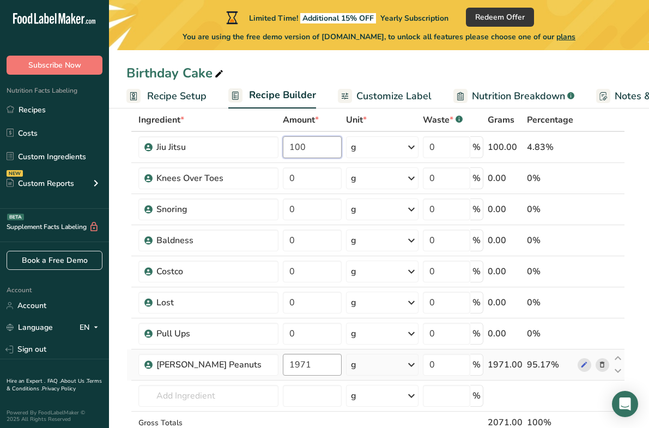
scroll to position [65, 0]
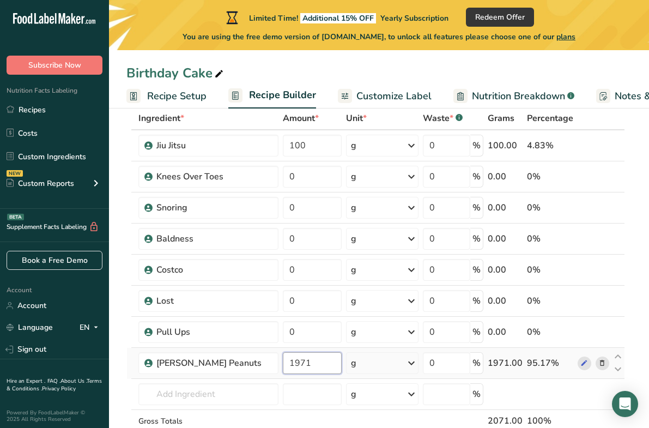
click at [290, 367] on div "Ingredient * Amount * Unit * Waste * .a-a{fill:#347362;}.b-a{fill:#fff;} Grams …" at bounding box center [375, 292] width 498 height 371
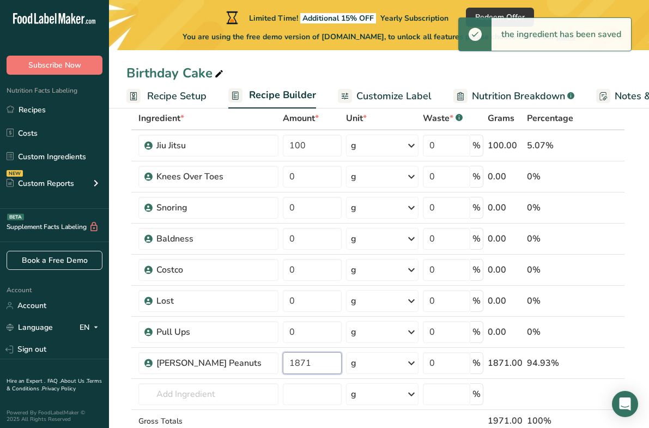
type input "1871"
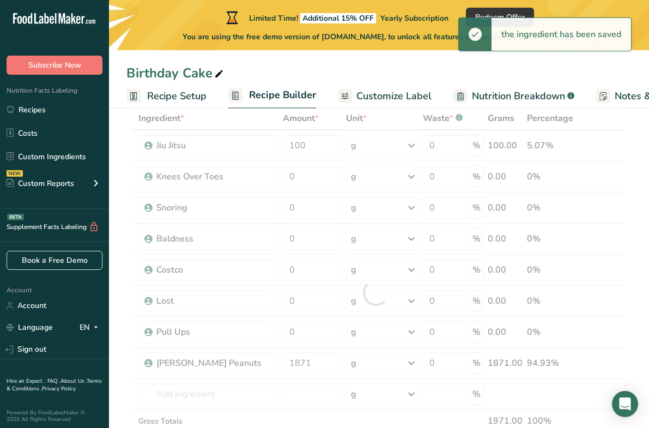
click at [346, 54] on div "Birthday Cake Recipe Setup Recipe Builder Customize Label Nutrition Breakdown .…" at bounding box center [379, 54] width 540 height 108
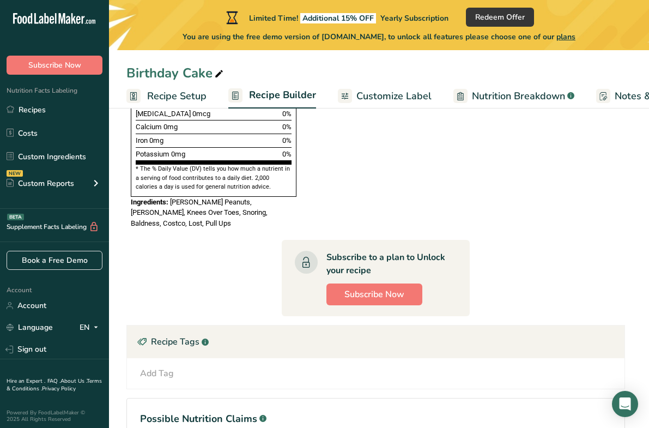
scroll to position [792, 0]
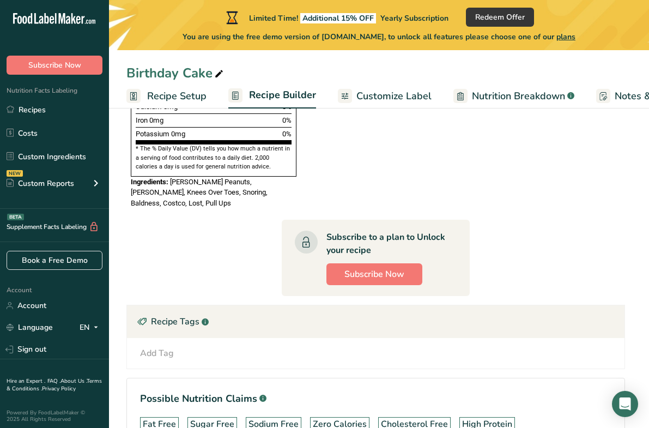
click at [365, 94] on span "Customize Label" at bounding box center [393, 96] width 75 height 15
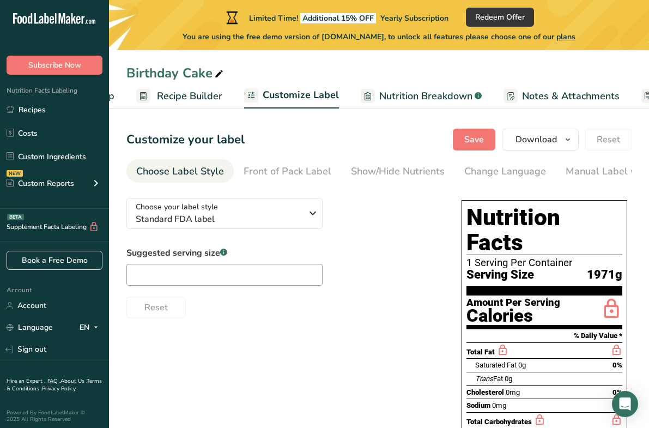
scroll to position [0, 189]
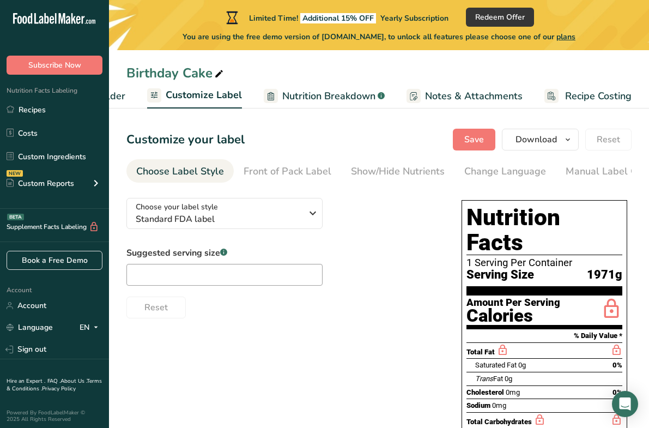
click at [264, 252] on label "Suggested serving size .a-a{fill:#347362;}.b-a{fill:#fff;}" at bounding box center [224, 252] width 196 height 13
click at [264, 229] on button "Choose your label style Standard FDA label" at bounding box center [224, 213] width 196 height 31
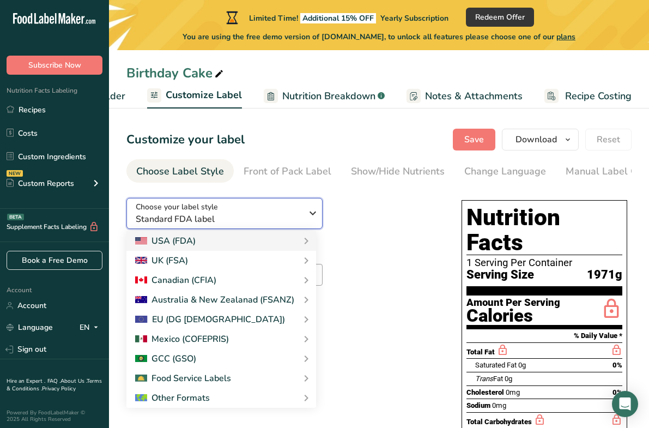
click at [270, 211] on div "Choose your label style Standard FDA label" at bounding box center [219, 213] width 166 height 25
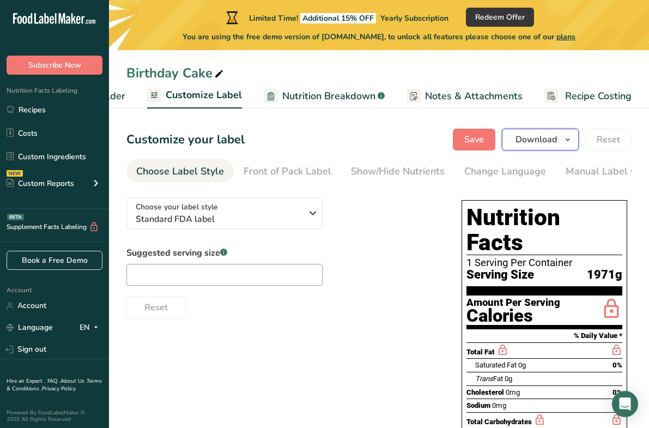
click at [510, 138] on span "Download" at bounding box center [535, 139] width 41 height 13
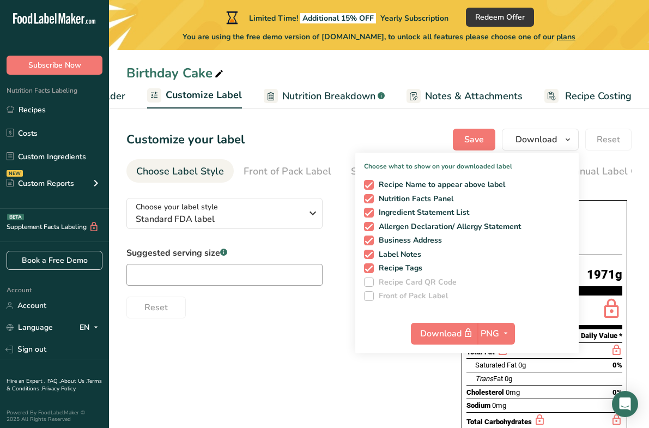
click at [338, 378] on div "Choose your label style Standard FDA label USA (FDA) Standard FDA label Tabular…" at bounding box center [378, 404] width 505 height 431
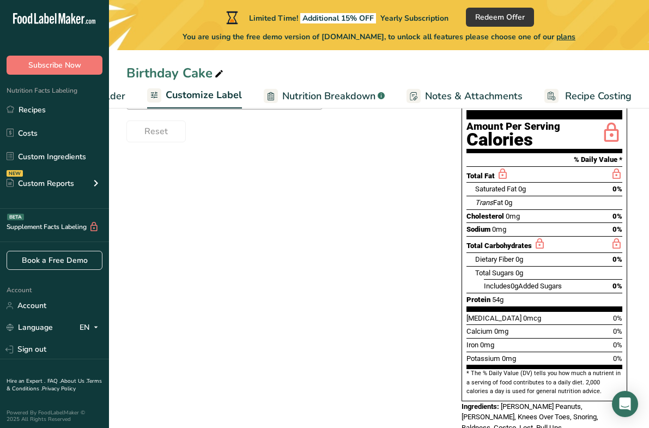
scroll to position [0, 0]
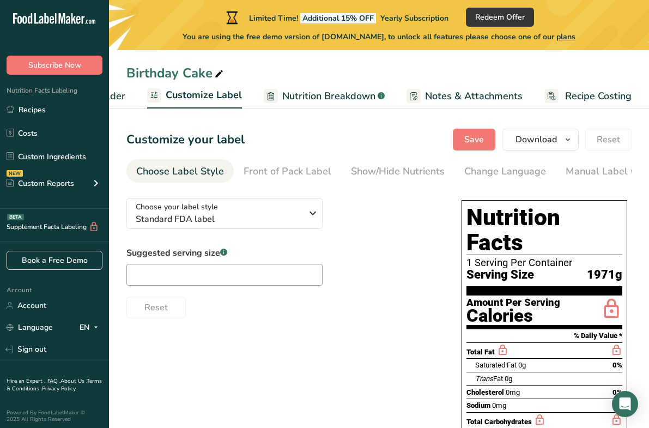
click at [510, 156] on section "Customize your label Save Download Choose what to show on your downloaded label…" at bounding box center [379, 374] width 540 height 526
click at [510, 143] on span "Download" at bounding box center [535, 139] width 41 height 13
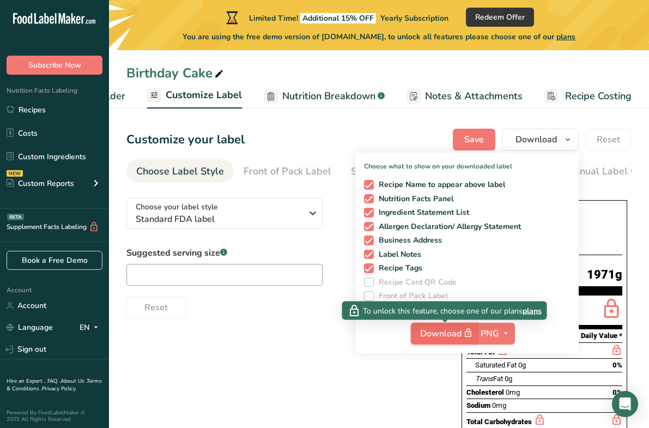
click at [463, 333] on span "button" at bounding box center [467, 332] width 13 height 13
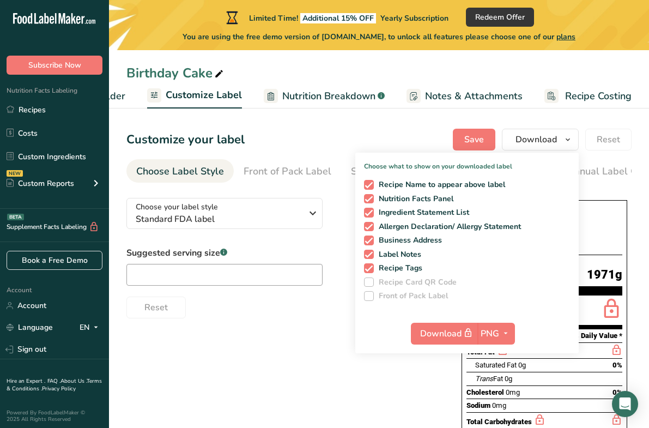
click at [392, 349] on div "Download PNG PNG BMP SVG PDF TXT" at bounding box center [466, 335] width 223 height 35
click at [331, 308] on div "Reset" at bounding box center [282, 305] width 313 height 26
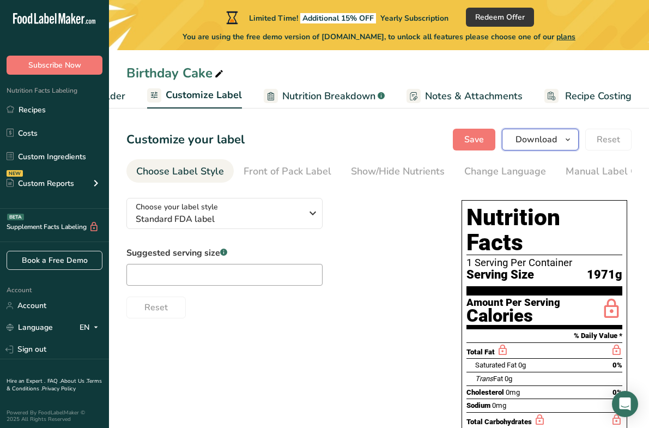
click at [510, 135] on span "Download" at bounding box center [535, 139] width 41 height 13
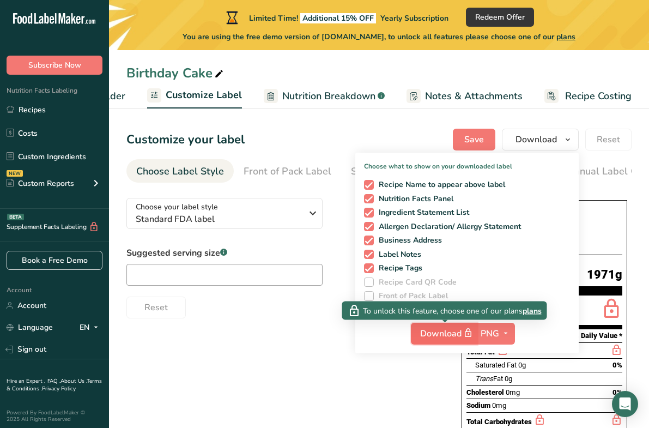
click at [453, 336] on span "Download" at bounding box center [447, 333] width 54 height 14
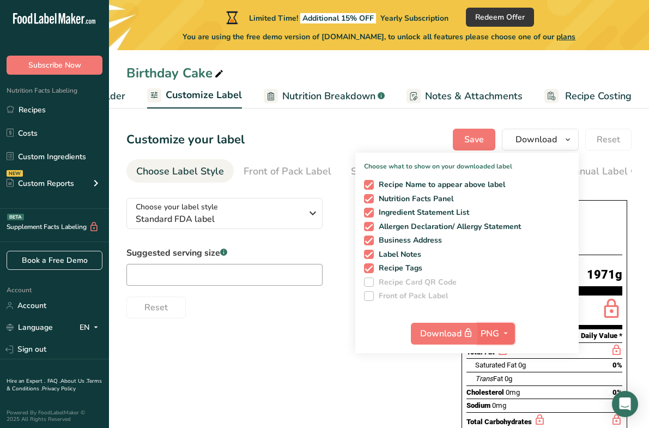
click at [503, 330] on icon "button" at bounding box center [505, 333] width 9 height 14
click at [502, 356] on link "PNG" at bounding box center [497, 355] width 35 height 18
click at [502, 335] on span "button" at bounding box center [505, 333] width 13 height 13
click at [500, 364] on link "BMP" at bounding box center [497, 373] width 35 height 18
click at [497, 338] on span "BMP" at bounding box center [489, 333] width 19 height 13
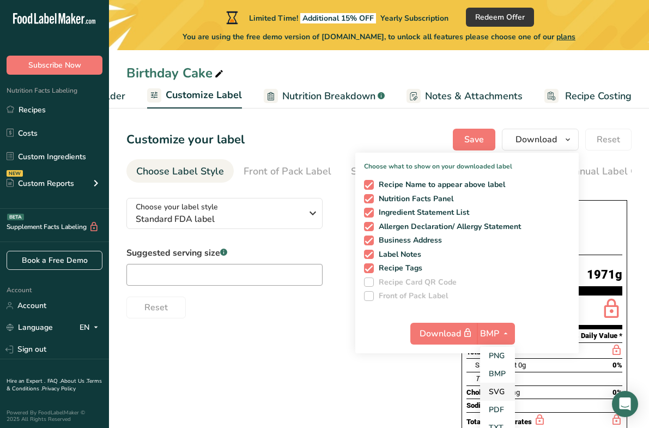
click at [497, 392] on link "SVG" at bounding box center [497, 391] width 35 height 18
click at [497, 342] on button "SVG" at bounding box center [495, 334] width 37 height 22
click at [498, 404] on link "PDF" at bounding box center [496, 409] width 35 height 18
click at [496, 331] on span "PDF" at bounding box center [489, 333] width 17 height 13
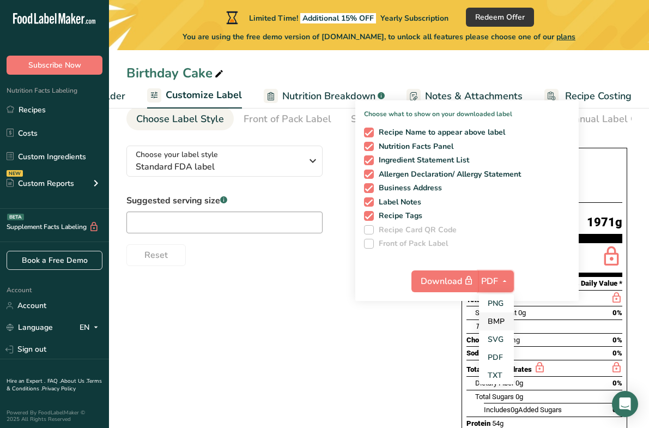
scroll to position [53, 0]
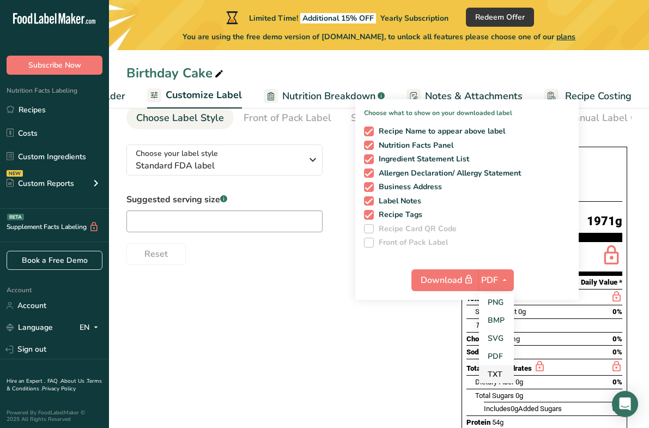
click at [498, 369] on link "TXT" at bounding box center [496, 374] width 35 height 18
checkbox input "false"
checkbox input "true"
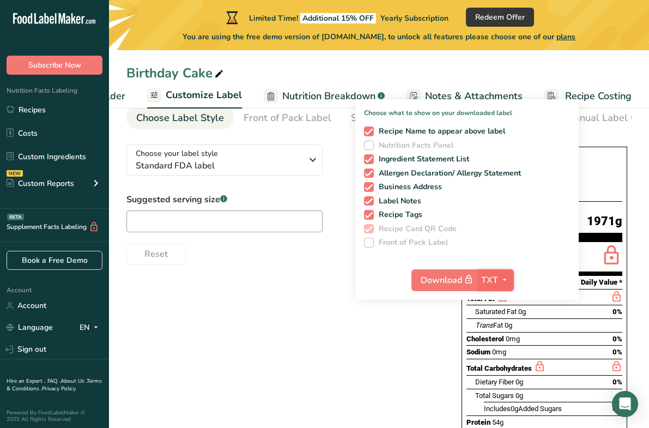
click at [499, 278] on span "button" at bounding box center [504, 279] width 13 height 13
click at [504, 304] on link "PNG" at bounding box center [496, 302] width 35 height 18
click at [405, 318] on div "Choose your label style Standard FDA label USA (FDA) Standard FDA label Tabular…" at bounding box center [378, 351] width 505 height 431
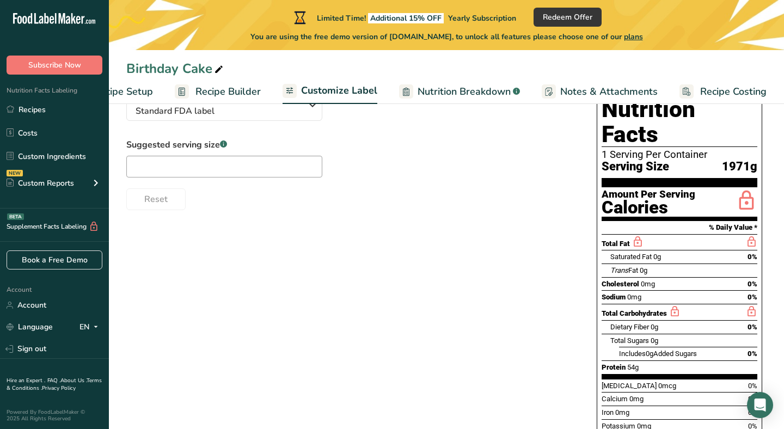
scroll to position [102, 0]
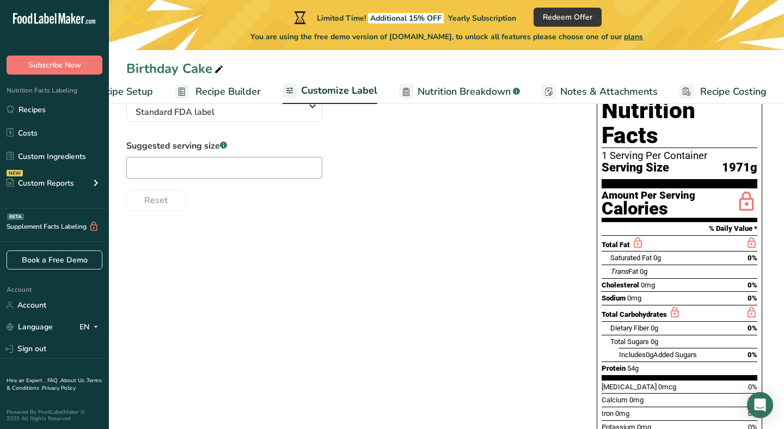
drag, startPoint x: 759, startPoint y: 395, endPoint x: 404, endPoint y: 403, distance: 355.3
click at [403, 403] on body ".a-20{fill:#fff;} Subscribe Now Nutrition Facts Labeling Recipes Costs Custom I…" at bounding box center [392, 214] width 784 height 633
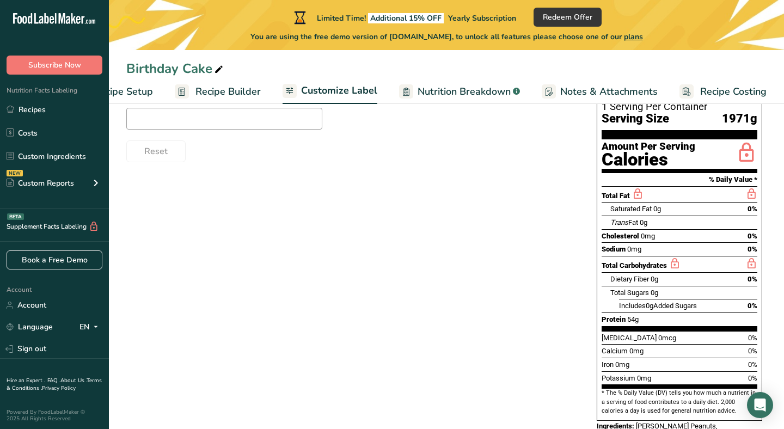
scroll to position [150, 0]
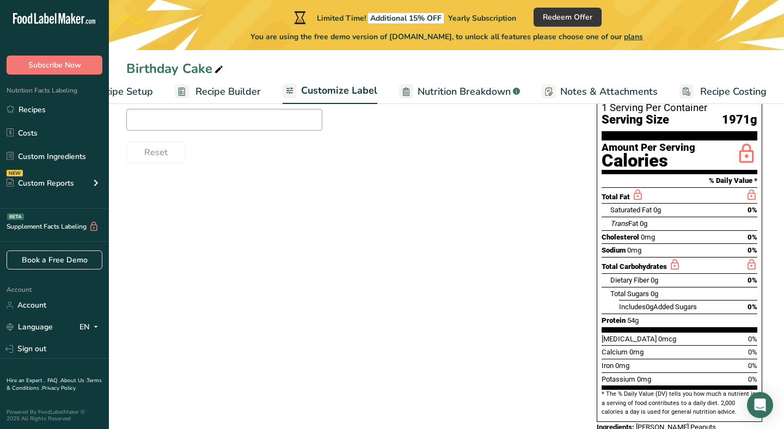
click at [510, 87] on span "Notes & Attachments" at bounding box center [610, 91] width 98 height 15
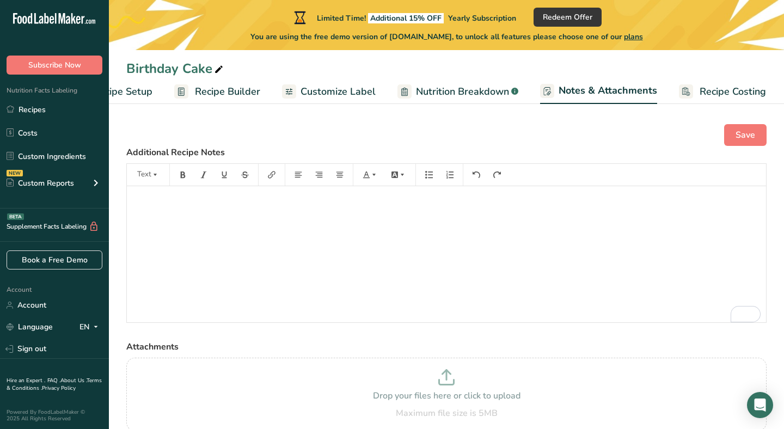
scroll to position [48, 0]
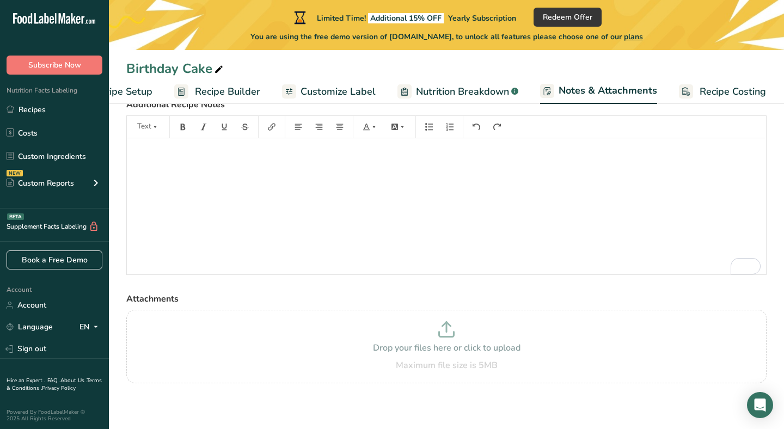
click at [471, 90] on span "Nutrition Breakdown" at bounding box center [462, 91] width 93 height 15
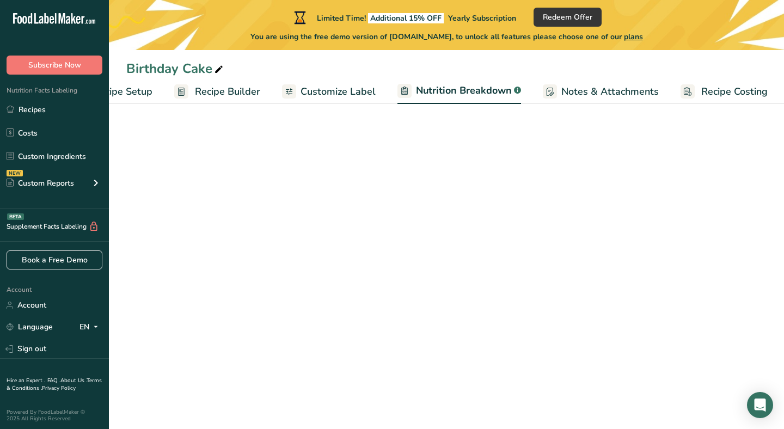
scroll to position [0, 54]
select select "Calories"
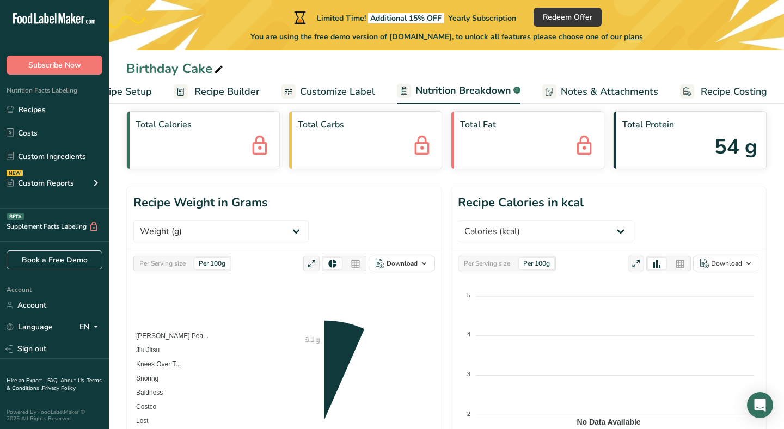
scroll to position [0, 0]
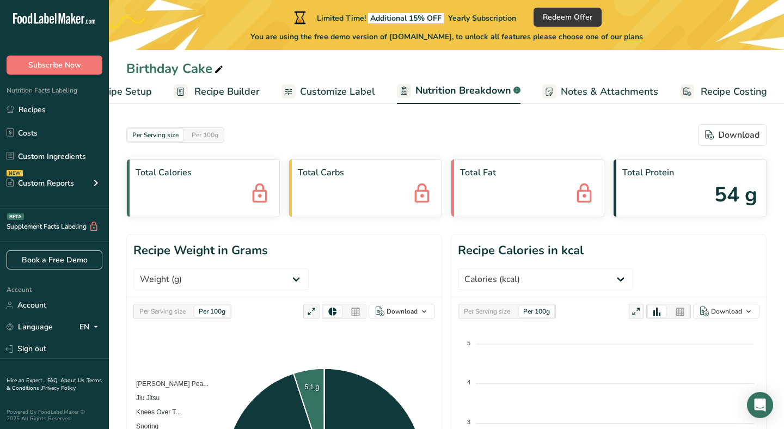
click at [510, 86] on span "Notes & Attachments" at bounding box center [610, 91] width 98 height 15
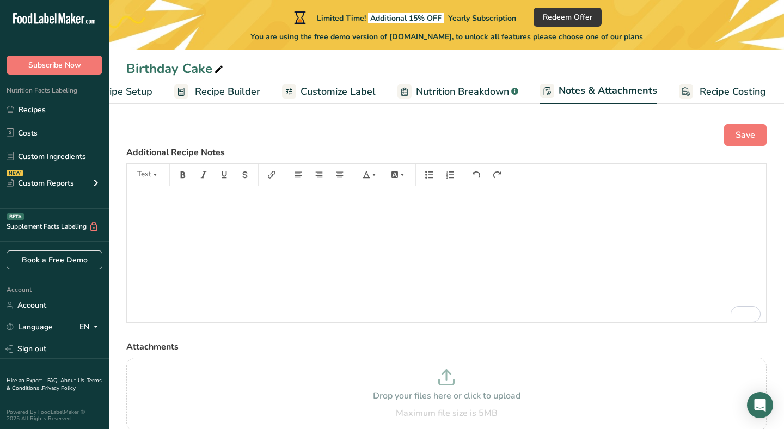
click at [510, 106] on div "Birthday Cake Recipe Setup Recipe Builder Customize Label Nutrition Breakdown .…" at bounding box center [447, 238] width 676 height 477
click at [510, 98] on span "Recipe Costing" at bounding box center [733, 91] width 66 height 15
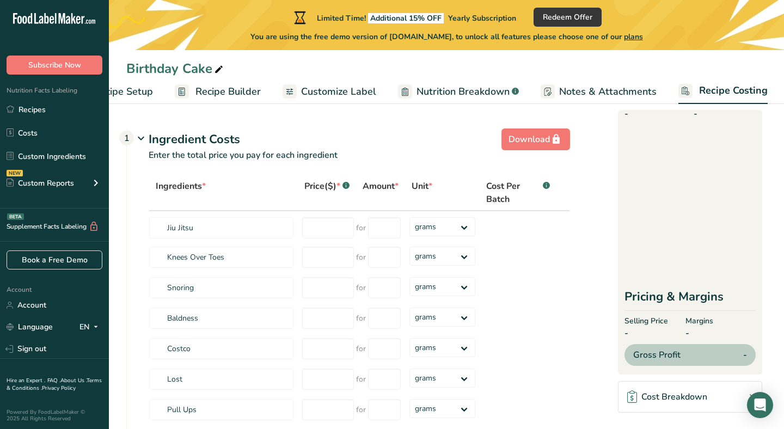
click at [301, 90] on span "Customize Label" at bounding box center [338, 91] width 75 height 15
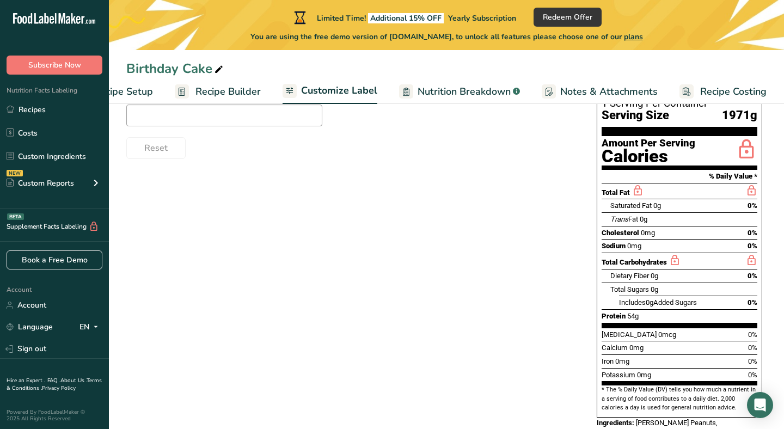
scroll to position [170, 0]
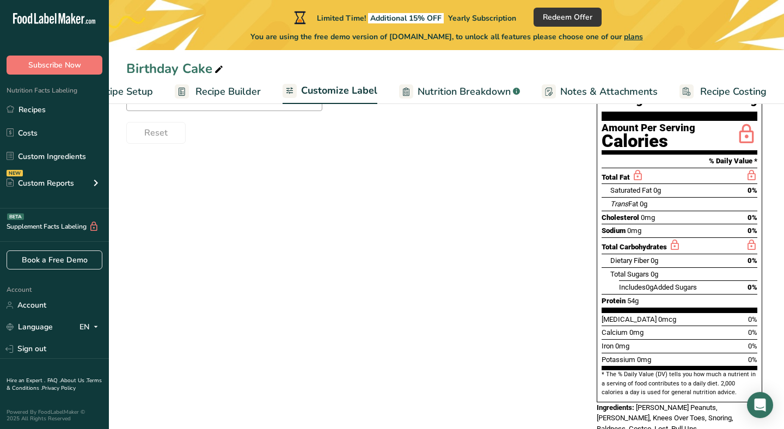
click at [209, 87] on span "Recipe Builder" at bounding box center [228, 91] width 65 height 15
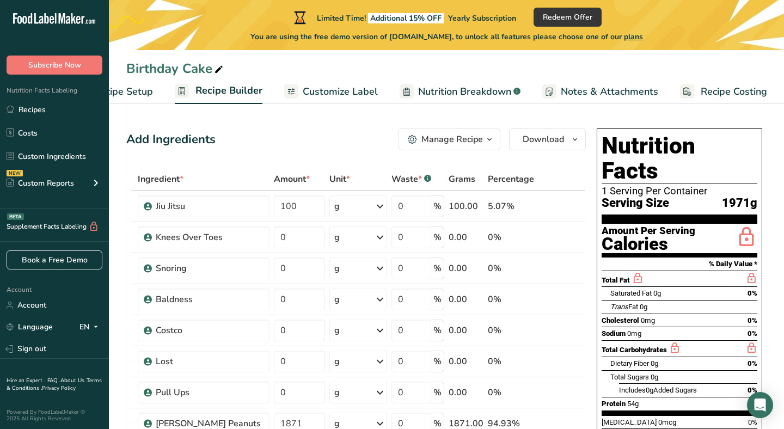
click at [148, 88] on span "Recipe Setup" at bounding box center [123, 91] width 59 height 15
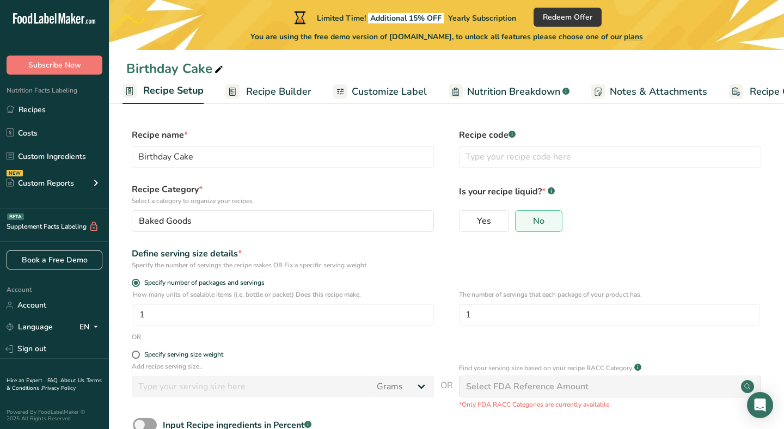
scroll to position [72, 0]
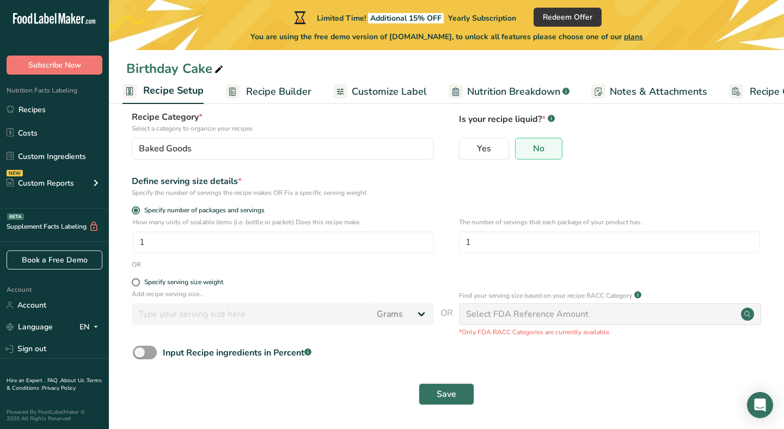
click at [251, 84] on span "Recipe Builder" at bounding box center [278, 91] width 65 height 15
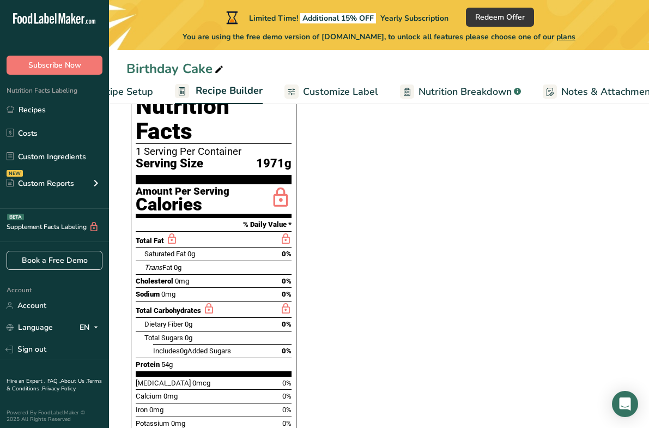
scroll to position [501, 0]
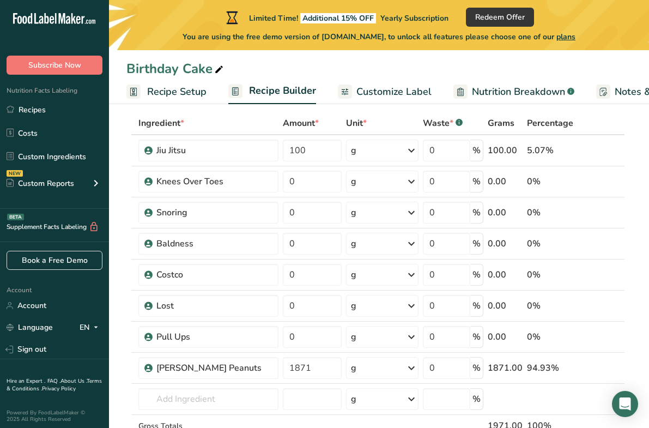
scroll to position [28, 0]
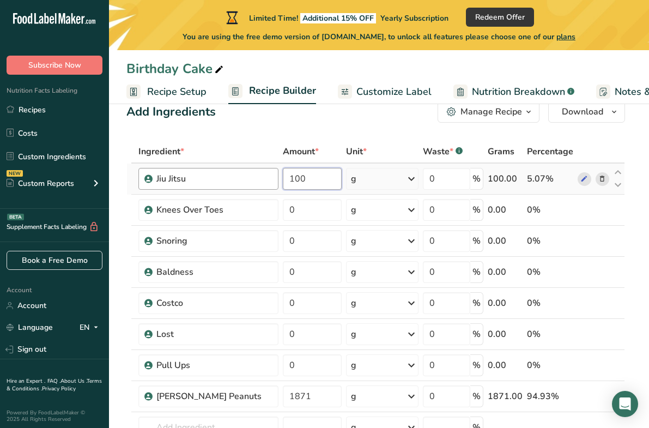
drag, startPoint x: 307, startPoint y: 173, endPoint x: 262, endPoint y: 172, distance: 45.2
click at [262, 172] on tr "Jiu Jitsu 100 g Weight Units g kg mg See more Volume Units l Volume units requi…" at bounding box center [375, 178] width 497 height 31
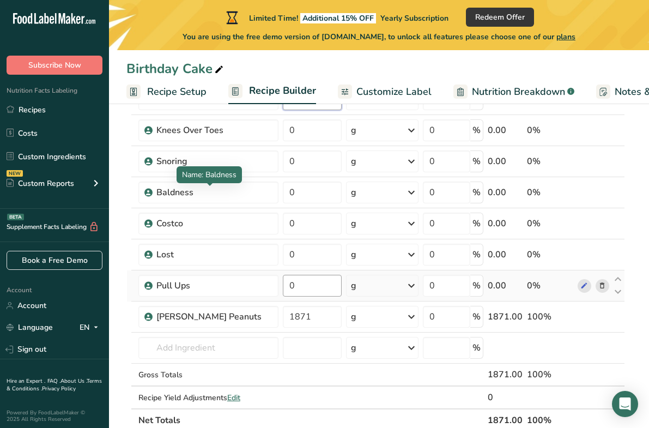
scroll to position [123, 0]
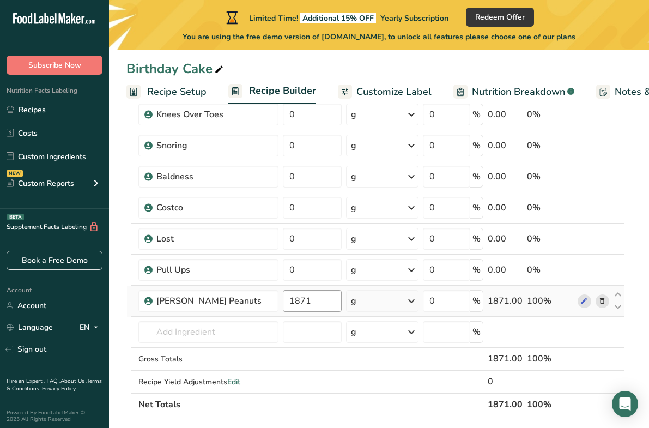
type input "0"
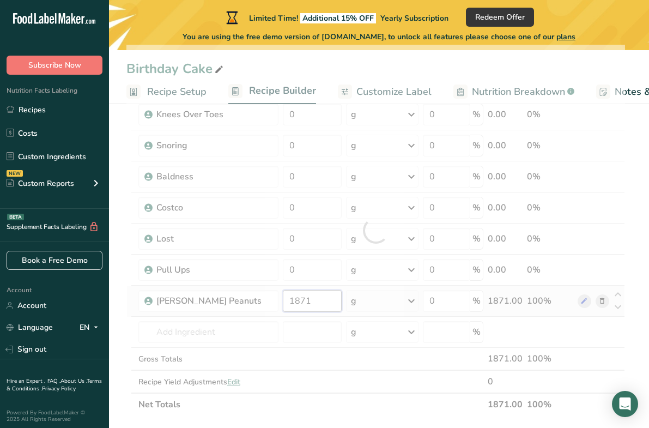
click at [324, 302] on div "Ingredient * Amount * Unit * Waste * .a-a{fill:#347362;}.b-a{fill:#fff;} Grams …" at bounding box center [375, 230] width 498 height 371
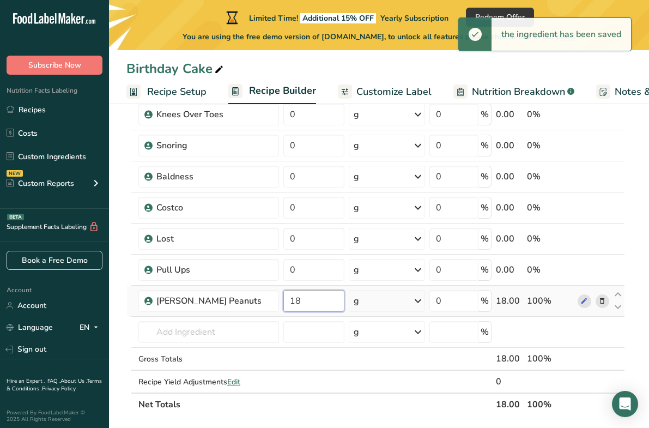
type input "1"
type input "0"
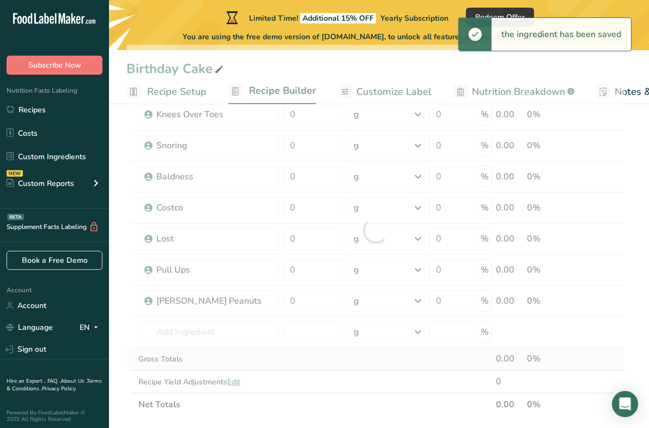
click at [378, 354] on div "Ingredient * Amount * Unit * Waste * .a-a{fill:#347362;}.b-a{fill:#fff;} Grams …" at bounding box center [375, 230] width 498 height 371
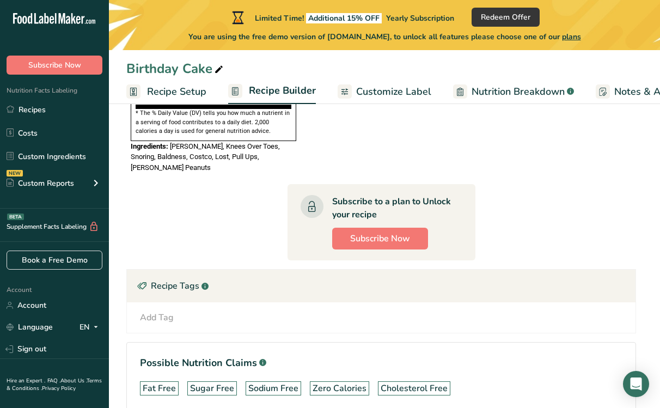
scroll to position [844, 0]
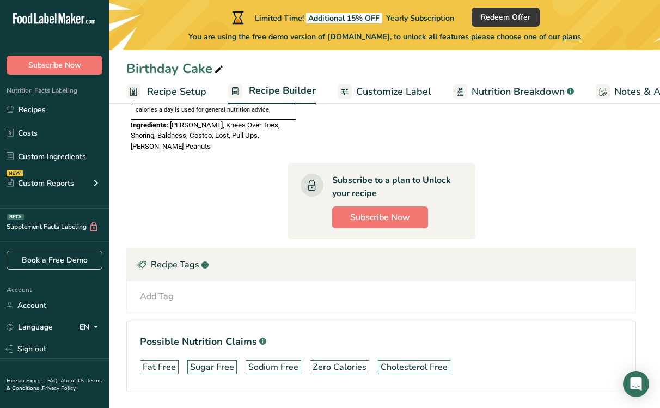
click at [384, 77] on div "Birthday Cake" at bounding box center [384, 69] width 551 height 20
click at [380, 93] on span "Customize Label" at bounding box center [393, 91] width 75 height 15
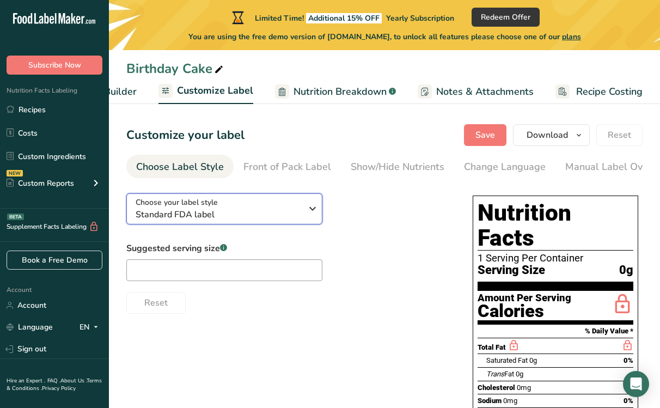
click at [296, 200] on div "Choose your label style Standard FDA label" at bounding box center [219, 209] width 166 height 25
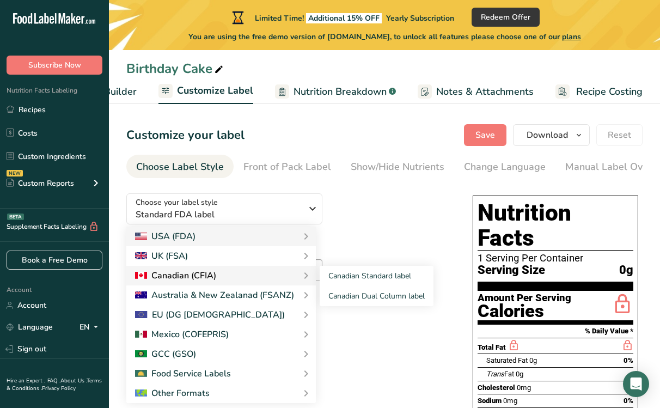
click at [235, 272] on div "Canadian (CFIA)" at bounding box center [221, 275] width 172 height 13
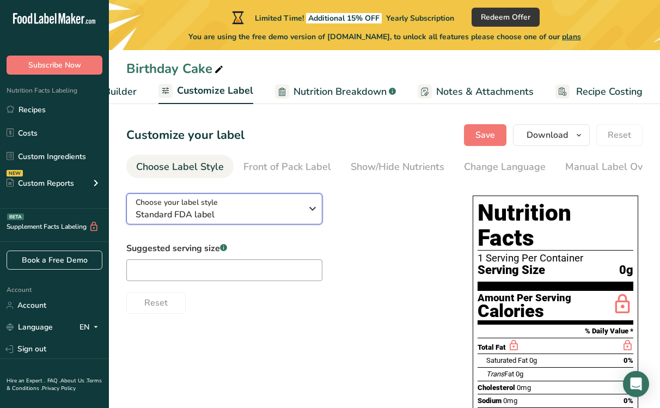
click at [263, 200] on div "Choose your label style Standard FDA label" at bounding box center [219, 209] width 166 height 25
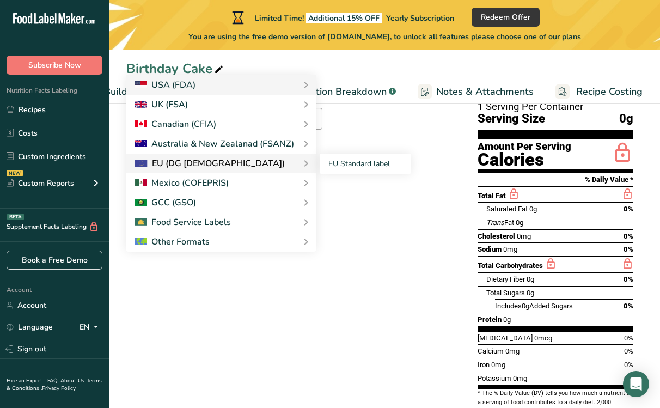
scroll to position [176, 0]
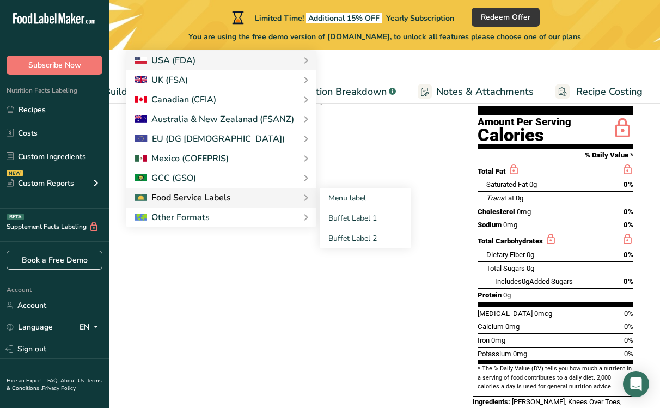
click at [221, 208] on div "Food Service Labels" at bounding box center [221, 198] width 190 height 20
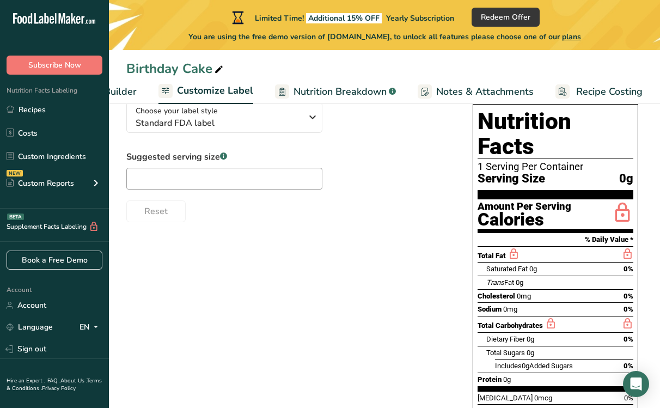
scroll to position [0, 0]
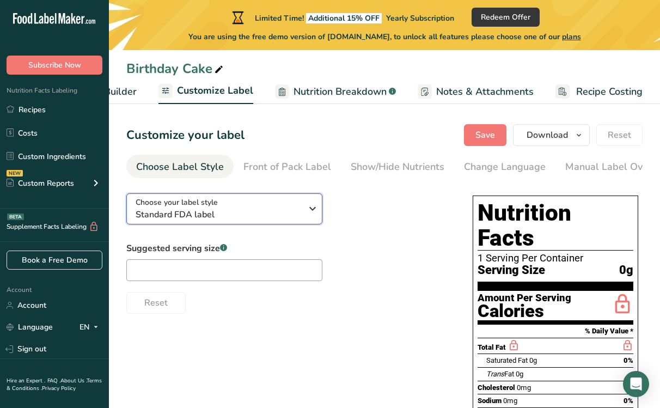
click at [248, 211] on span "Standard FDA label" at bounding box center [219, 214] width 166 height 13
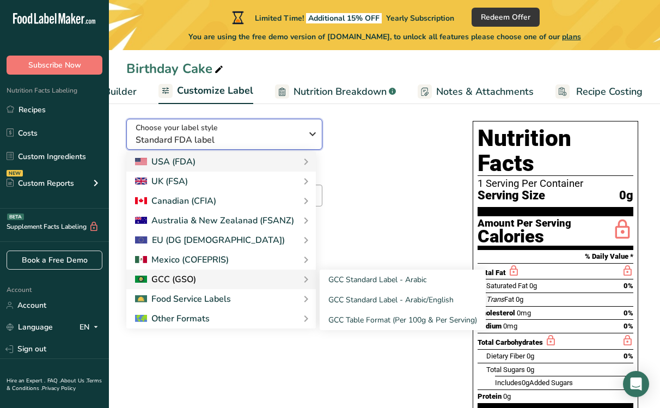
scroll to position [96, 0]
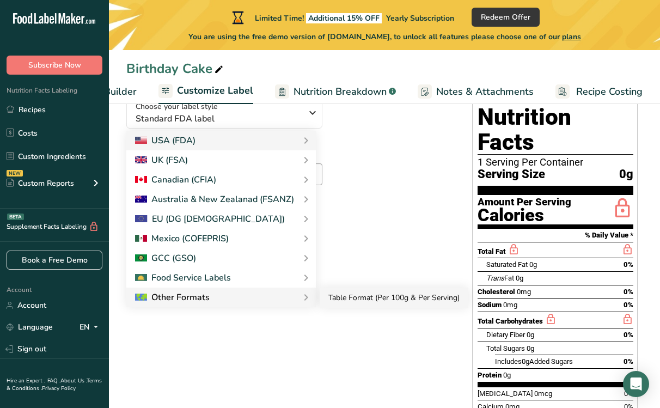
click at [373, 297] on link "Table Format (Per 100g & Per Serving)" at bounding box center [394, 298] width 149 height 20
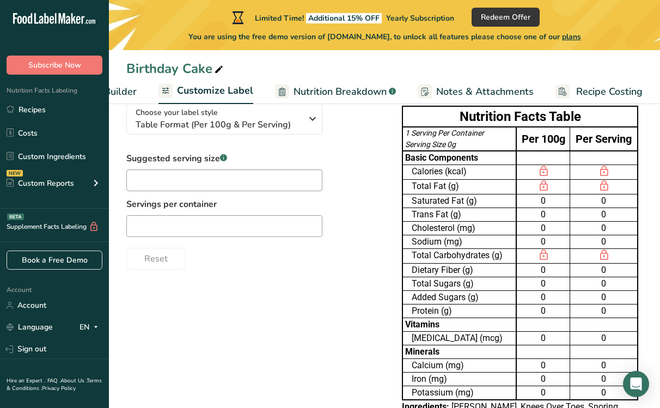
scroll to position [87, 0]
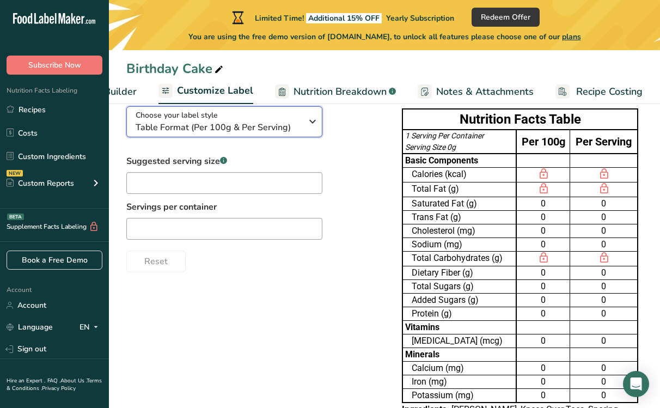
click at [264, 124] on span "Table Format (Per 100g & Per Serving)" at bounding box center [219, 127] width 166 height 13
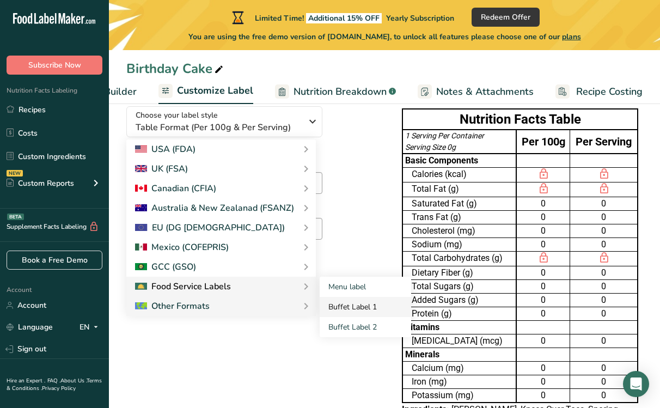
click at [342, 305] on link "Buffet Label 1" at bounding box center [366, 307] width 92 height 20
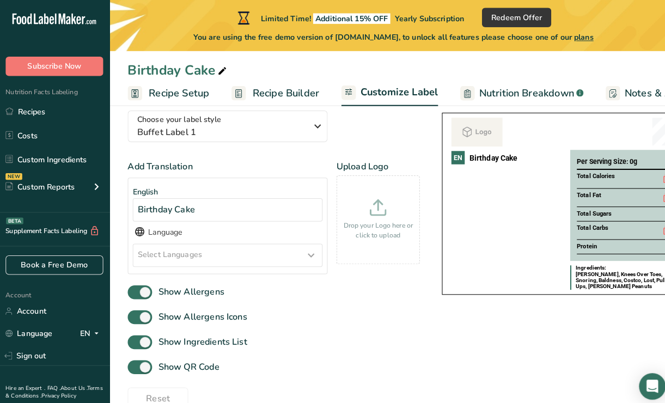
scroll to position [81, 0]
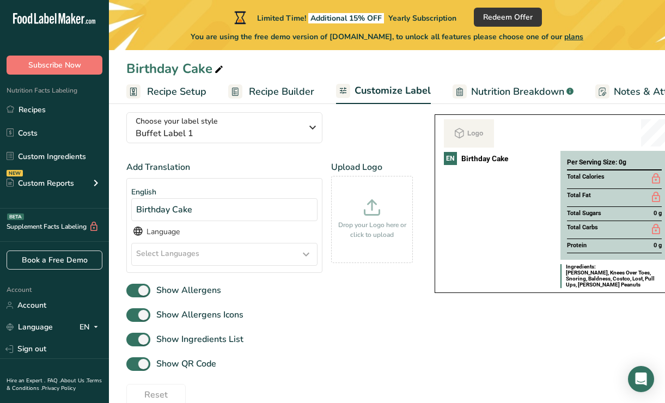
click at [491, 86] on span "Nutrition Breakdown" at bounding box center [517, 91] width 93 height 15
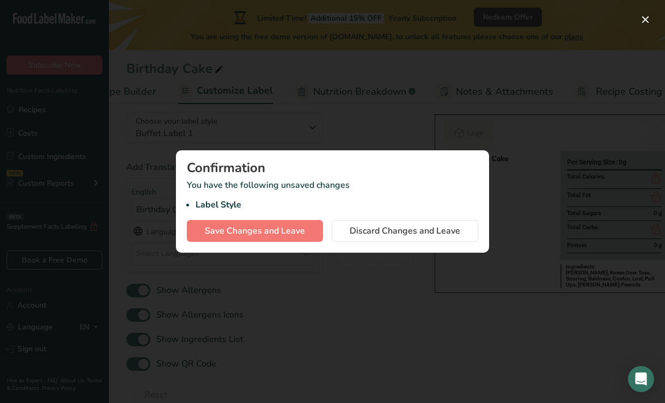
scroll to position [0, 173]
click at [387, 229] on span "Discard Changes and Leave" at bounding box center [405, 230] width 111 height 13
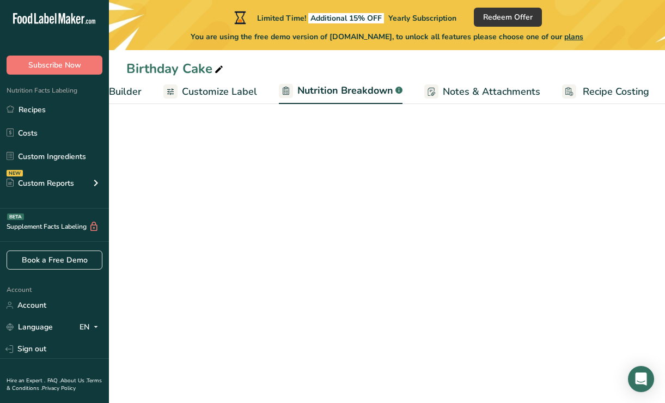
select select "Calories"
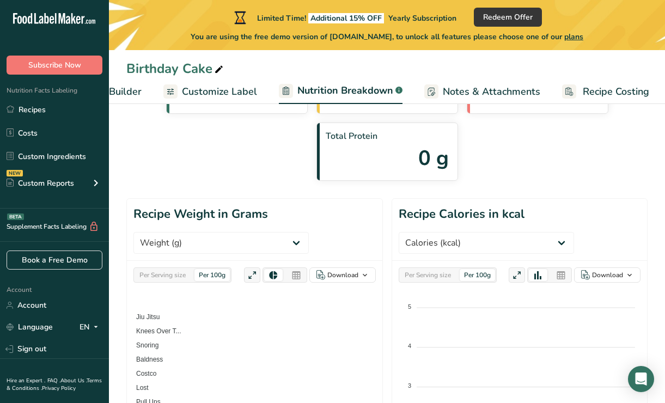
scroll to position [113, 0]
